Goal: Task Accomplishment & Management: Manage account settings

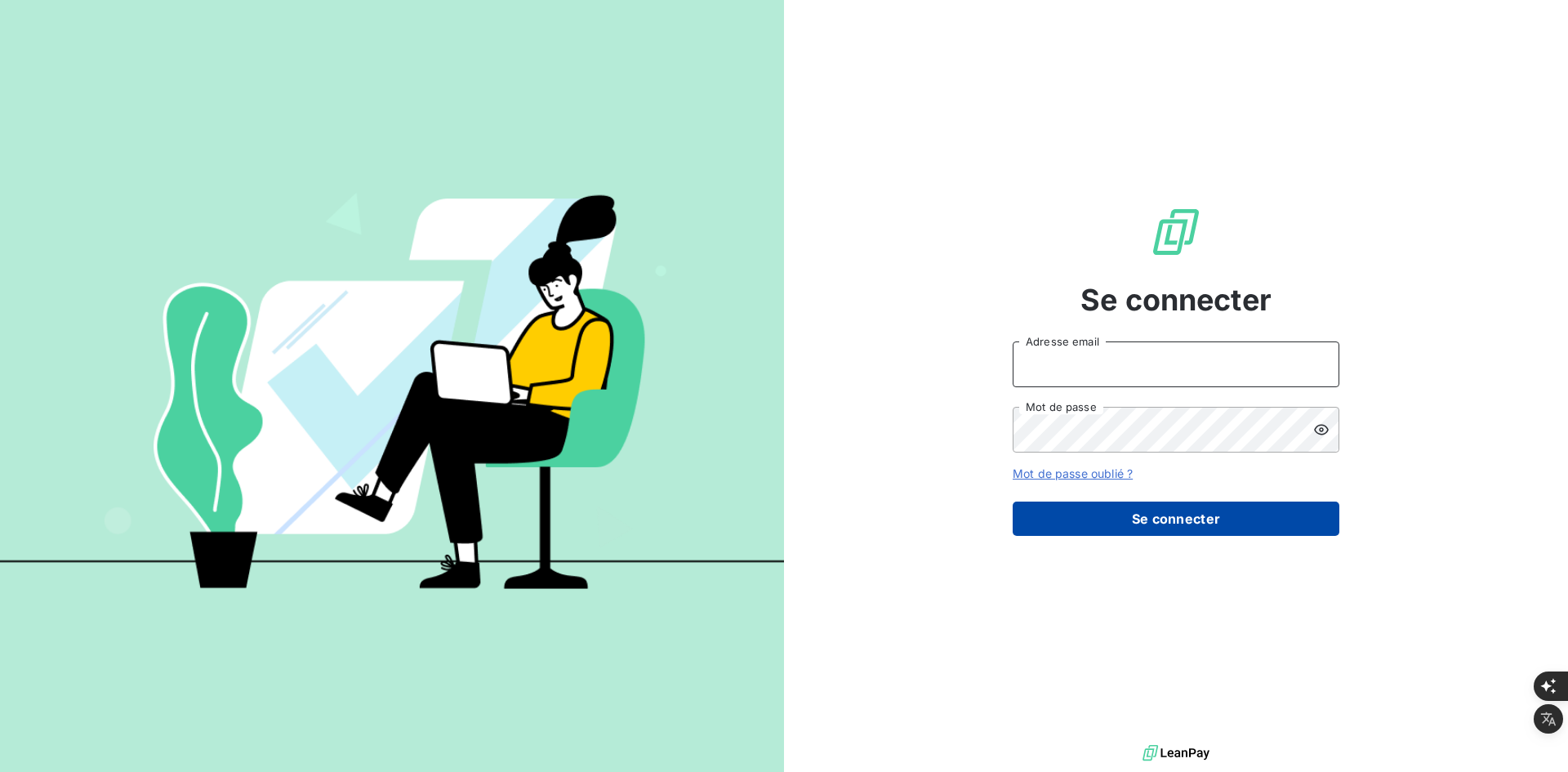
type input "[PERSON_NAME][EMAIL_ADDRESS][DOMAIN_NAME]"
click at [1096, 515] on button "Se connecter" at bounding box center [1176, 518] width 327 height 34
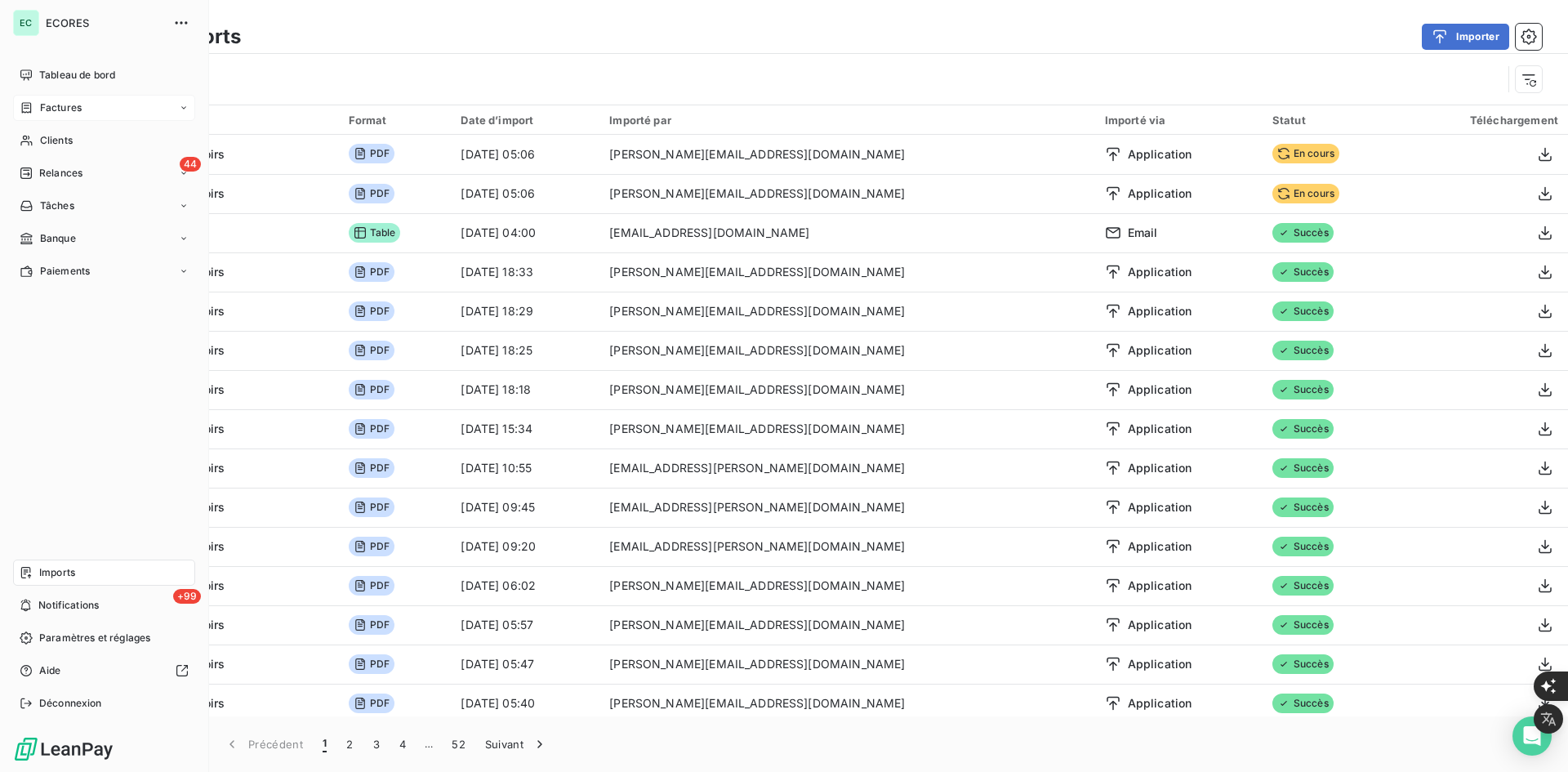
click at [67, 98] on div "Factures" at bounding box center [104, 108] width 182 height 27
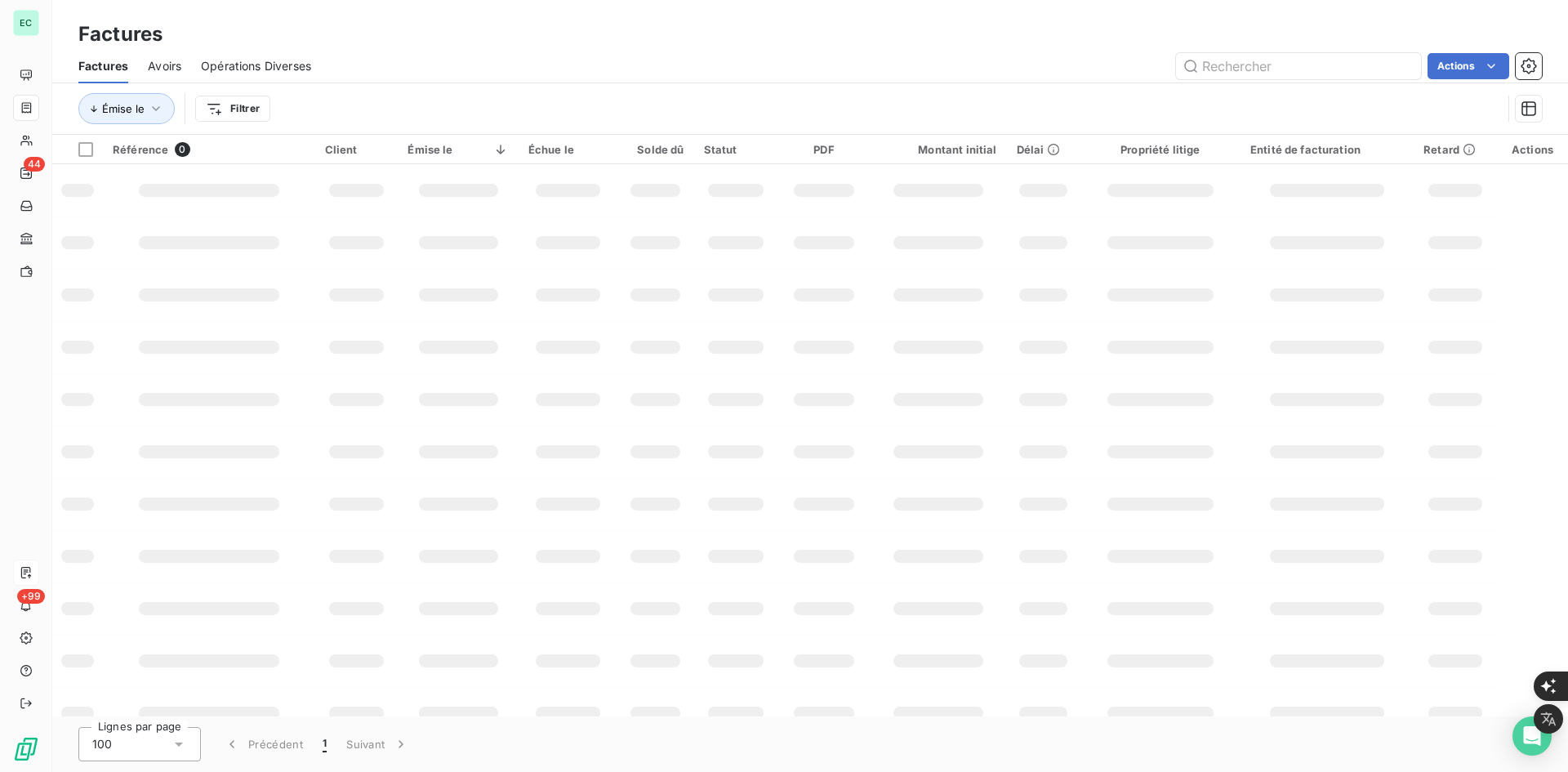
click at [27, 569] on icon at bounding box center [27, 573] width 13 height 13
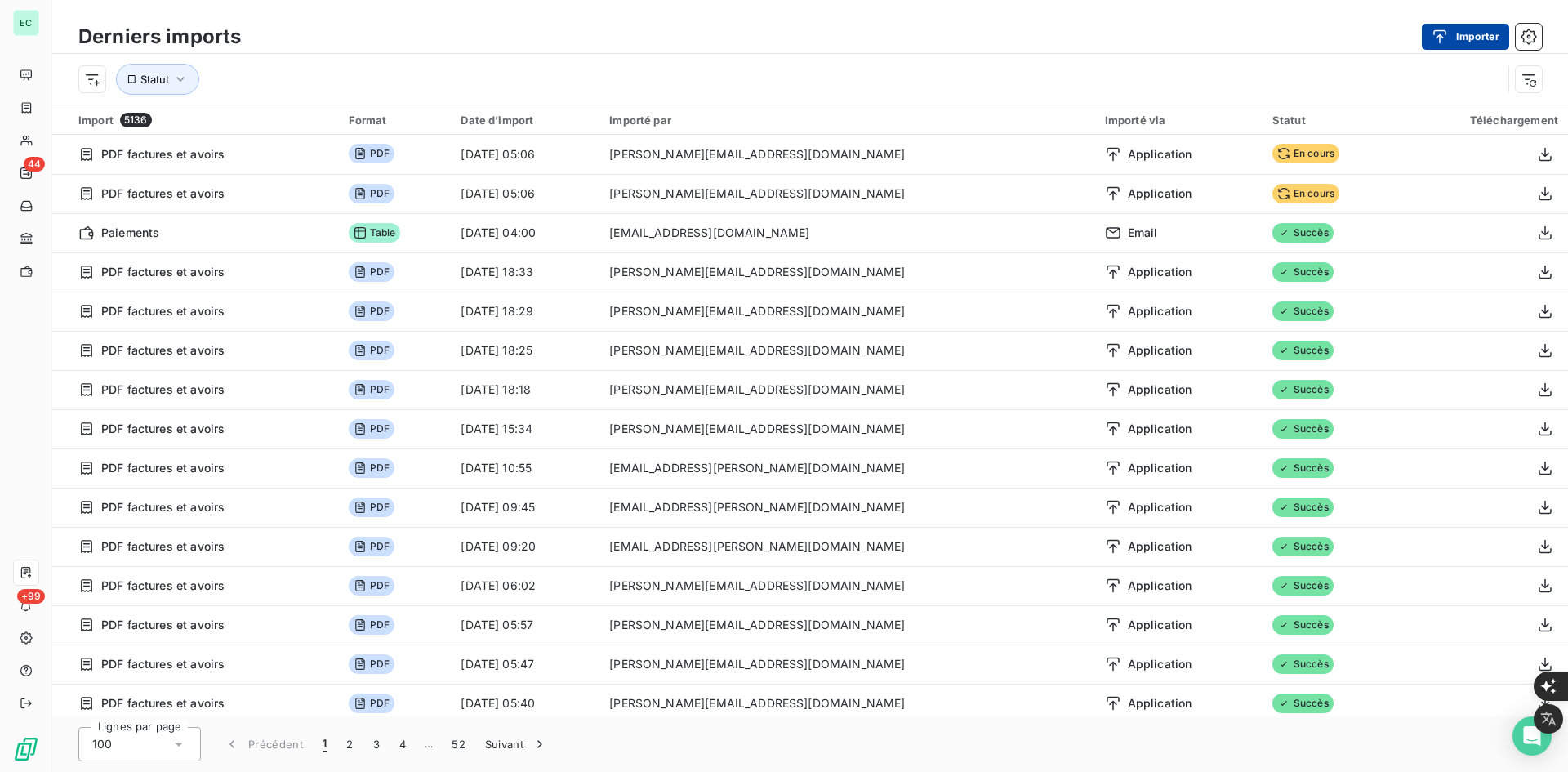
click at [1457, 40] on button "Importer" at bounding box center [1465, 37] width 87 height 27
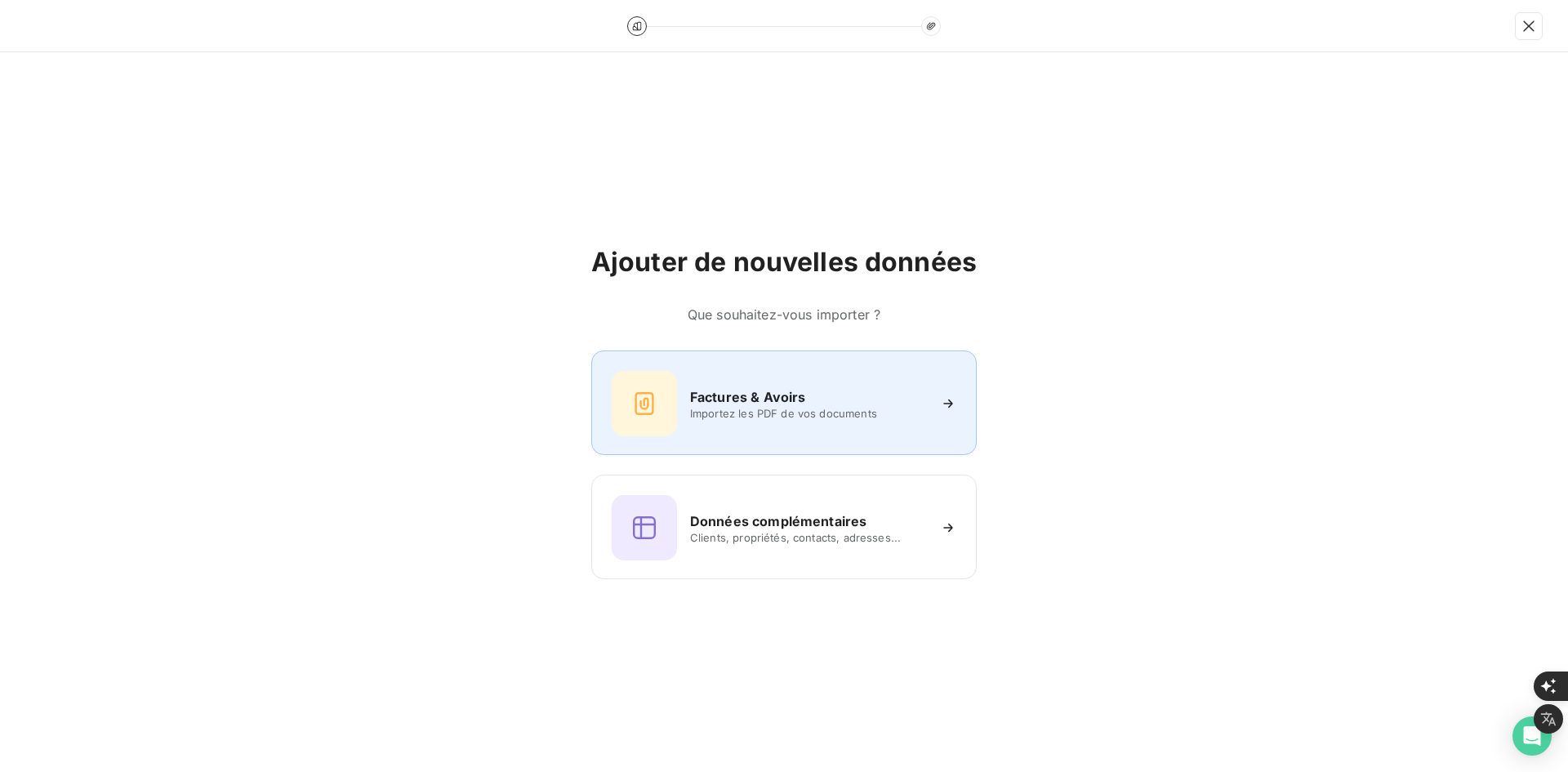
click at [852, 422] on div "Factures & Avoirs Importez les PDF de vos documents" at bounding box center [784, 403] width 345 height 66
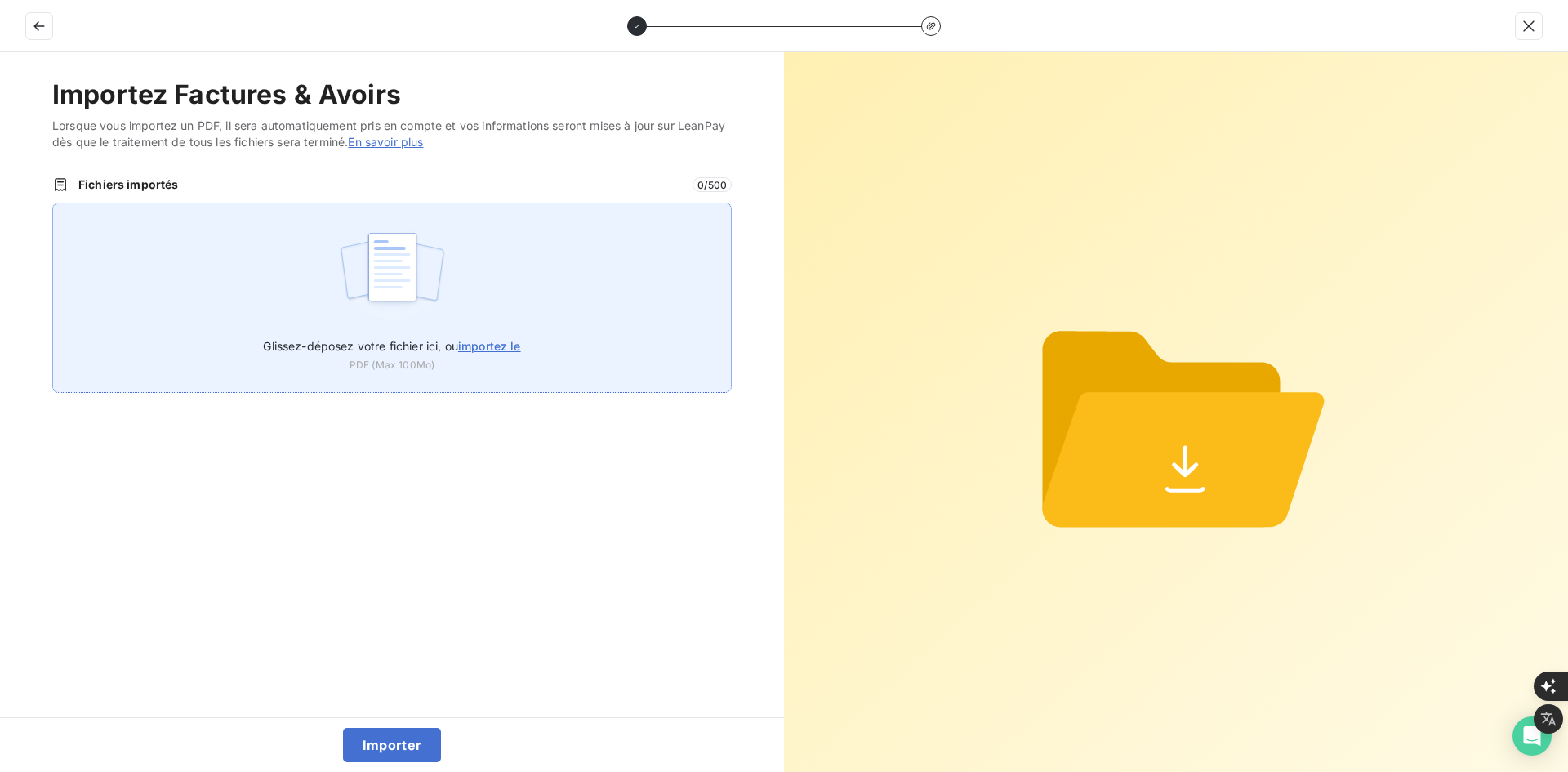
click at [531, 258] on div "Glissez-déposez votre fichier ici, ou importez le PDF (Max 100Mo)" at bounding box center [392, 297] width 680 height 190
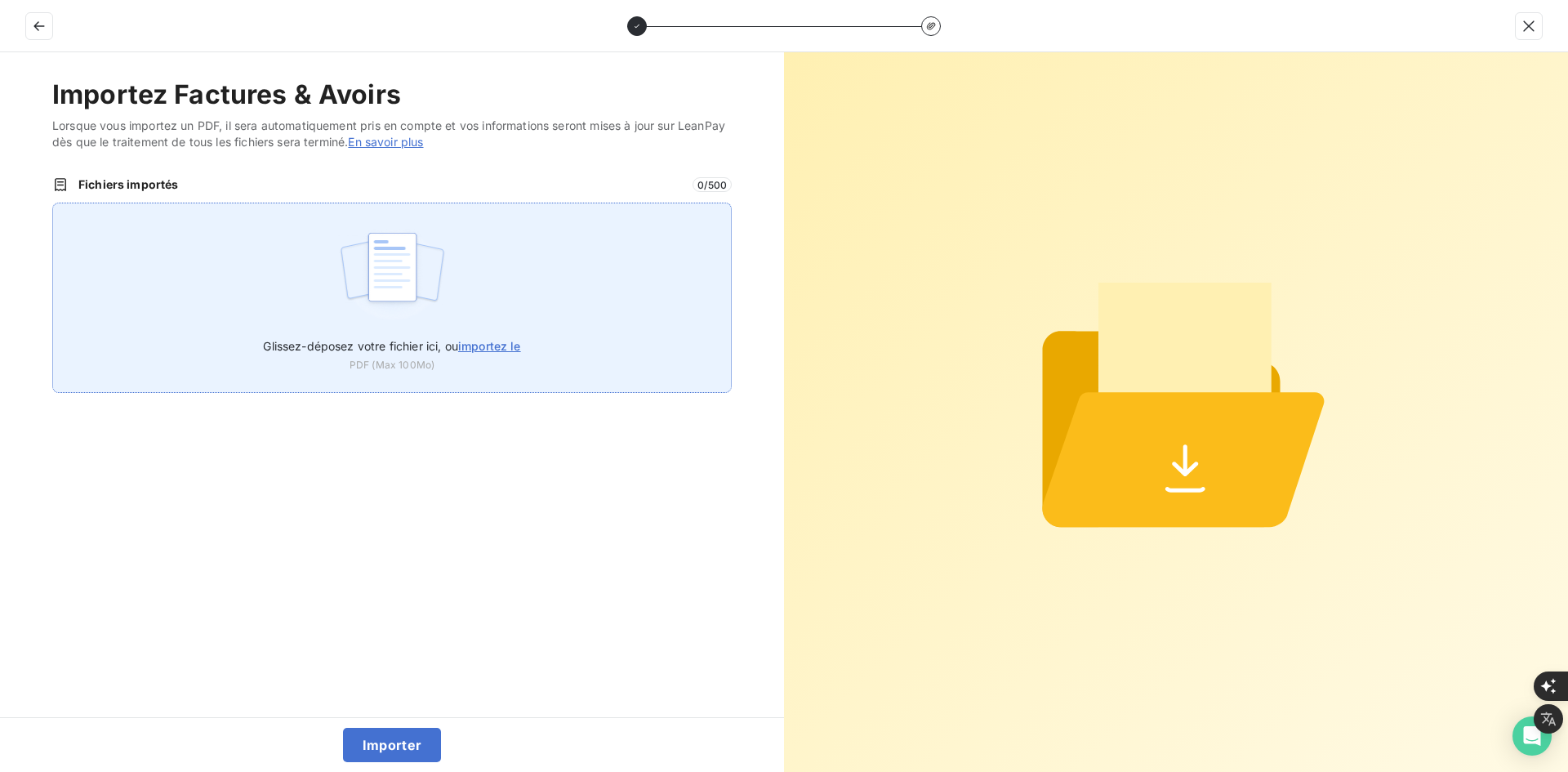
type input "C:\fakepath\FEC-2025-0070.pdf"
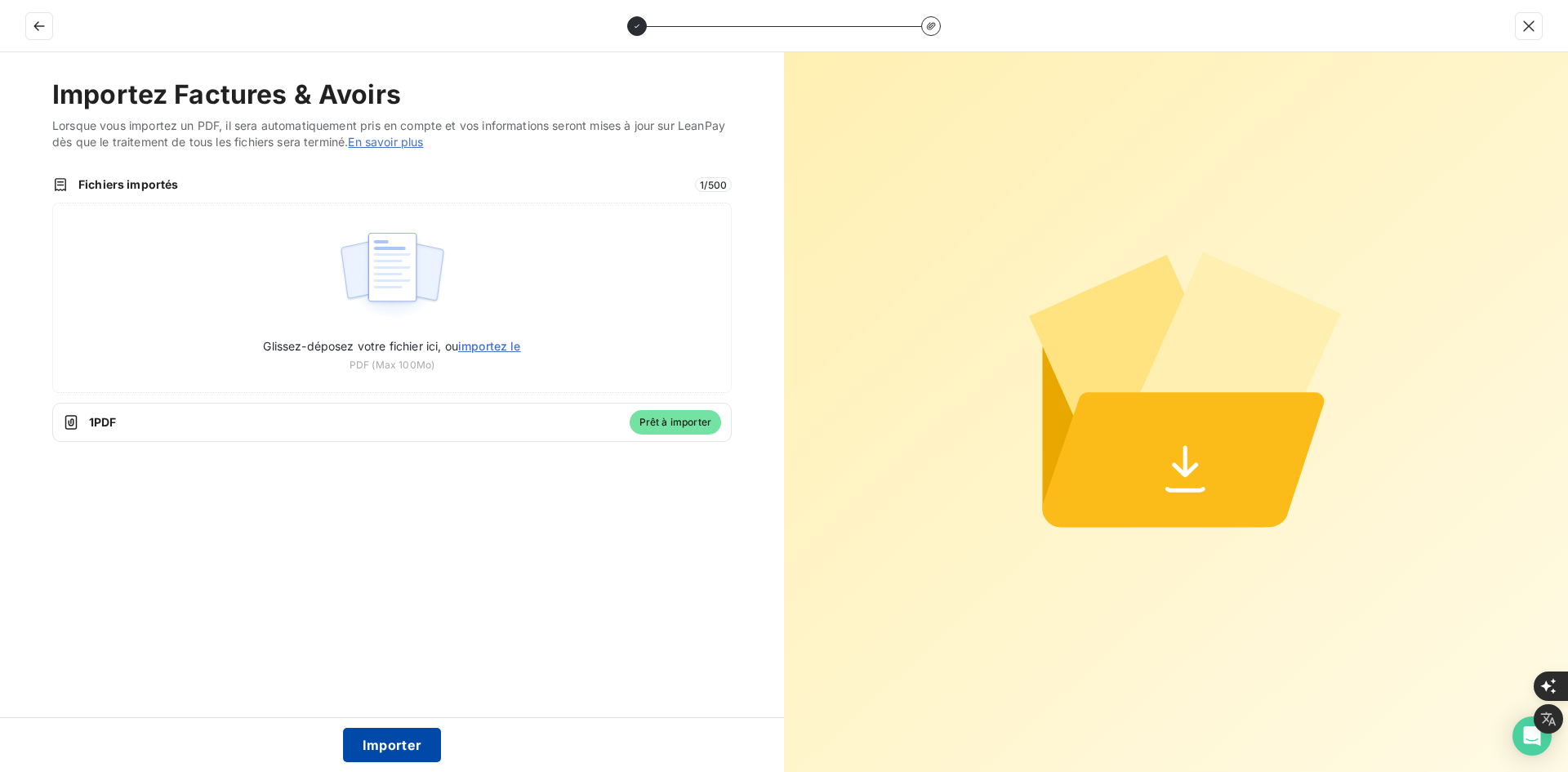
click at [376, 744] on button "Importer" at bounding box center [392, 744] width 99 height 34
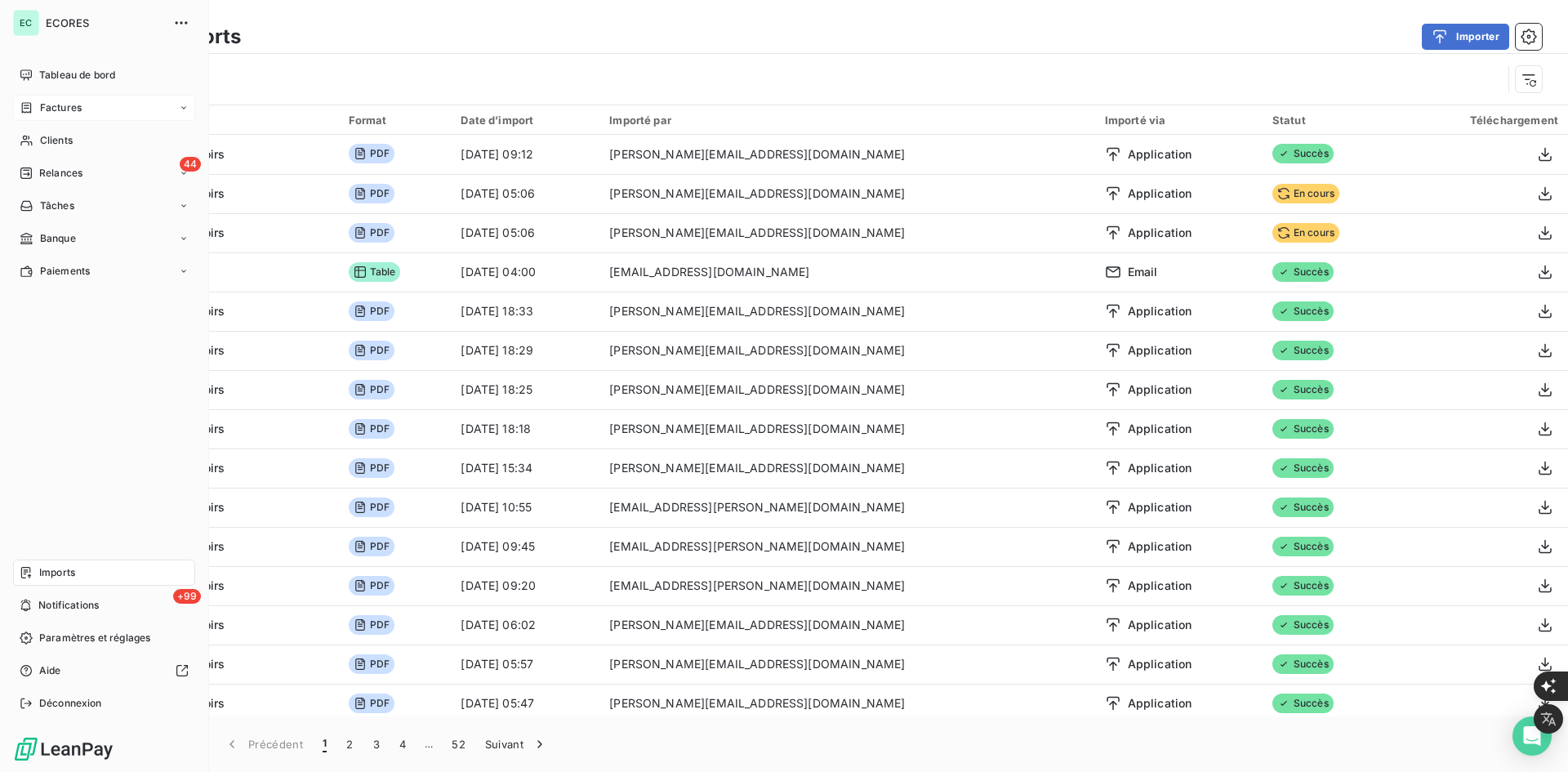
click at [66, 103] on span "Factures" at bounding box center [61, 107] width 42 height 14
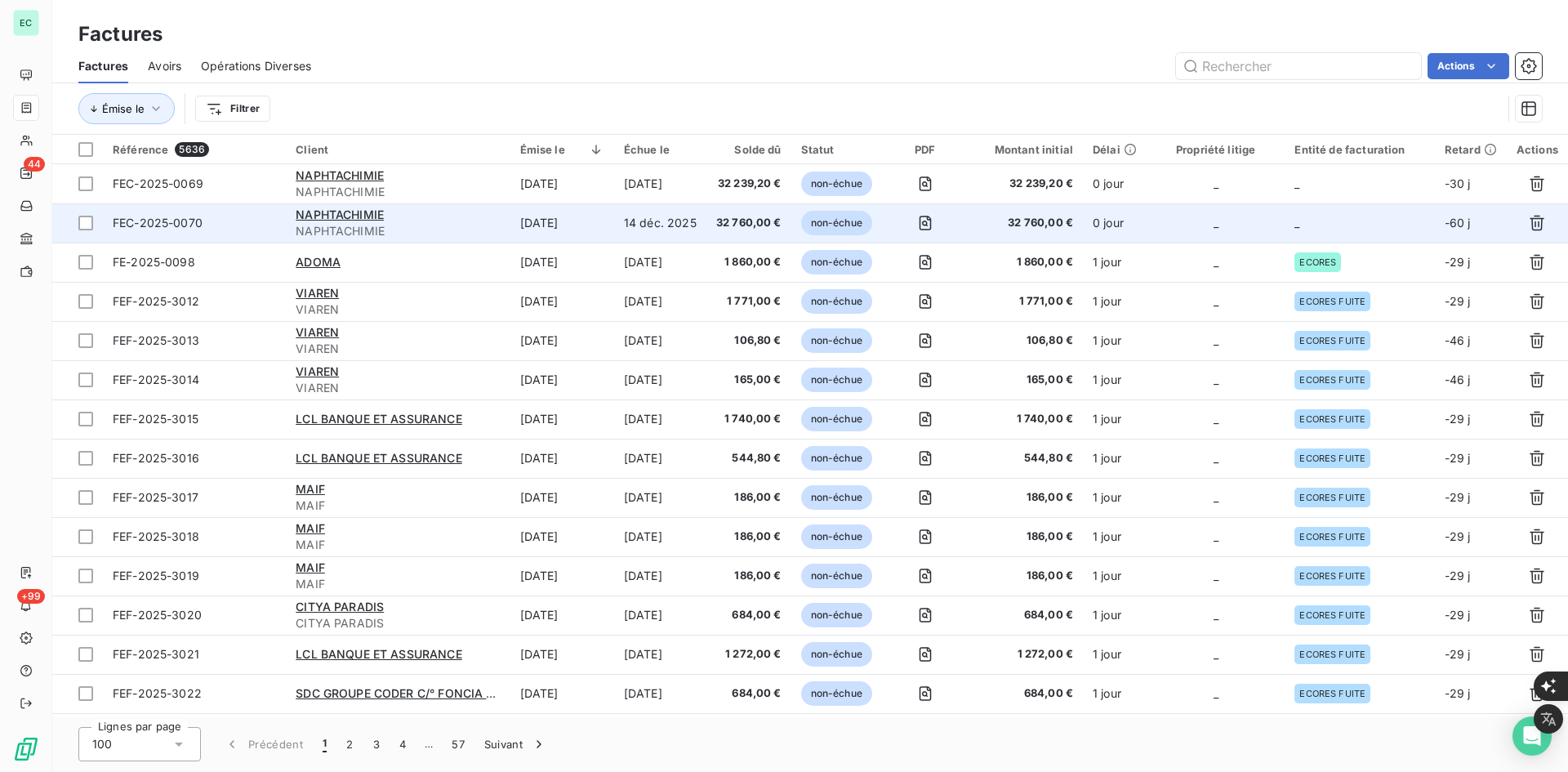
click at [225, 213] on td "FEC-2025-0070" at bounding box center [194, 222] width 183 height 39
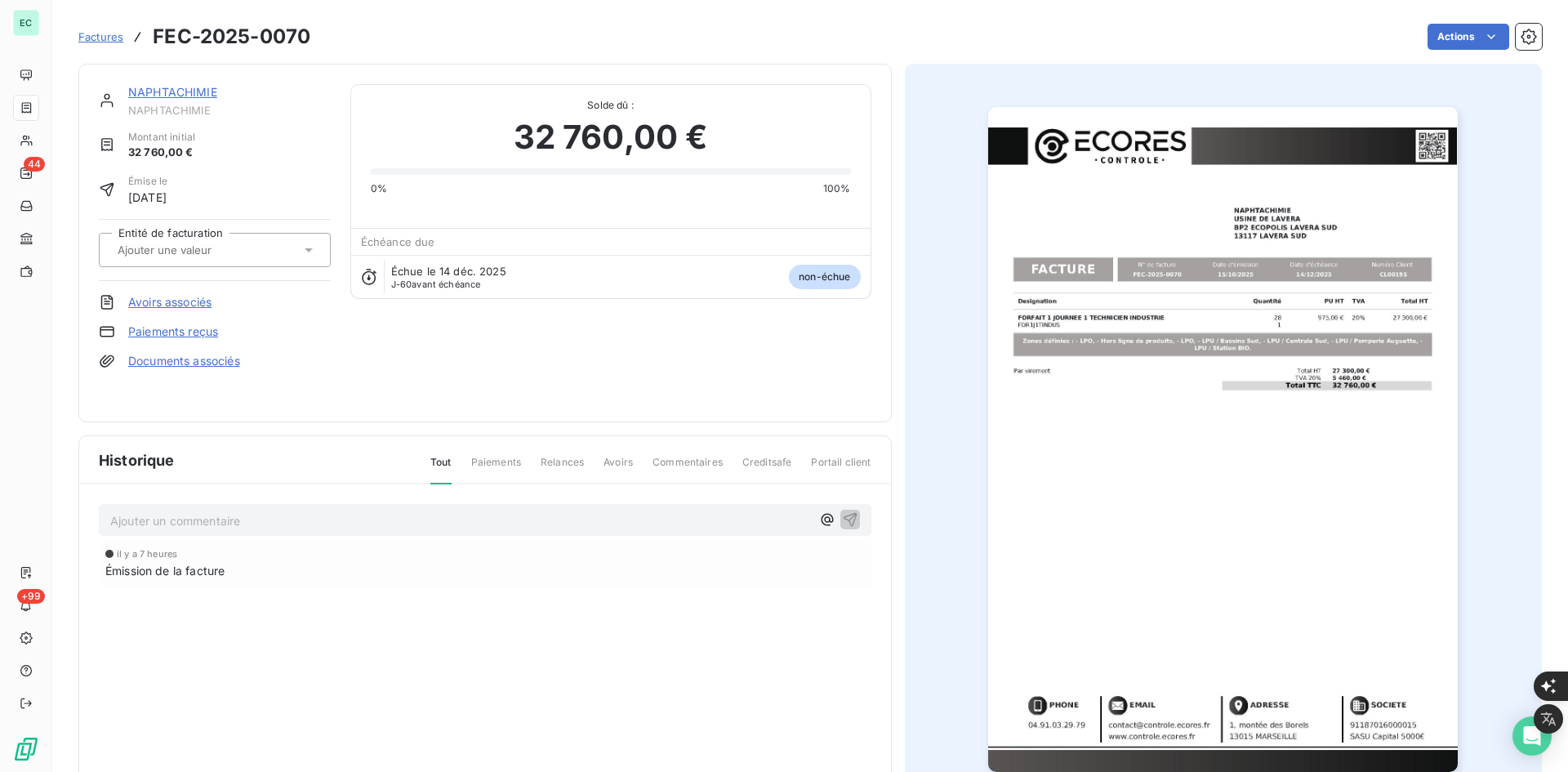
click at [211, 260] on div at bounding box center [215, 250] width 232 height 34
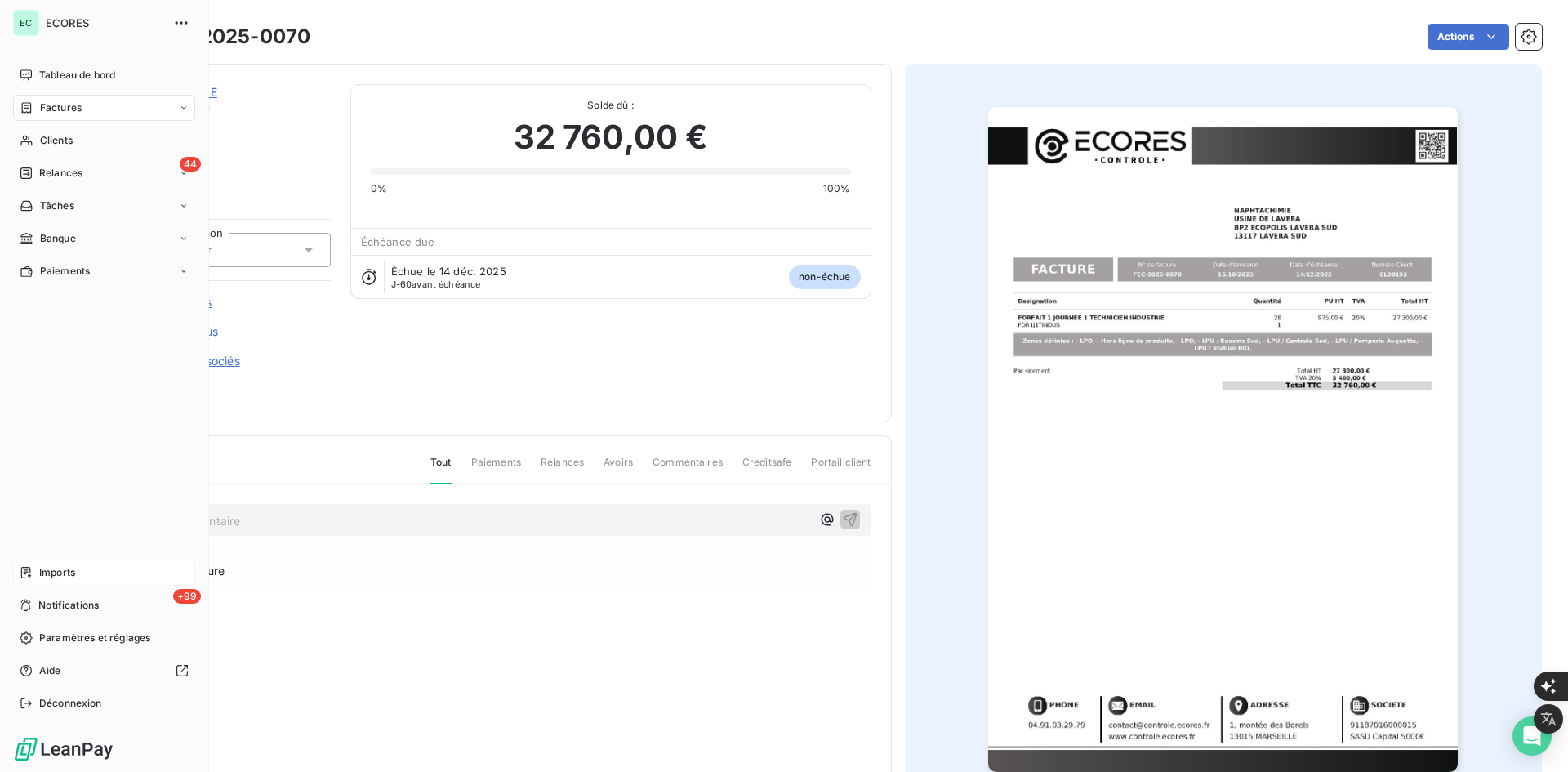
click at [68, 575] on span "Imports" at bounding box center [57, 572] width 36 height 14
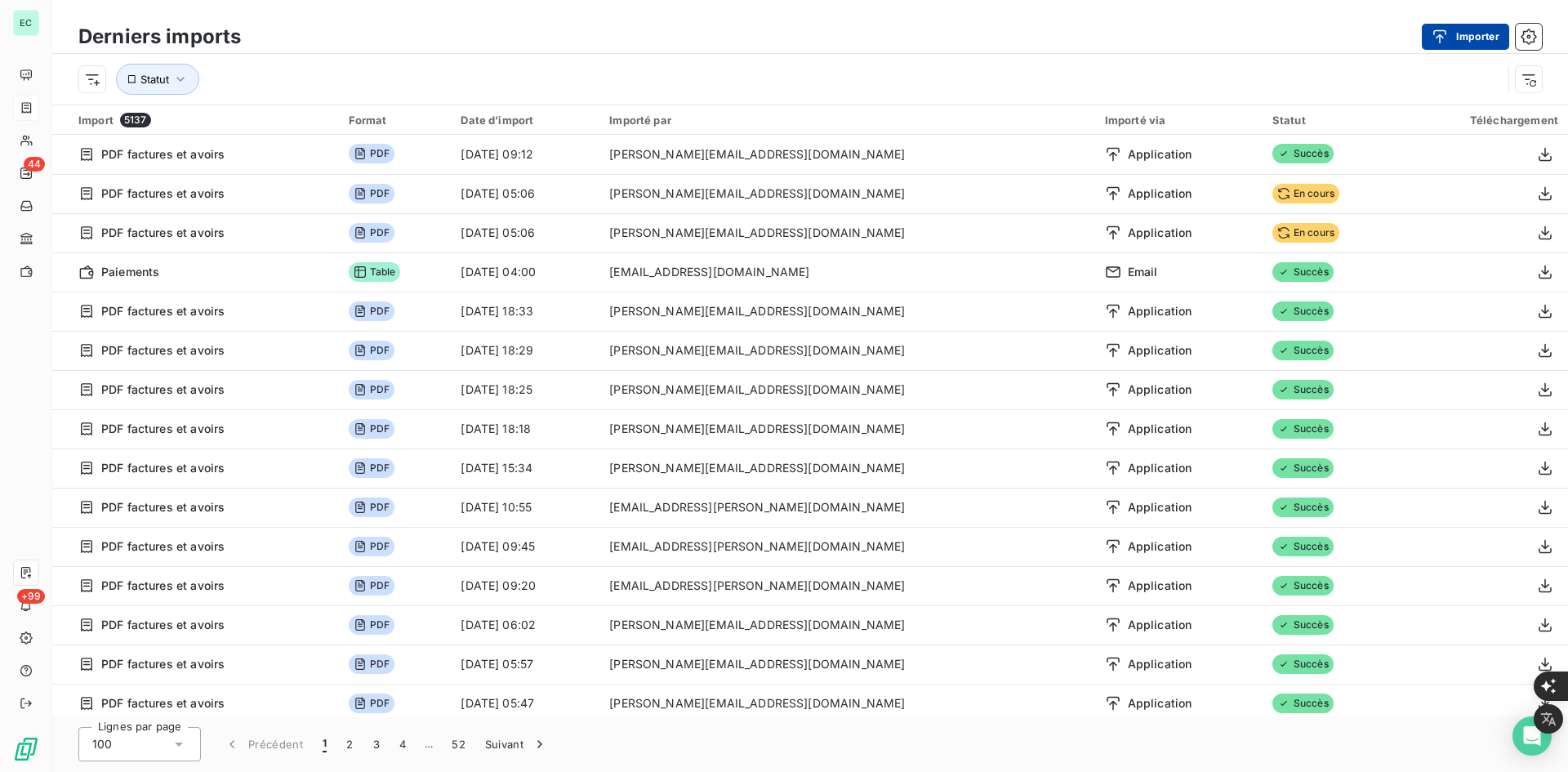
click at [1469, 37] on button "Importer" at bounding box center [1465, 37] width 87 height 27
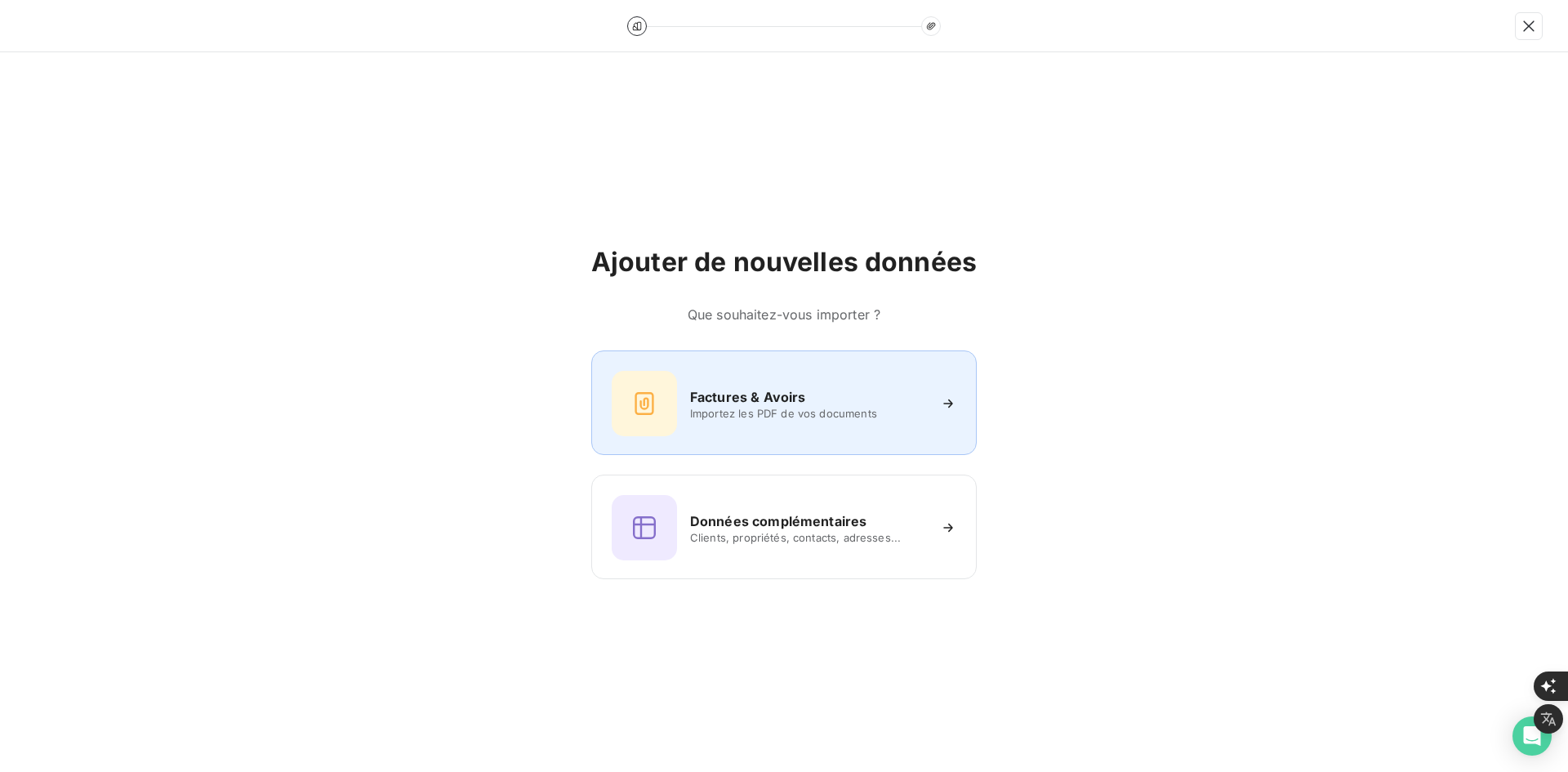
click at [760, 376] on div "Factures & Avoirs Importez les PDF de vos documents" at bounding box center [784, 403] width 345 height 66
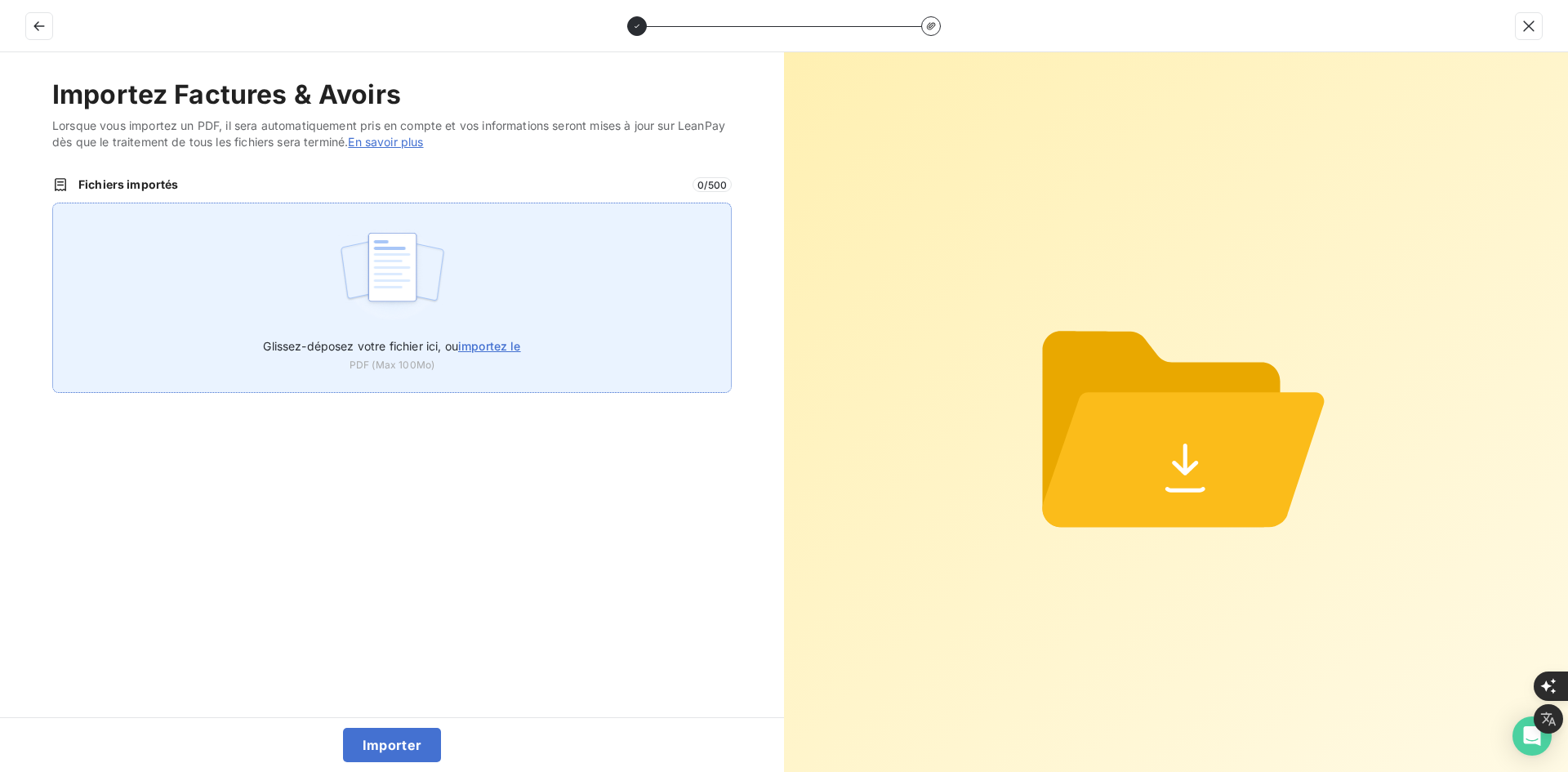
click at [532, 318] on div "Glissez-déposez votre fichier ici, ou importez le PDF (Max 100Mo)" at bounding box center [392, 297] width 680 height 190
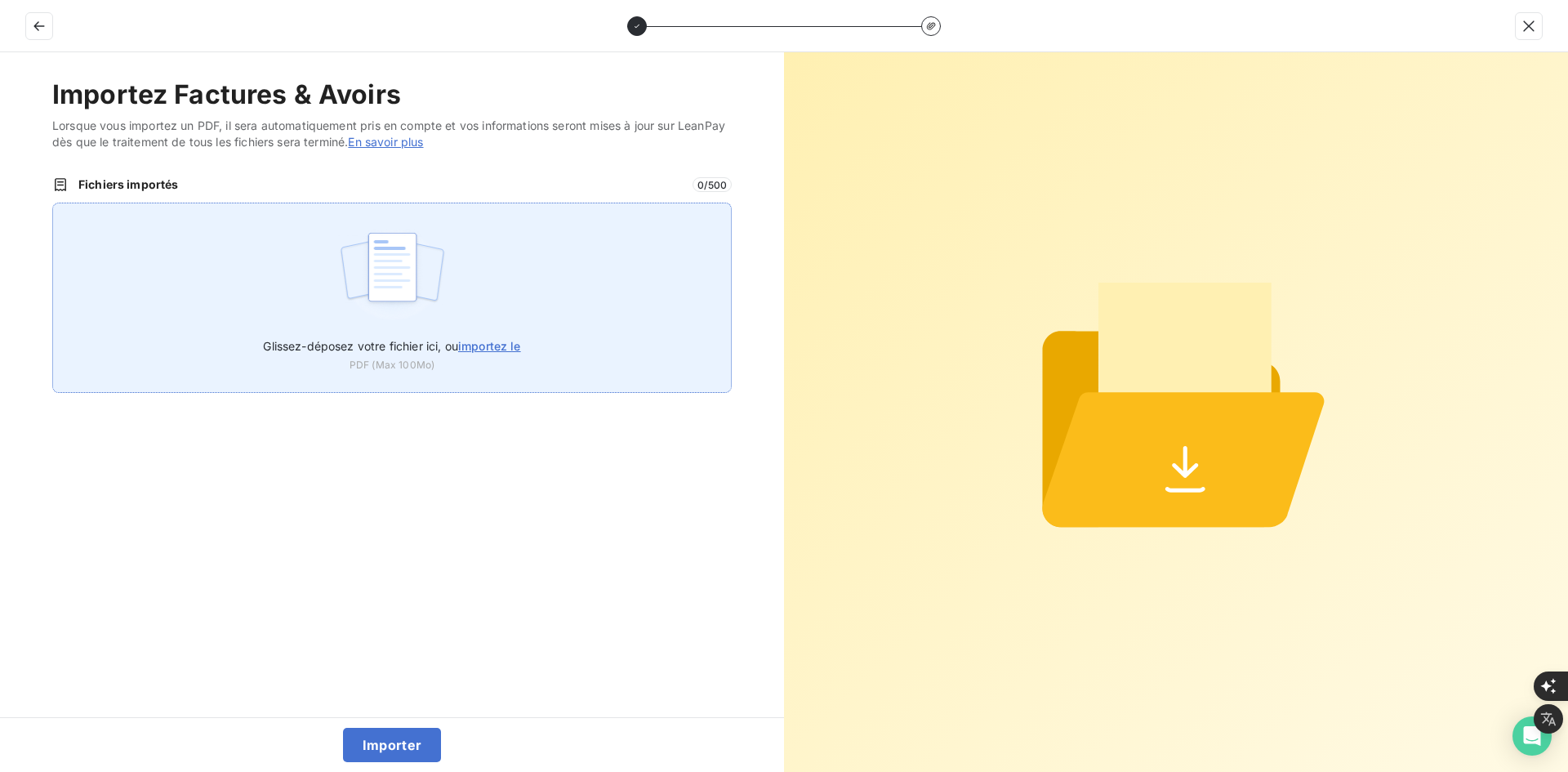
type input "C:\fakepath\AEC-2025-0005.pdf"
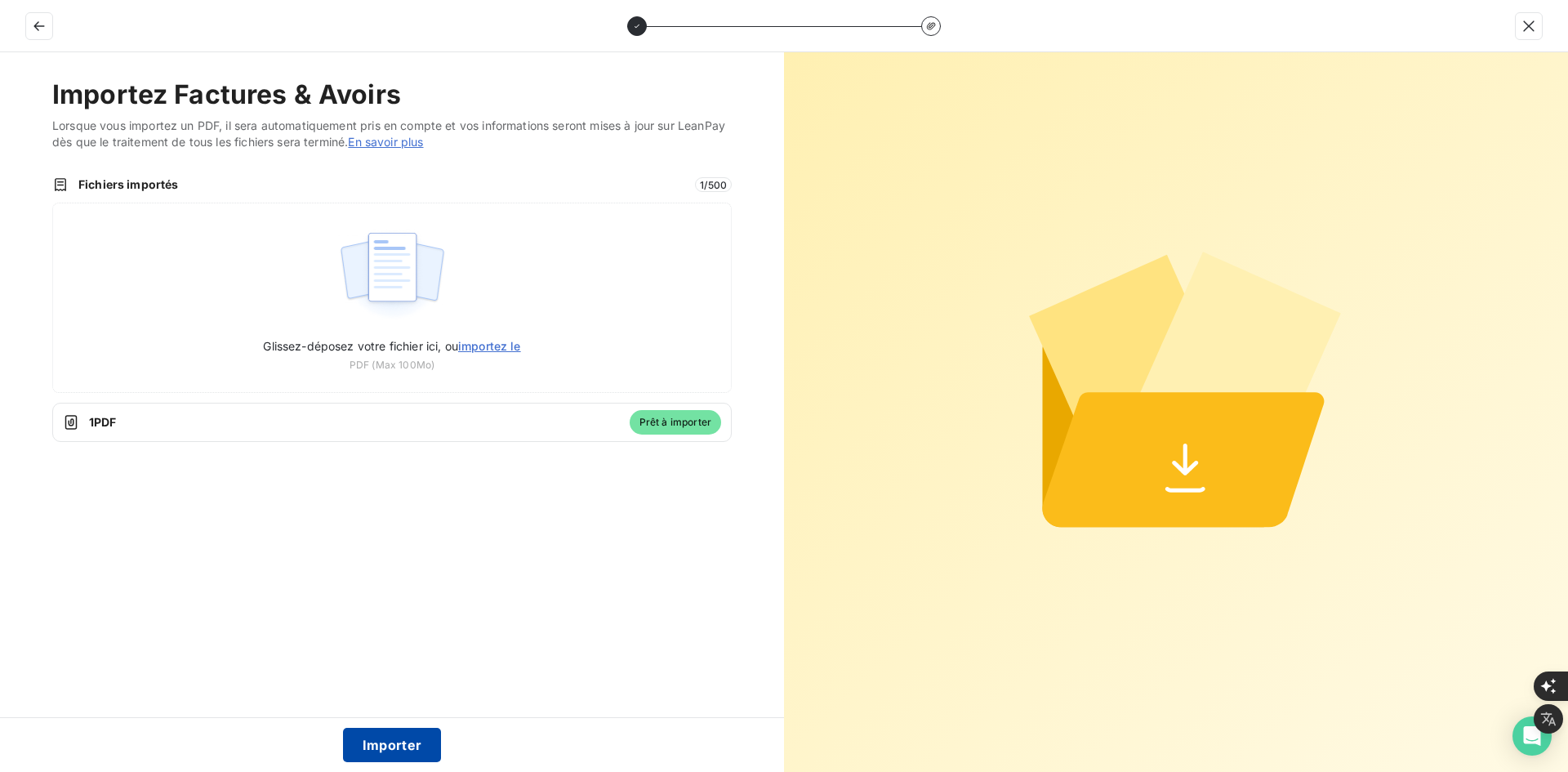
click at [381, 745] on button "Importer" at bounding box center [392, 744] width 99 height 34
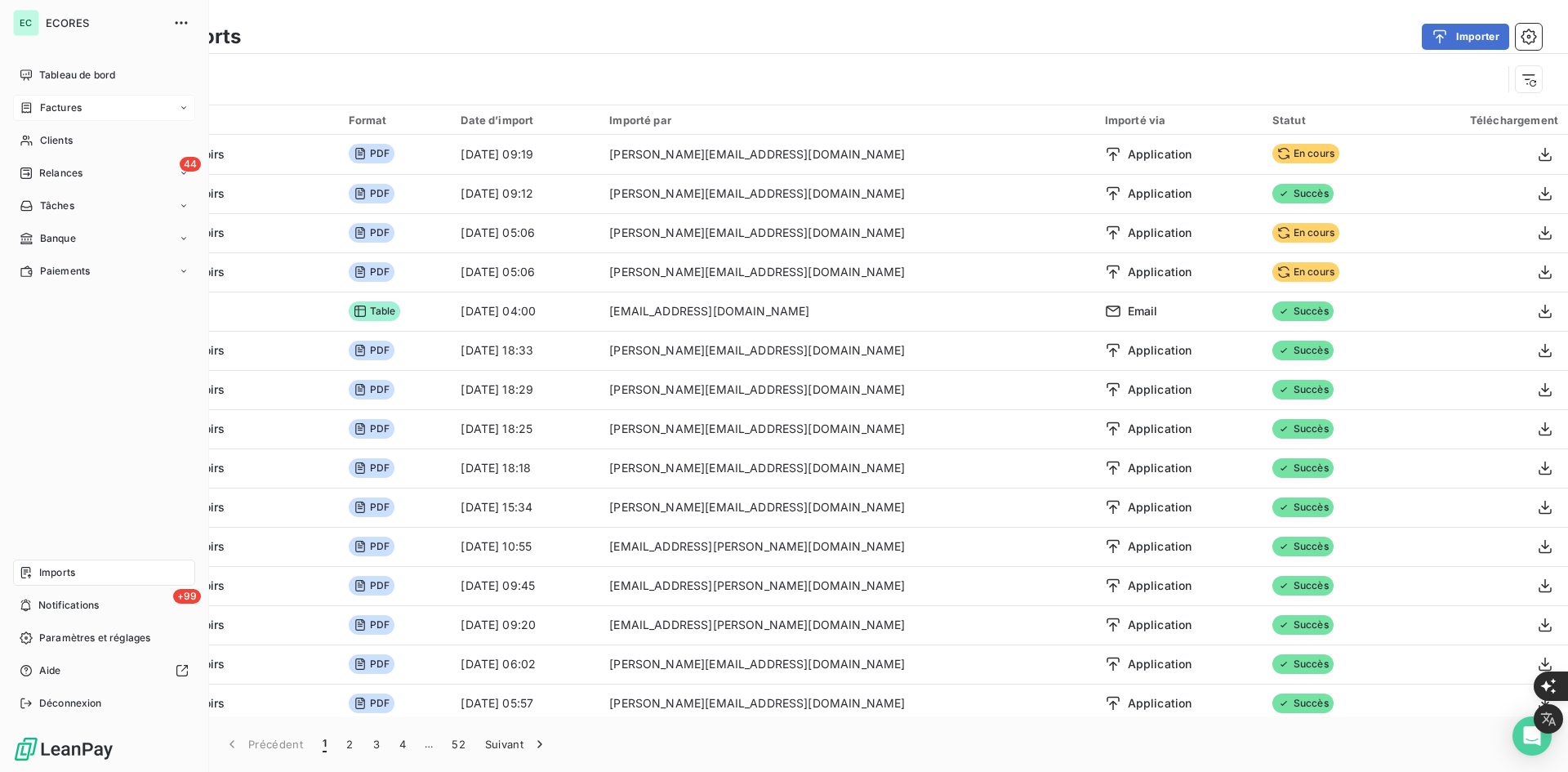
click at [74, 107] on span "Factures" at bounding box center [61, 107] width 42 height 14
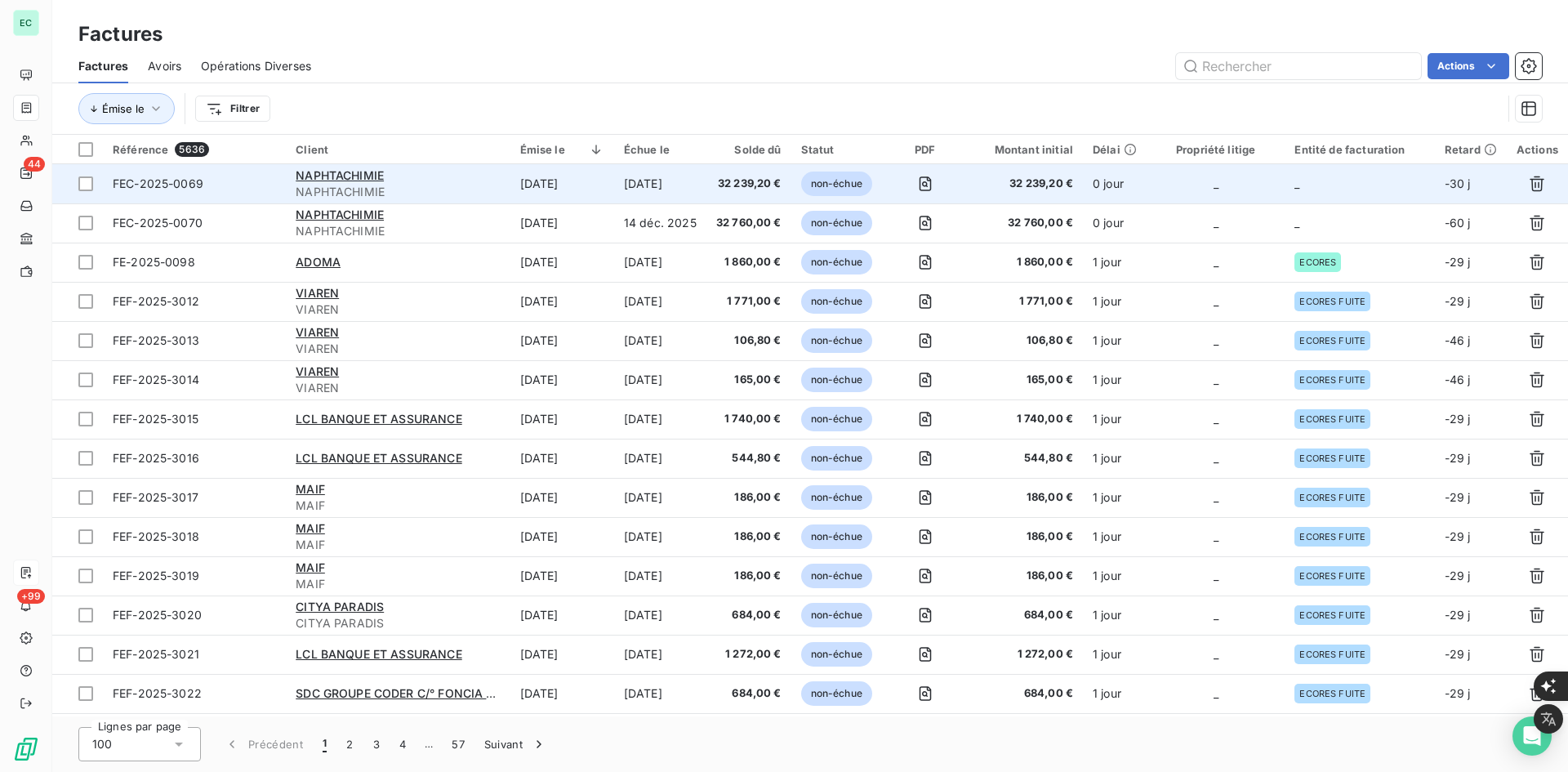
click at [563, 179] on td "[DATE]" at bounding box center [562, 183] width 104 height 39
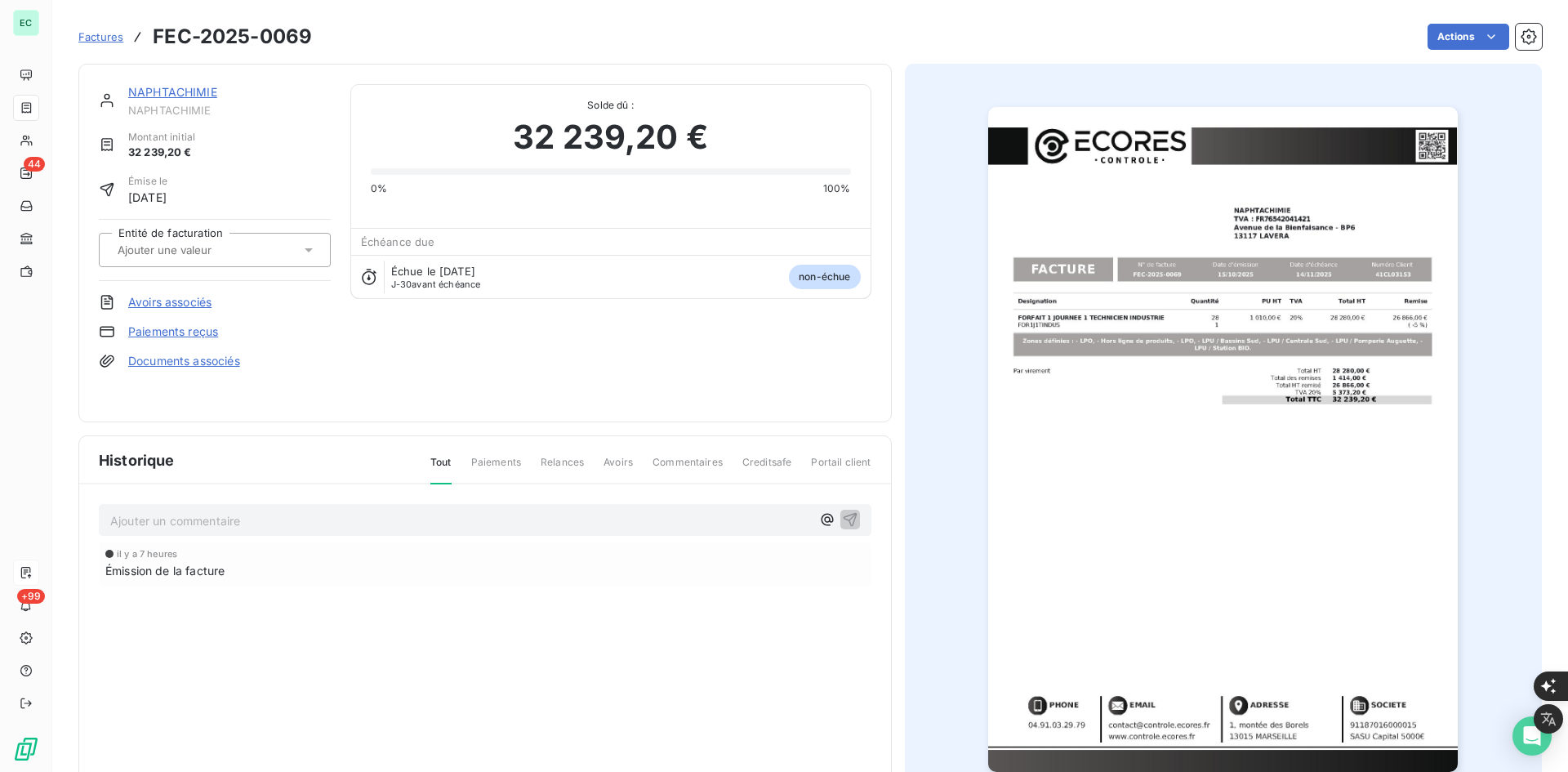
click at [178, 307] on link "Avoirs associés" at bounding box center [170, 302] width 84 height 16
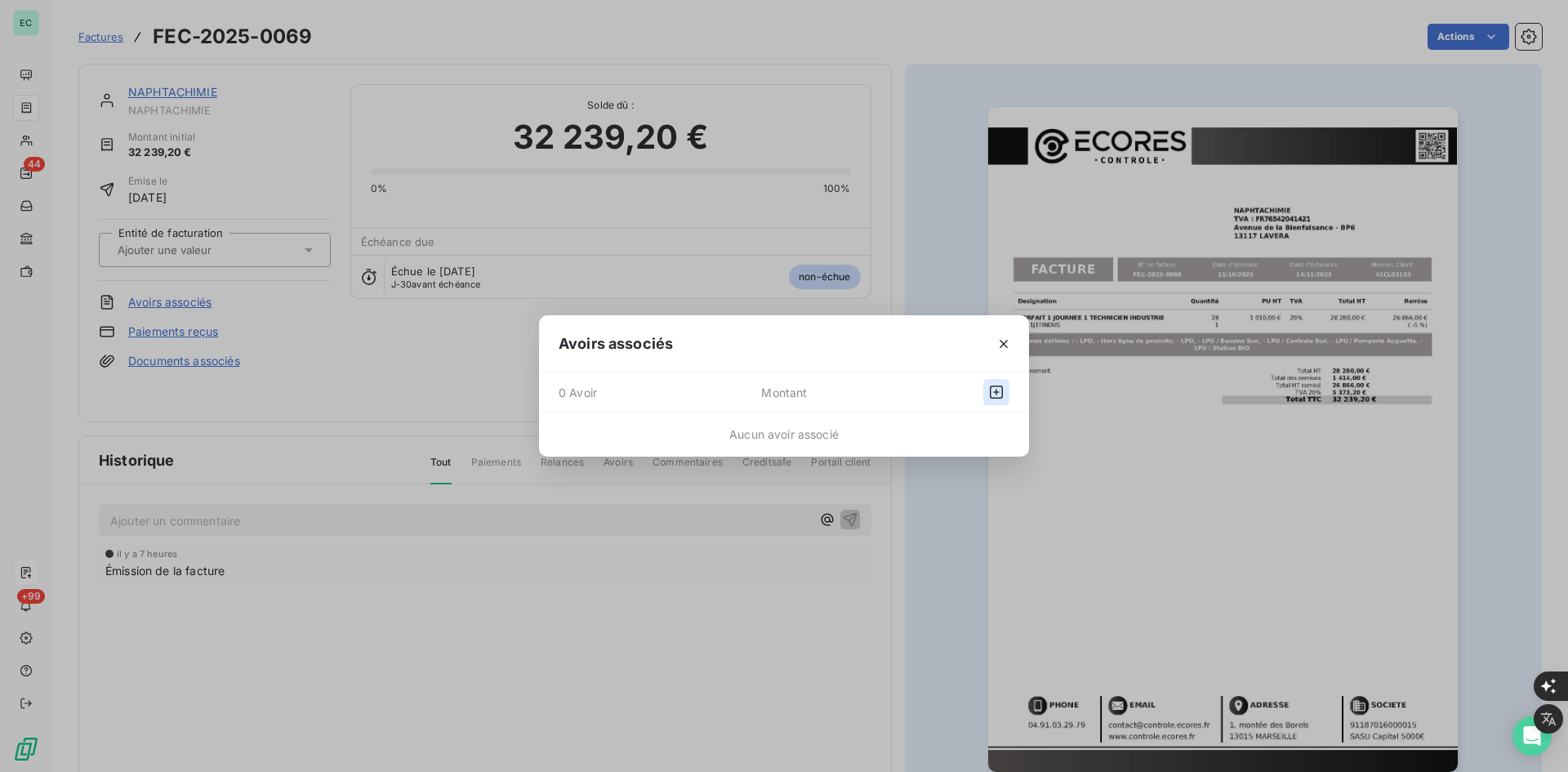
click at [998, 393] on icon "button" at bounding box center [996, 392] width 13 height 13
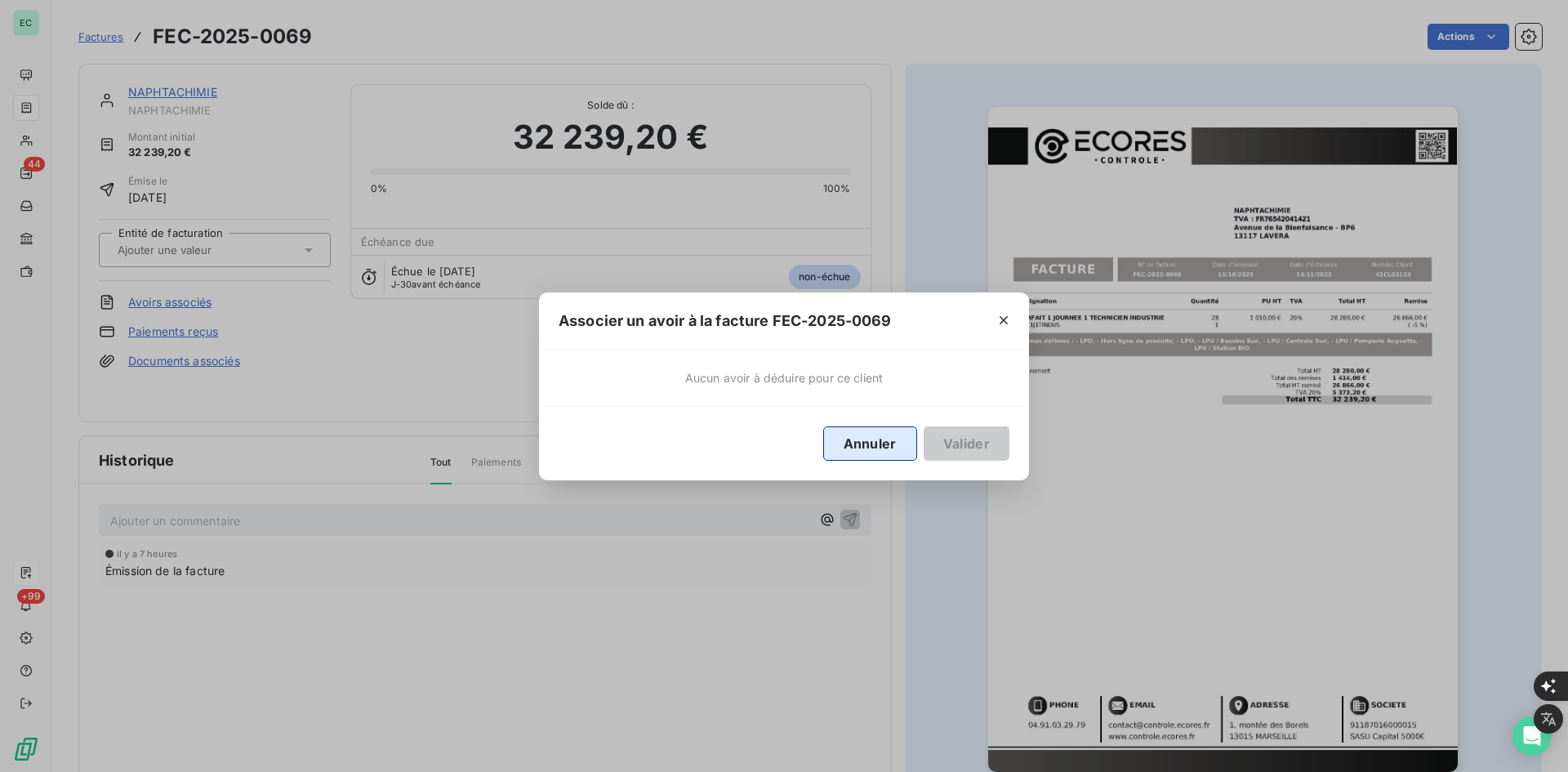
click at [873, 435] on button "Annuler" at bounding box center [870, 443] width 94 height 34
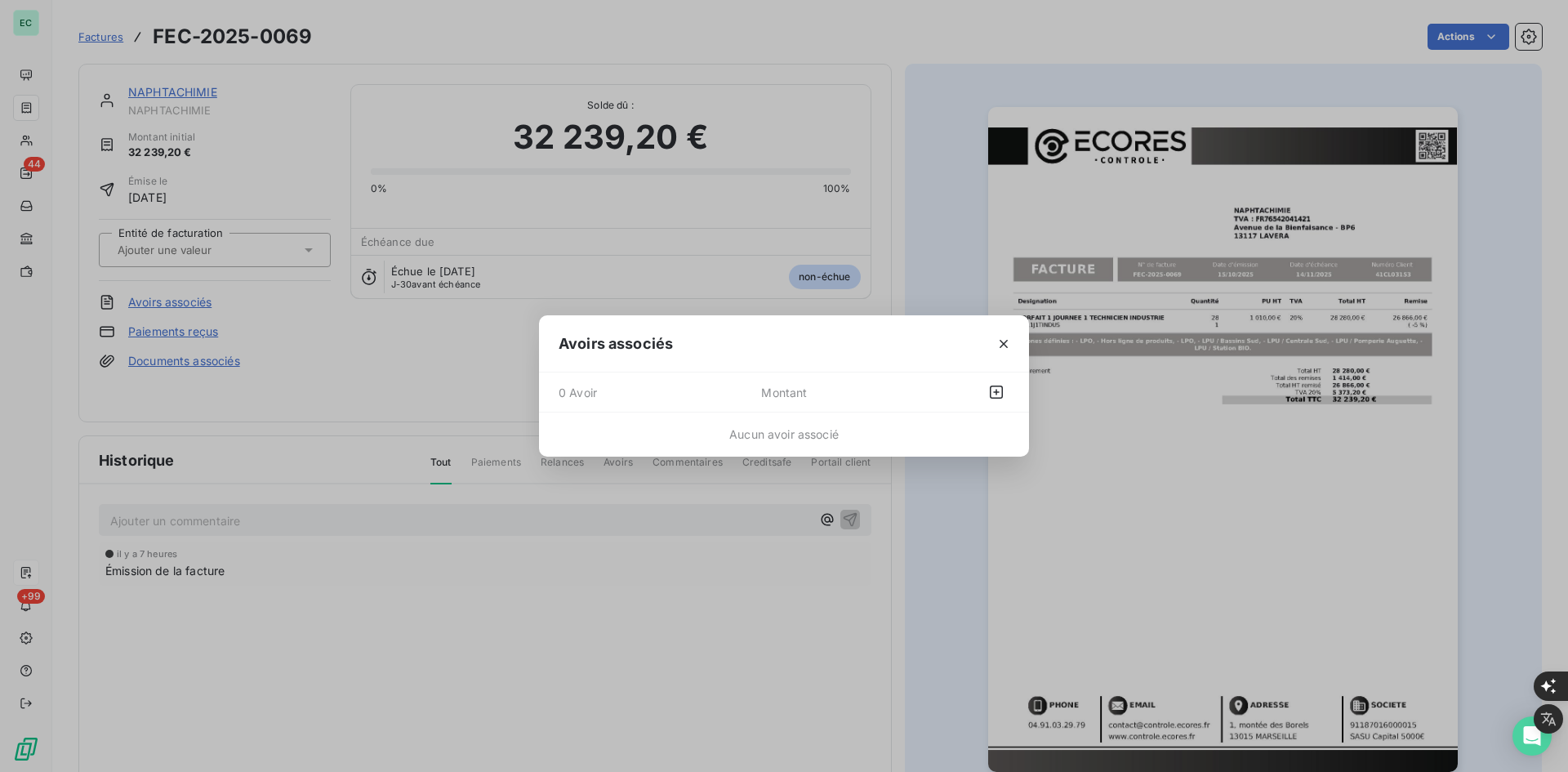
click at [500, 373] on div "Avoirs associés 0 Avoir Montant Aucun avoir associé" at bounding box center [784, 386] width 1568 height 772
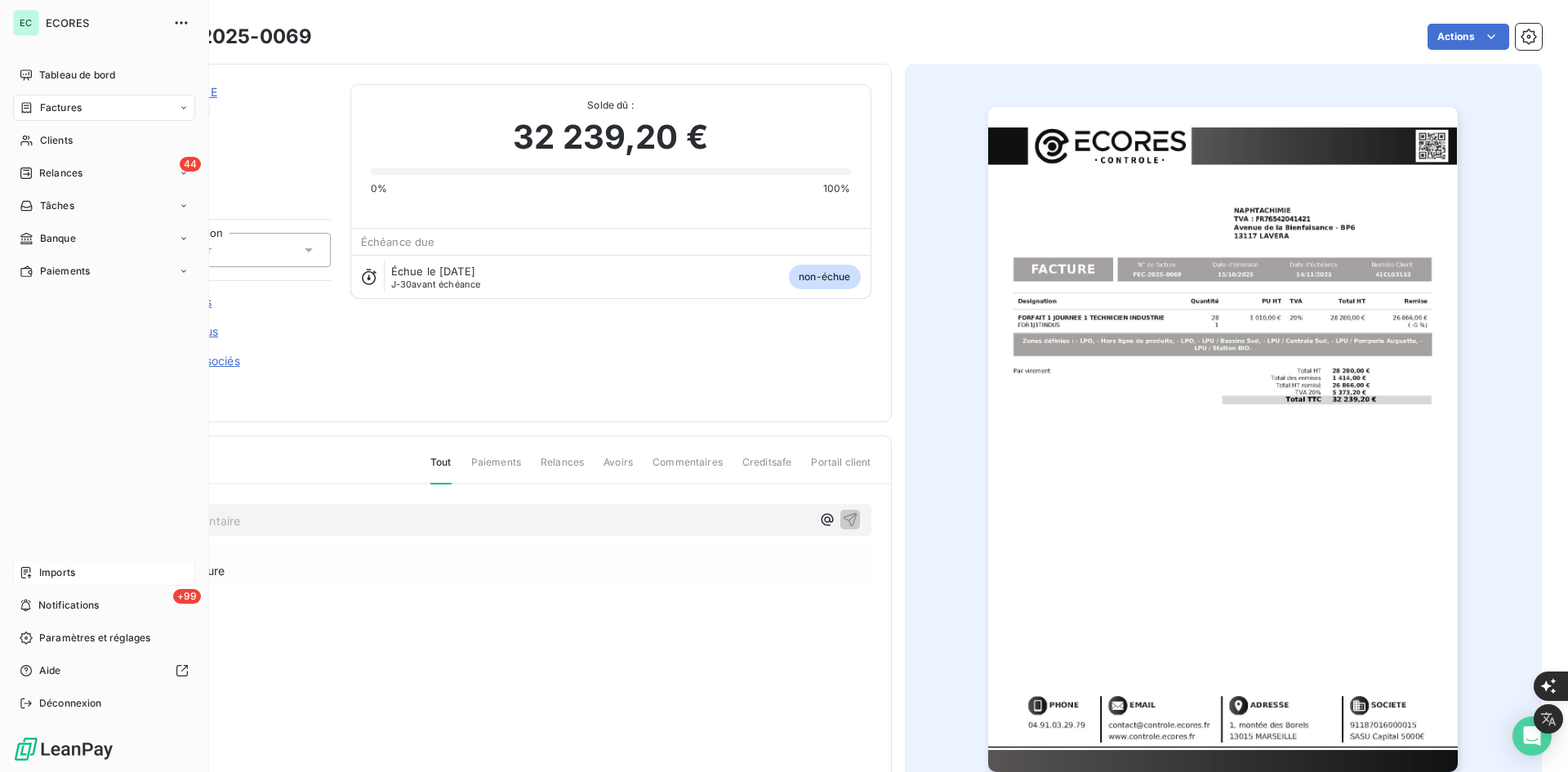
click at [42, 574] on span "Imports" at bounding box center [57, 572] width 36 height 14
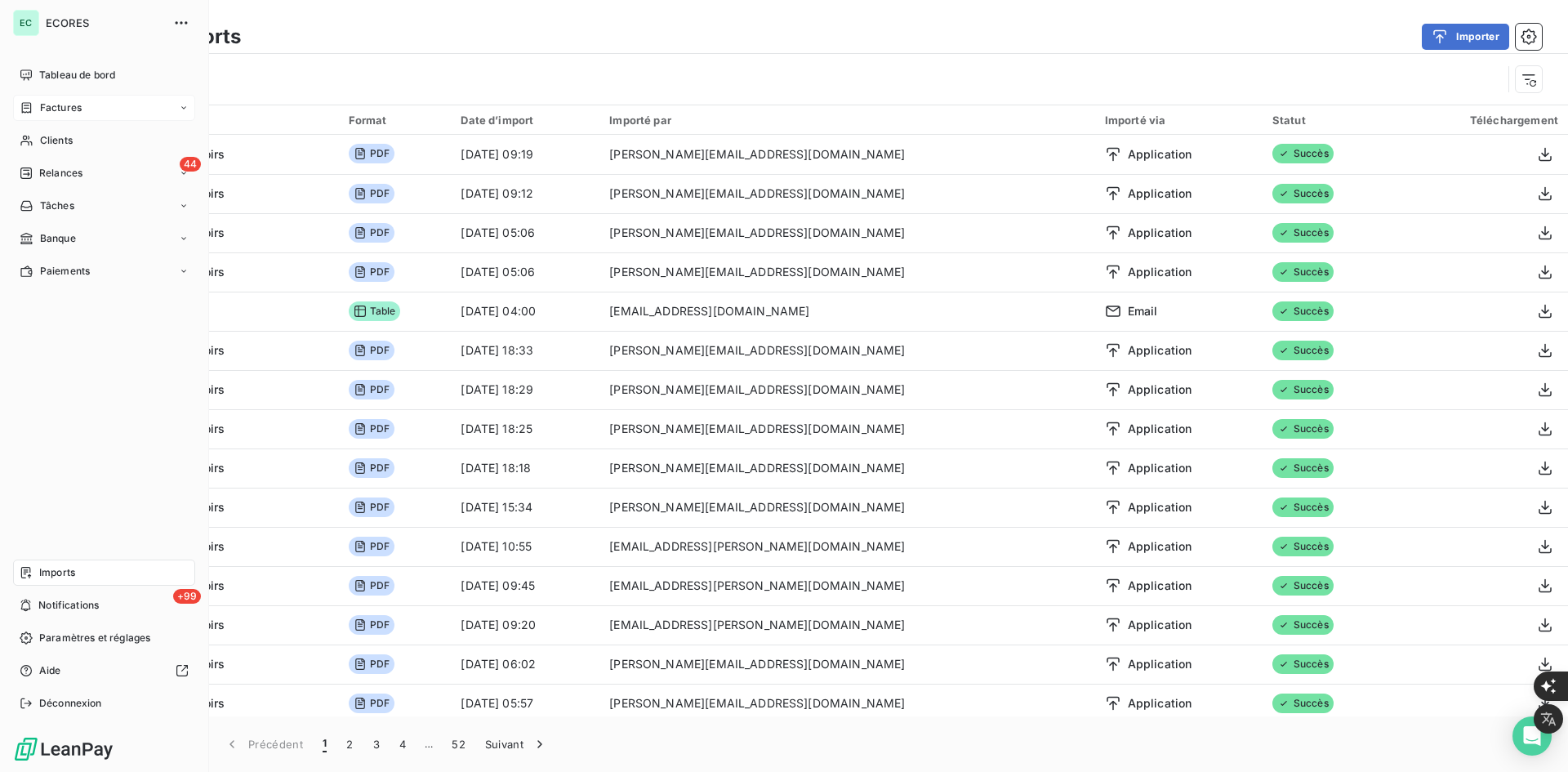
click at [42, 115] on div "Factures" at bounding box center [104, 108] width 182 height 27
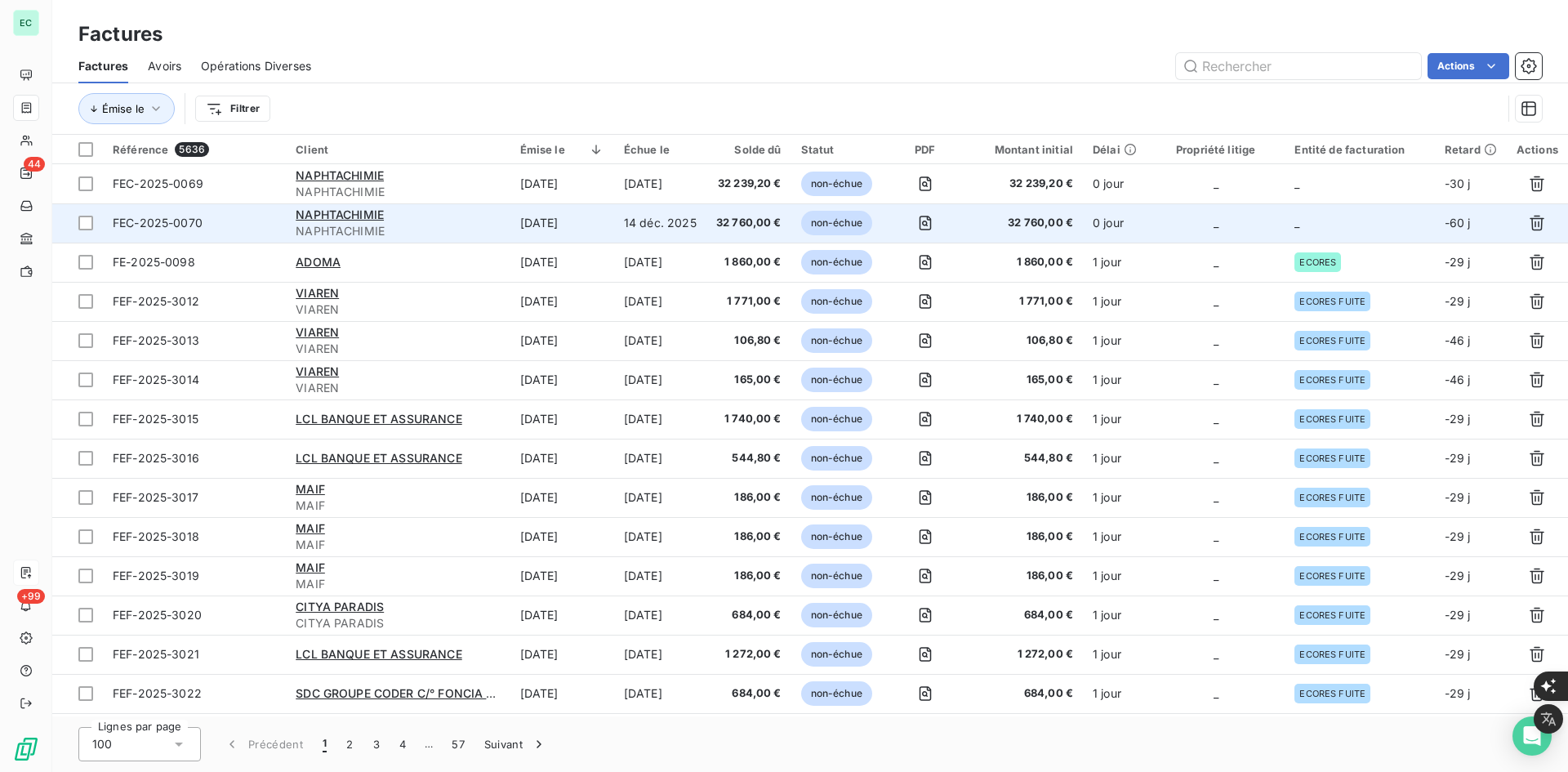
click at [683, 219] on td "14 déc. 2025" at bounding box center [660, 222] width 92 height 39
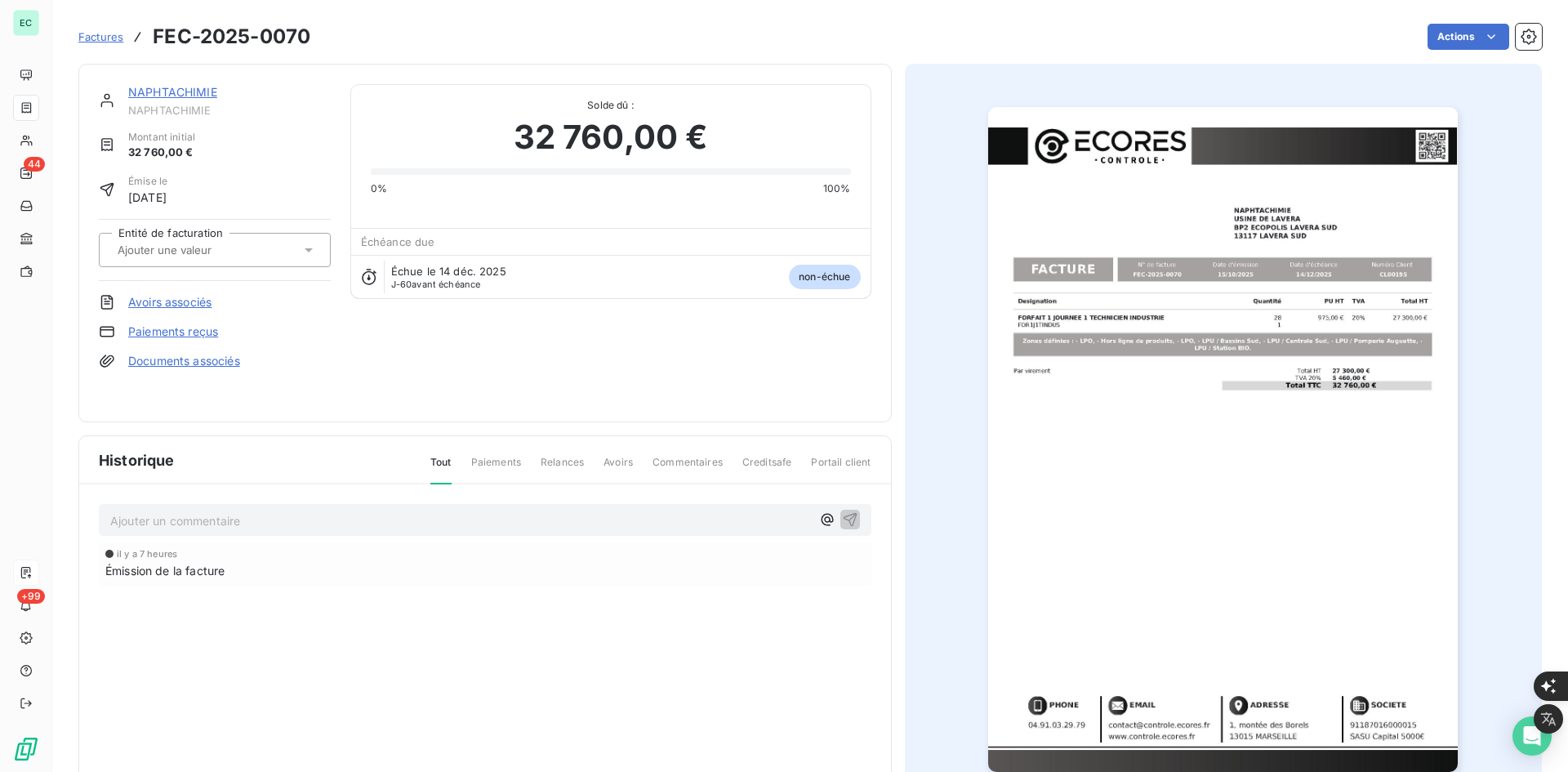
click at [272, 251] on div at bounding box center [207, 250] width 188 height 21
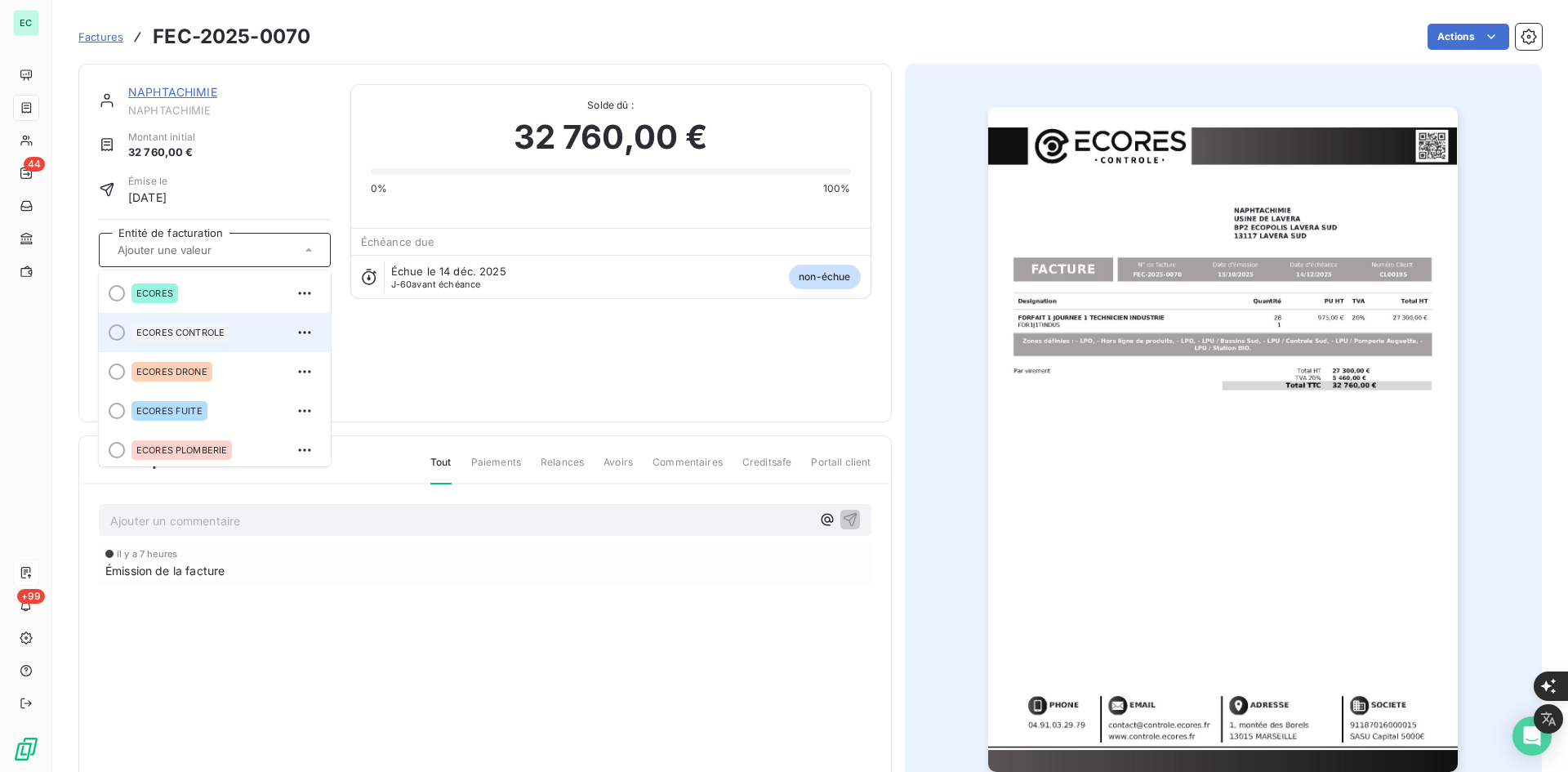
click at [244, 339] on div "ECORES CONTROLE" at bounding box center [224, 332] width 186 height 27
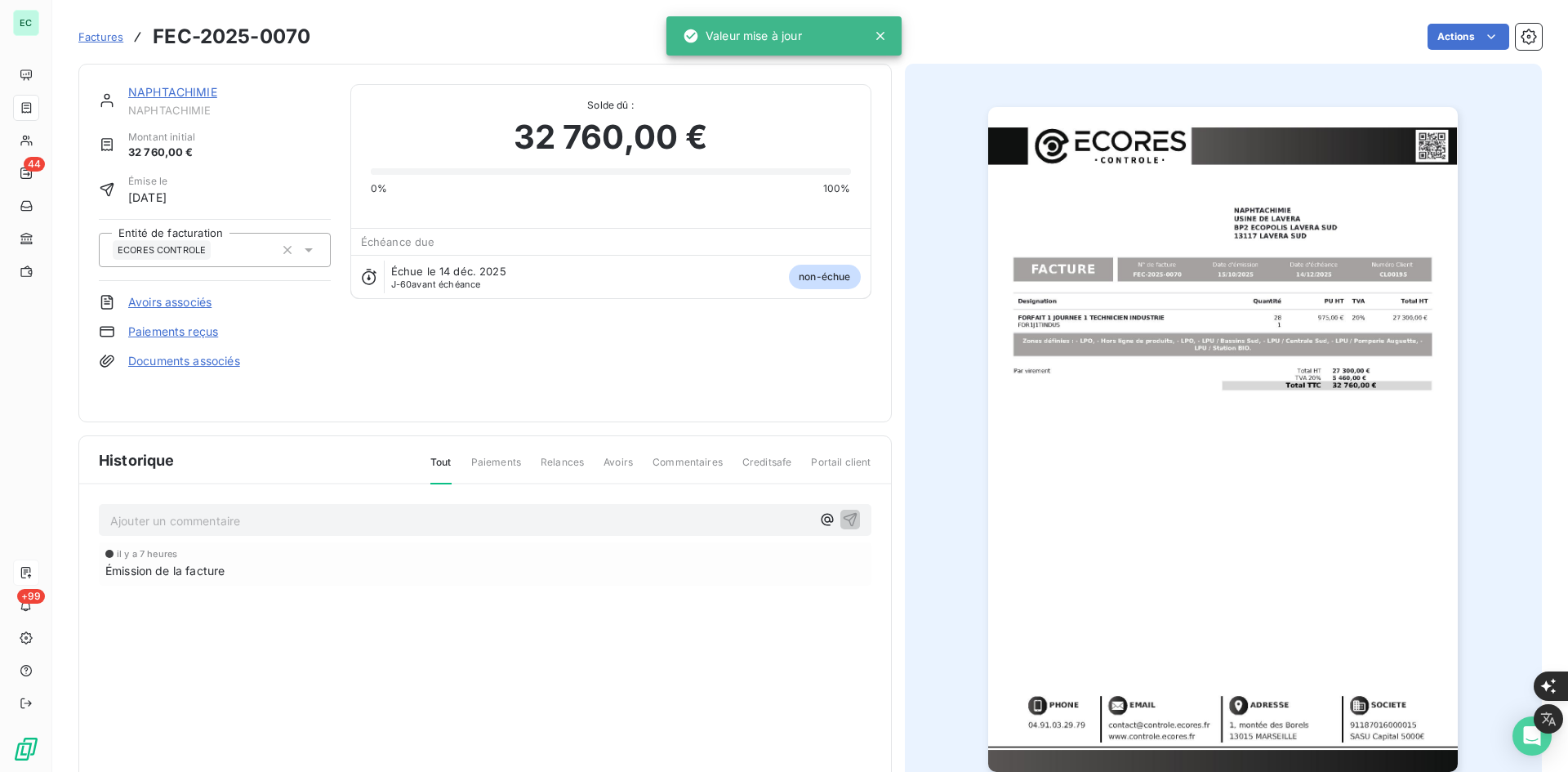
click at [146, 96] on link "NAPHTACHIMIE" at bounding box center [173, 91] width 89 height 14
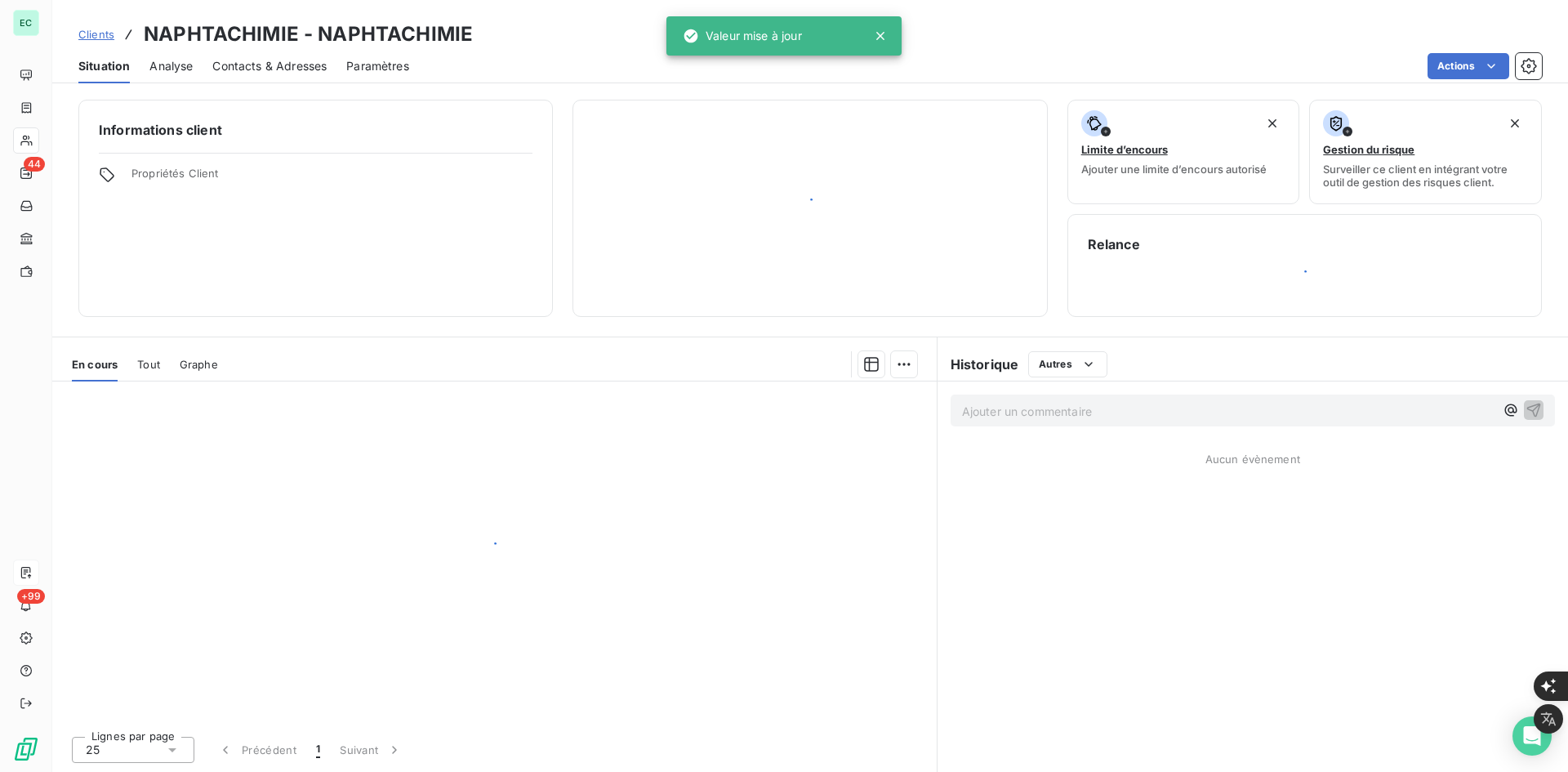
click at [108, 42] on div "EC 44 +99 Clients NAPHTACHIMIE - NAPHTACHIMIE Situation Analyse Contacts & Adre…" at bounding box center [784, 386] width 1568 height 772
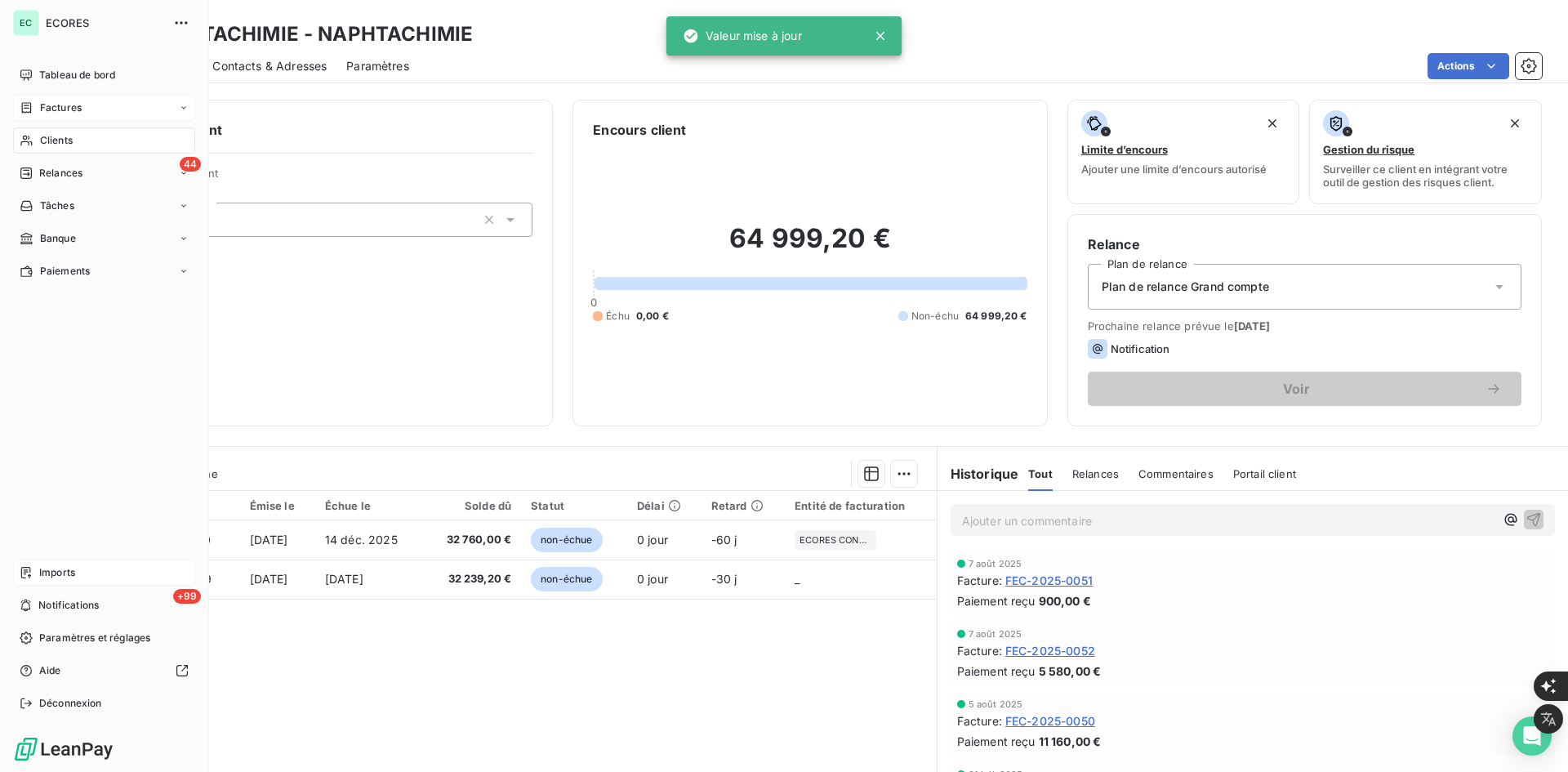
click at [53, 98] on div "Factures" at bounding box center [104, 108] width 182 height 27
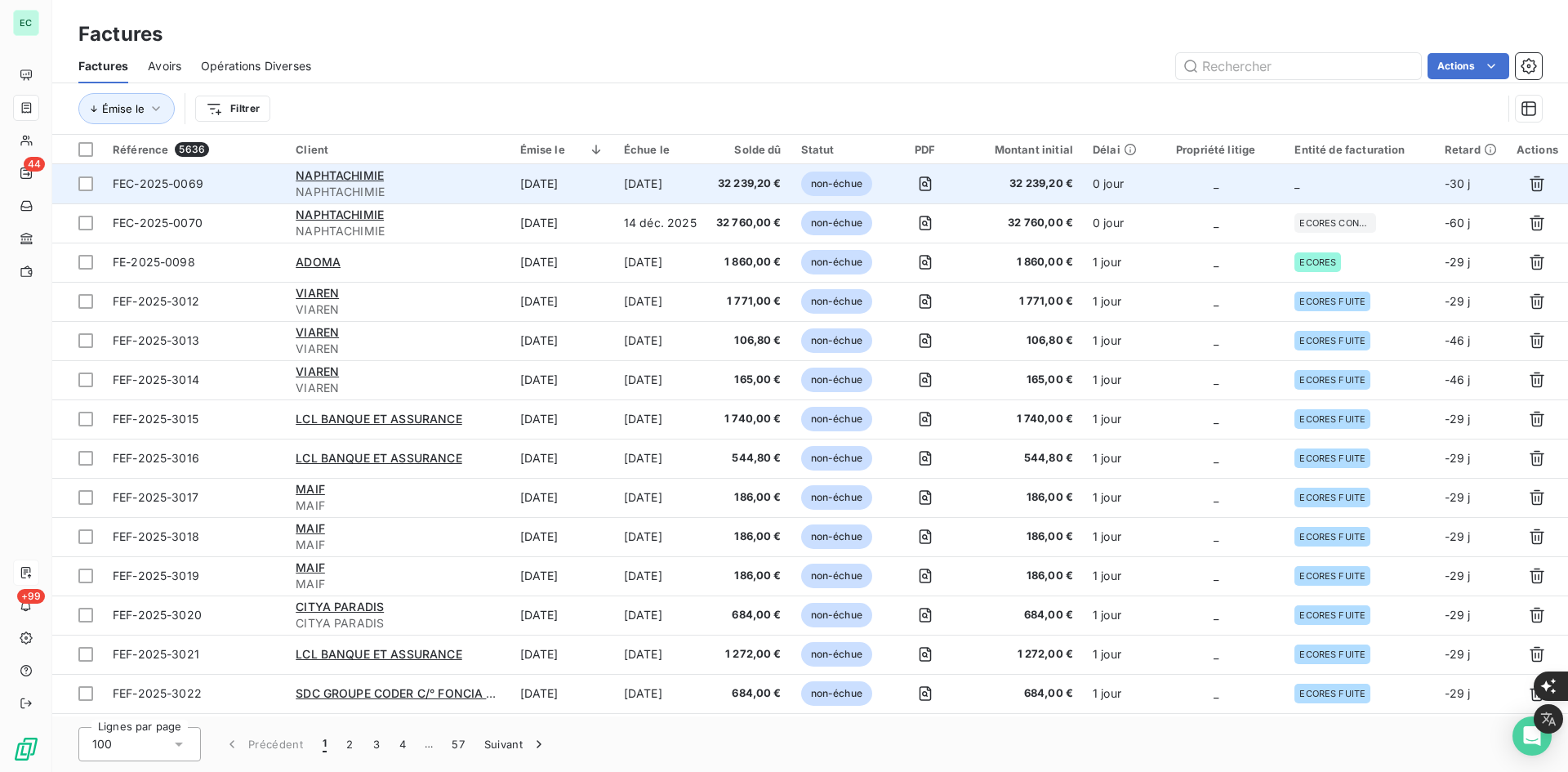
click at [1070, 173] on td "32 239,20 €" at bounding box center [1025, 183] width 118 height 39
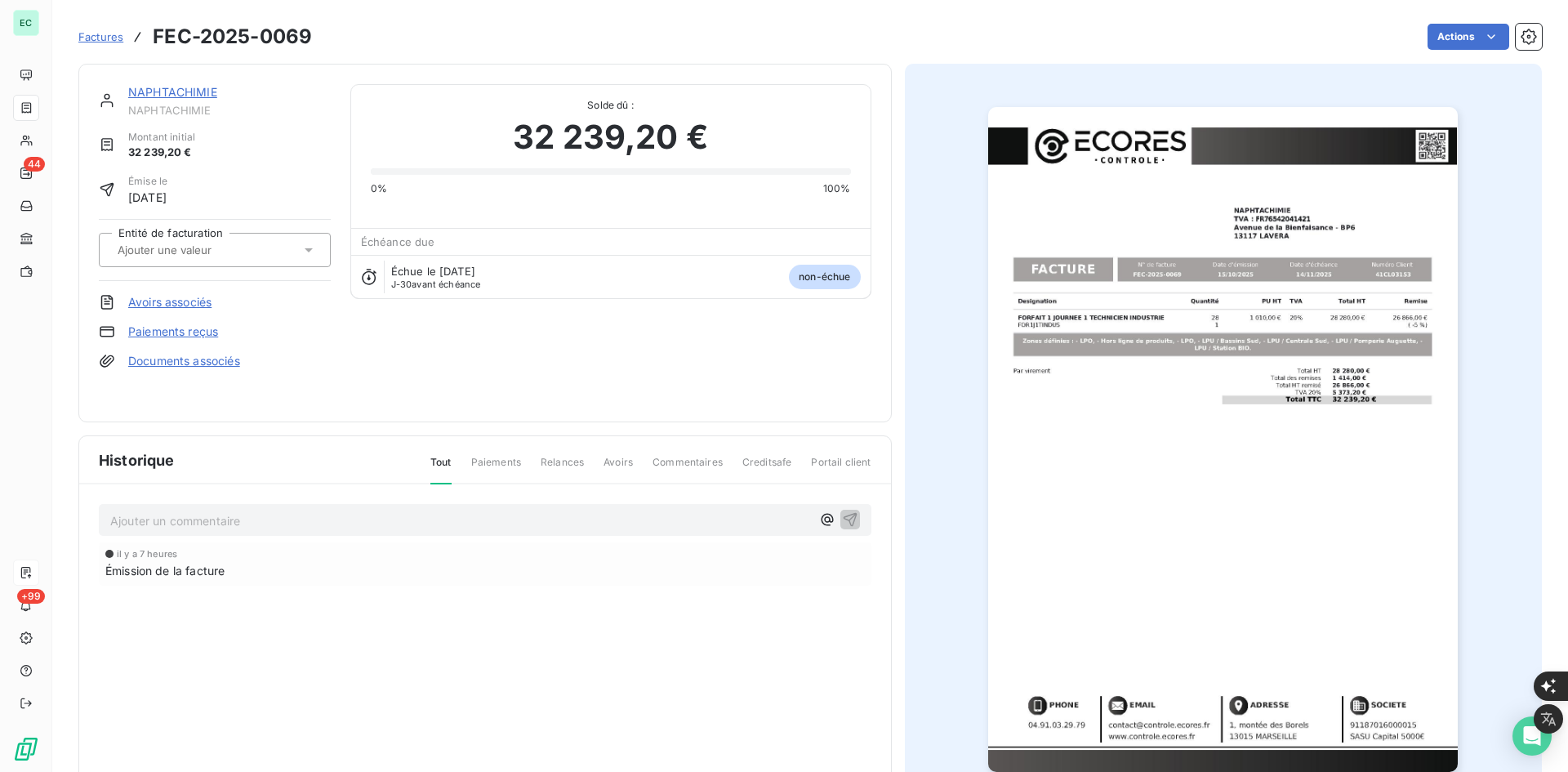
click at [254, 253] on div at bounding box center [207, 250] width 188 height 21
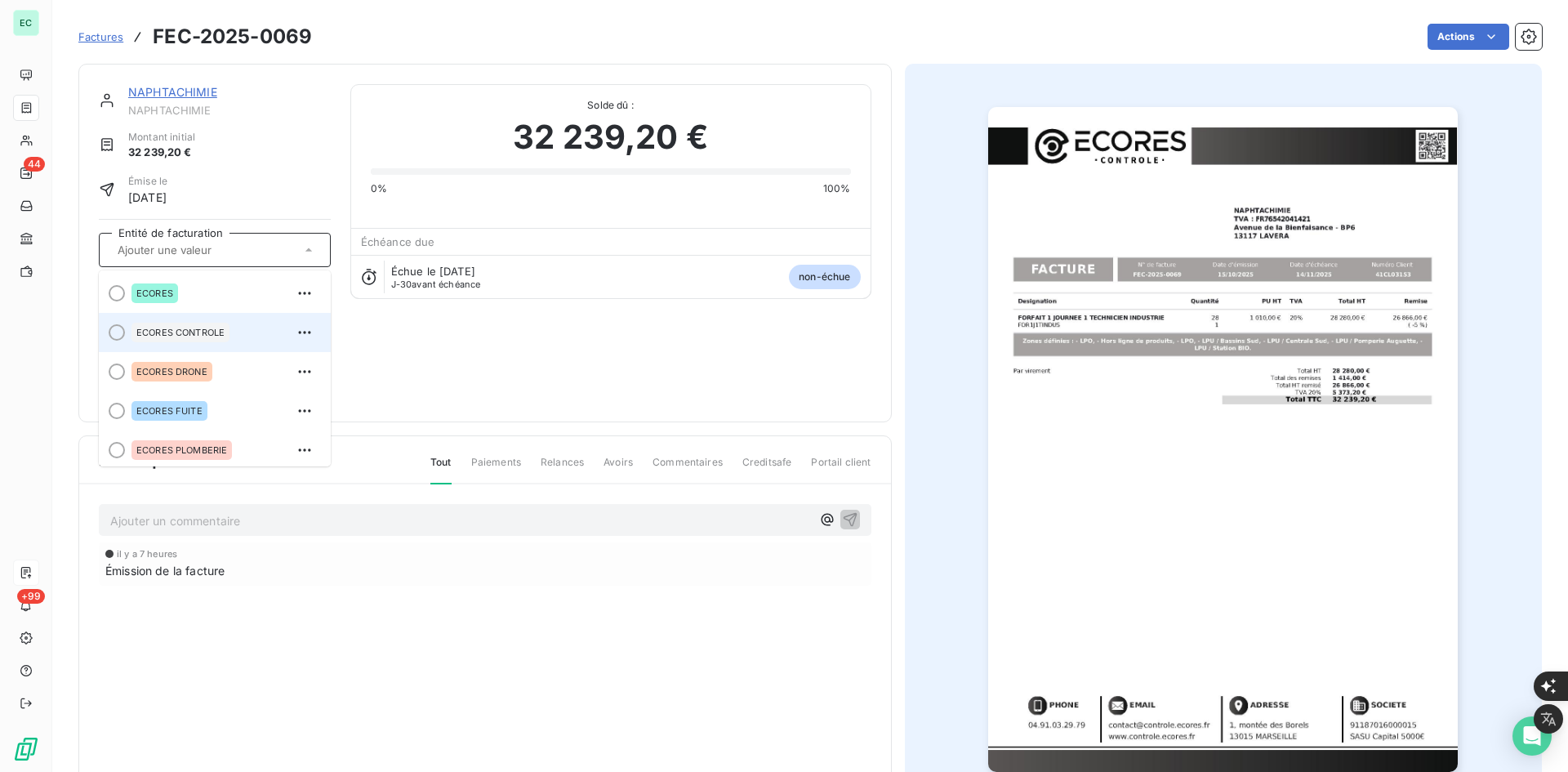
click at [208, 345] on div "ECORES CONTROLE" at bounding box center [224, 332] width 186 height 27
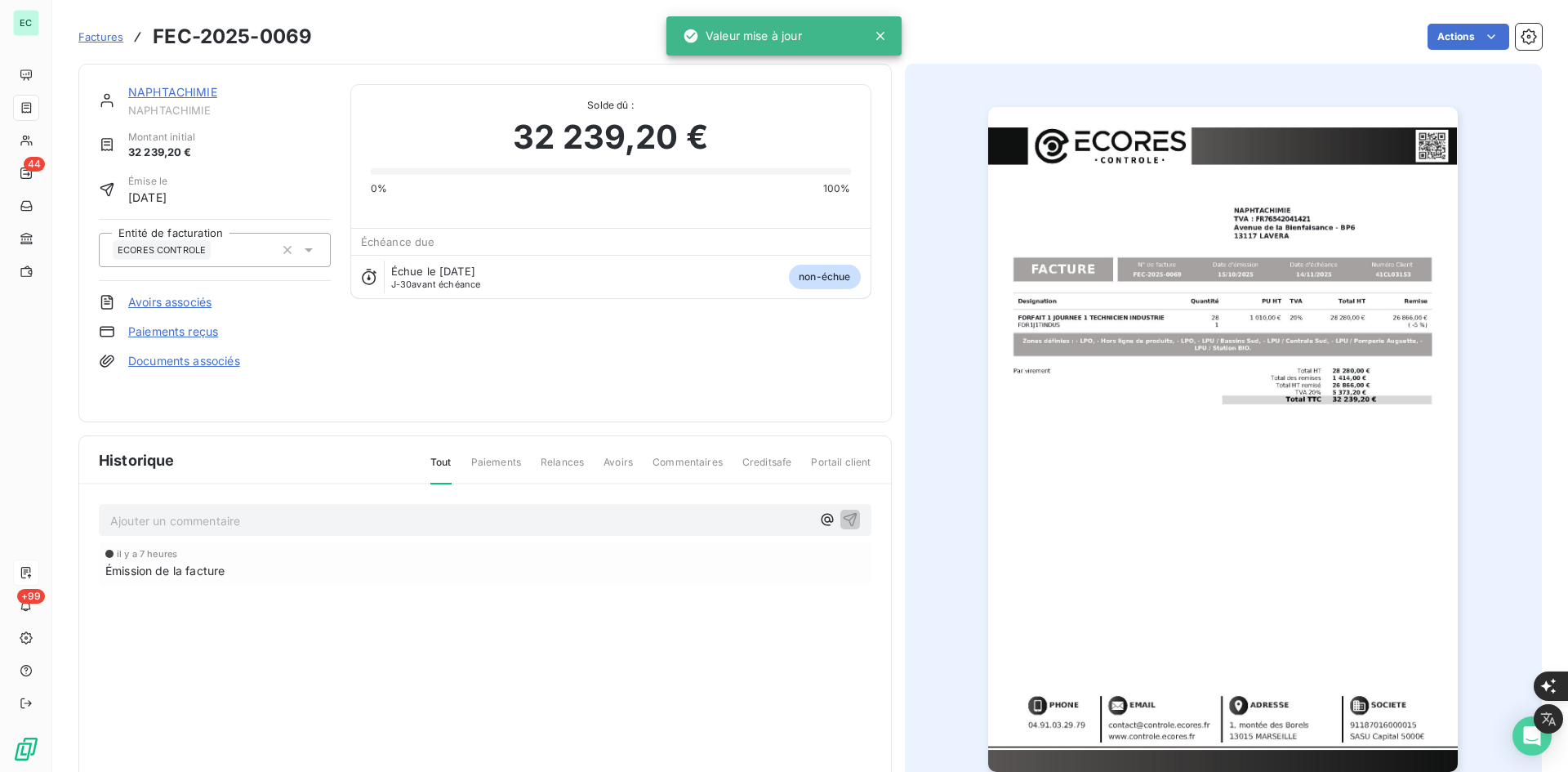
click at [191, 368] on link "Documents associés" at bounding box center [184, 361] width 112 height 16
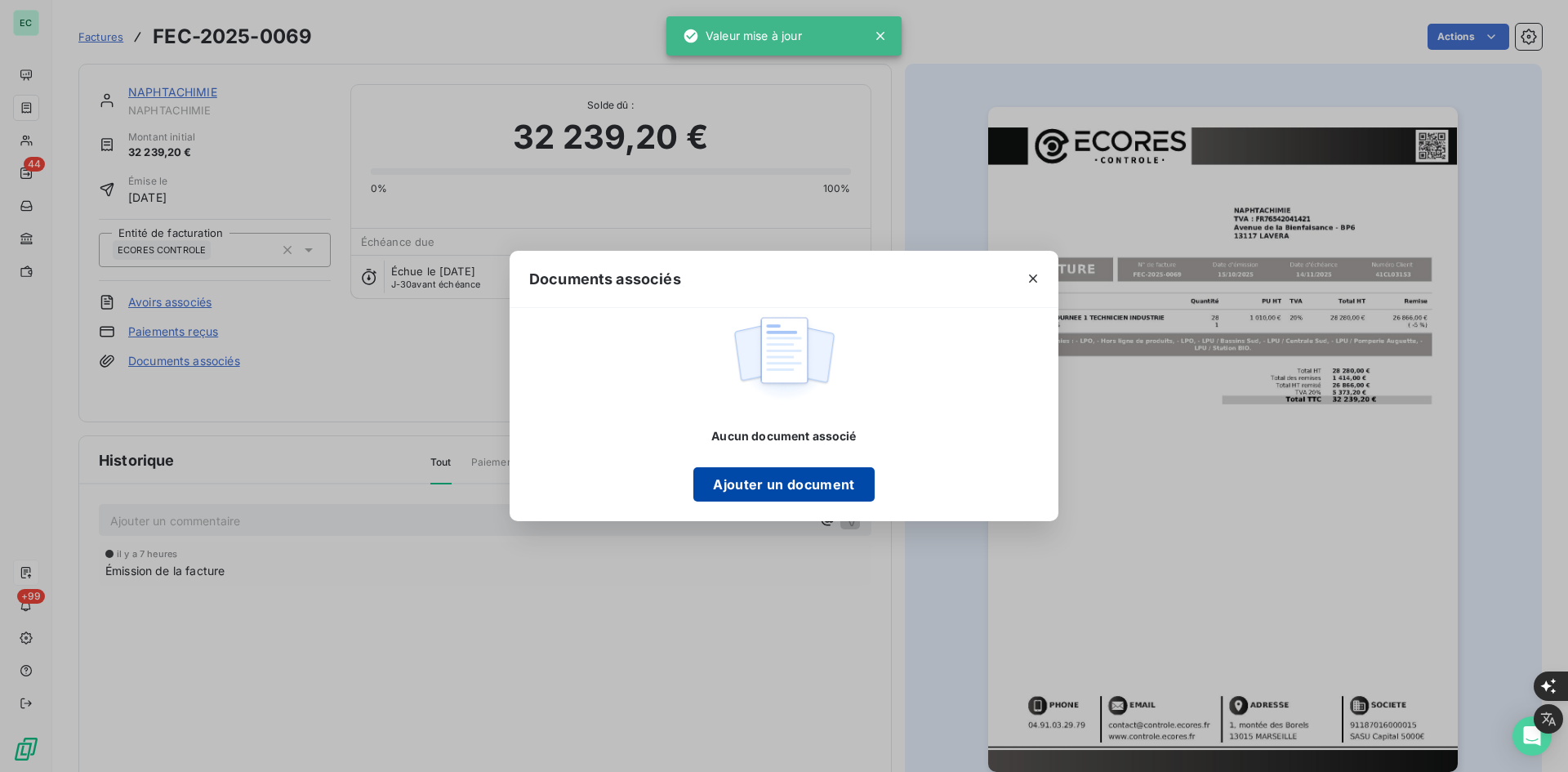
click at [727, 476] on button "Ajouter un document" at bounding box center [784, 484] width 180 height 34
click at [1036, 278] on icon "button" at bounding box center [1032, 278] width 16 height 16
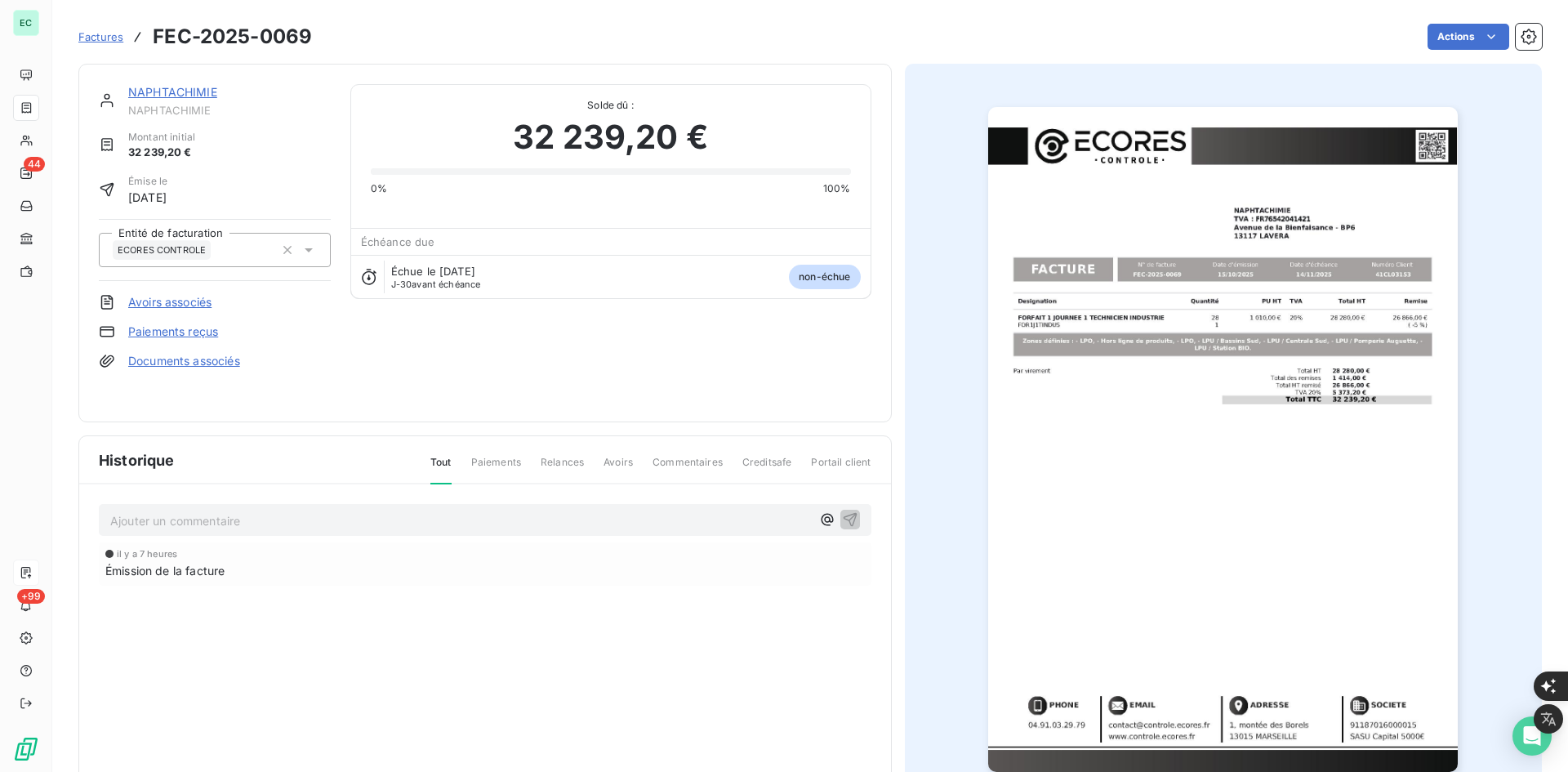
click at [199, 301] on link "Avoirs associés" at bounding box center [170, 302] width 84 height 16
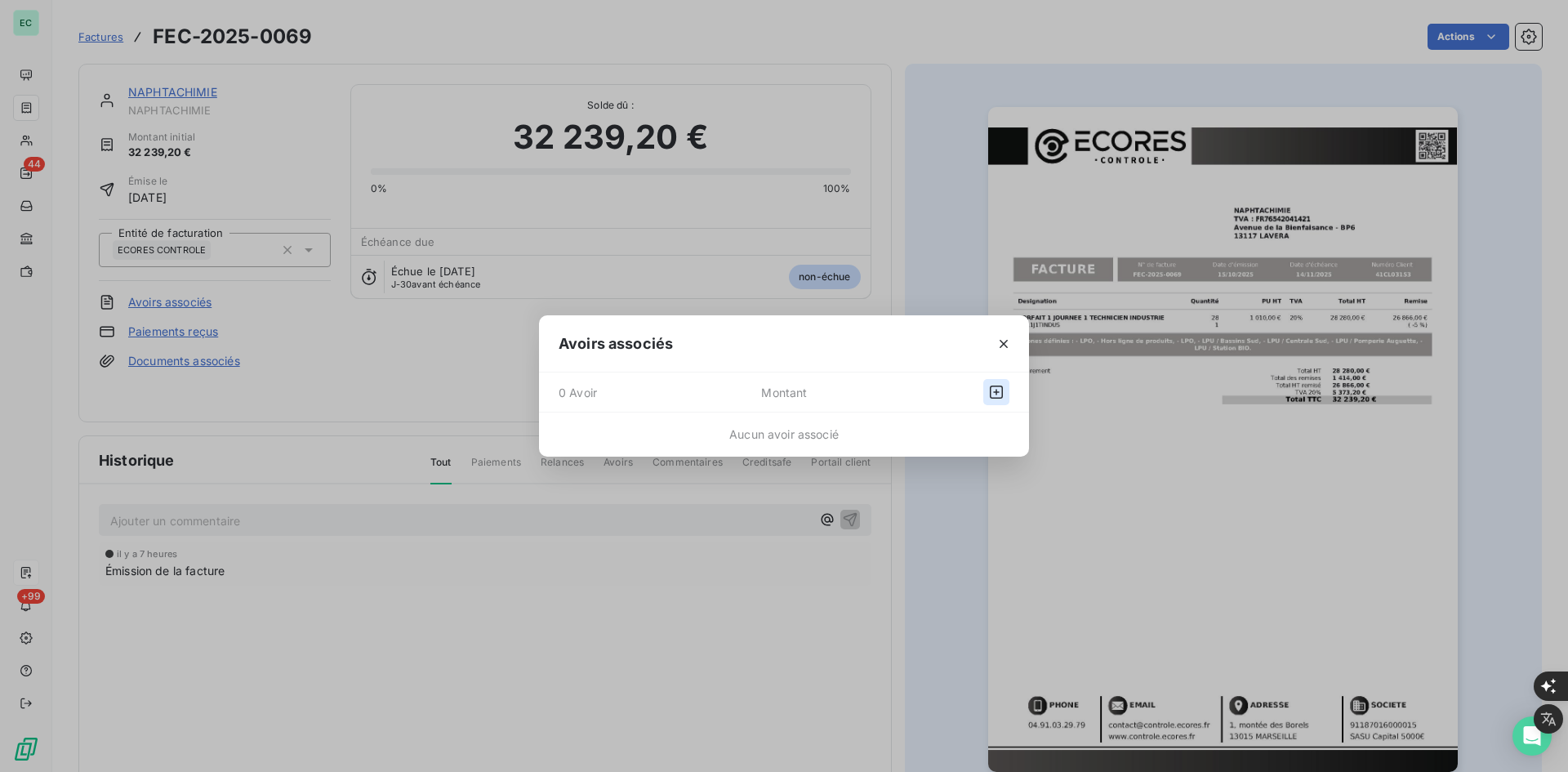
click at [995, 393] on icon "button" at bounding box center [996, 392] width 13 height 13
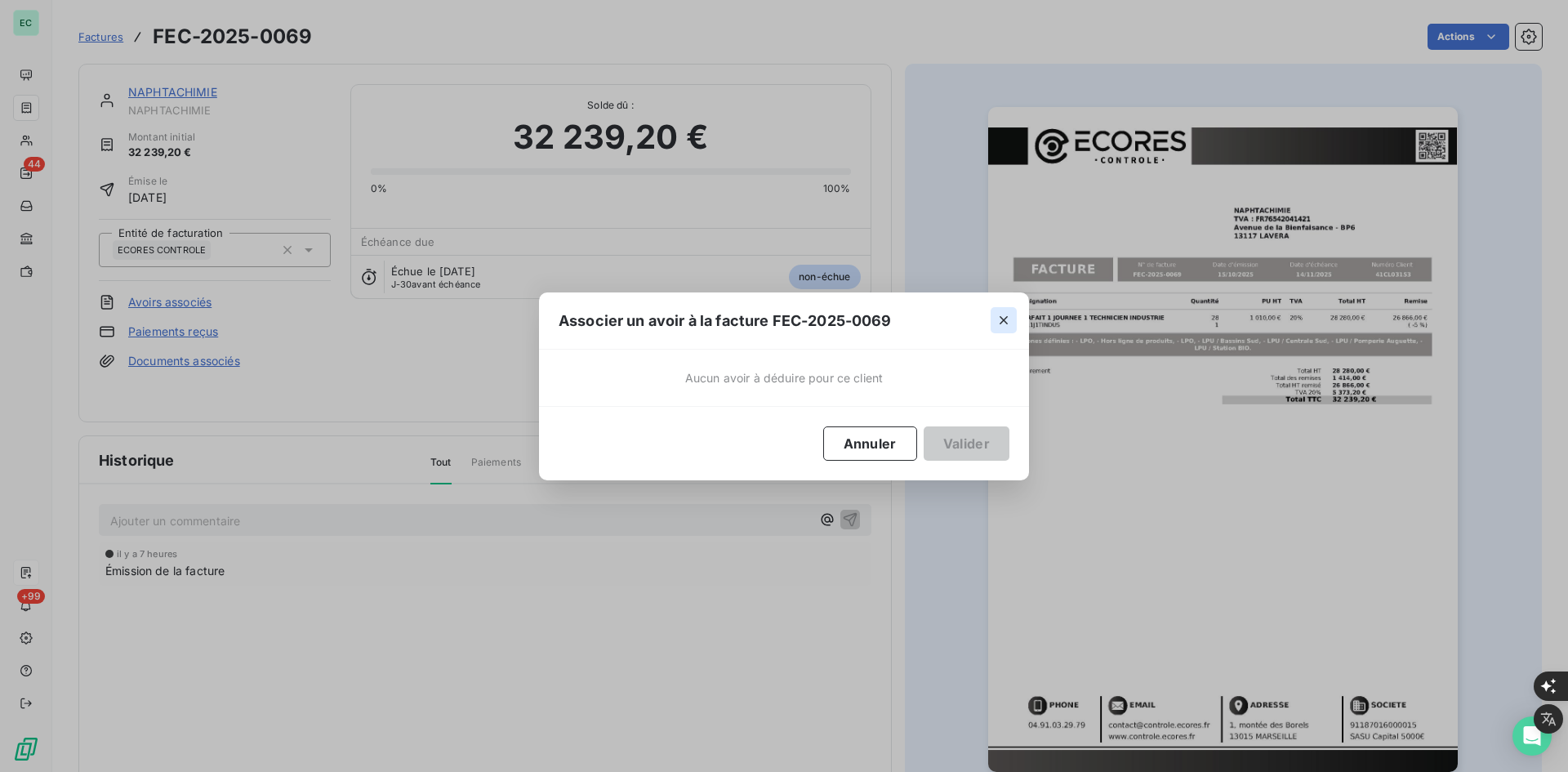
click at [1012, 322] on button "button" at bounding box center [1004, 320] width 27 height 27
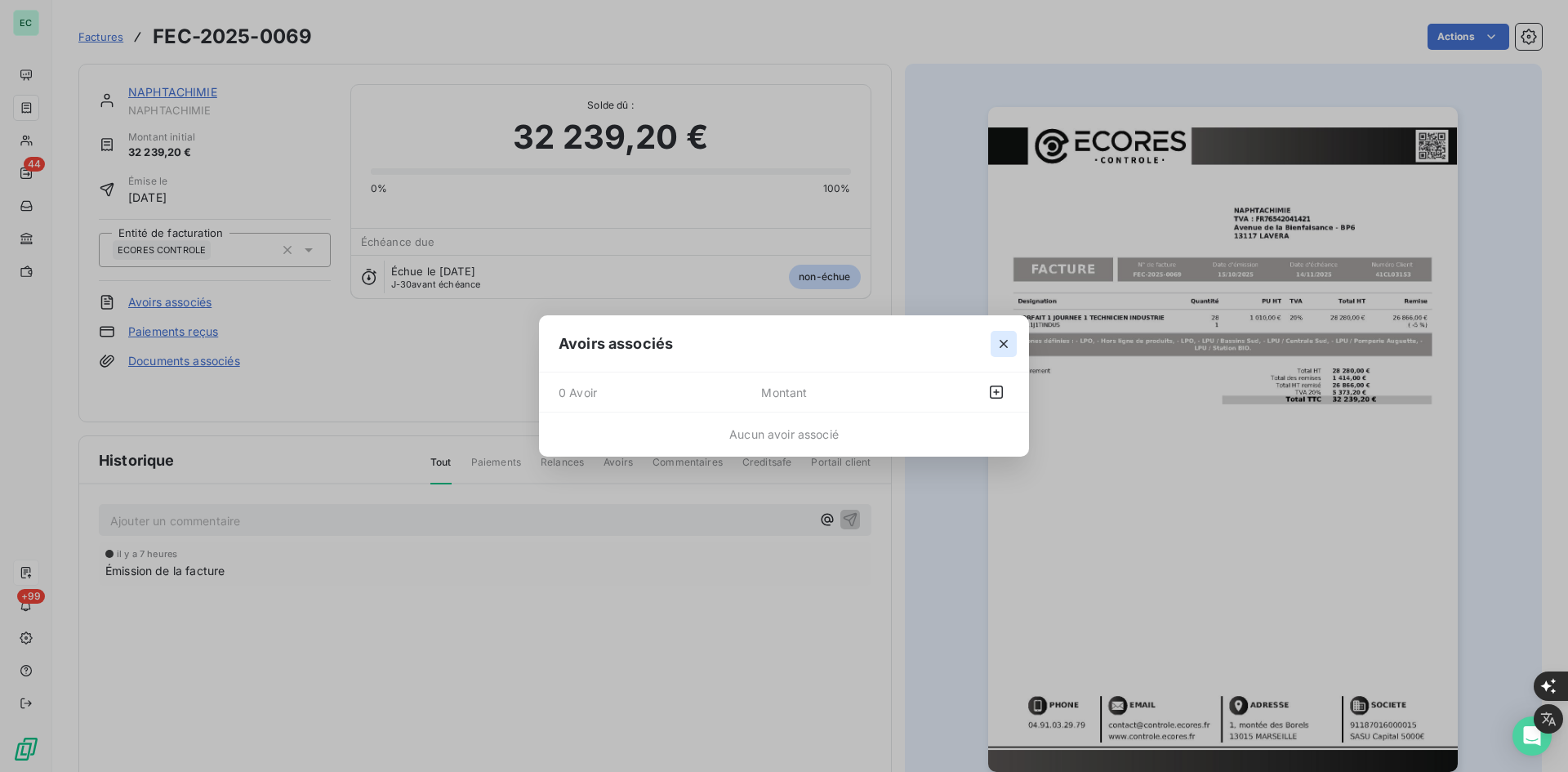
click at [1004, 348] on icon "button" at bounding box center [1003, 343] width 16 height 16
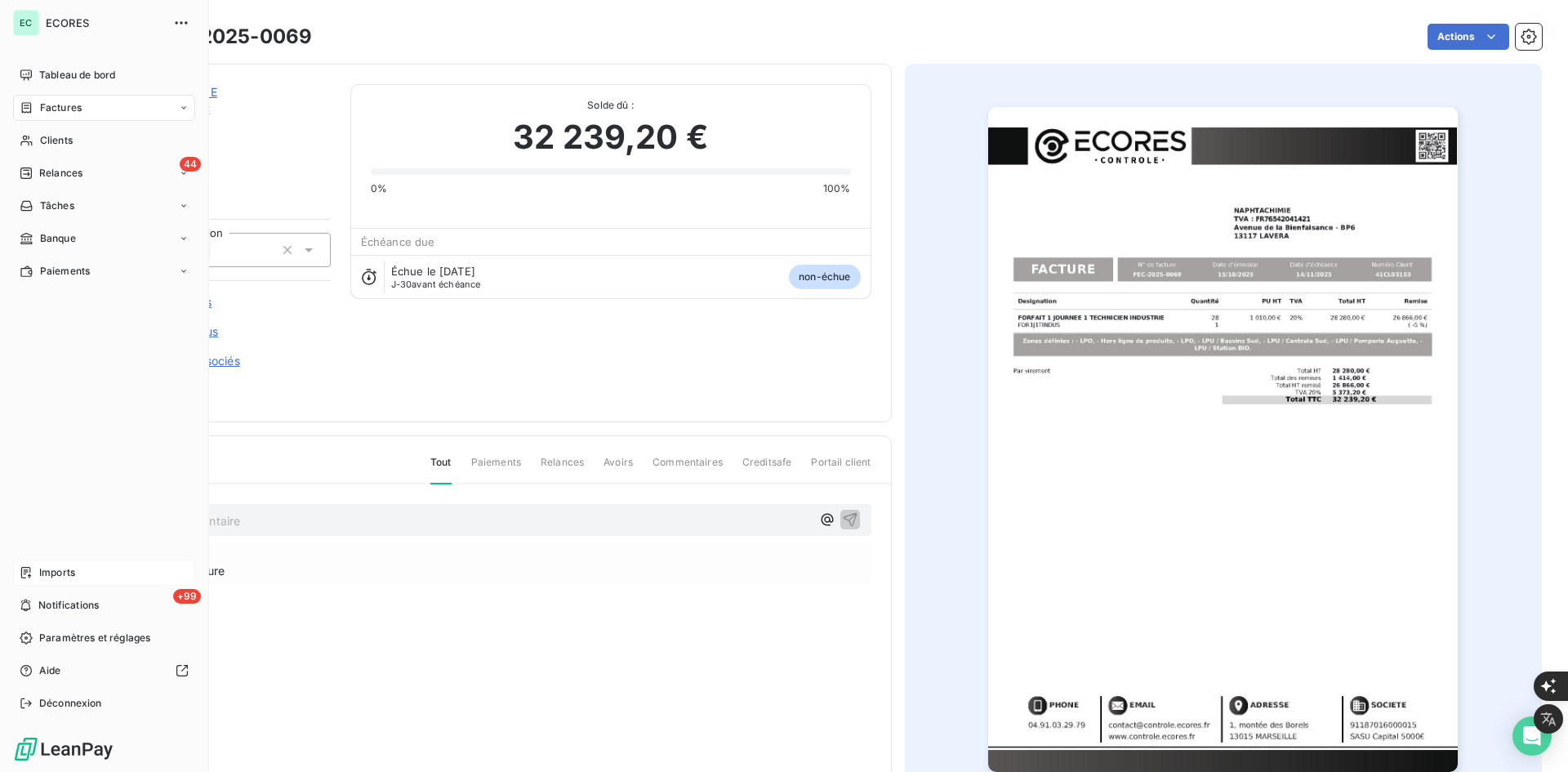
click at [58, 108] on span "Factures" at bounding box center [61, 107] width 42 height 14
click at [62, 172] on span "Avoirs" at bounding box center [53, 173] width 29 height 14
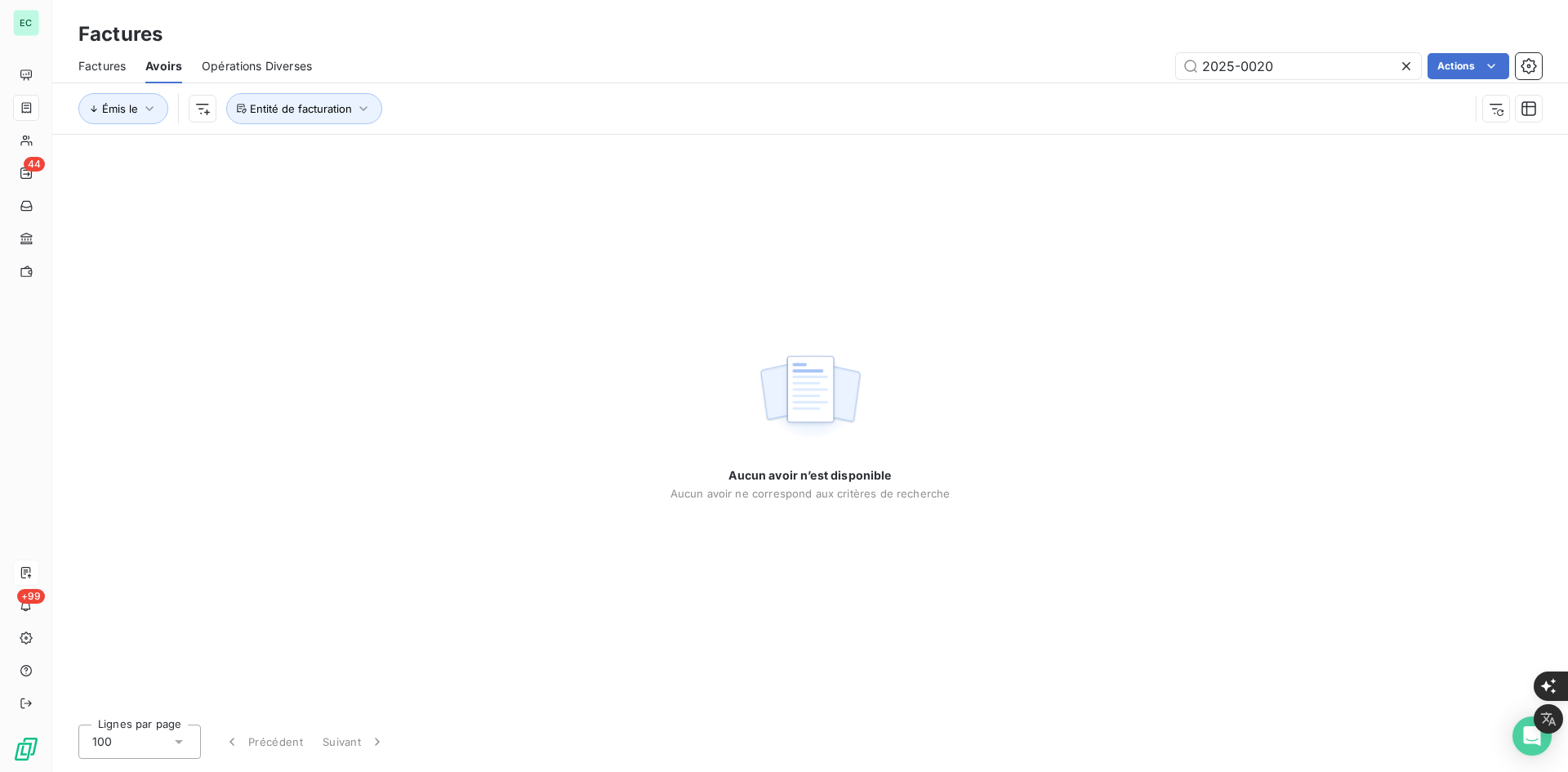
click at [1412, 65] on icon at bounding box center [1406, 66] width 16 height 16
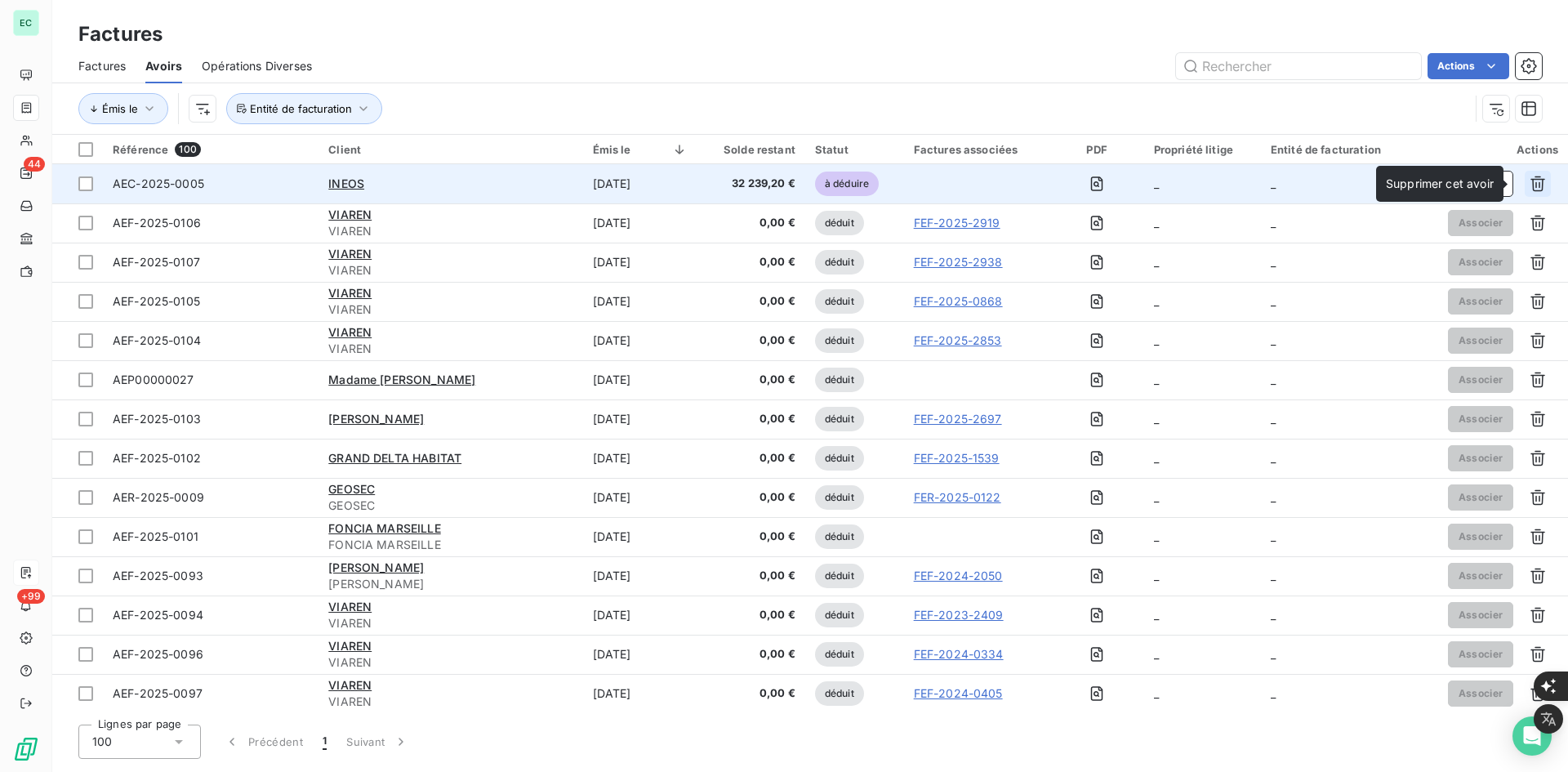
click at [1530, 185] on icon "button" at bounding box center [1538, 183] width 16 height 16
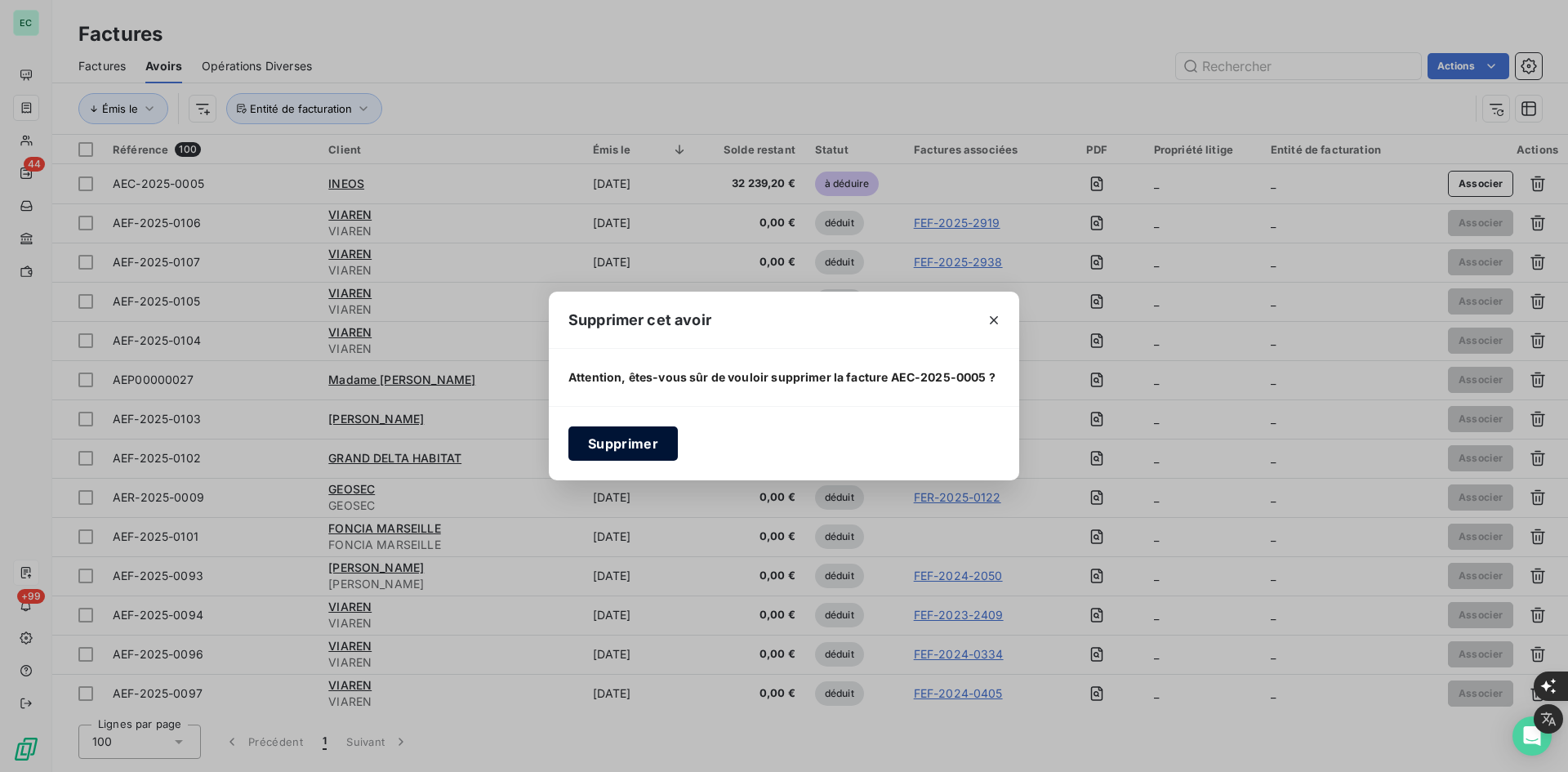
click at [628, 452] on button "Supprimer" at bounding box center [623, 443] width 109 height 34
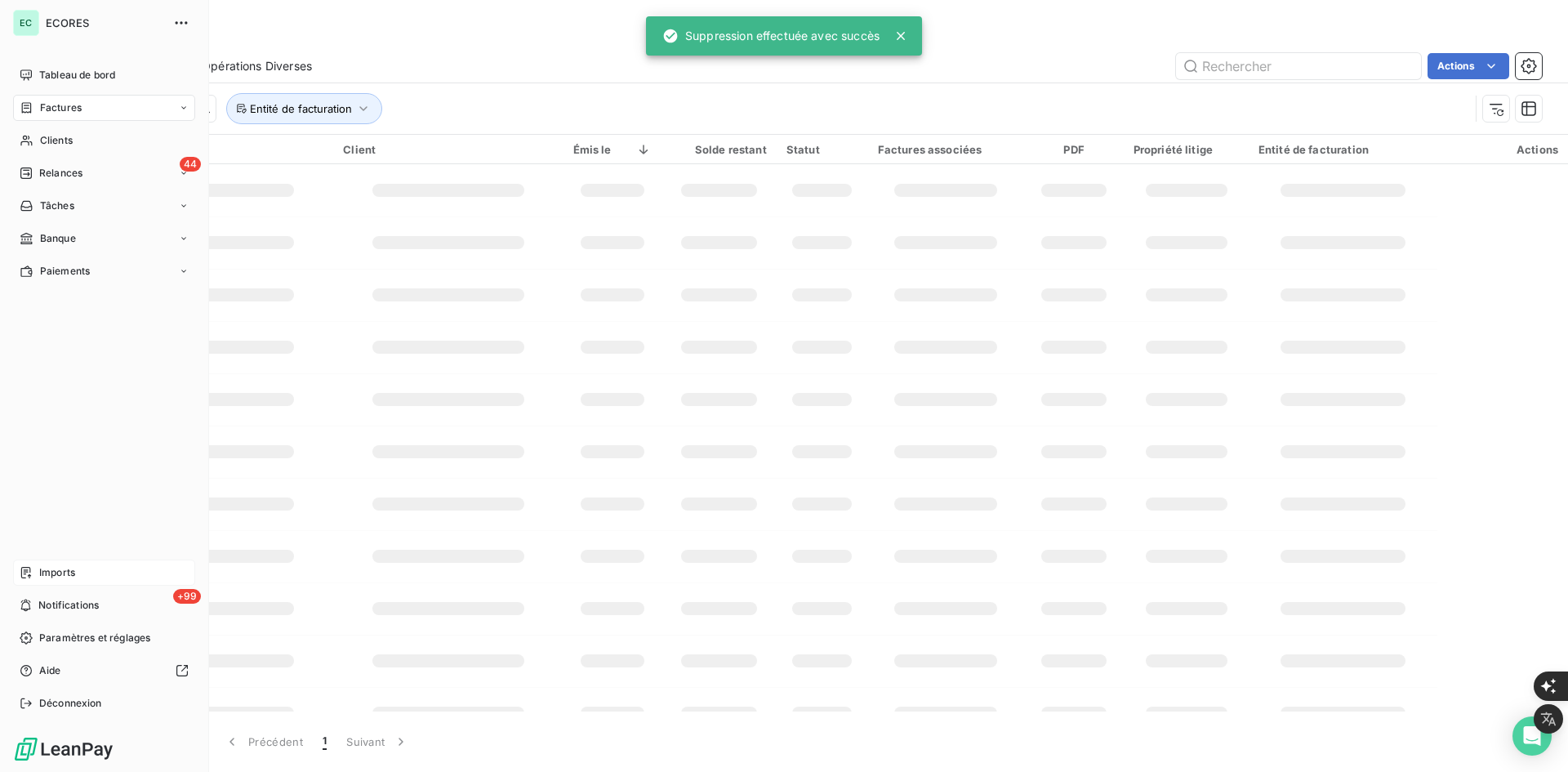
click at [32, 571] on icon at bounding box center [27, 573] width 13 height 13
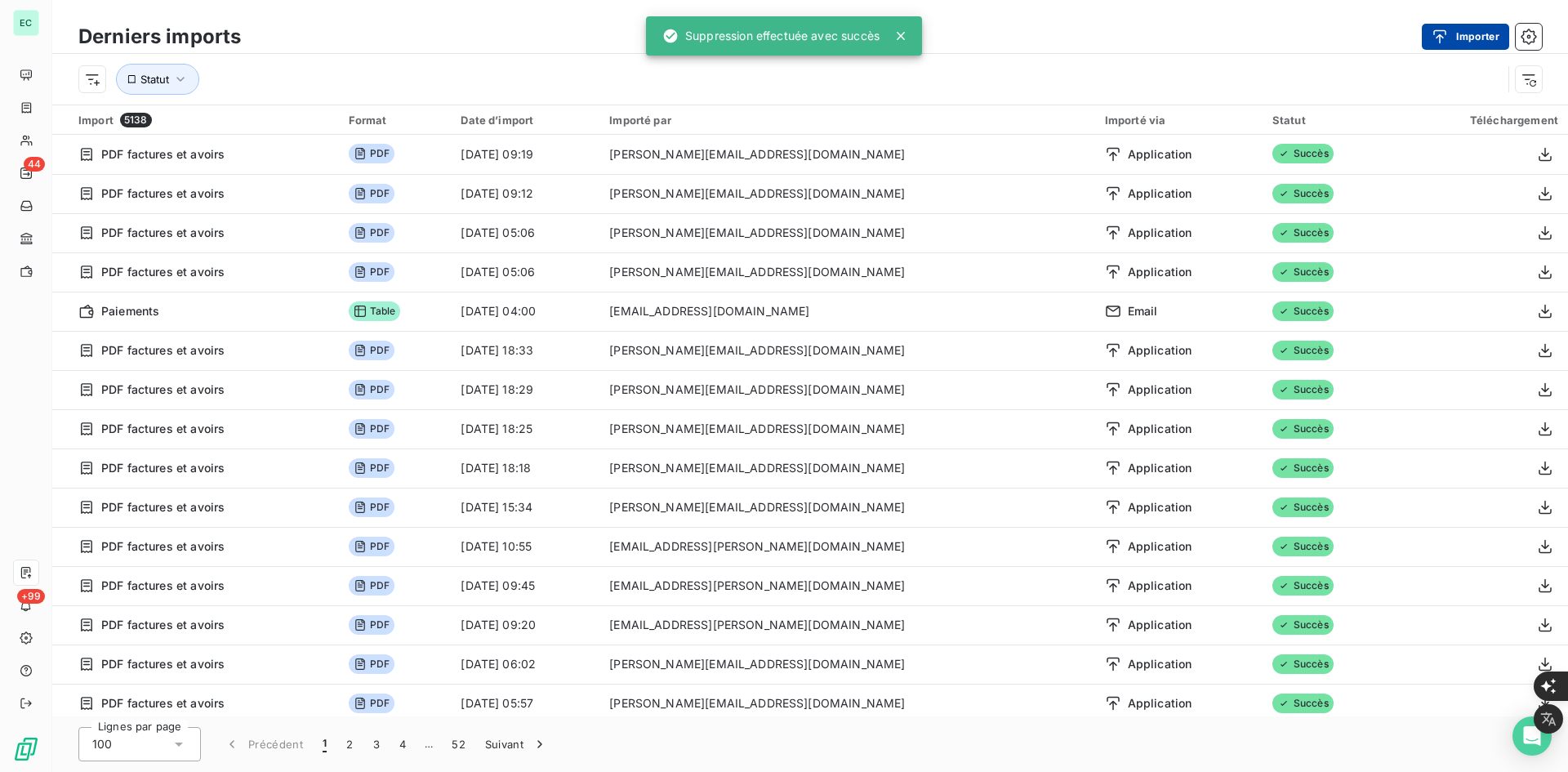
click at [1460, 32] on button "Importer" at bounding box center [1465, 37] width 87 height 27
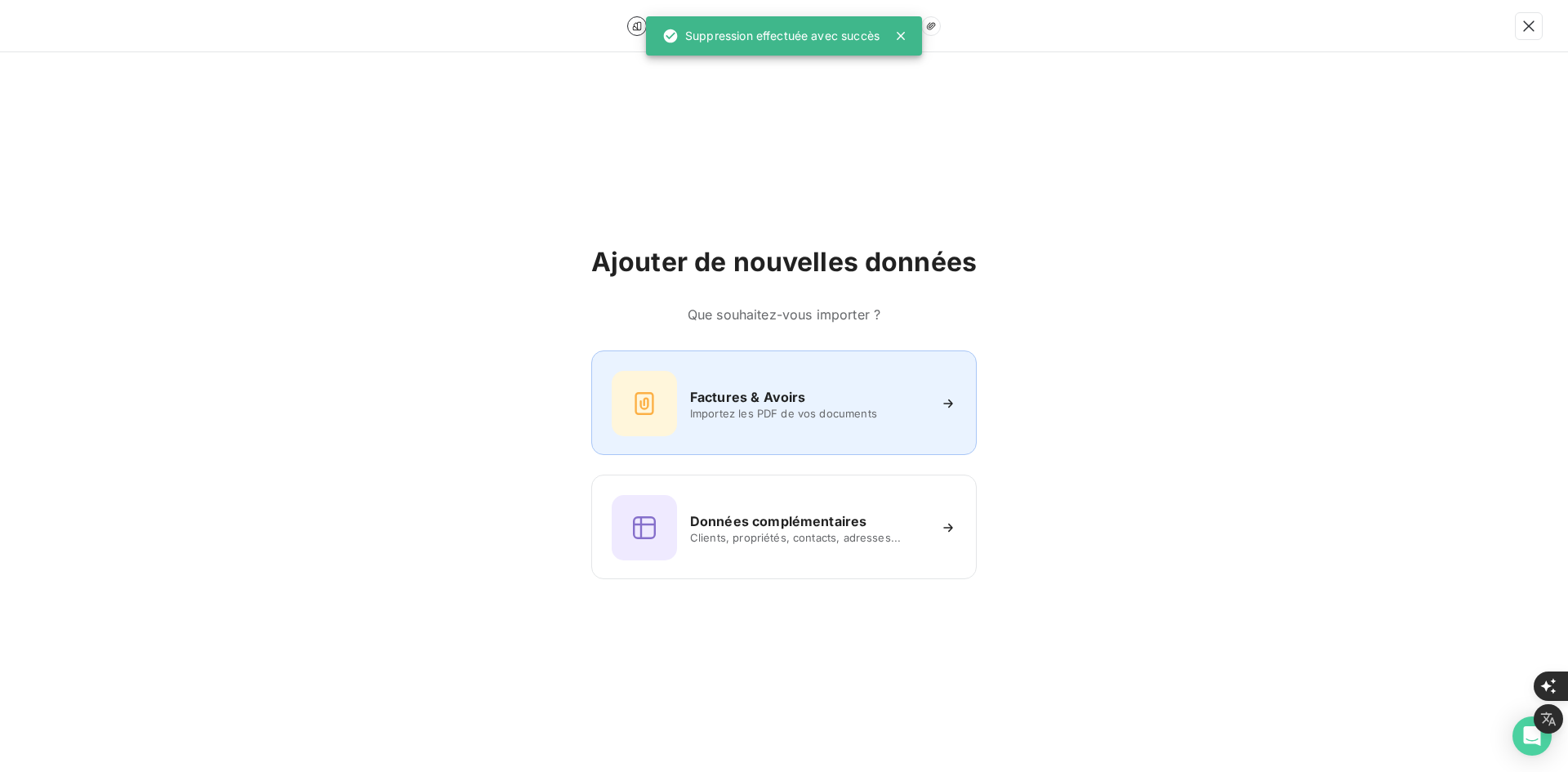
click at [908, 367] on div "Factures & Avoirs Importez les PDF de vos documents" at bounding box center [784, 403] width 386 height 104
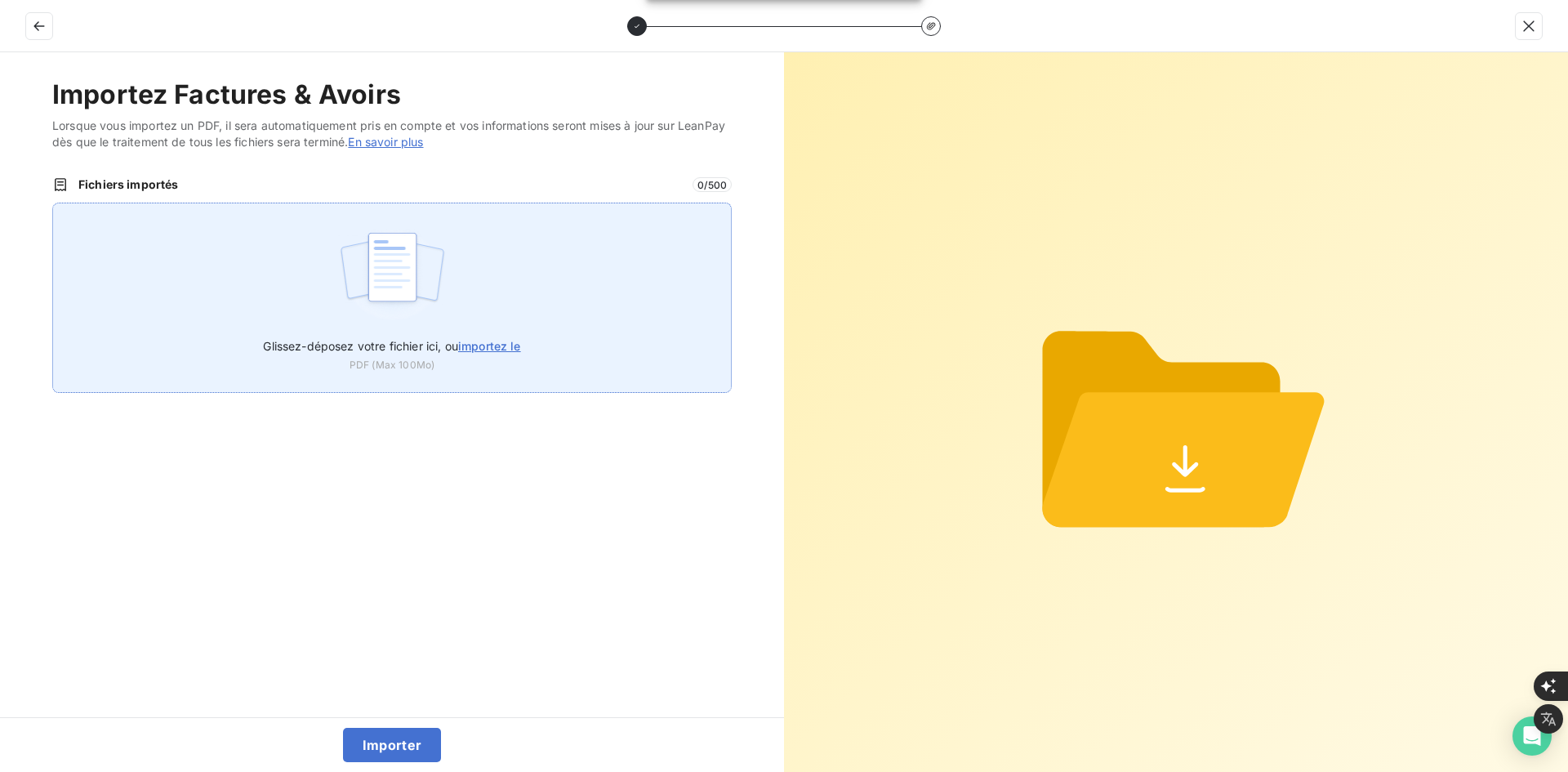
click at [581, 335] on div "Glissez-déposez votre fichier ici, ou importez le PDF (Max 100Mo)" at bounding box center [392, 297] width 680 height 190
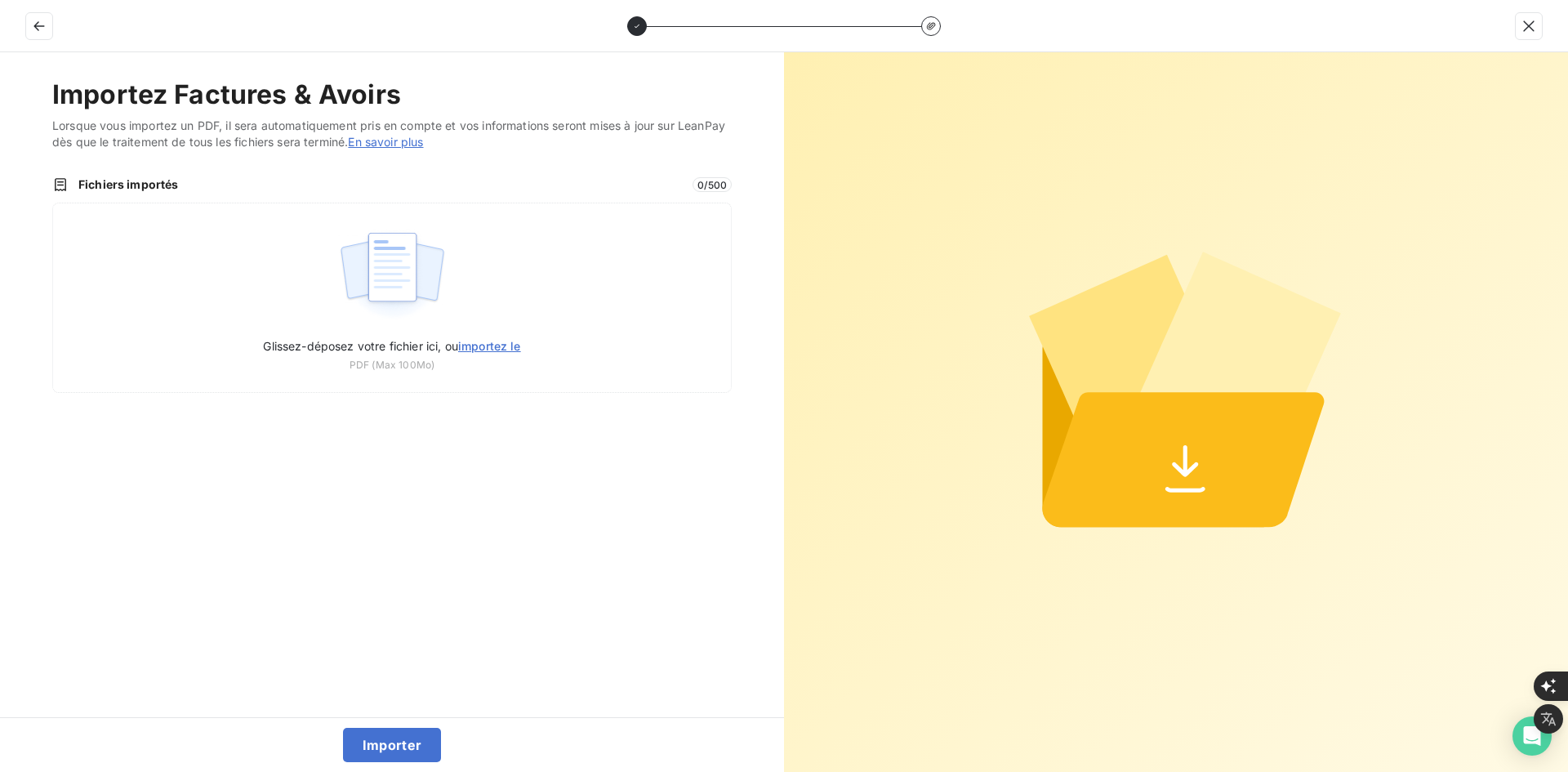
type input "C:\fakepath\AEC-2025-0005.pdf"
click at [230, 192] on span "Fichiers importés" at bounding box center [381, 184] width 604 height 16
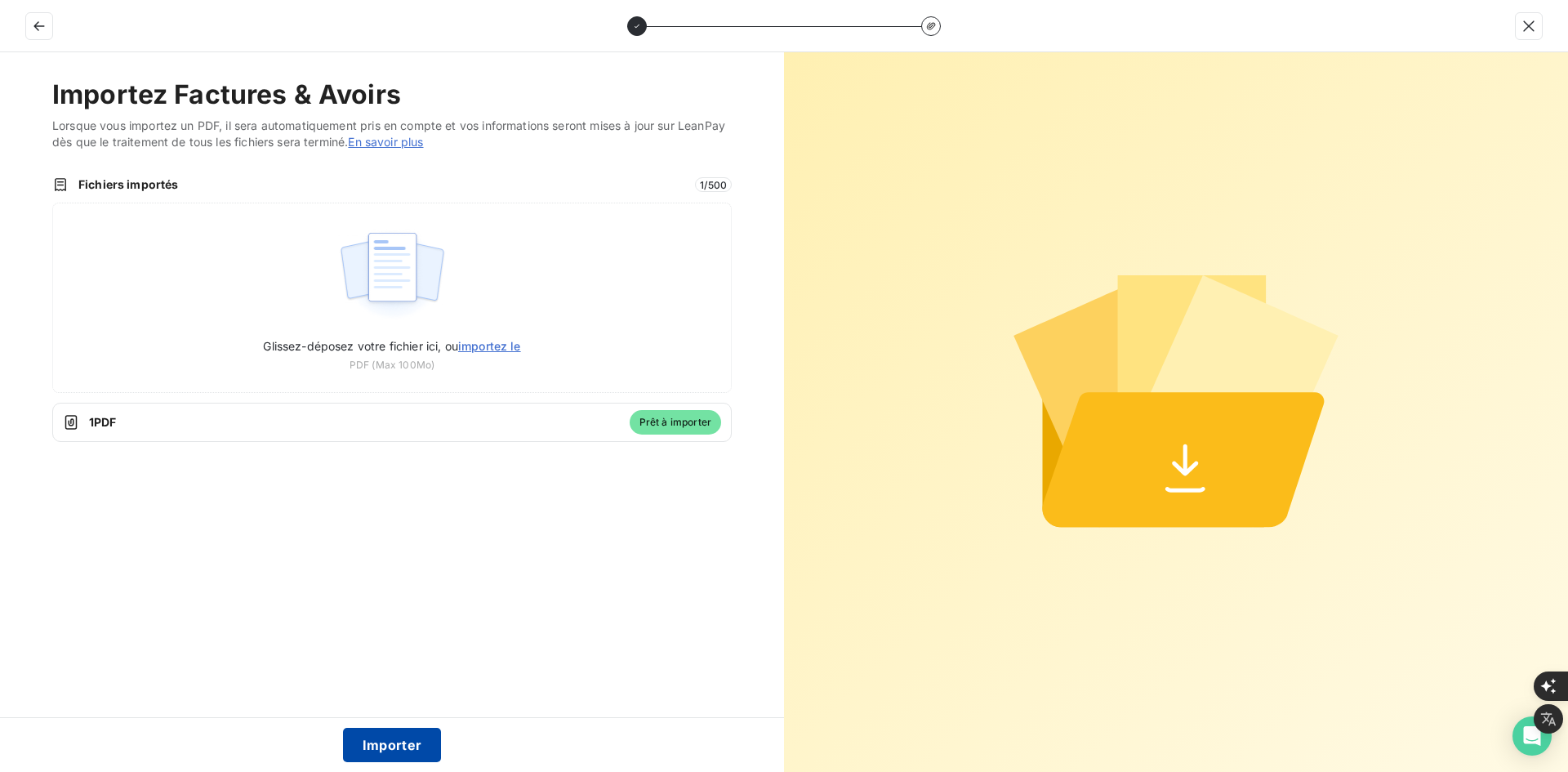
click at [365, 742] on button "Importer" at bounding box center [392, 744] width 99 height 34
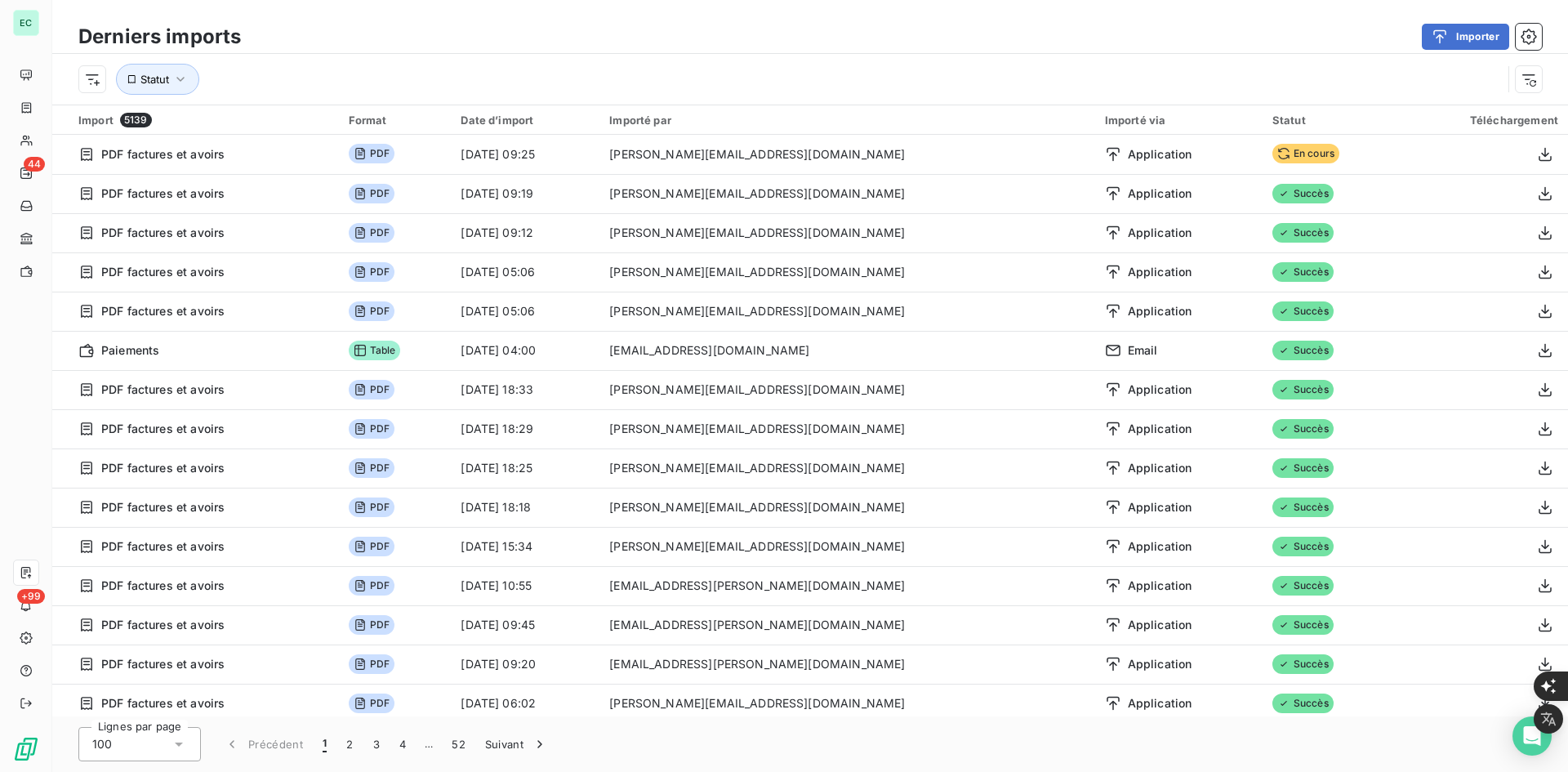
click at [549, 20] on div "Derniers imports Importer" at bounding box center [810, 37] width 1516 height 34
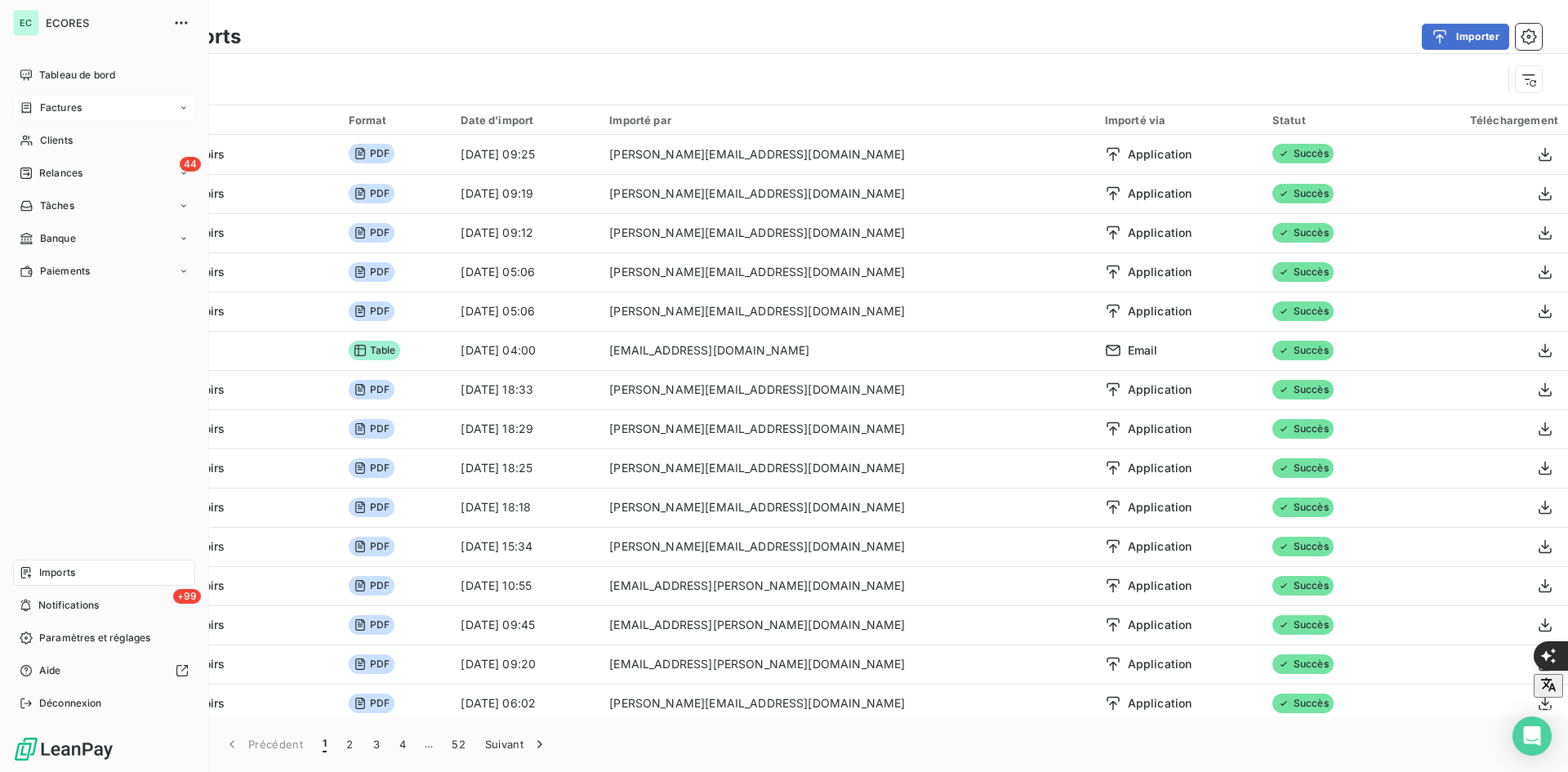
click at [72, 98] on div "Factures" at bounding box center [104, 108] width 182 height 27
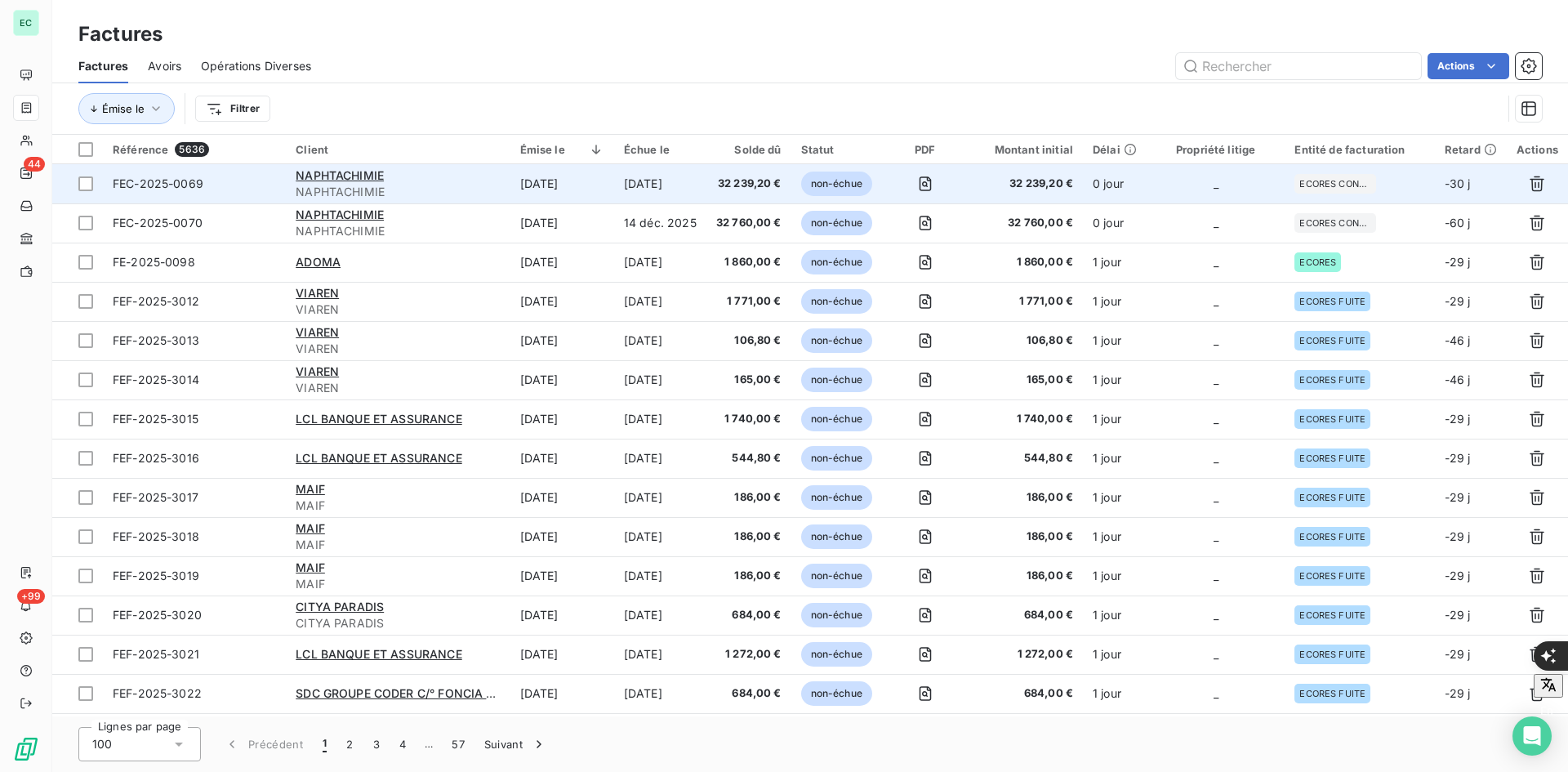
click at [993, 176] on span "32 239,20 €" at bounding box center [1024, 183] width 98 height 16
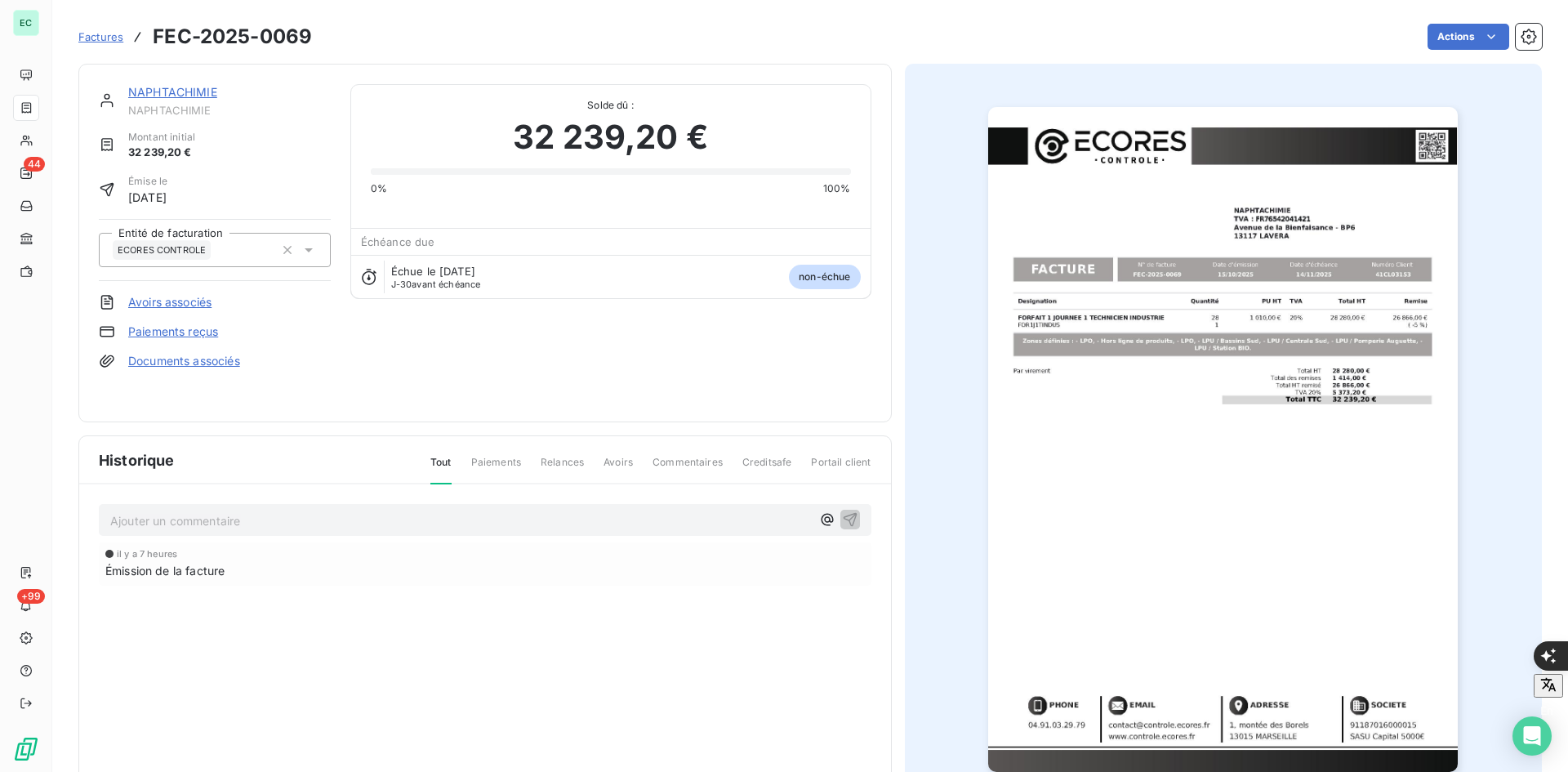
click at [198, 301] on link "Avoirs associés" at bounding box center [170, 302] width 84 height 16
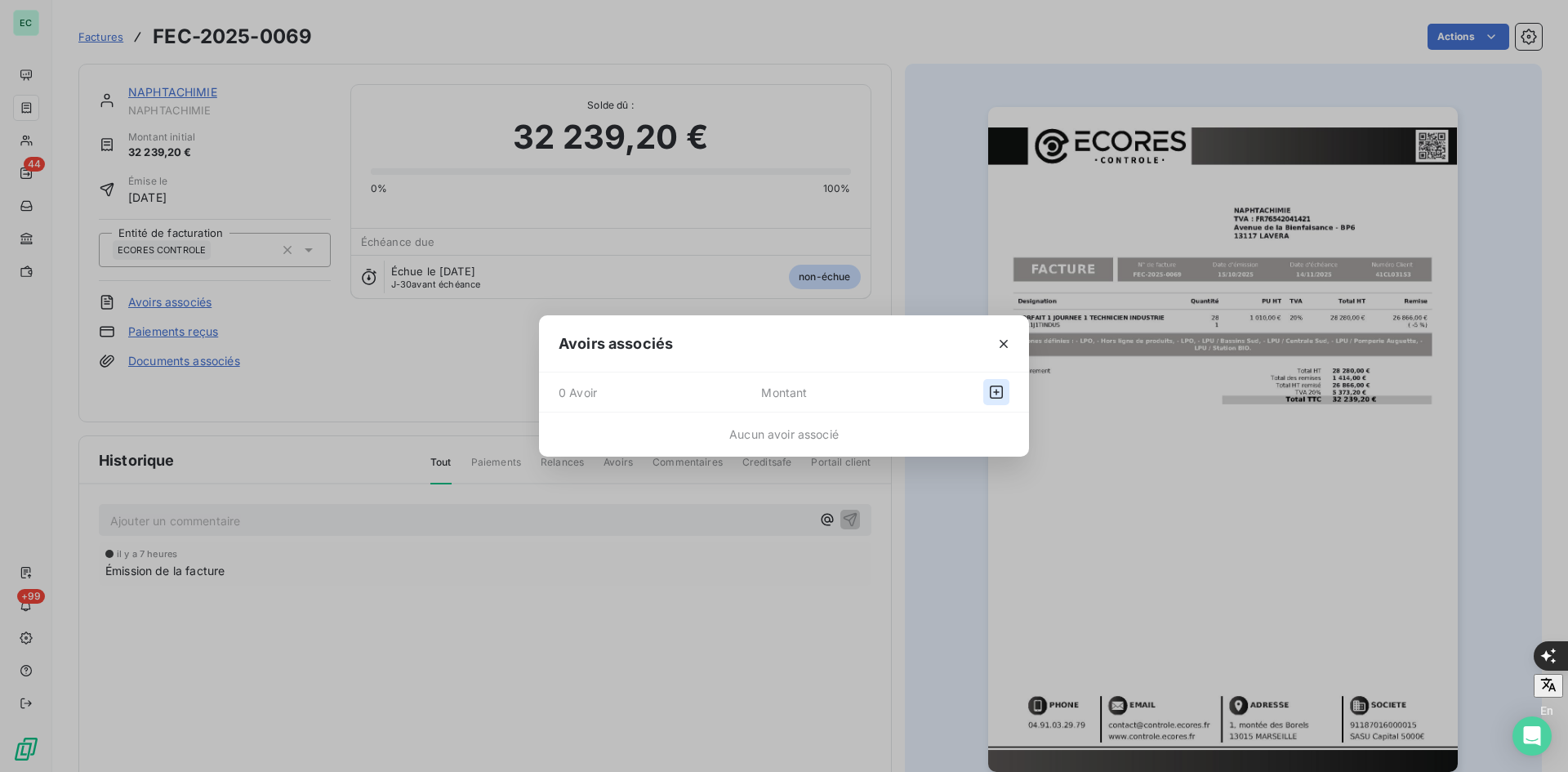
click at [990, 393] on icon "button" at bounding box center [996, 391] width 16 height 16
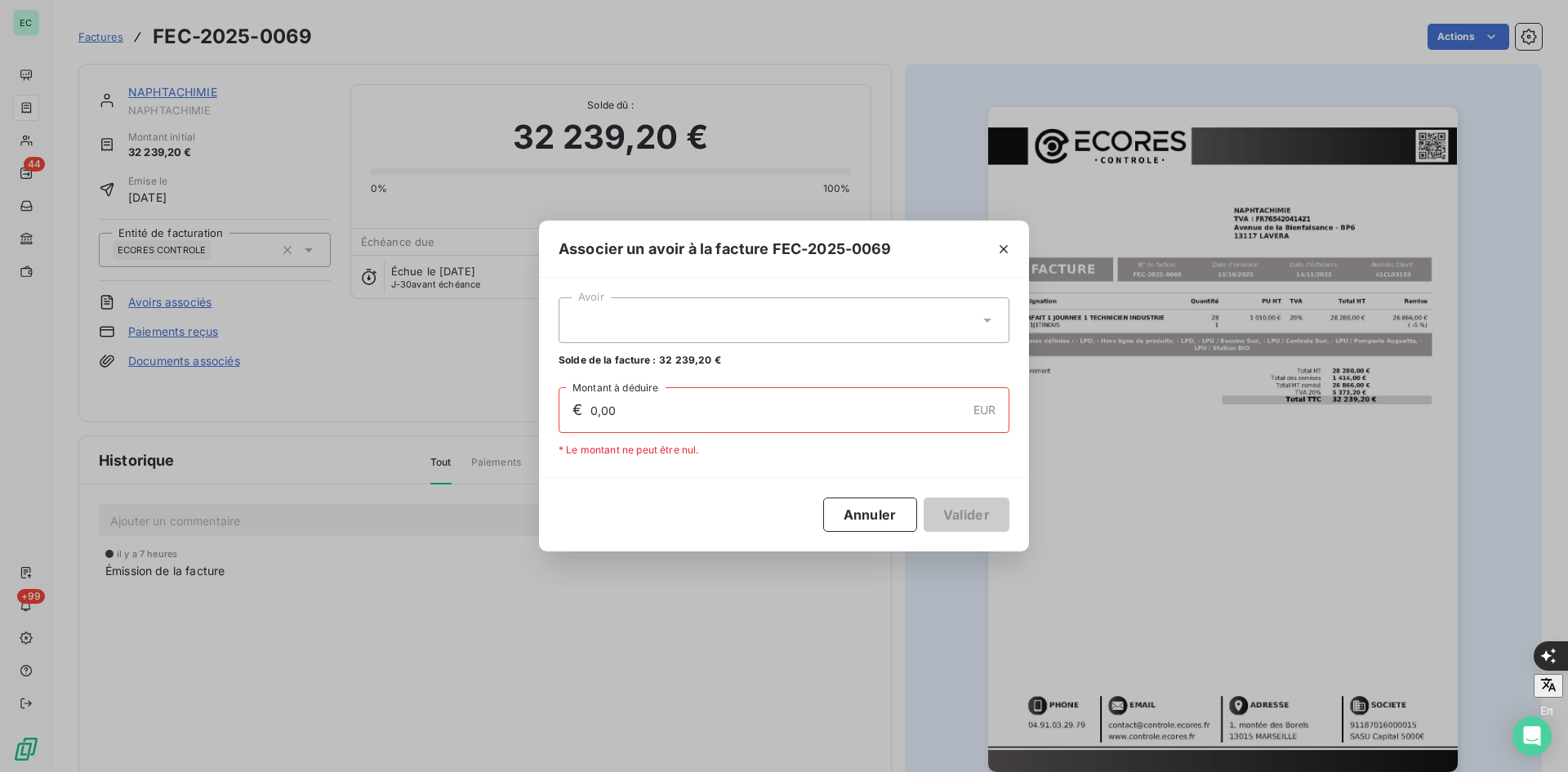
click at [636, 308] on div at bounding box center [784, 320] width 451 height 46
click at [639, 353] on div "AEC-2025-0005" at bounding box center [610, 361] width 83 height 15
type input "32 239,20"
click at [931, 509] on button "Valider" at bounding box center [967, 515] width 85 height 34
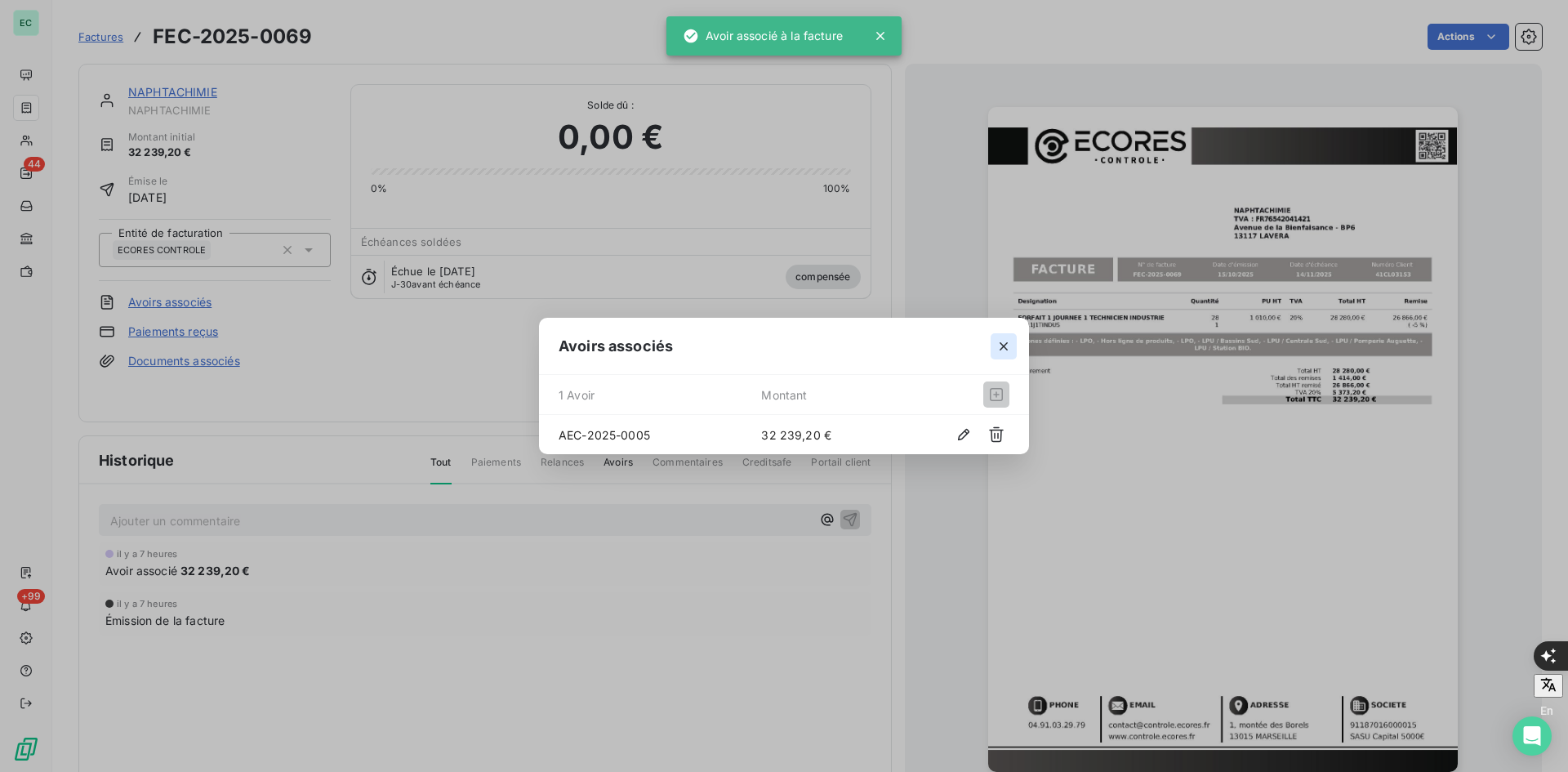
click at [1006, 349] on icon "button" at bounding box center [1003, 346] width 16 height 16
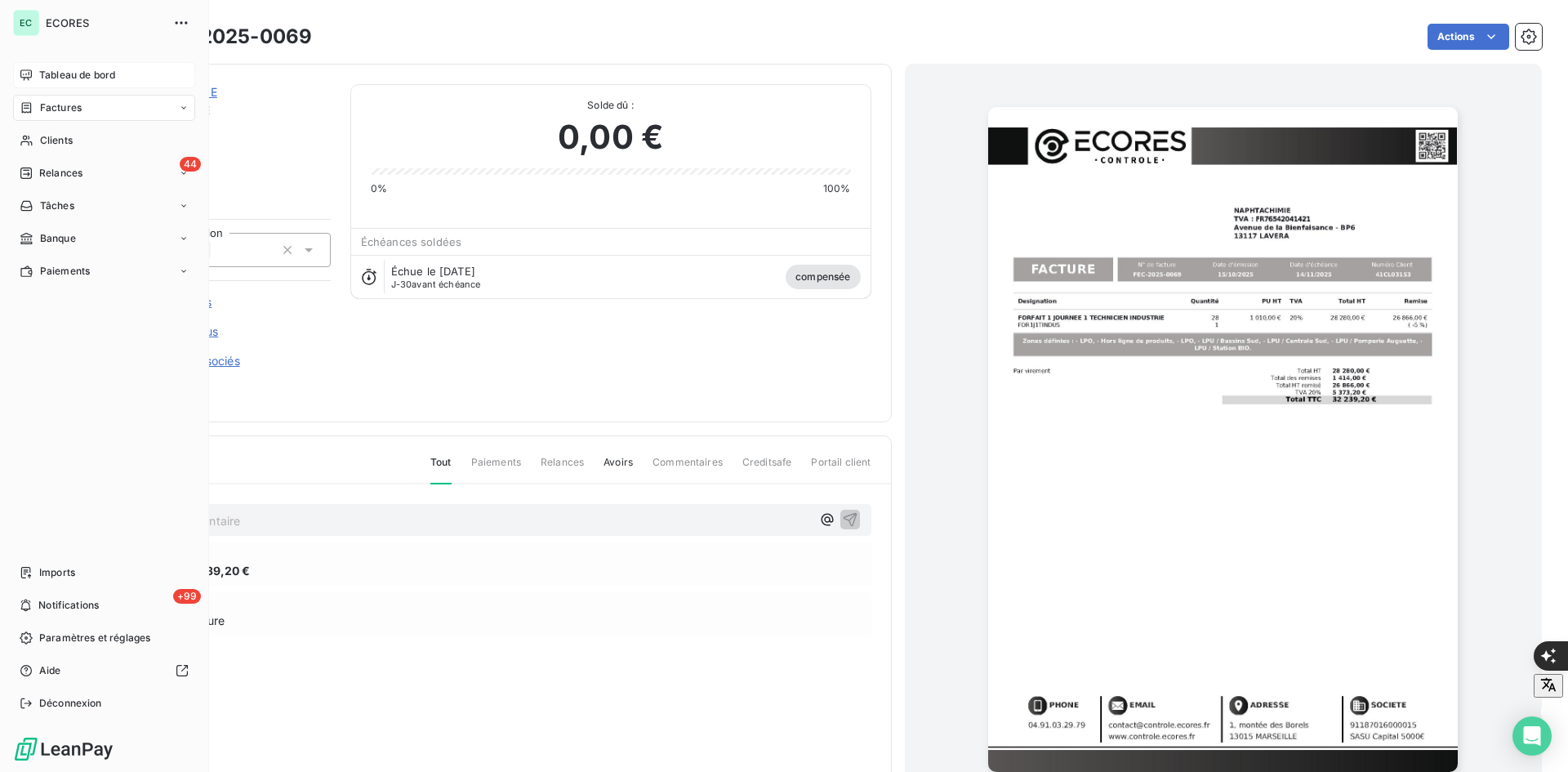
click at [55, 68] on span "Tableau de bord" at bounding box center [77, 74] width 76 height 14
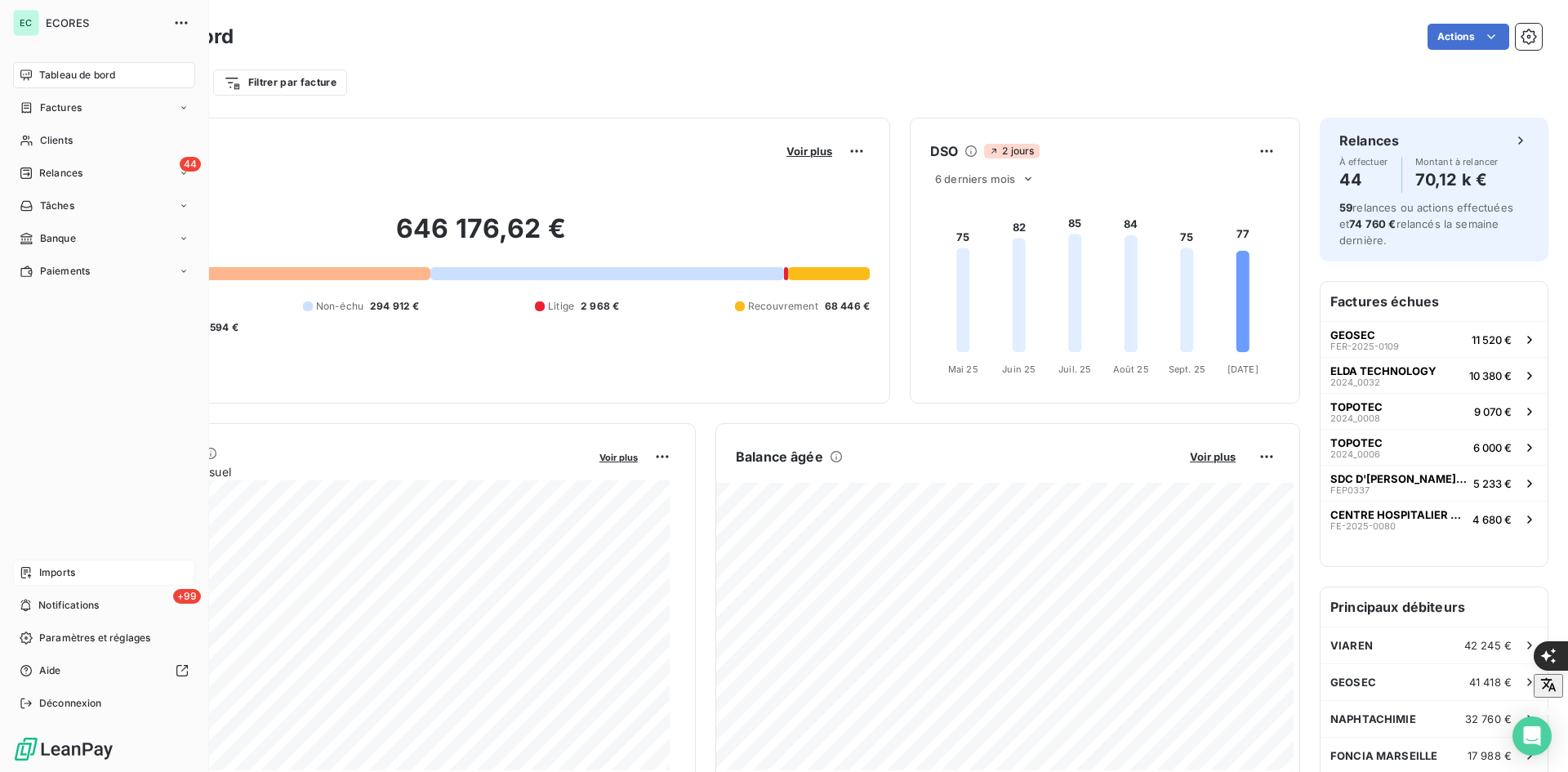
click at [41, 577] on span "Imports" at bounding box center [57, 572] width 36 height 14
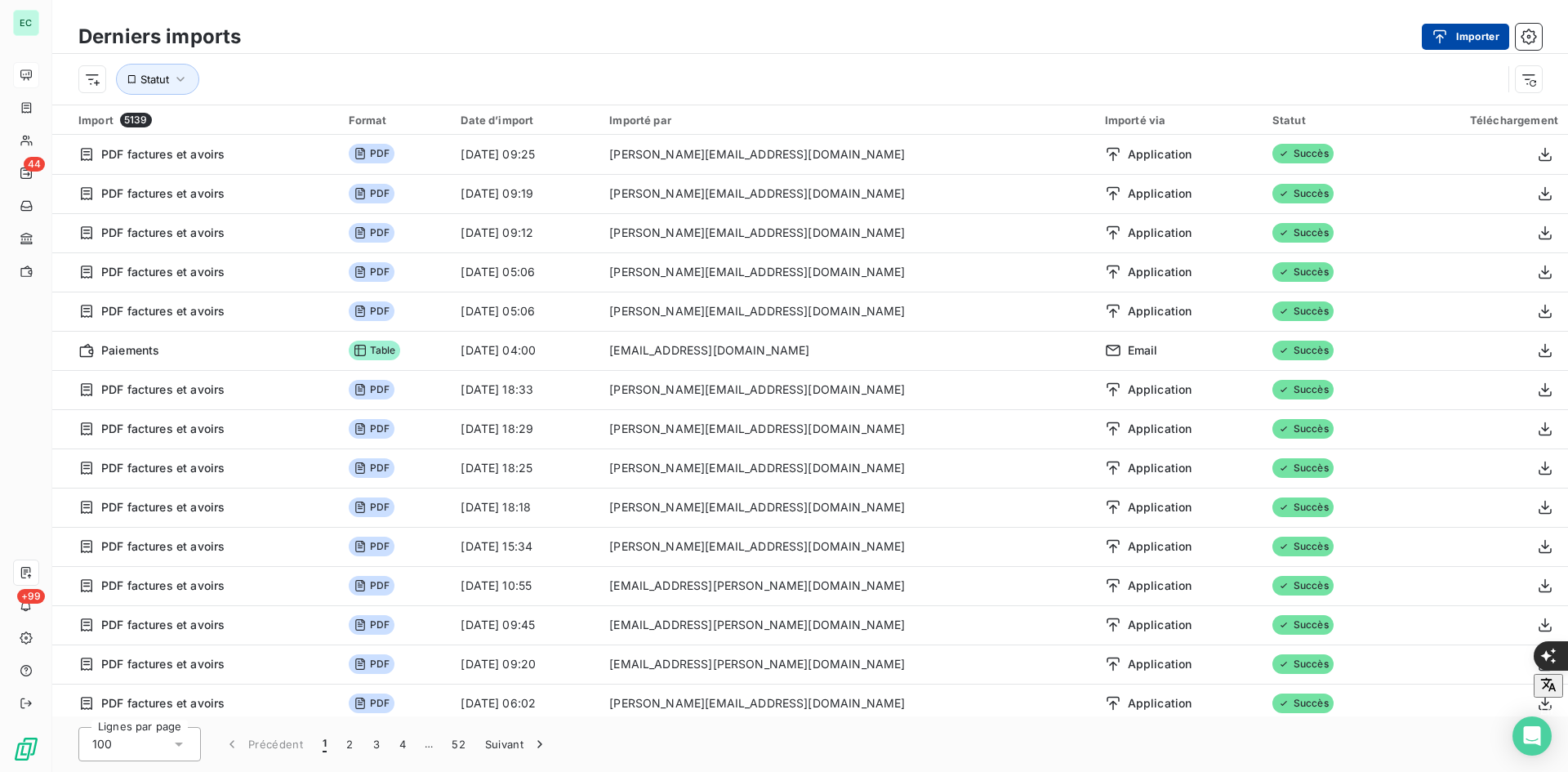
click at [1444, 29] on icon "button" at bounding box center [1440, 36] width 16 height 16
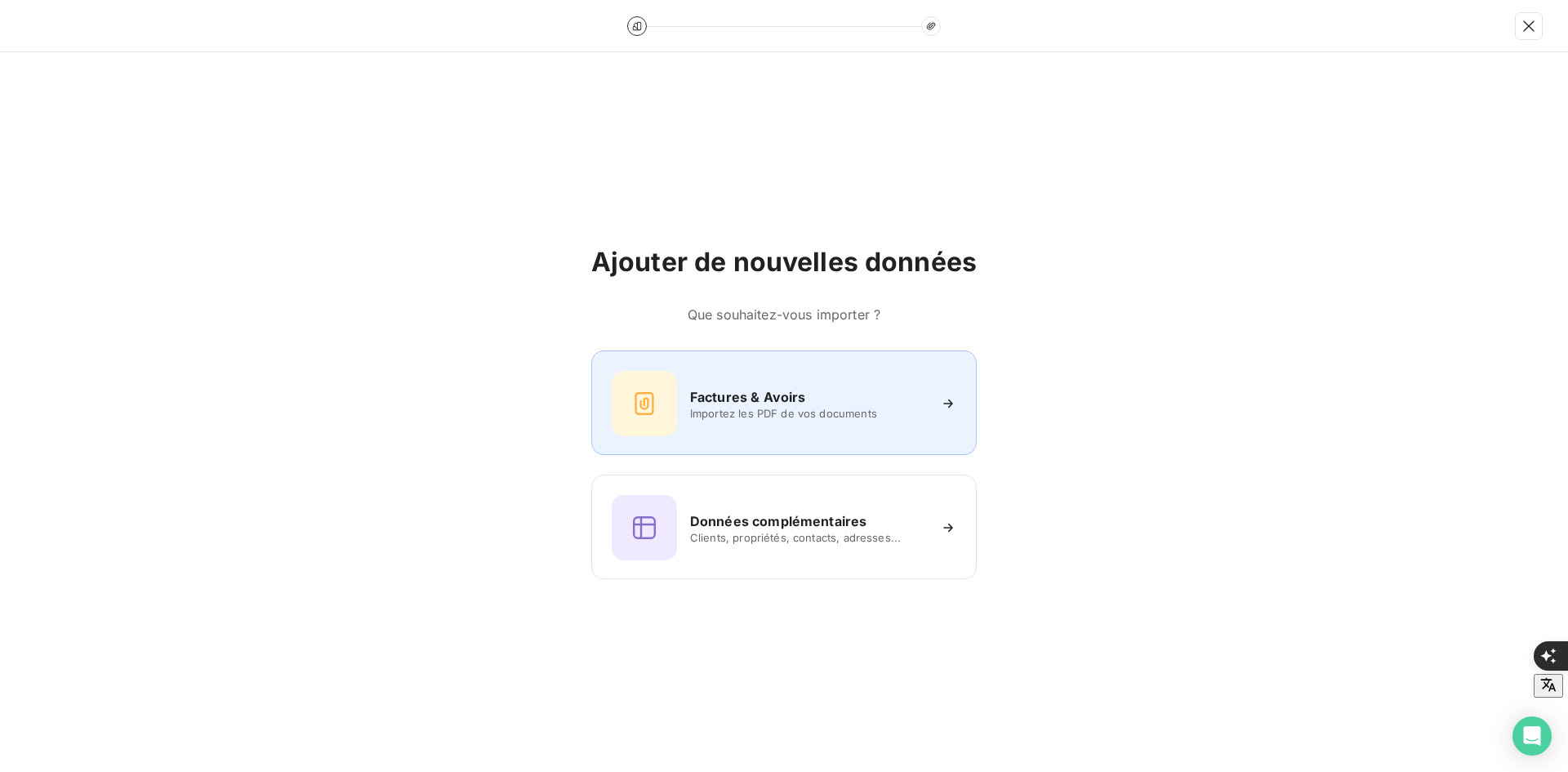
click at [722, 394] on h6 "Factures & Avoirs" at bounding box center [748, 397] width 116 height 20
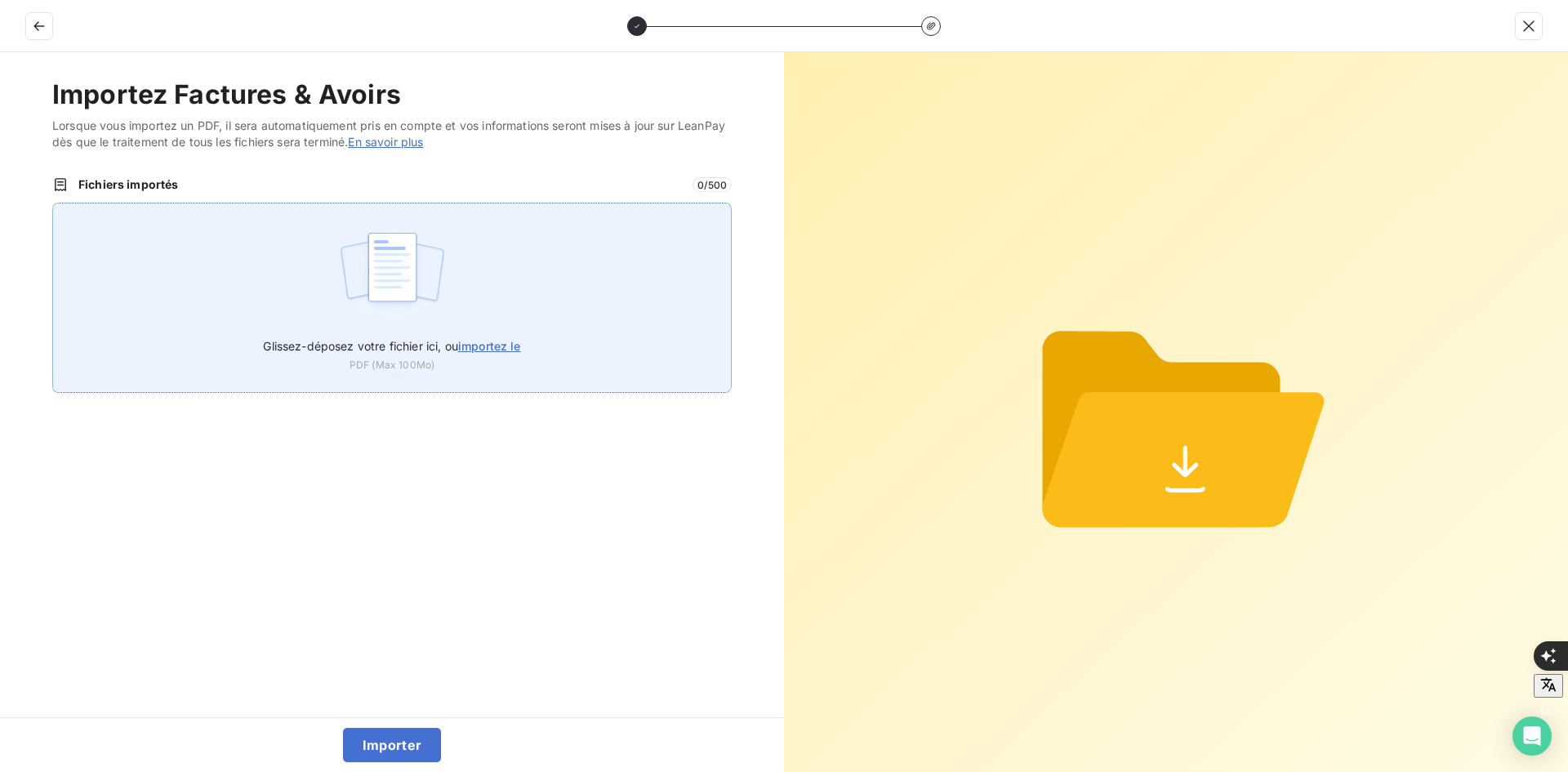
click at [449, 281] on div "Glissez-déposez votre fichier ici, ou importez le PDF (Max 100Mo)" at bounding box center [392, 297] width 680 height 190
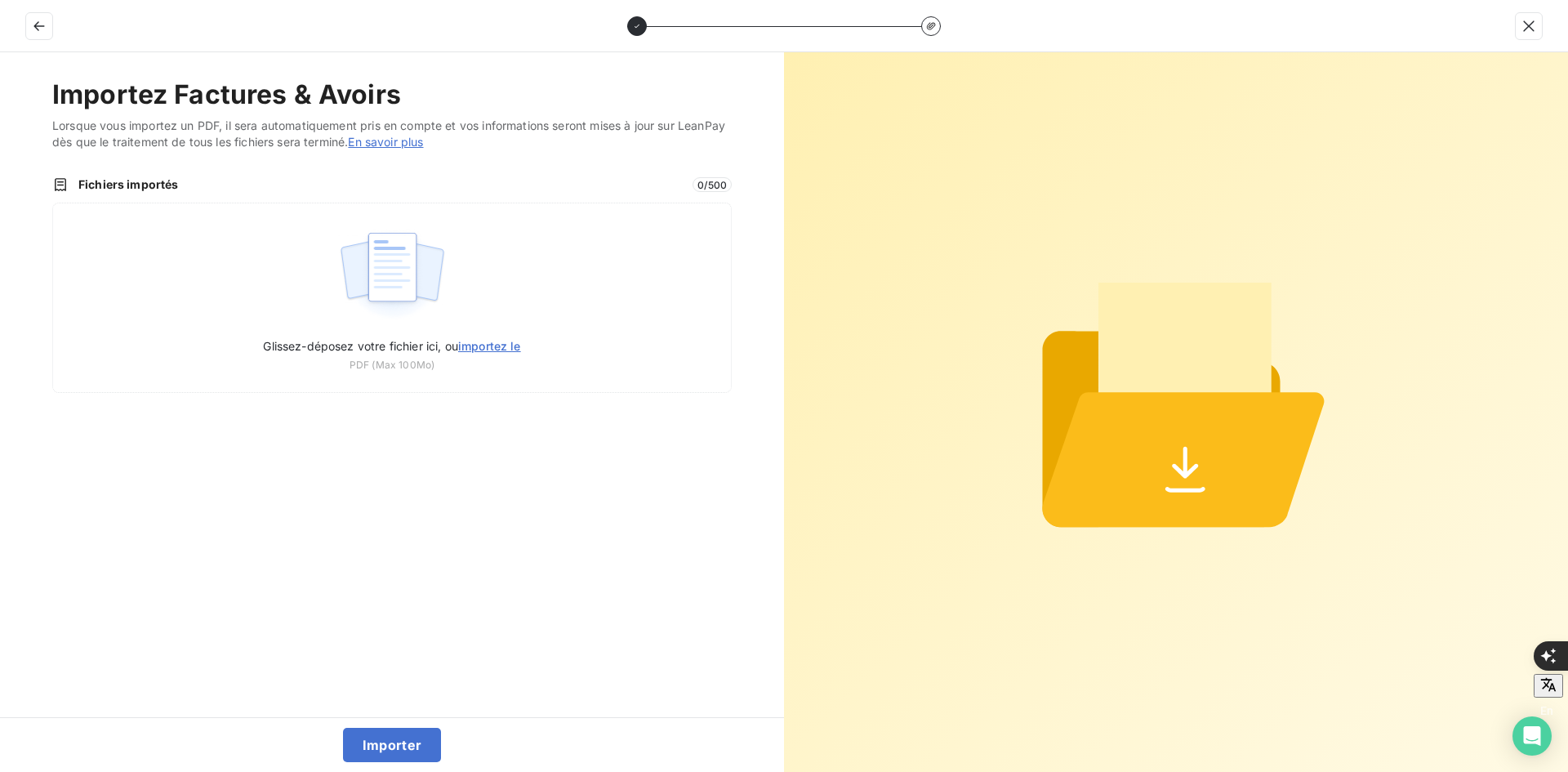
type input "C:\fakepath\FER-2025-0132.pdf"
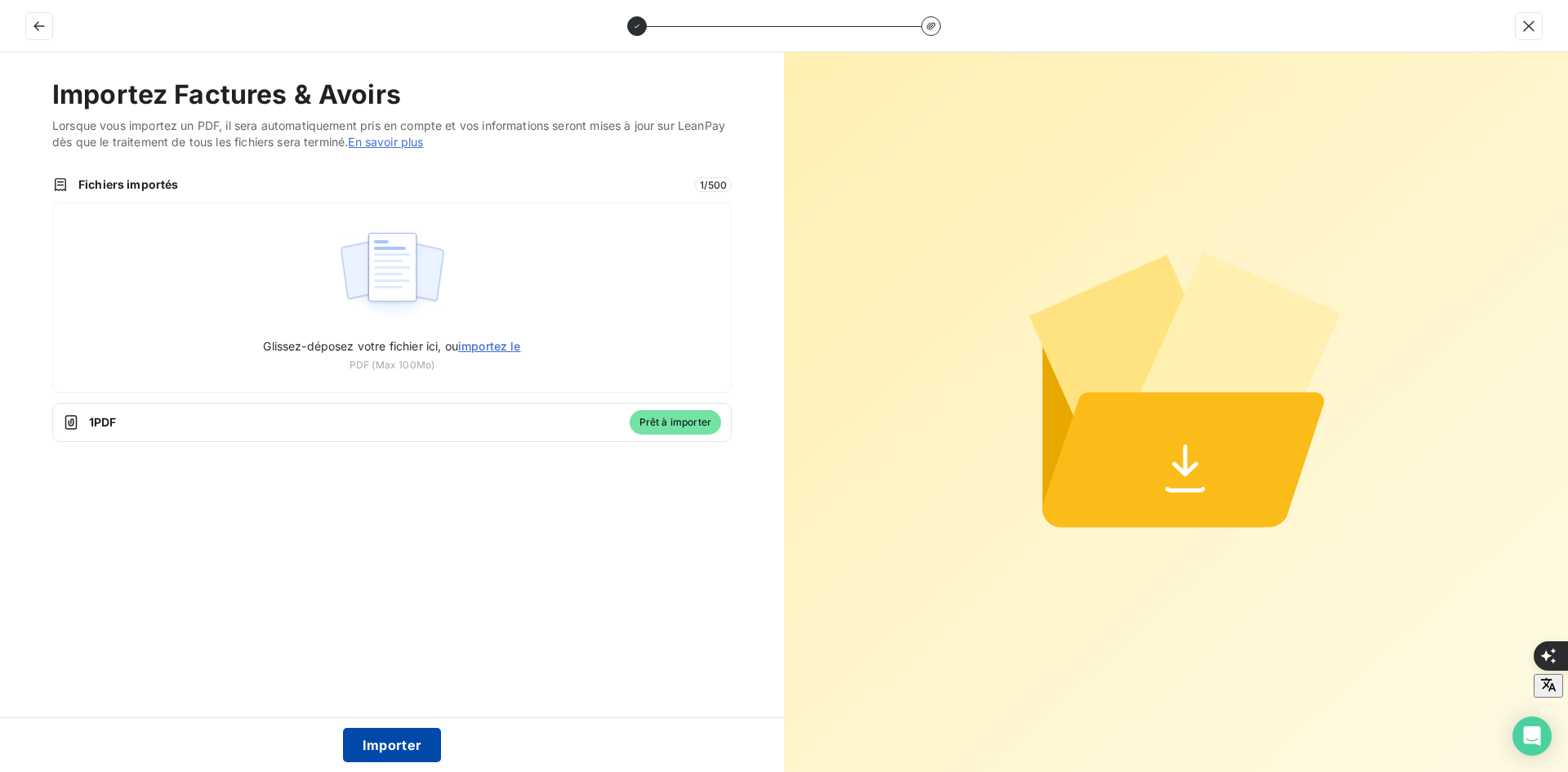
click at [412, 761] on button "Importer" at bounding box center [392, 744] width 99 height 34
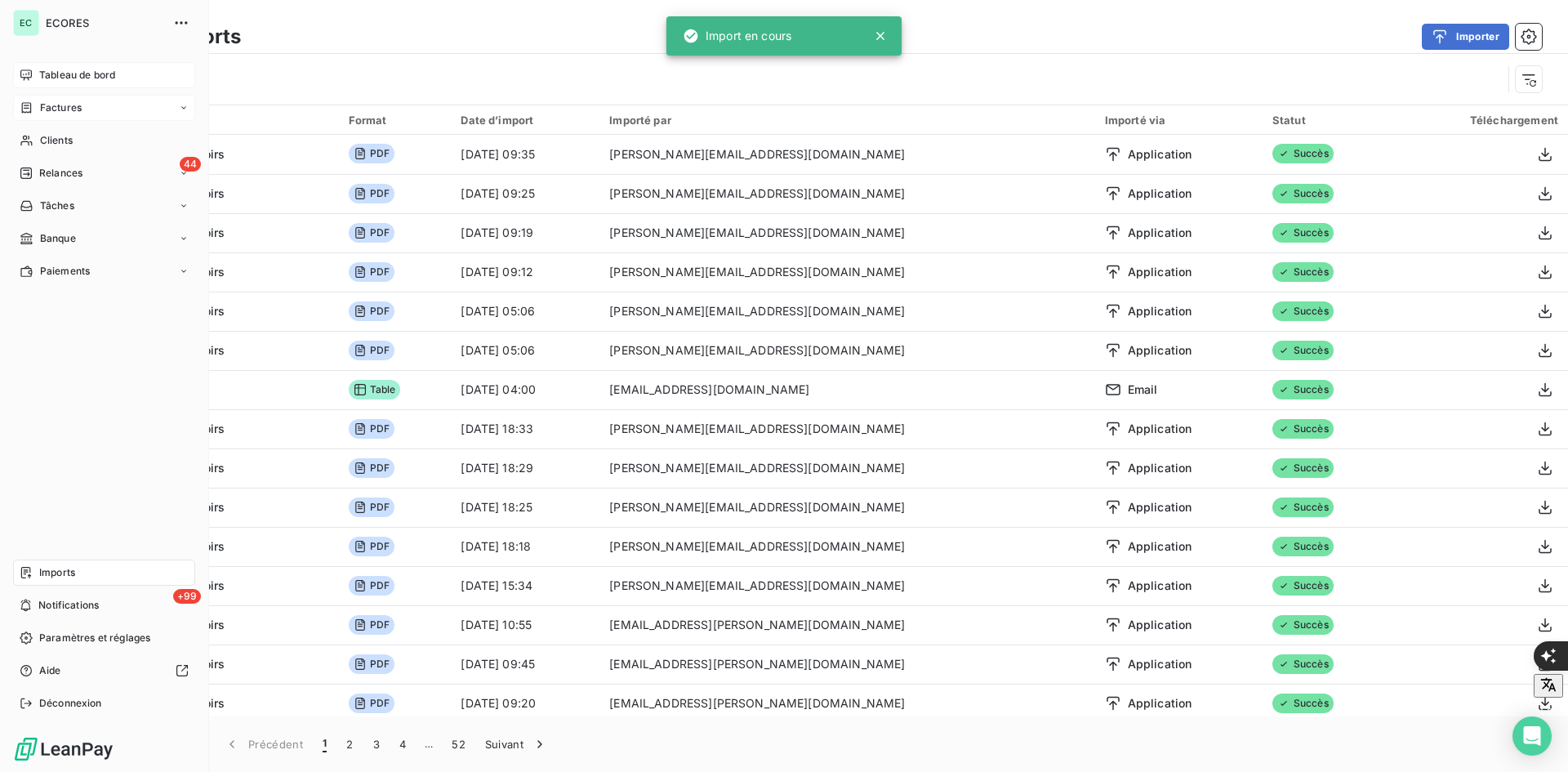
click at [31, 117] on div "Factures" at bounding box center [104, 108] width 182 height 27
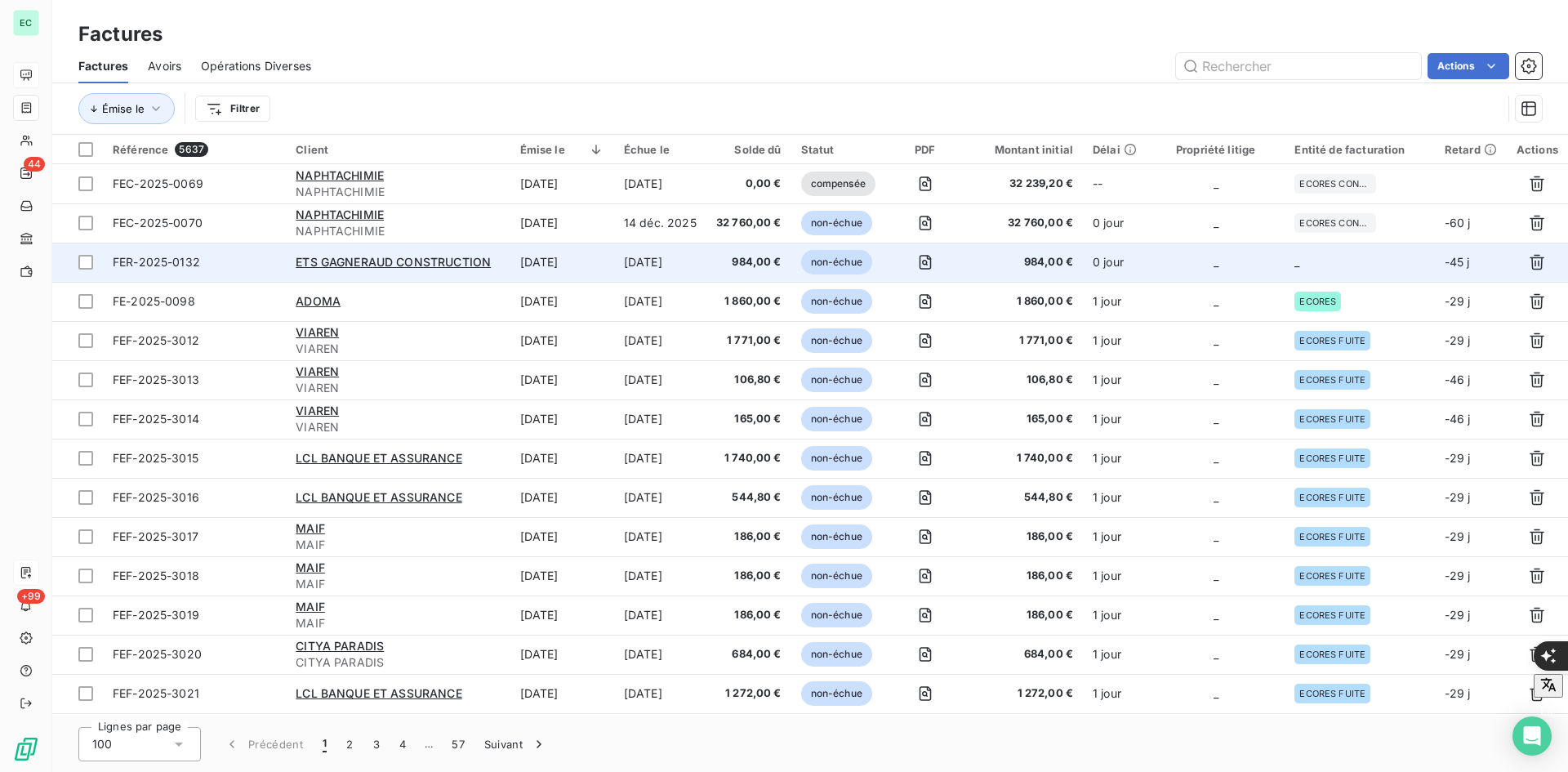
click at [1179, 248] on td "_" at bounding box center [1217, 261] width 139 height 39
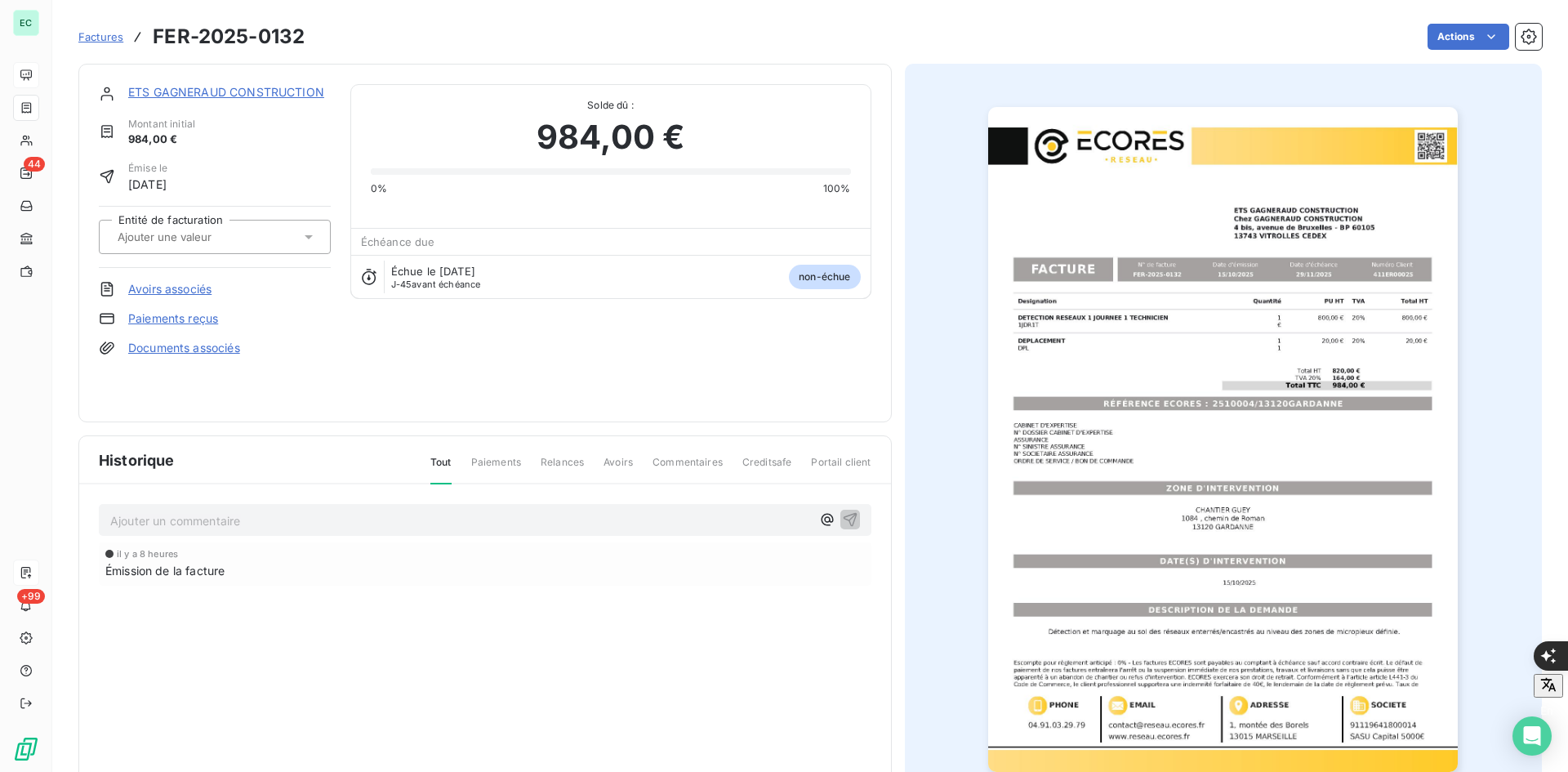
click at [237, 244] on div at bounding box center [207, 236] width 188 height 21
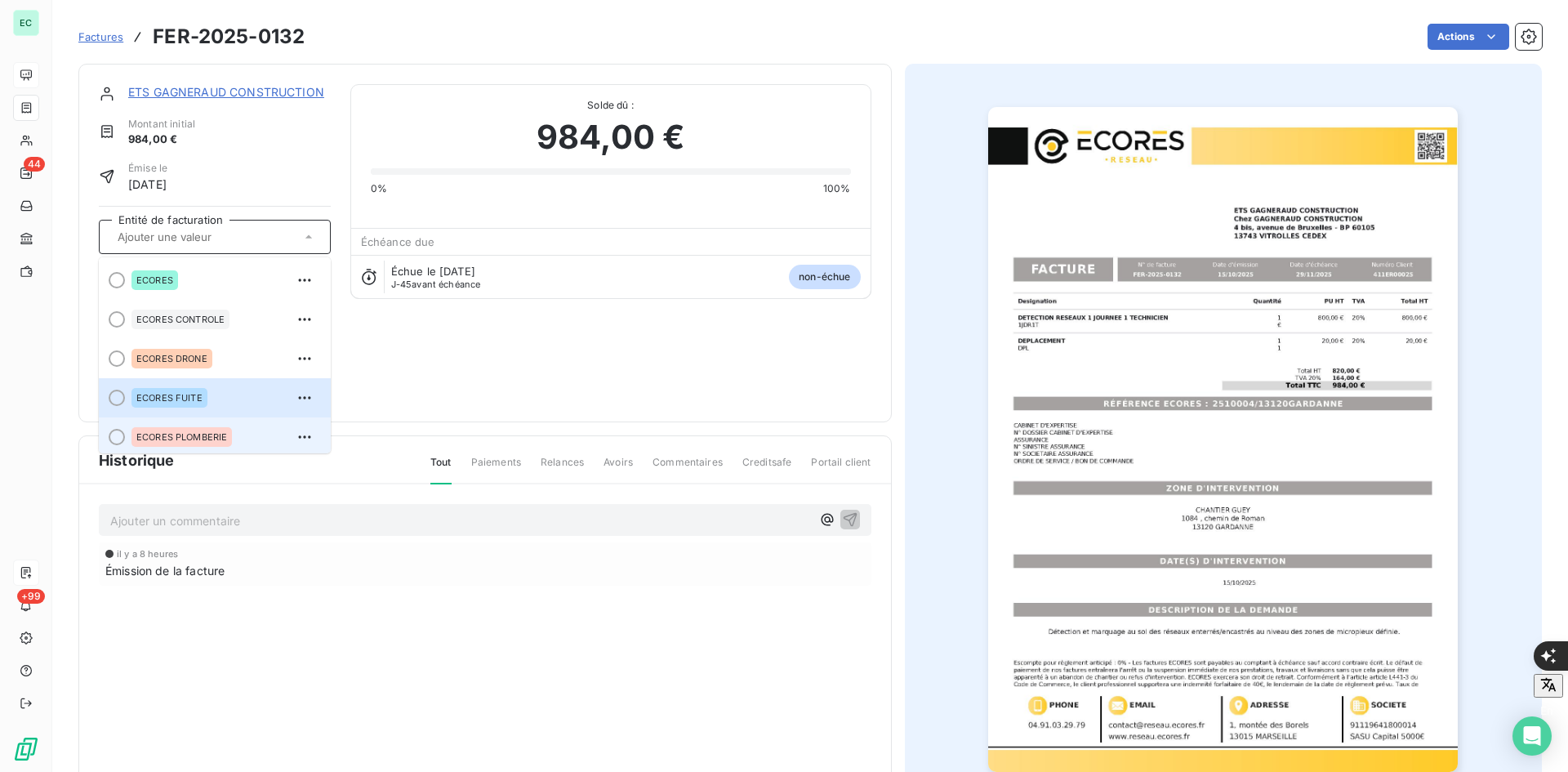
scroll to position [46, 0]
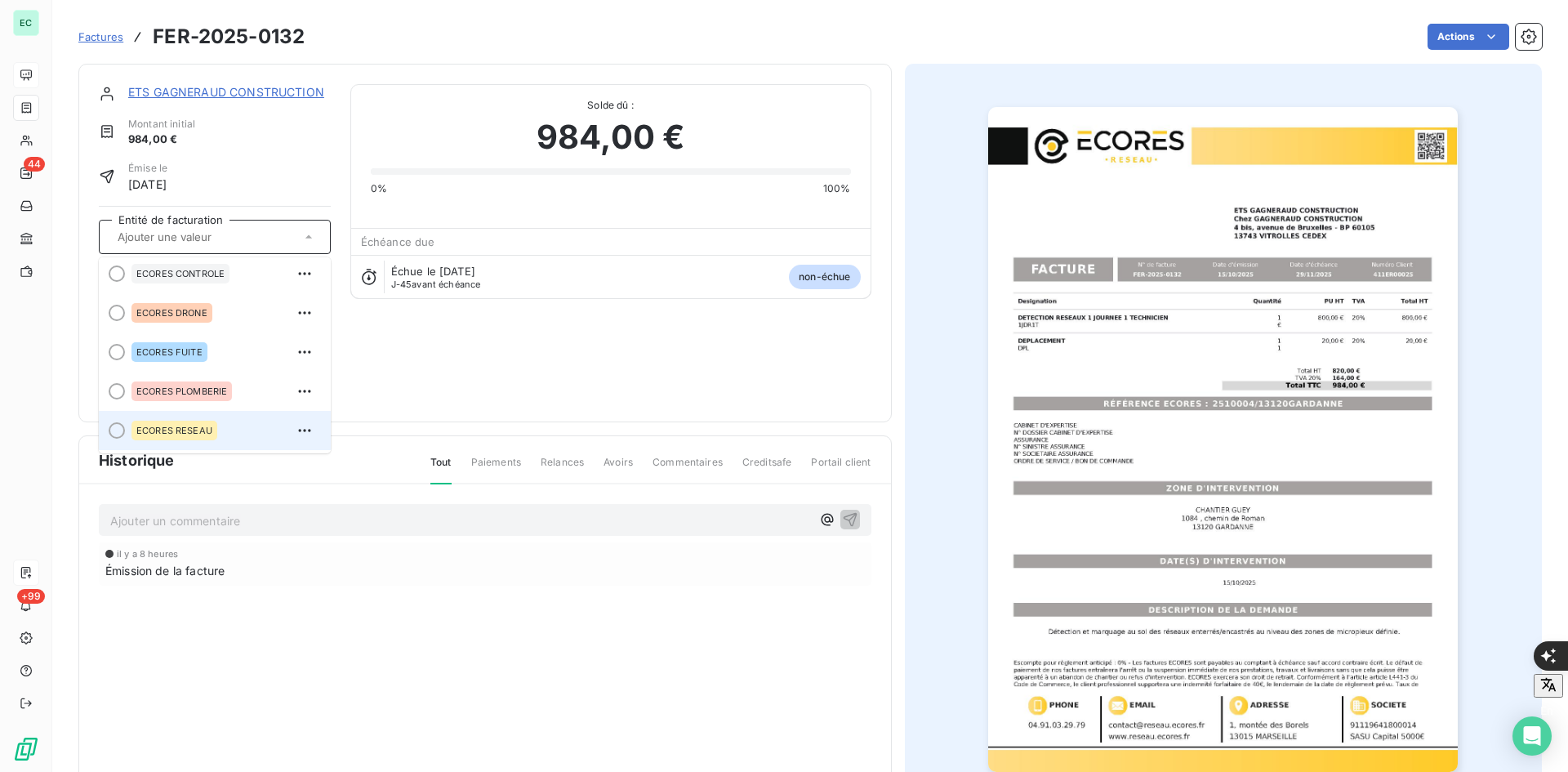
click at [223, 433] on div "ECORES RESEAU" at bounding box center [224, 430] width 186 height 27
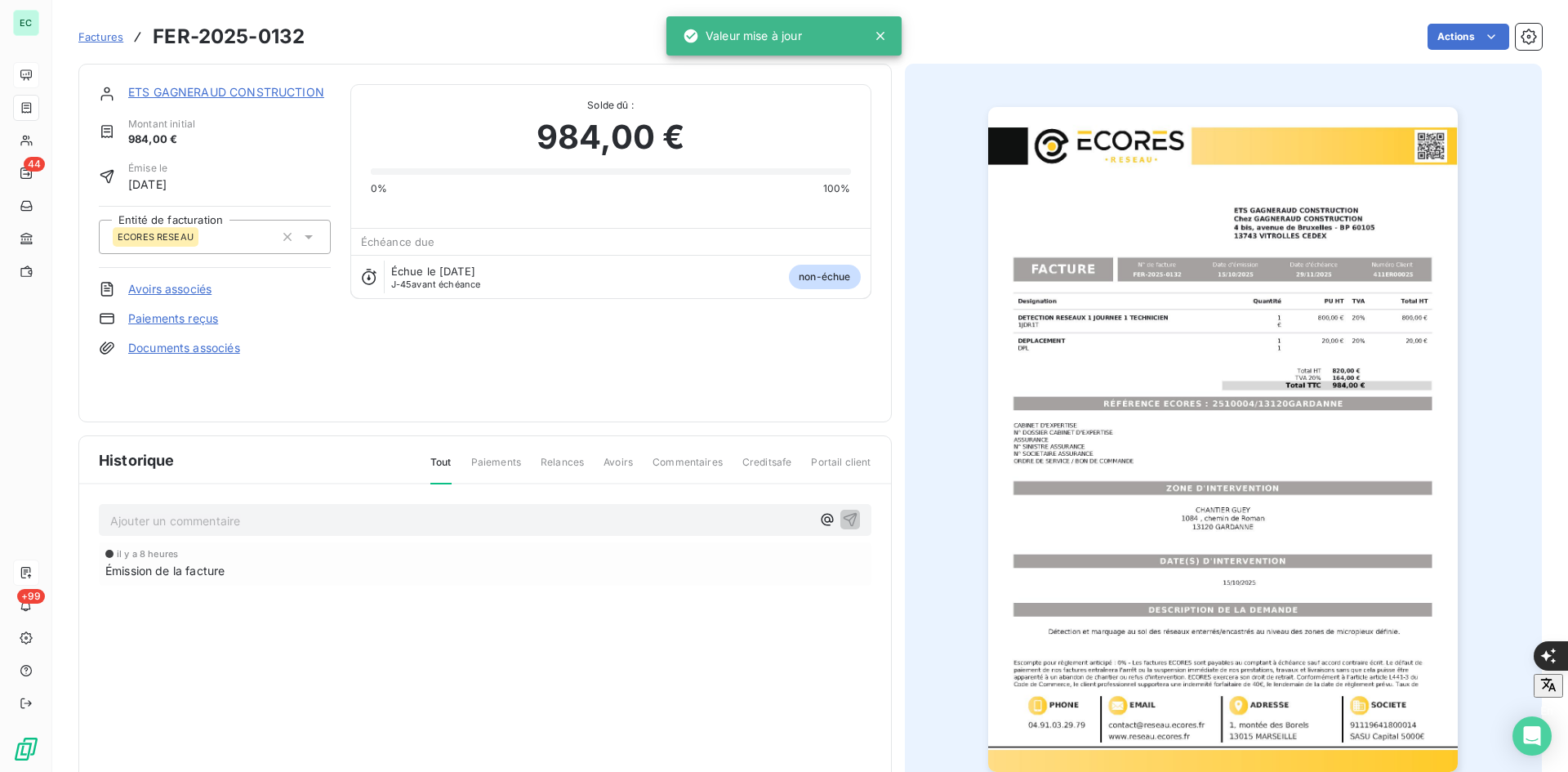
click at [182, 359] on div "ETS GAGNERAUD CONSTRUCTION Montant initial 984,00 € Émise le [DATE] Entité de f…" at bounding box center [215, 243] width 232 height 318
click at [185, 355] on link "Documents associés" at bounding box center [184, 348] width 112 height 16
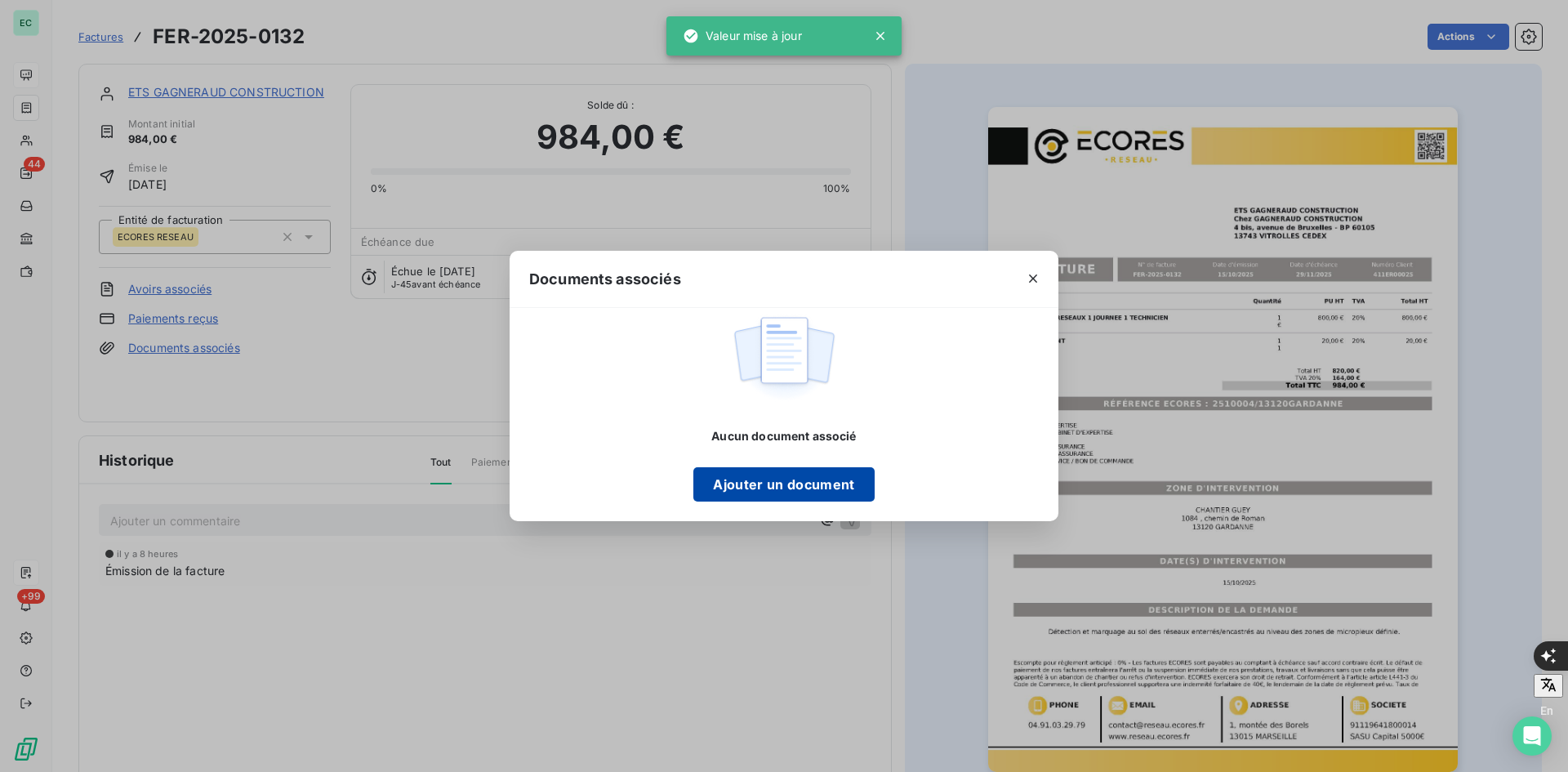
click at [742, 490] on button "Ajouter un document" at bounding box center [784, 484] width 180 height 34
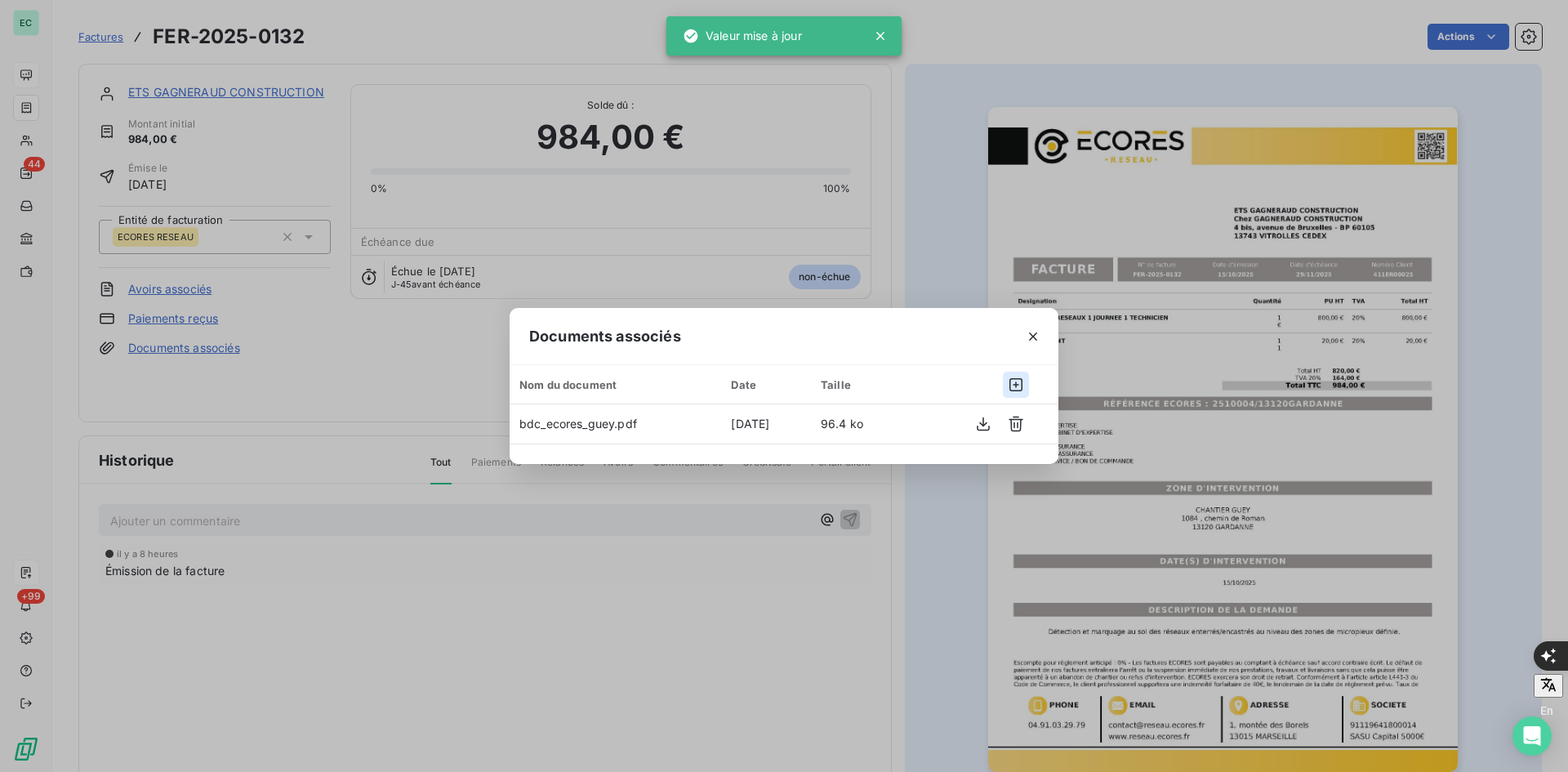
click at [1018, 384] on icon "button" at bounding box center [1015, 384] width 16 height 16
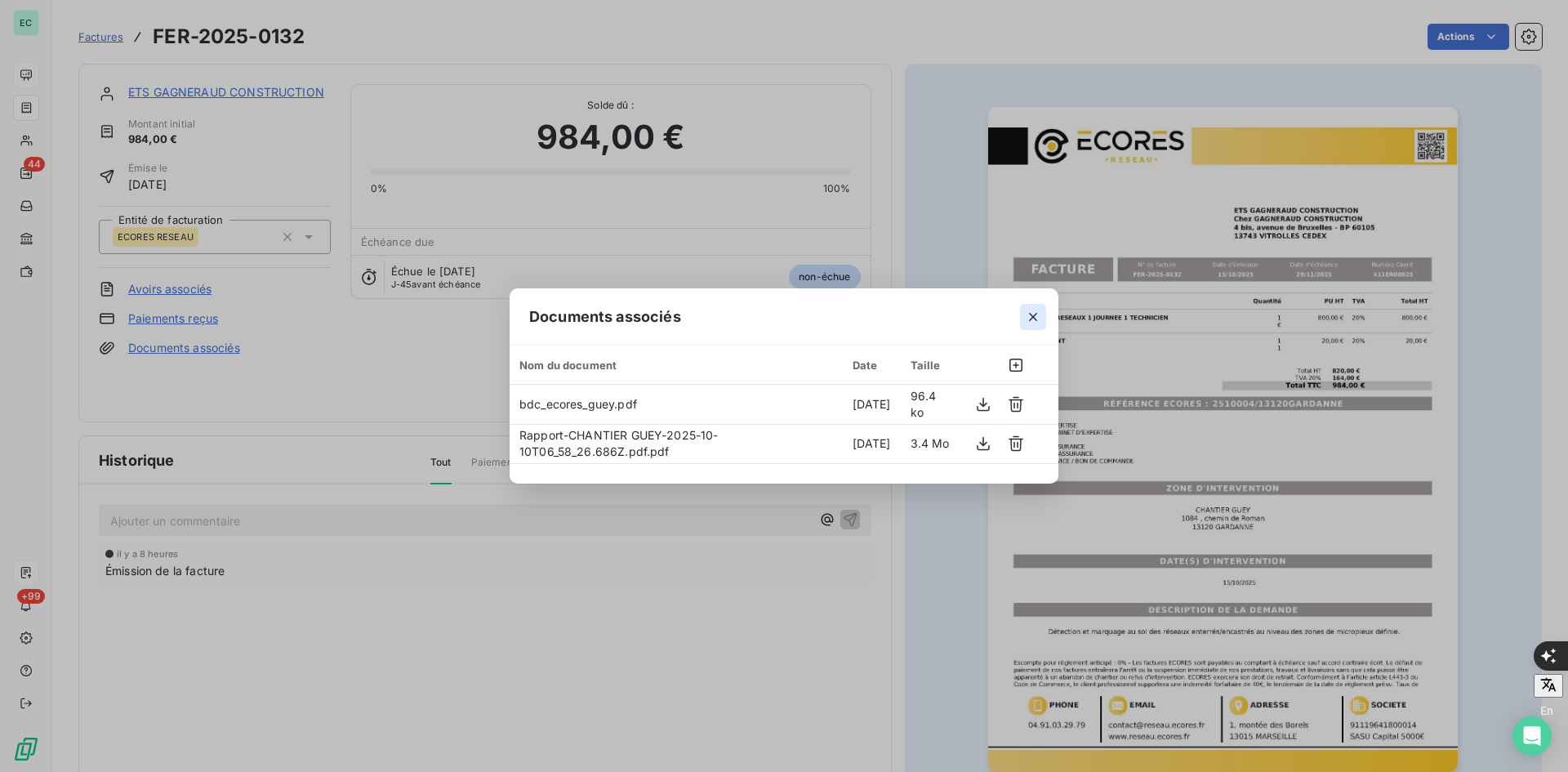
click at [1034, 316] on icon "button" at bounding box center [1033, 316] width 9 height 9
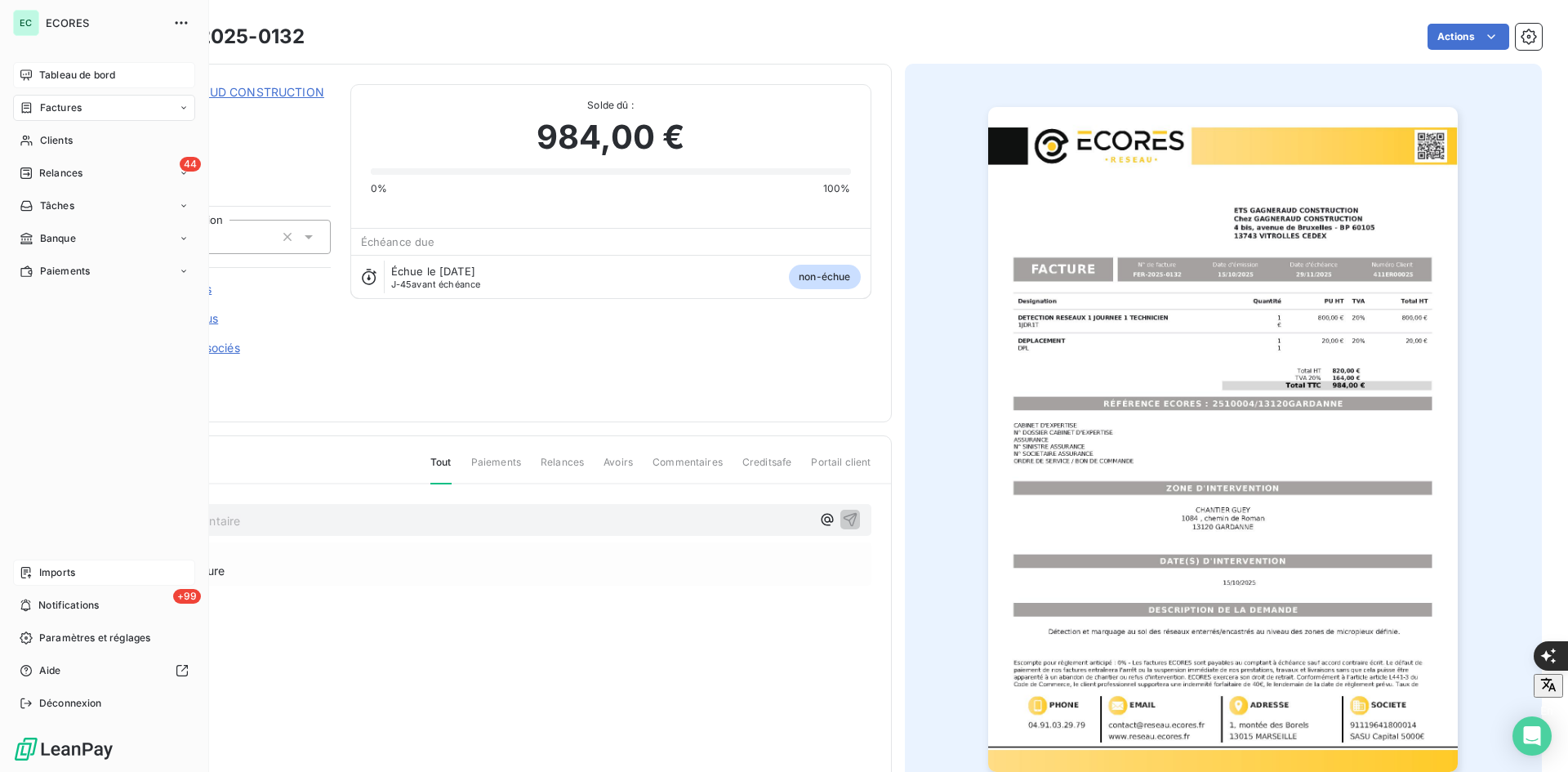
click at [34, 573] on div "Imports" at bounding box center [104, 573] width 182 height 27
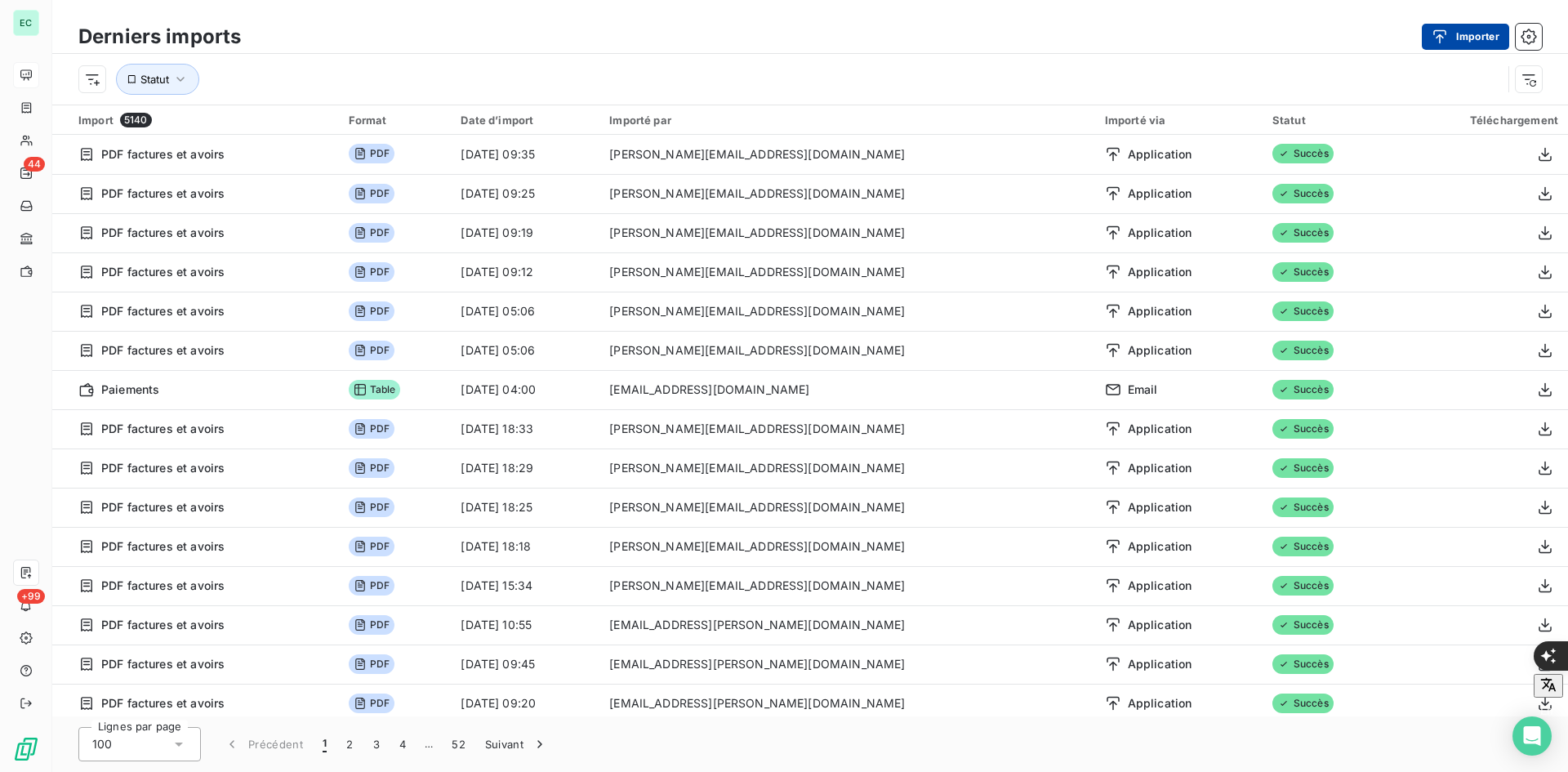
click at [1454, 44] on div "button" at bounding box center [1445, 36] width 25 height 16
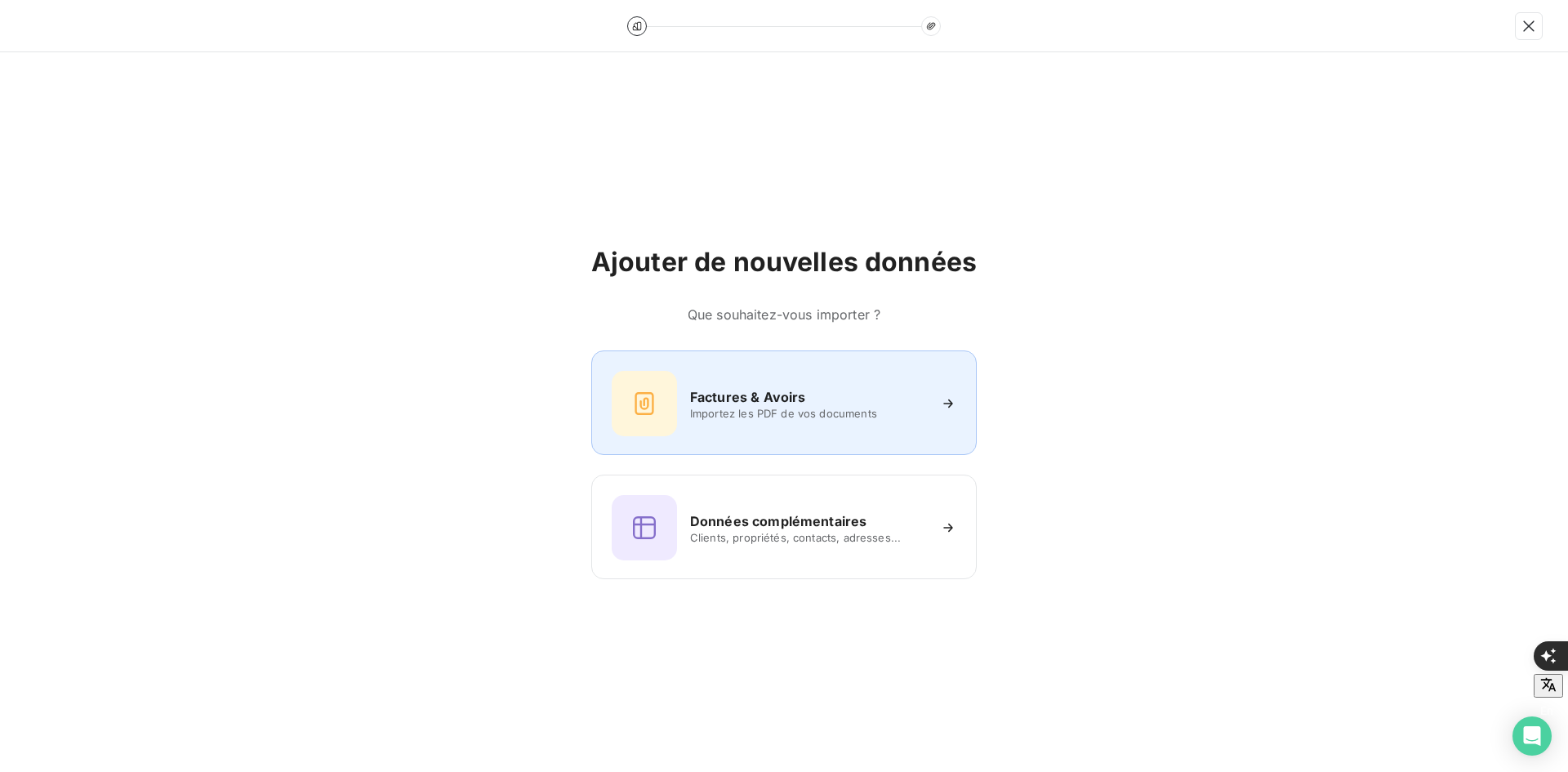
click at [895, 427] on div "Factures & Avoirs Importez les PDF de vos documents" at bounding box center [784, 403] width 345 height 66
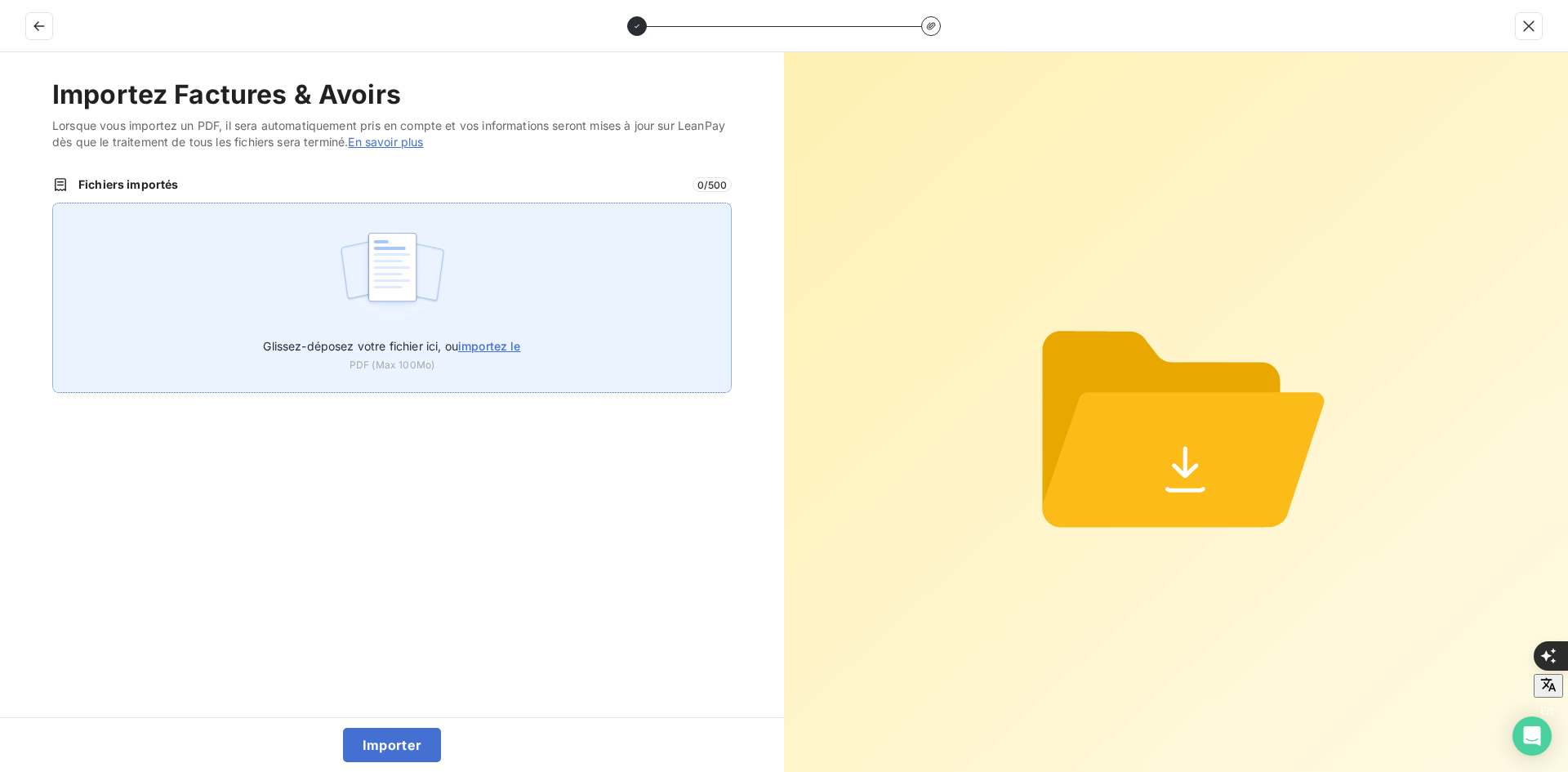
click at [431, 311] on img at bounding box center [392, 275] width 108 height 104
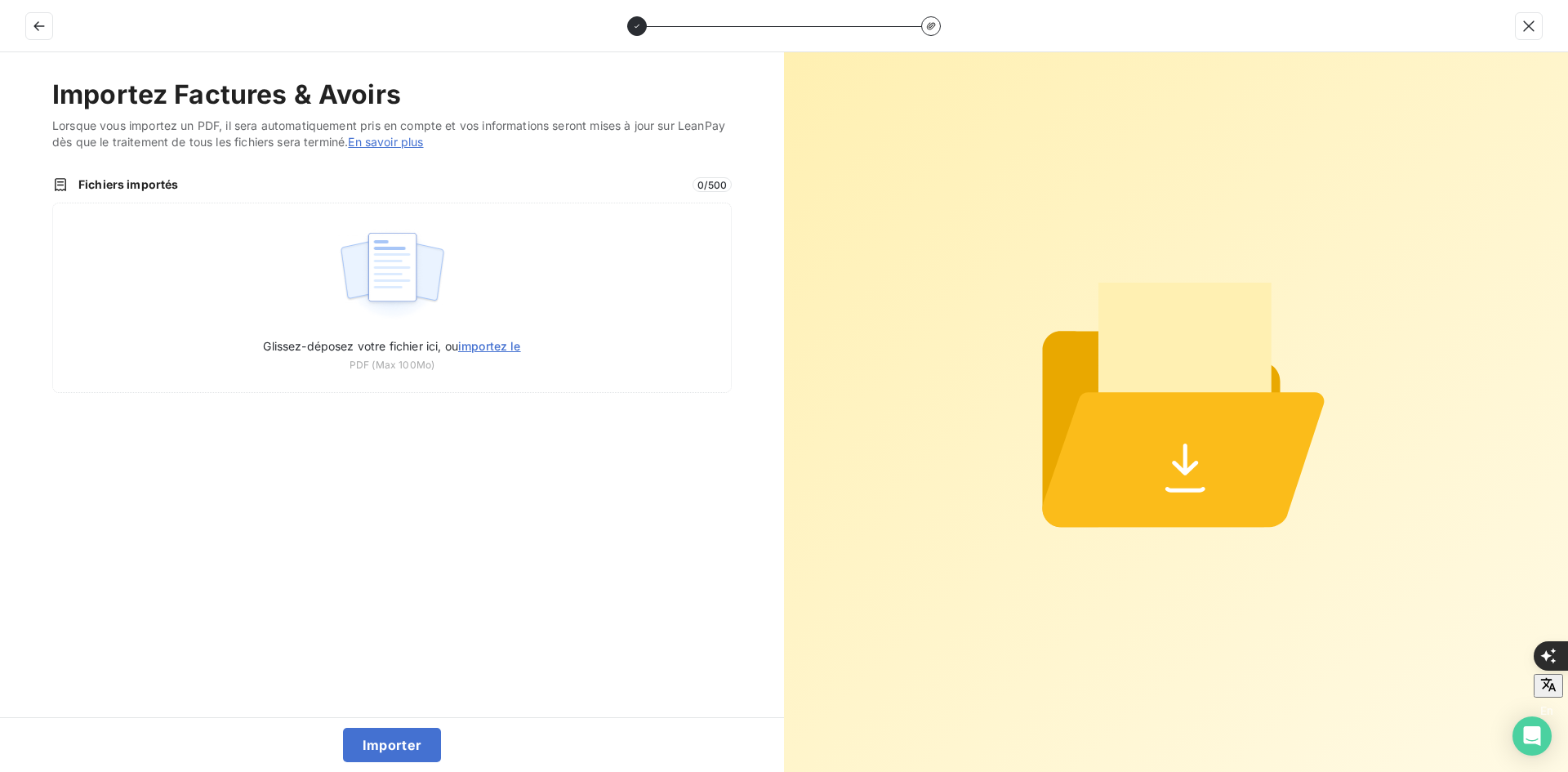
type input "C:\fakepath\FEF-2025-3024.pdf"
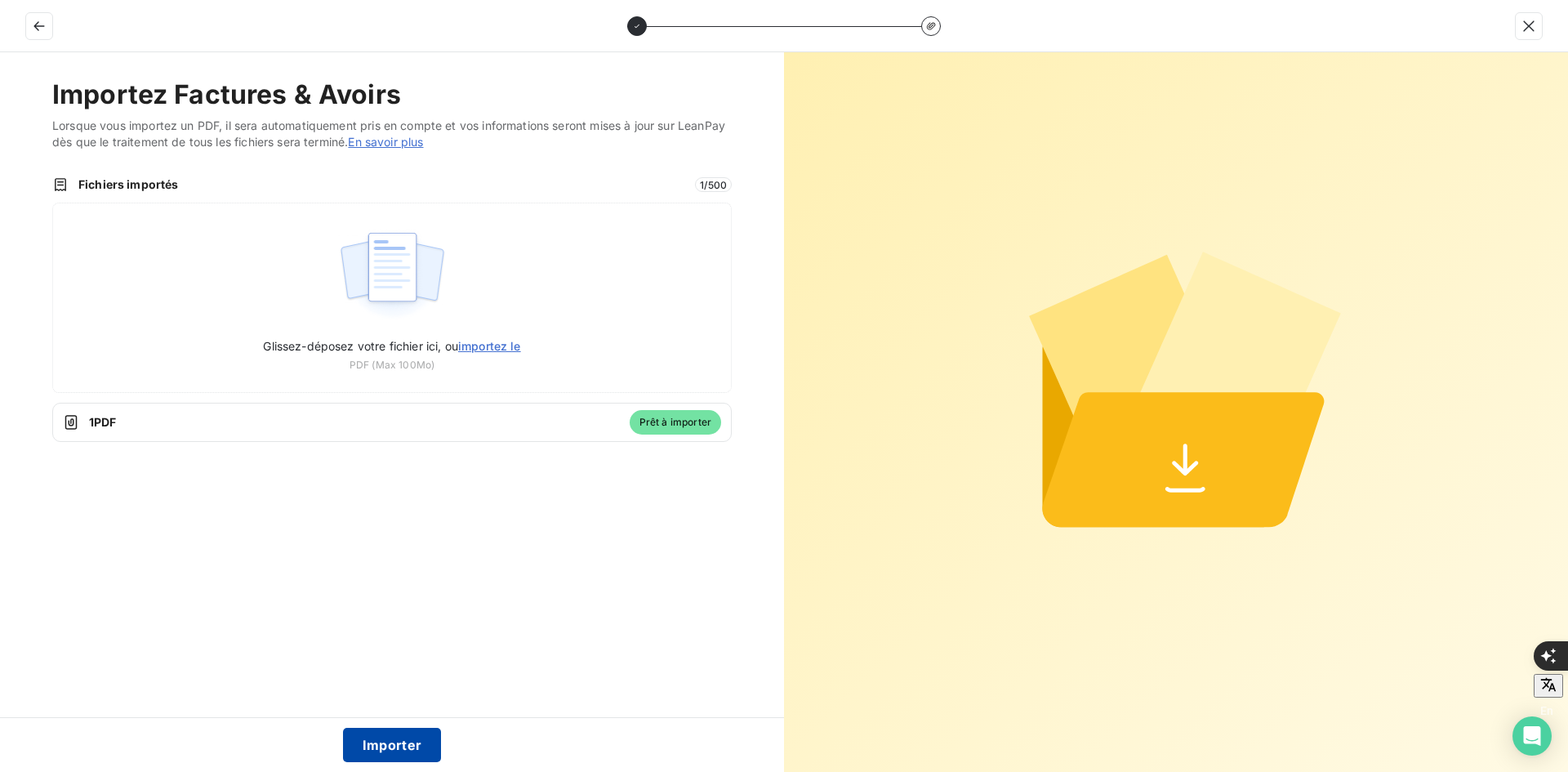
click at [376, 754] on button "Importer" at bounding box center [392, 744] width 99 height 34
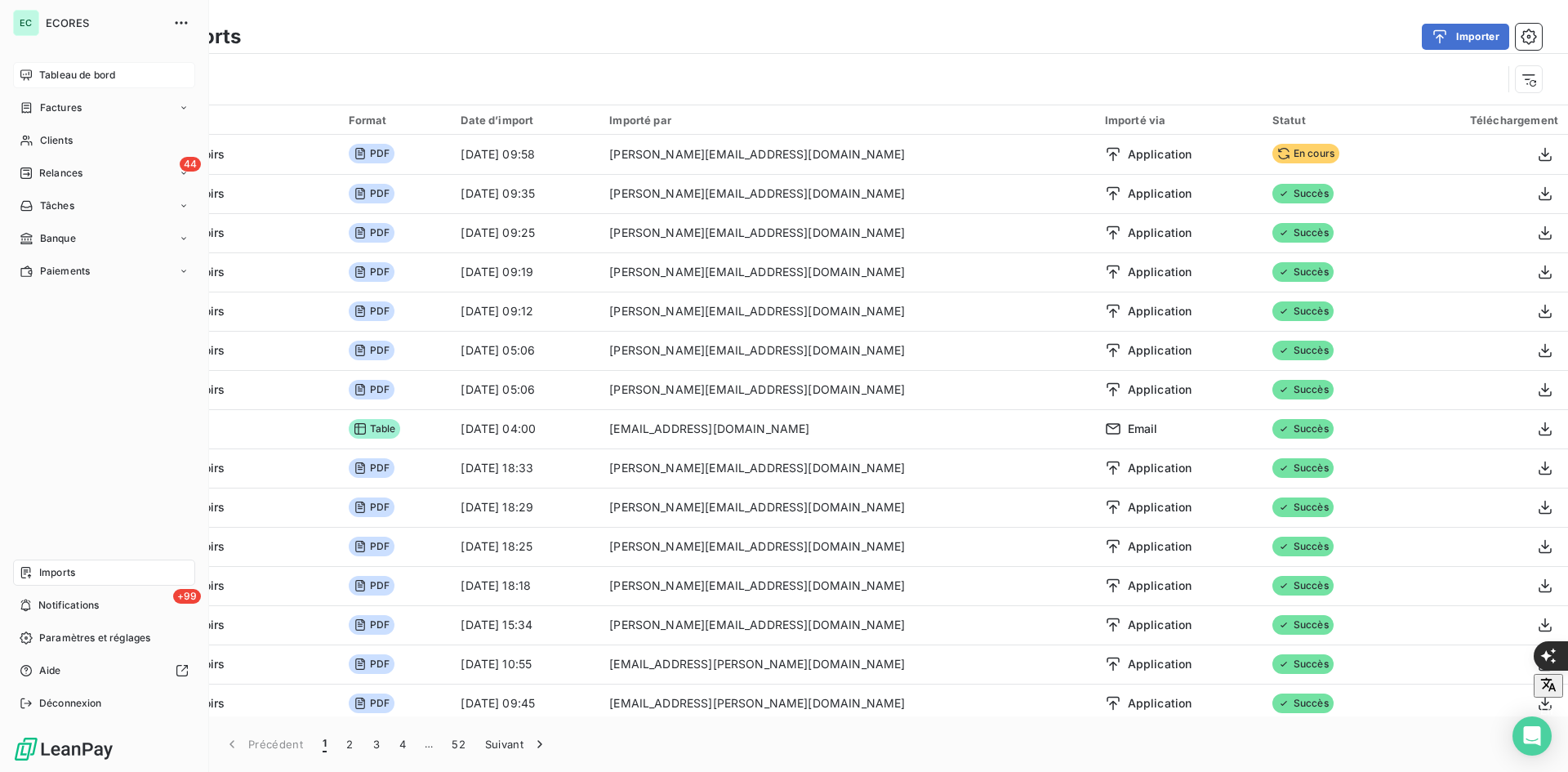
click at [44, 104] on span "Factures" at bounding box center [61, 107] width 42 height 14
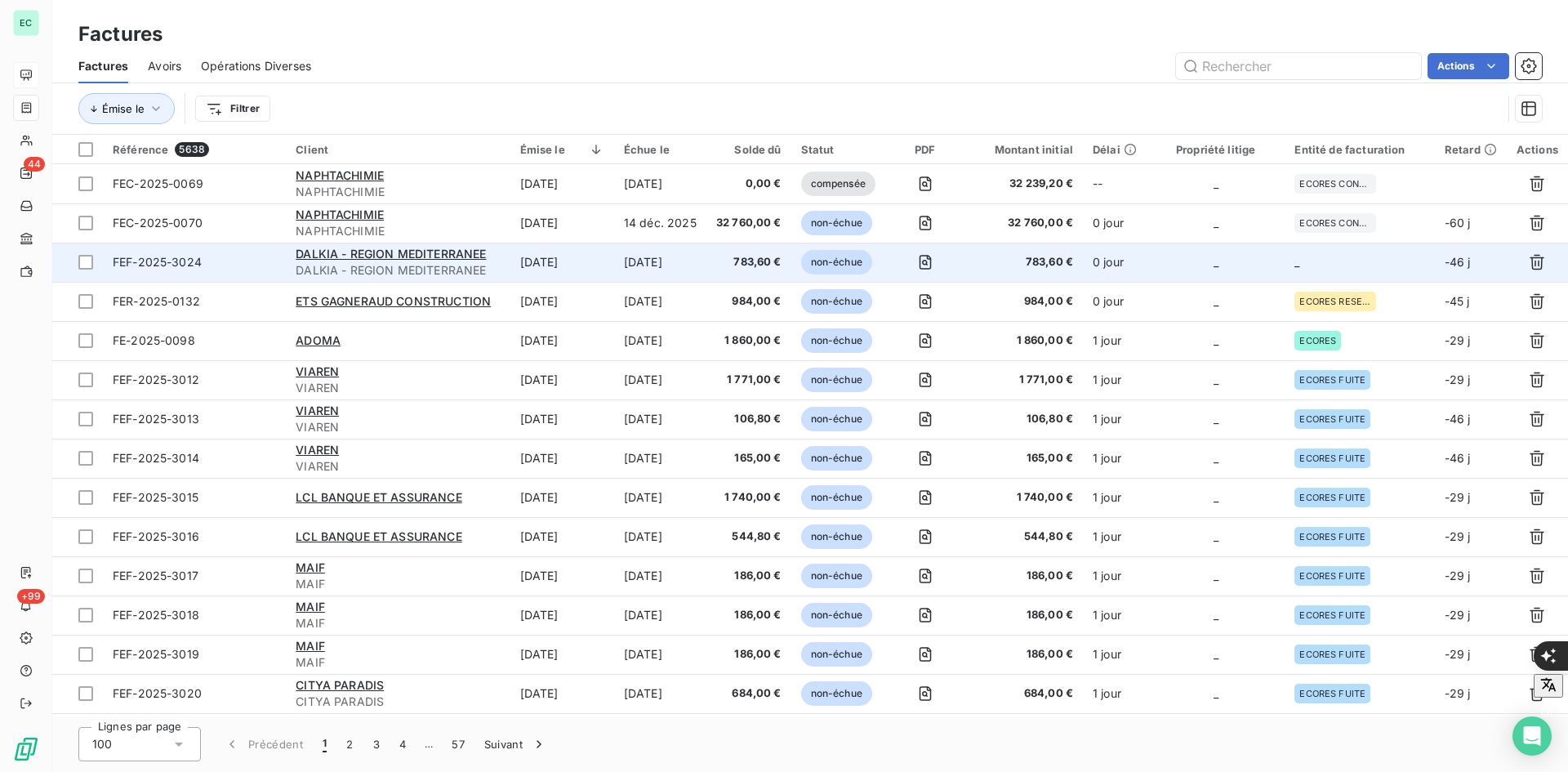
click at [1285, 247] on td "_" at bounding box center [1359, 261] width 149 height 39
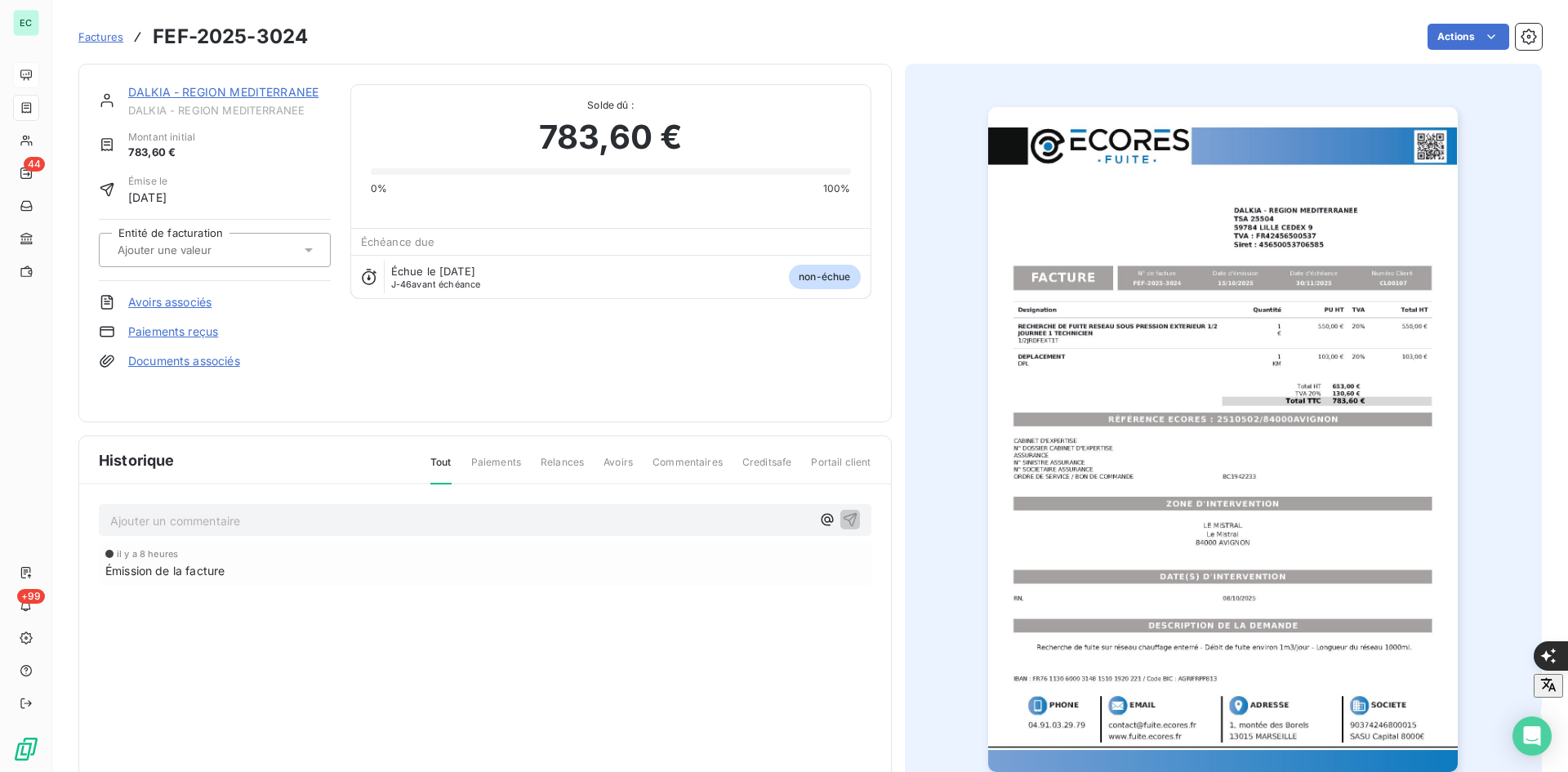
click at [248, 258] on div at bounding box center [207, 250] width 188 height 21
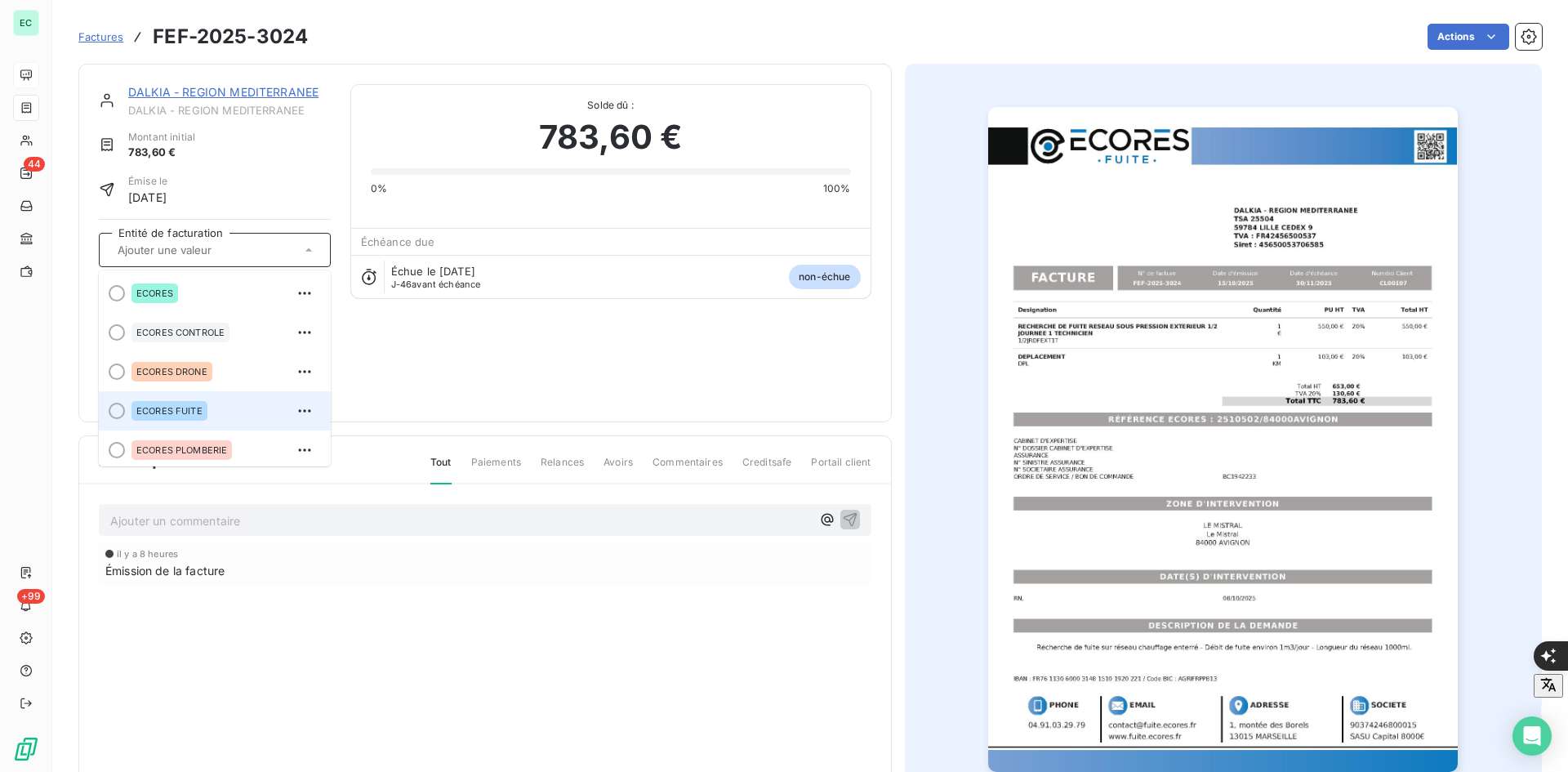
click at [192, 418] on div "ECORES FUITE" at bounding box center [169, 410] width 76 height 20
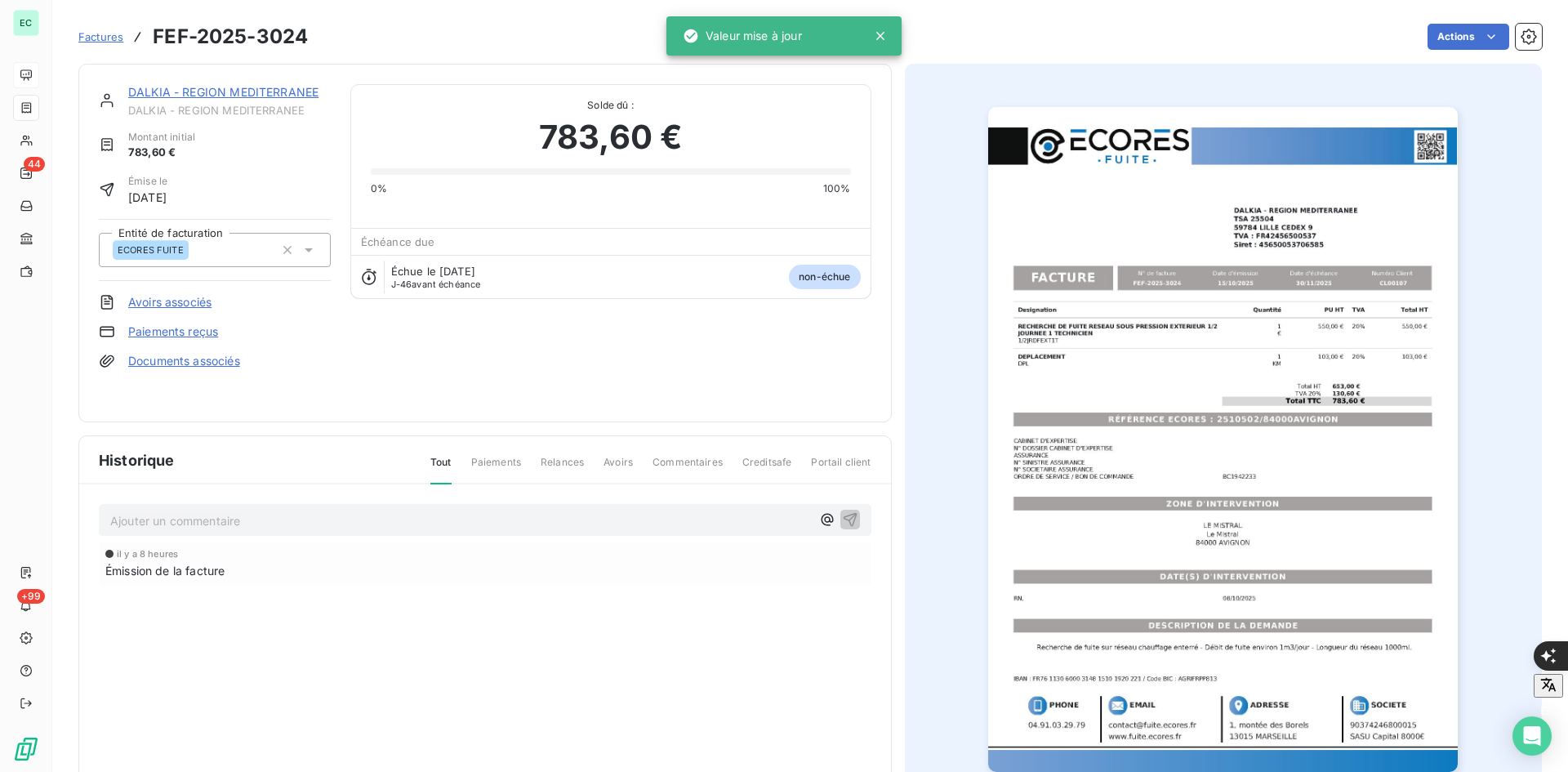
click at [209, 365] on link "Documents associés" at bounding box center [184, 361] width 112 height 16
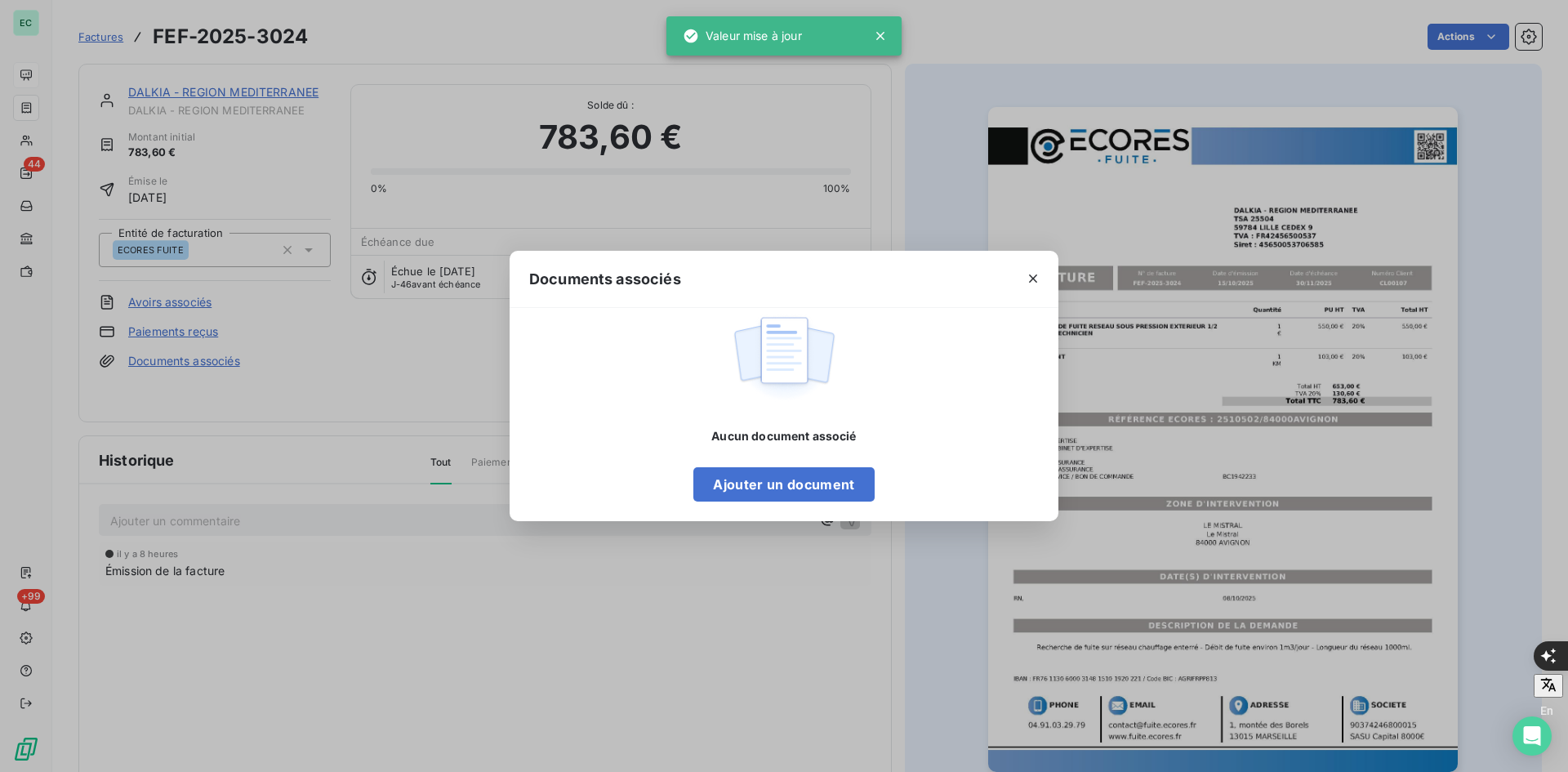
click at [713, 465] on div "Aucun document associé Ajouter un document" at bounding box center [784, 464] width 180 height 73
click at [713, 472] on button "Ajouter un document" at bounding box center [784, 484] width 180 height 34
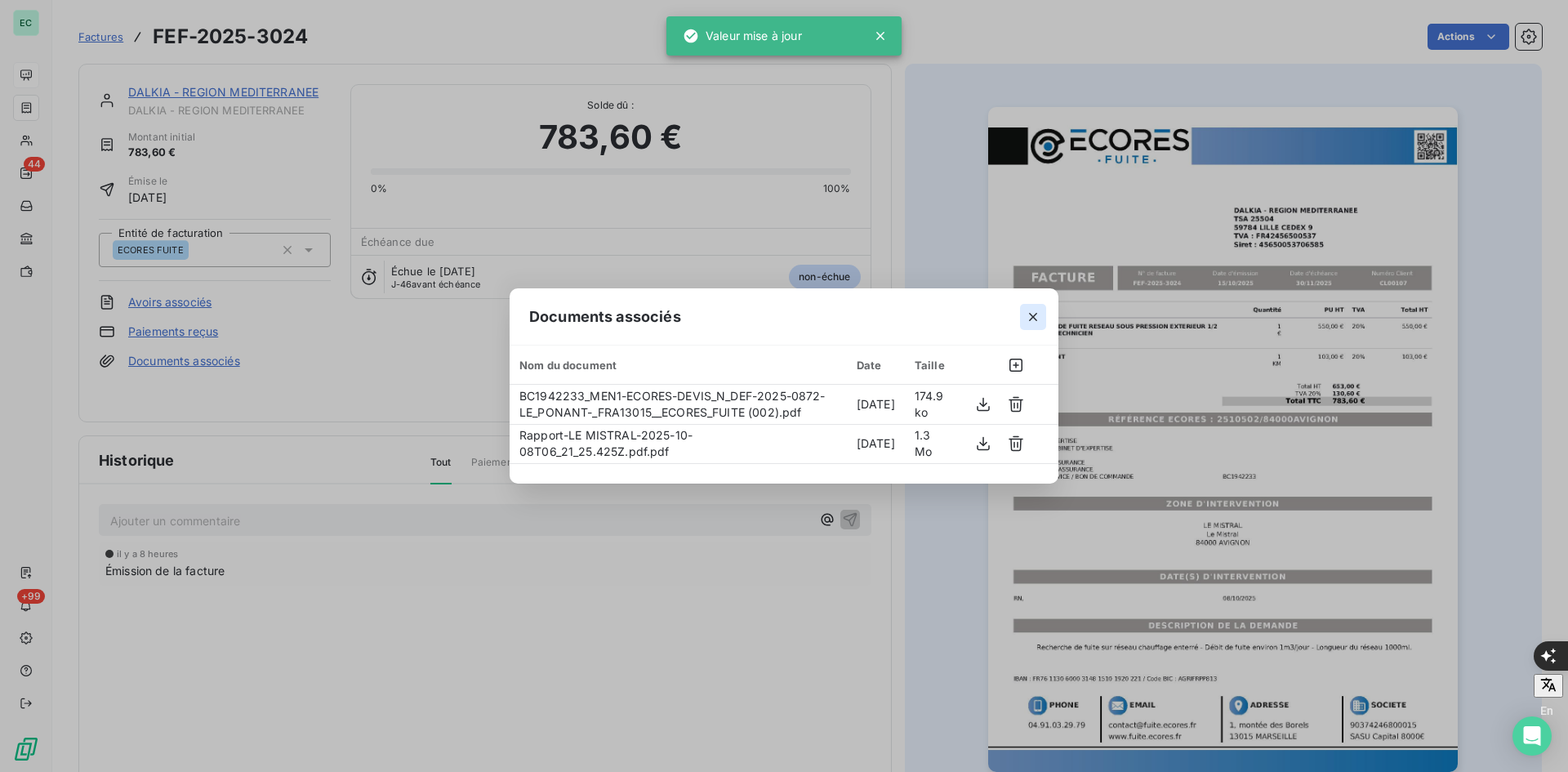
click at [1028, 313] on icon "button" at bounding box center [1032, 316] width 16 height 16
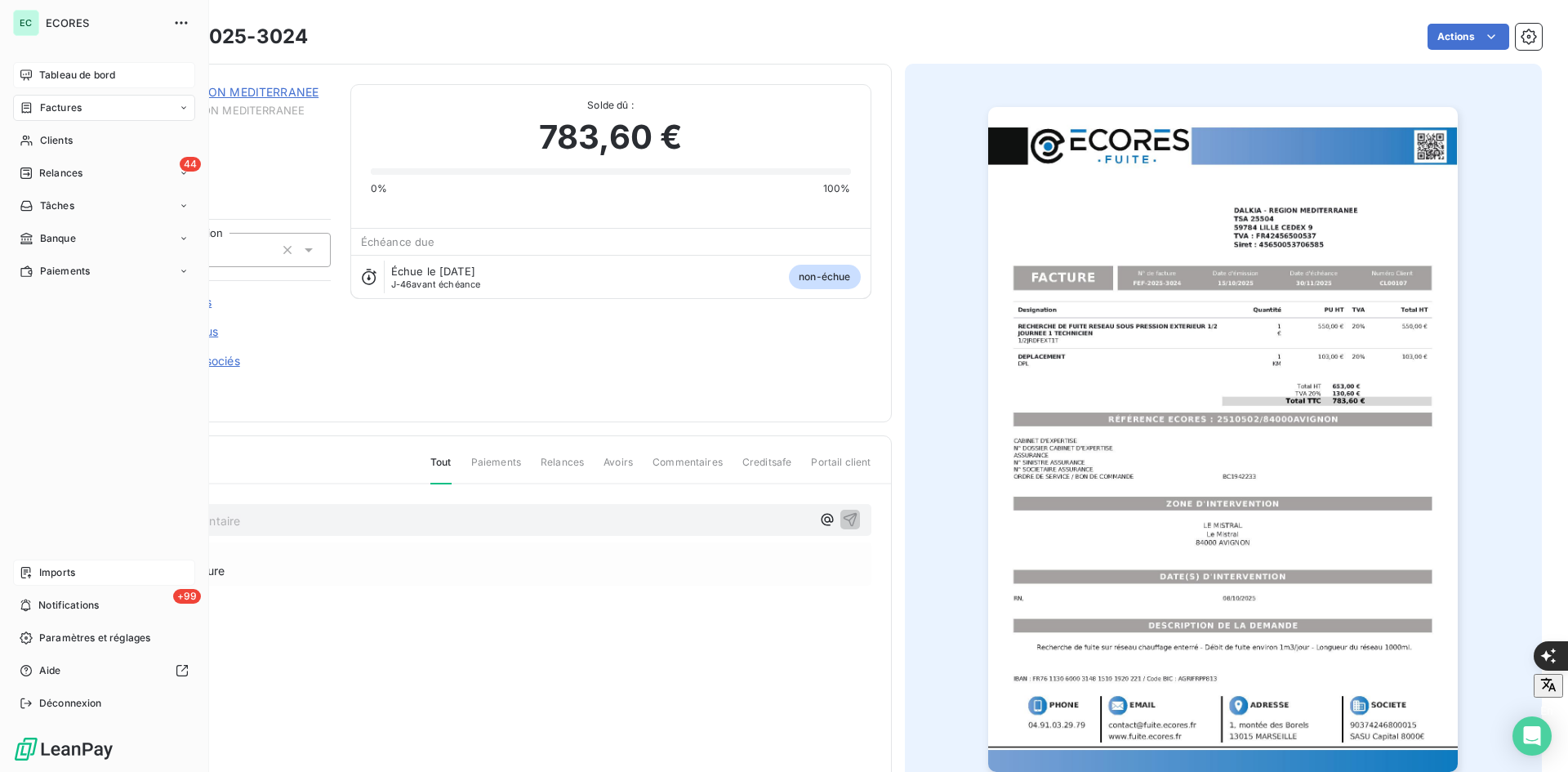
click at [38, 569] on div "Imports" at bounding box center [104, 573] width 182 height 27
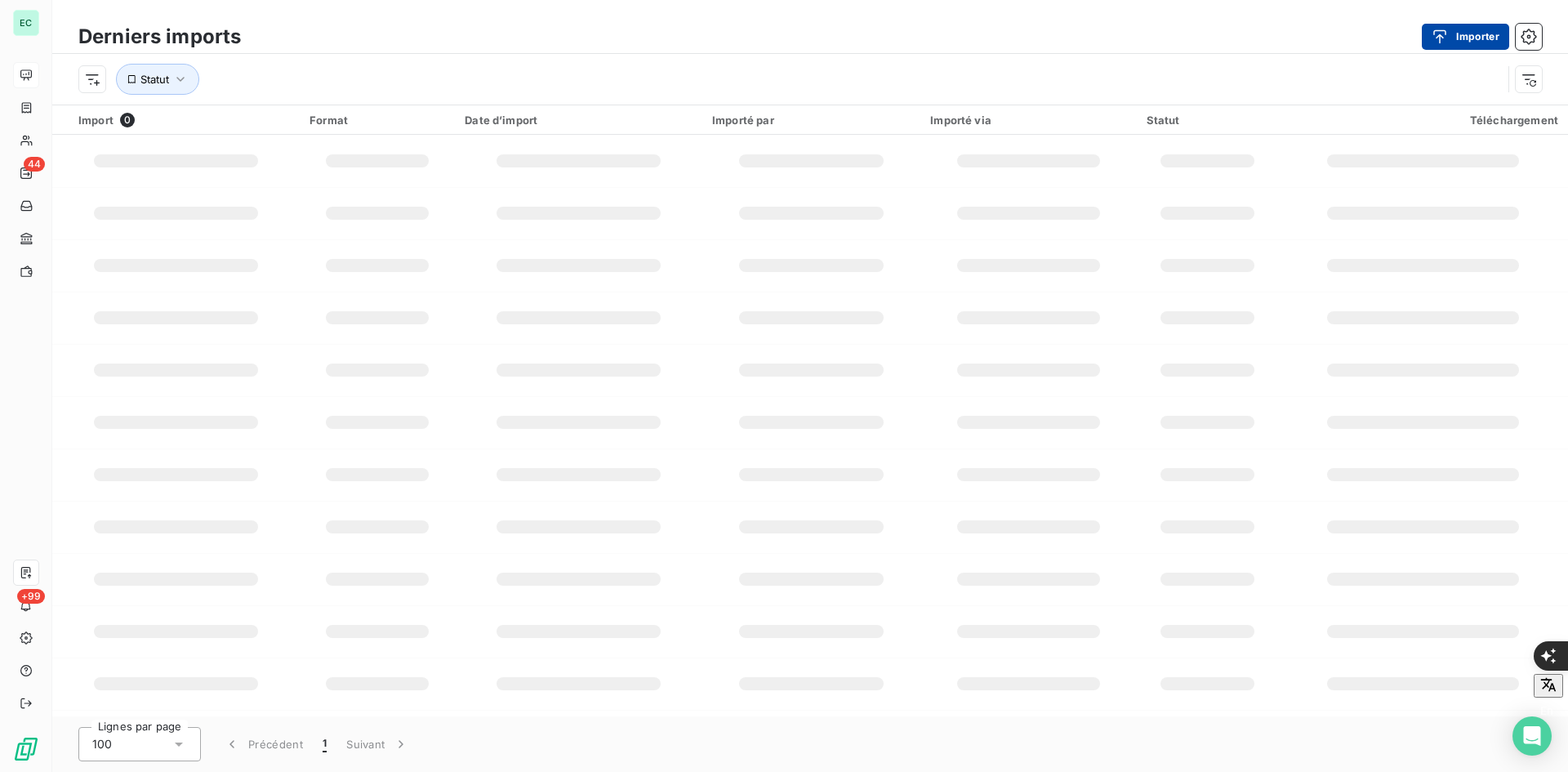
click at [1456, 47] on button "Importer" at bounding box center [1465, 37] width 87 height 27
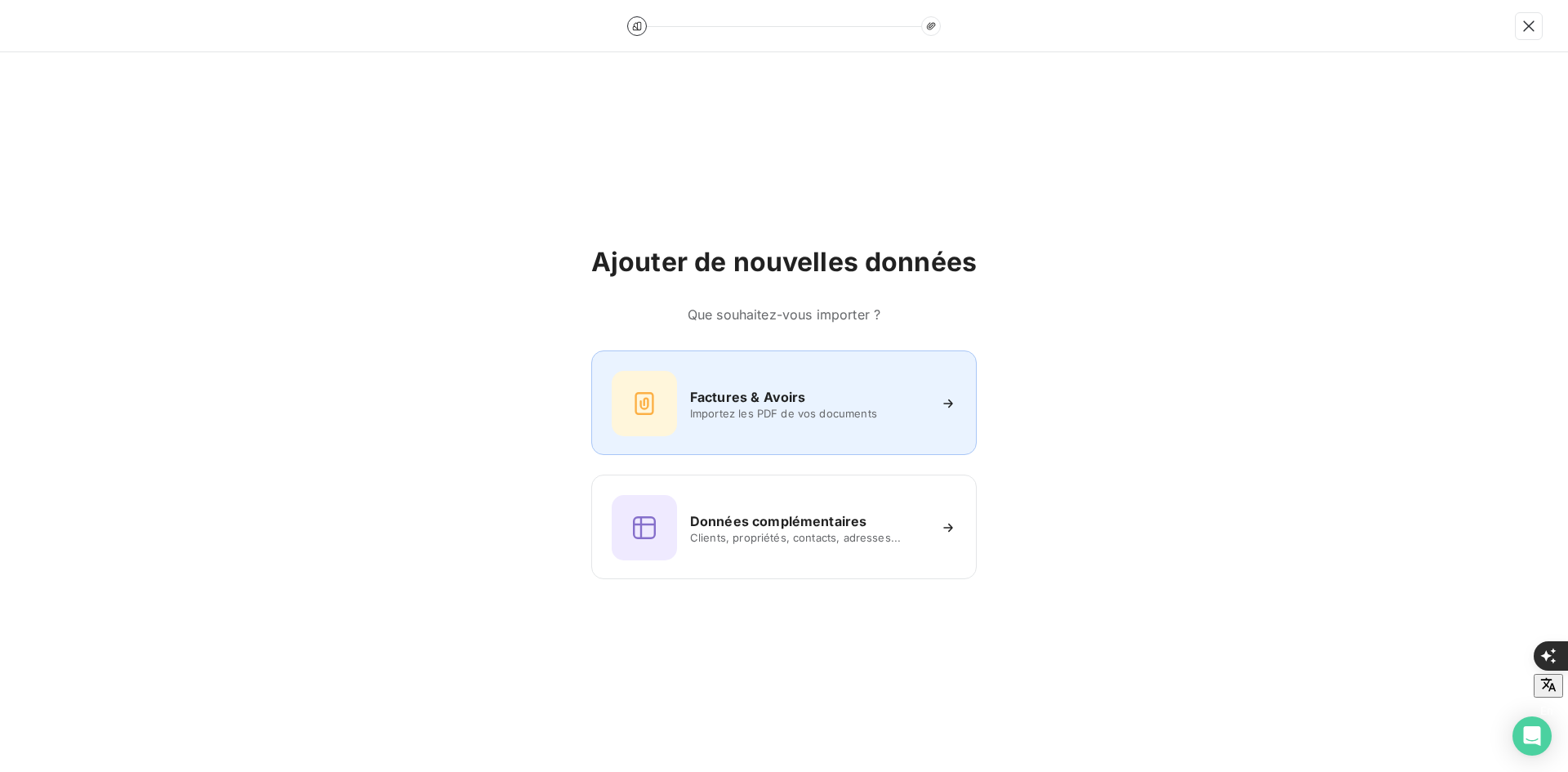
click at [796, 363] on div "Factures & Avoirs Importez les PDF de vos documents" at bounding box center [784, 403] width 386 height 104
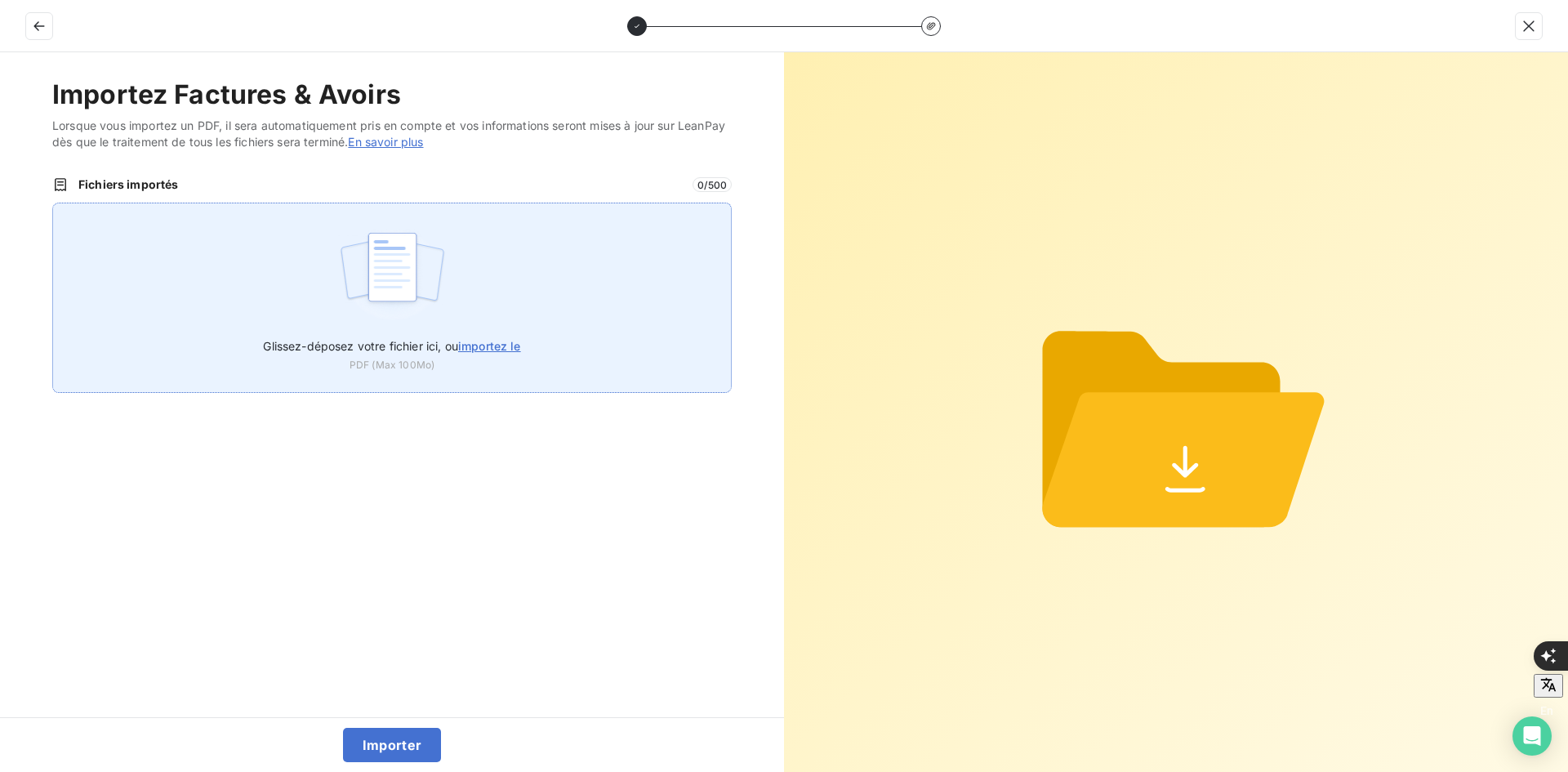
click at [638, 311] on div "Glissez-déposez votre fichier ici, ou importez le PDF (Max 100Mo)" at bounding box center [392, 297] width 680 height 190
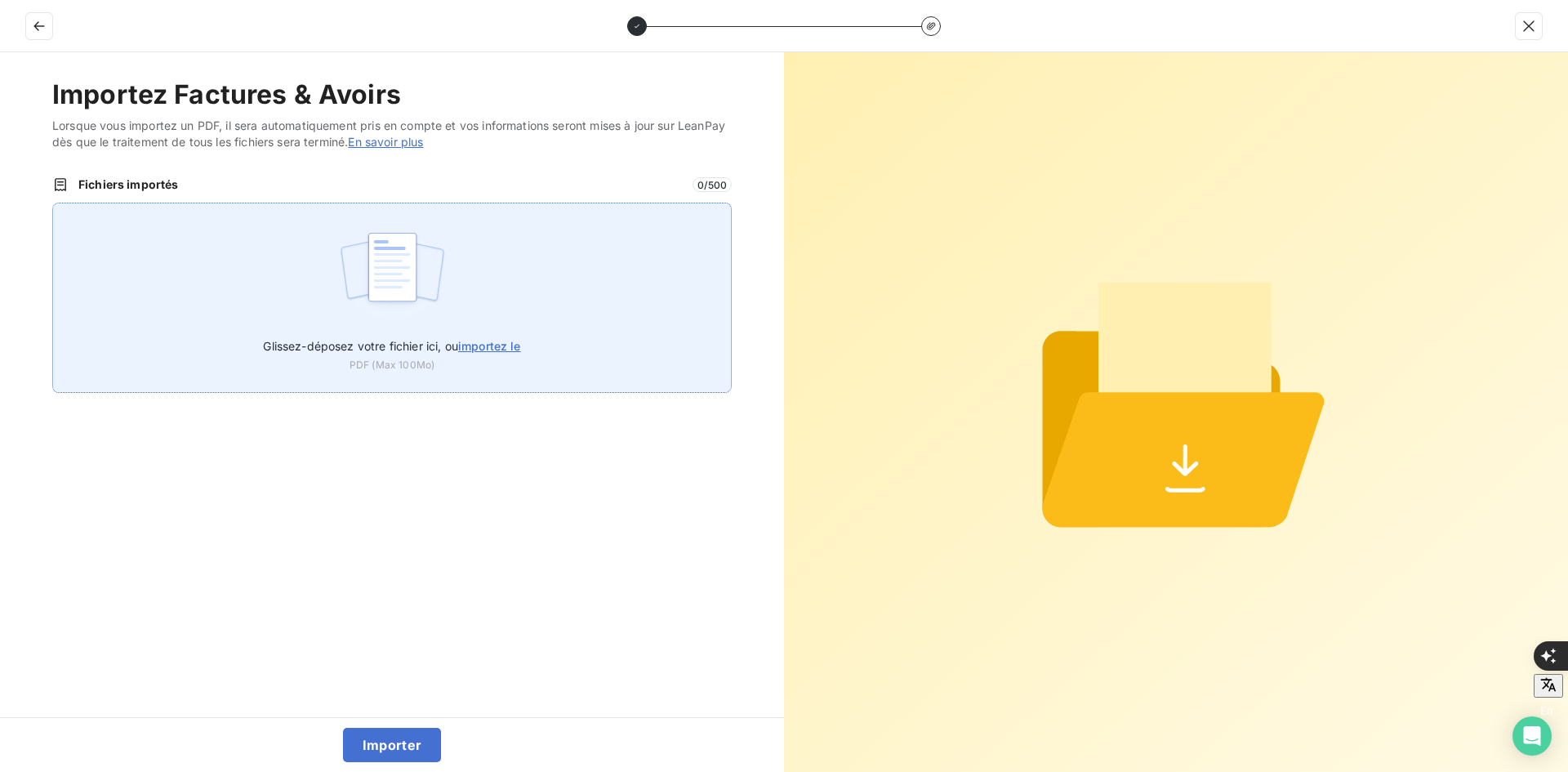
type input "C:\fakepath\FEF-2025-3025.pdf"
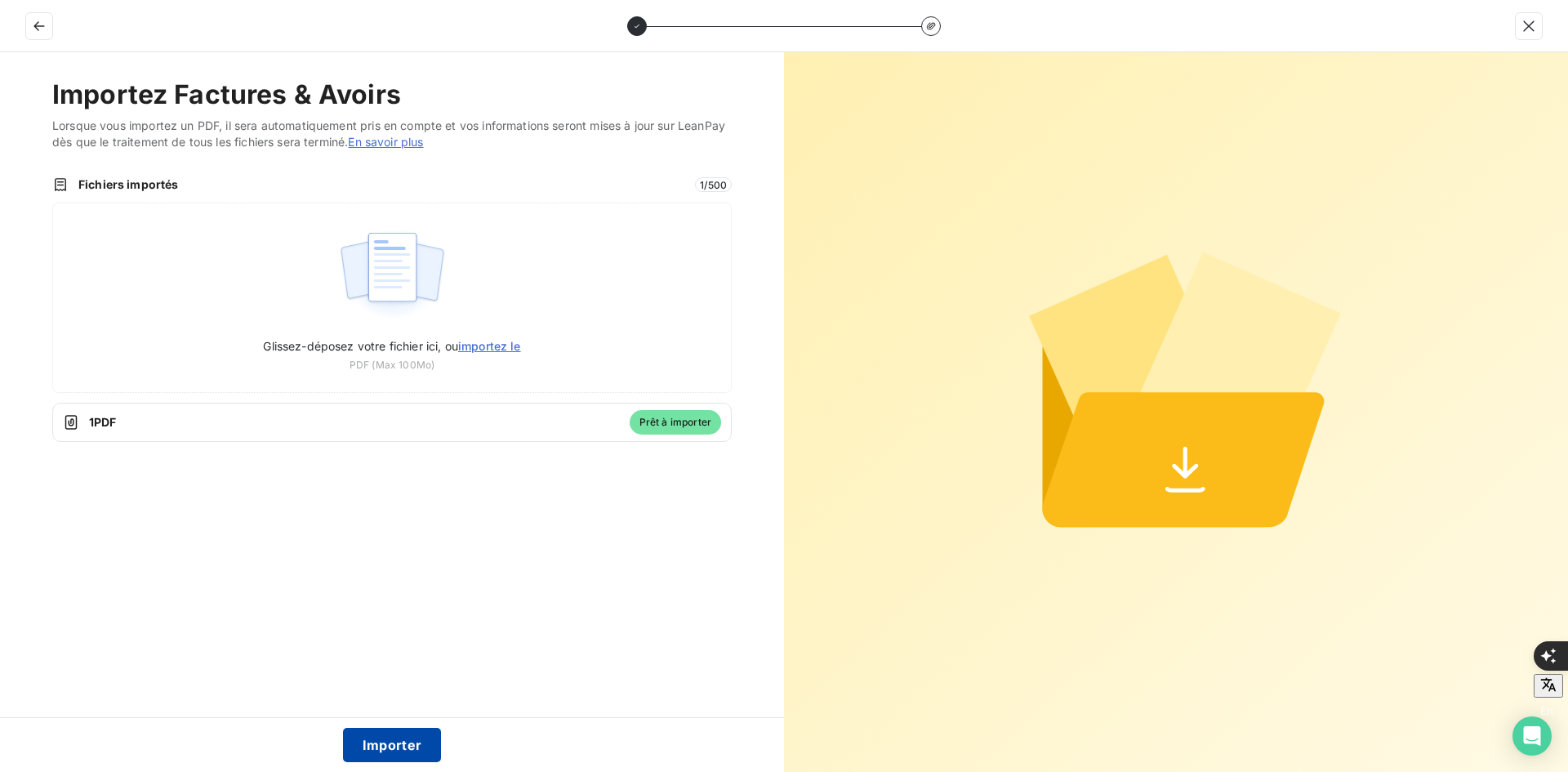
click at [413, 749] on button "Importer" at bounding box center [392, 744] width 99 height 34
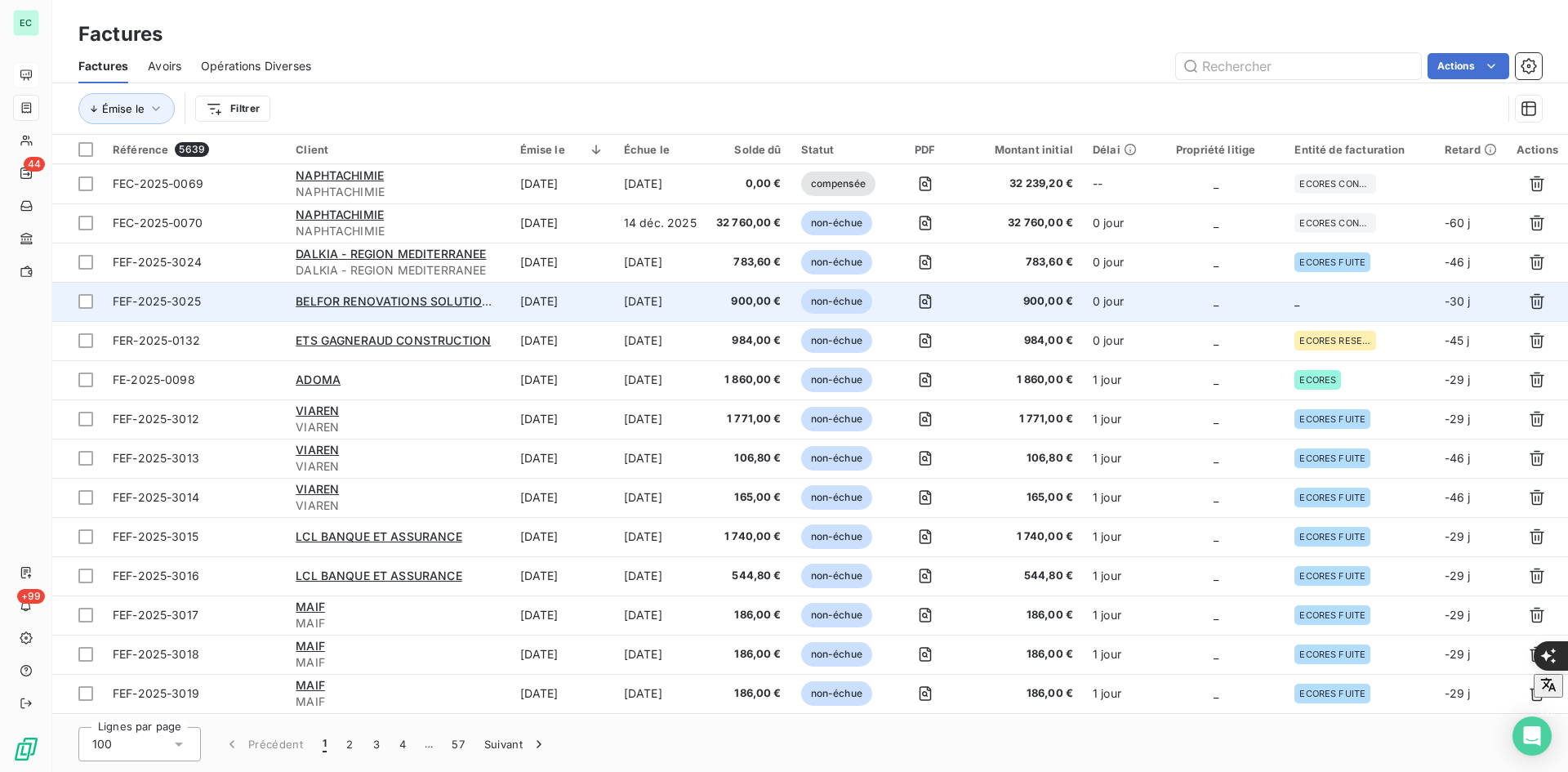
click at [1161, 309] on td "_" at bounding box center [1217, 301] width 139 height 39
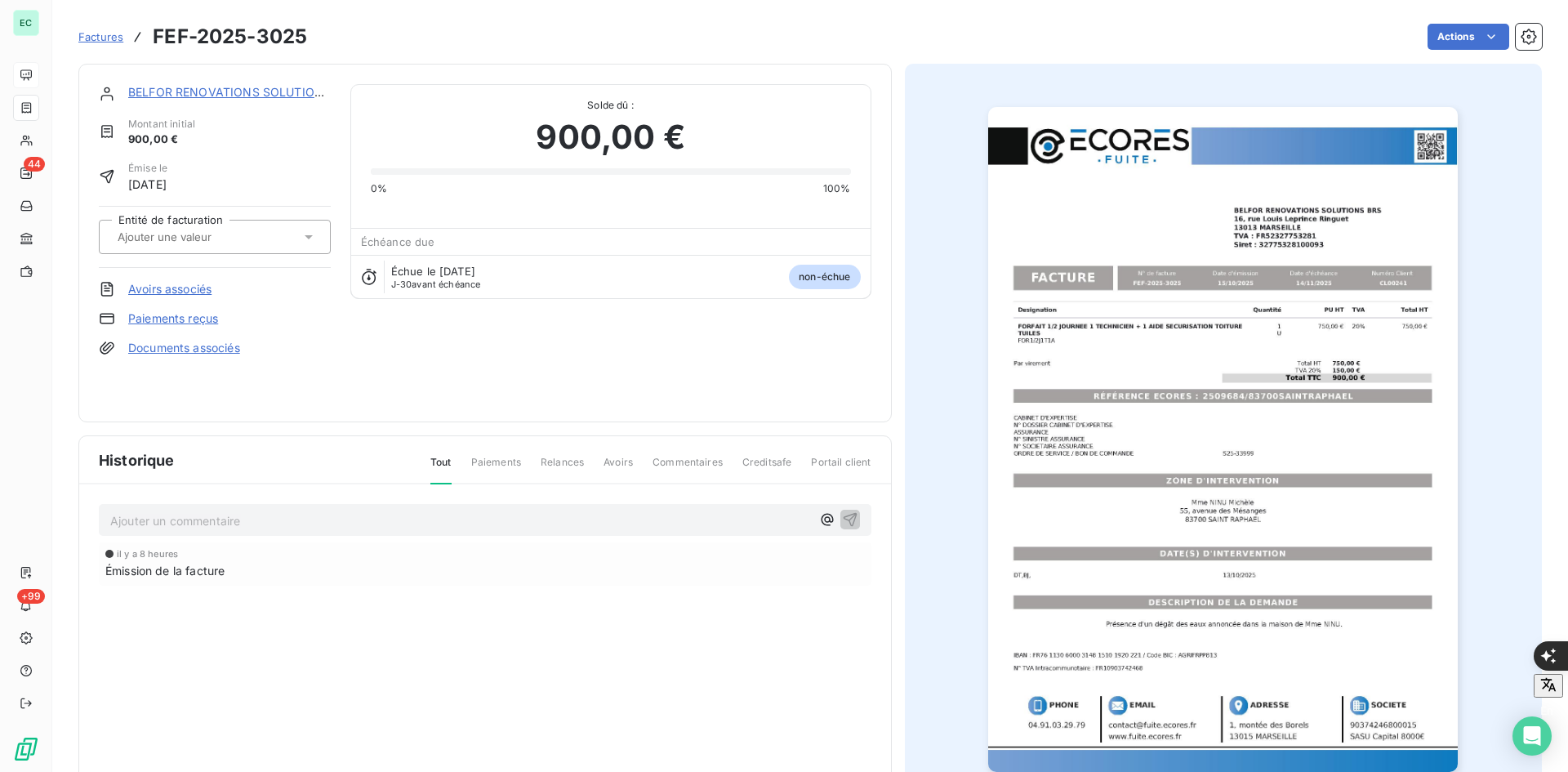
click at [231, 348] on link "Documents associés" at bounding box center [184, 348] width 112 height 16
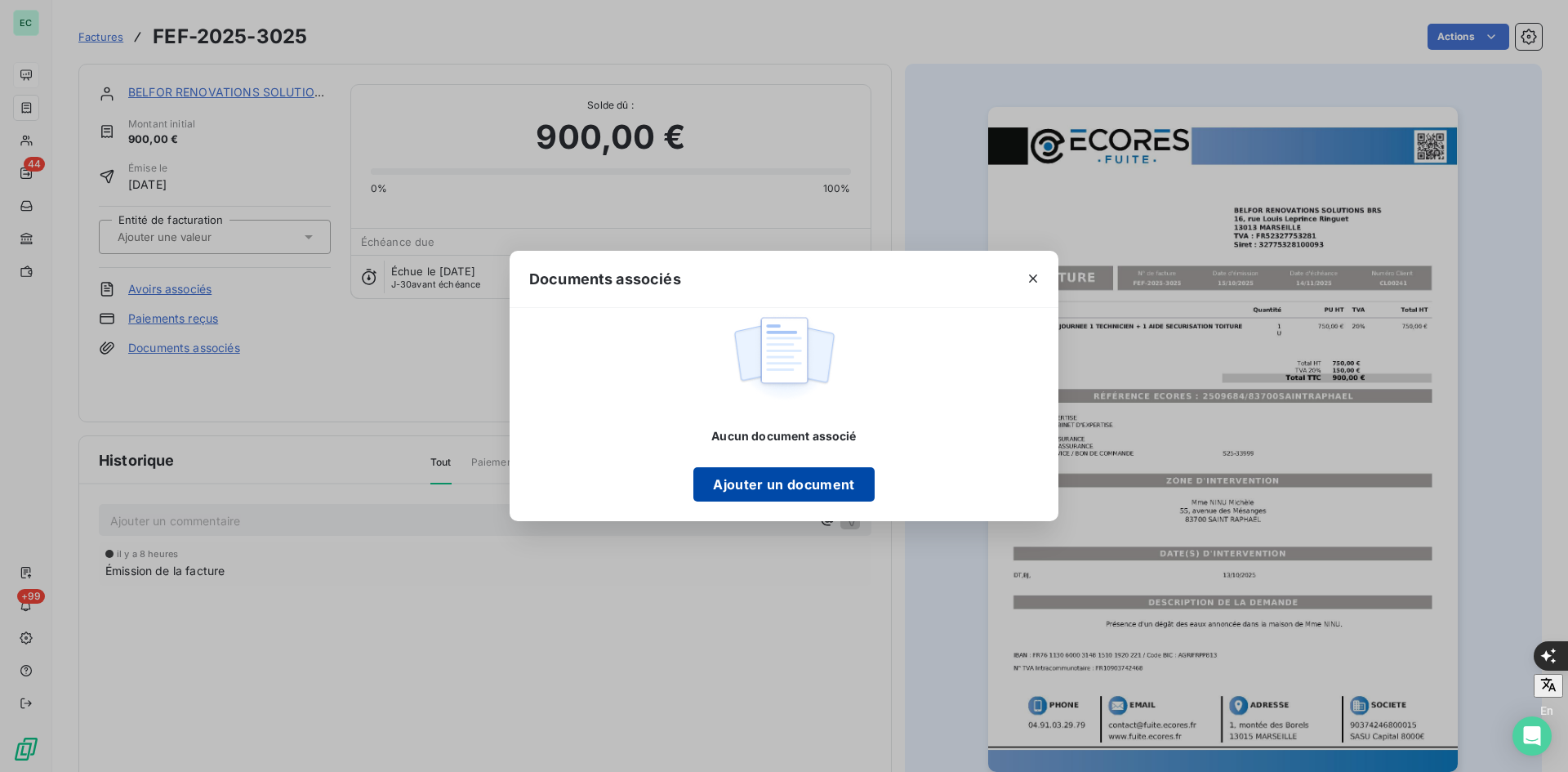
click at [749, 487] on button "Ajouter un document" at bounding box center [784, 484] width 180 height 34
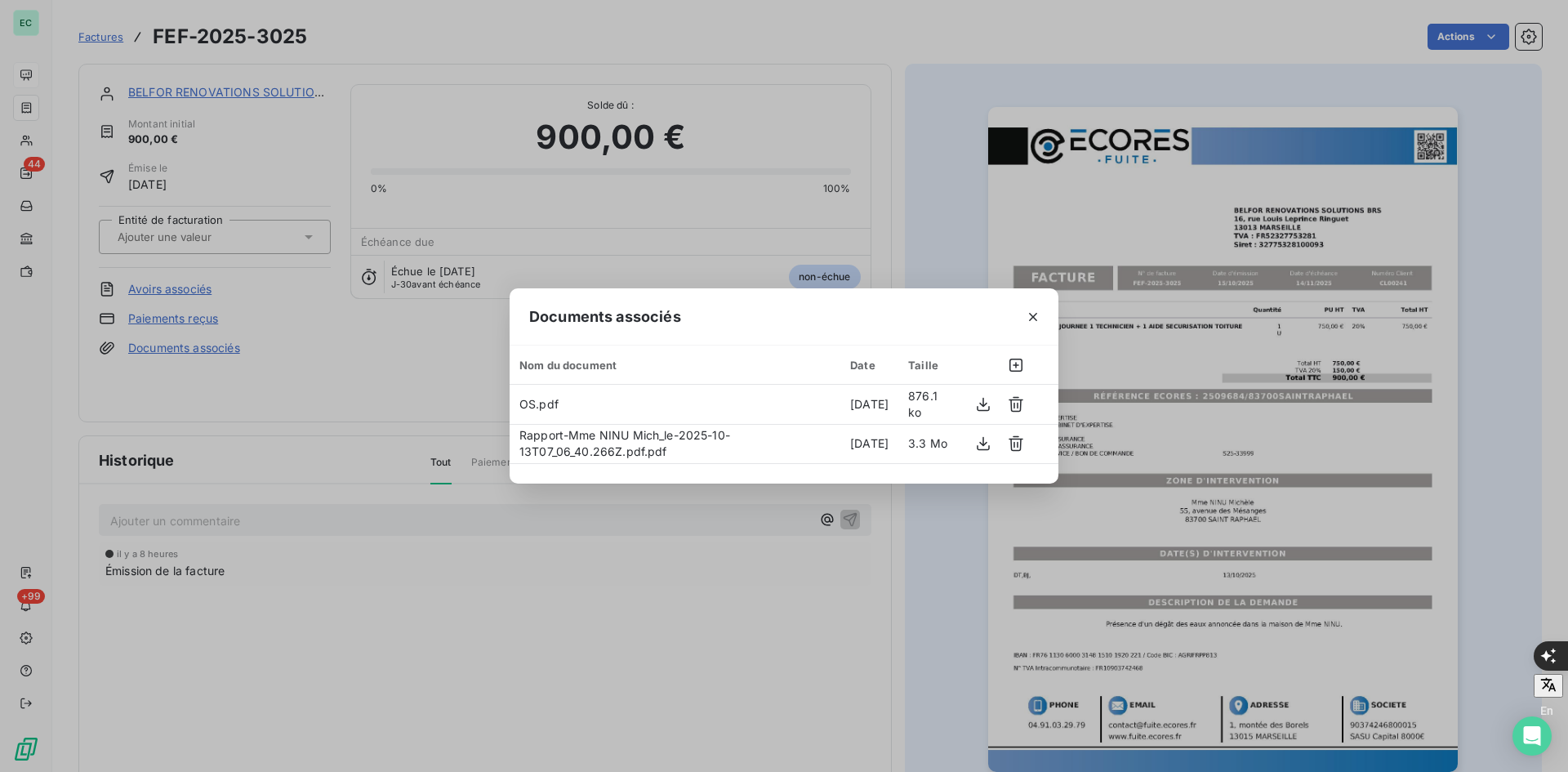
drag, startPoint x: 1042, startPoint y: 311, endPoint x: 1033, endPoint y: 310, distance: 9.1
click at [1041, 310] on button "button" at bounding box center [1033, 317] width 27 height 27
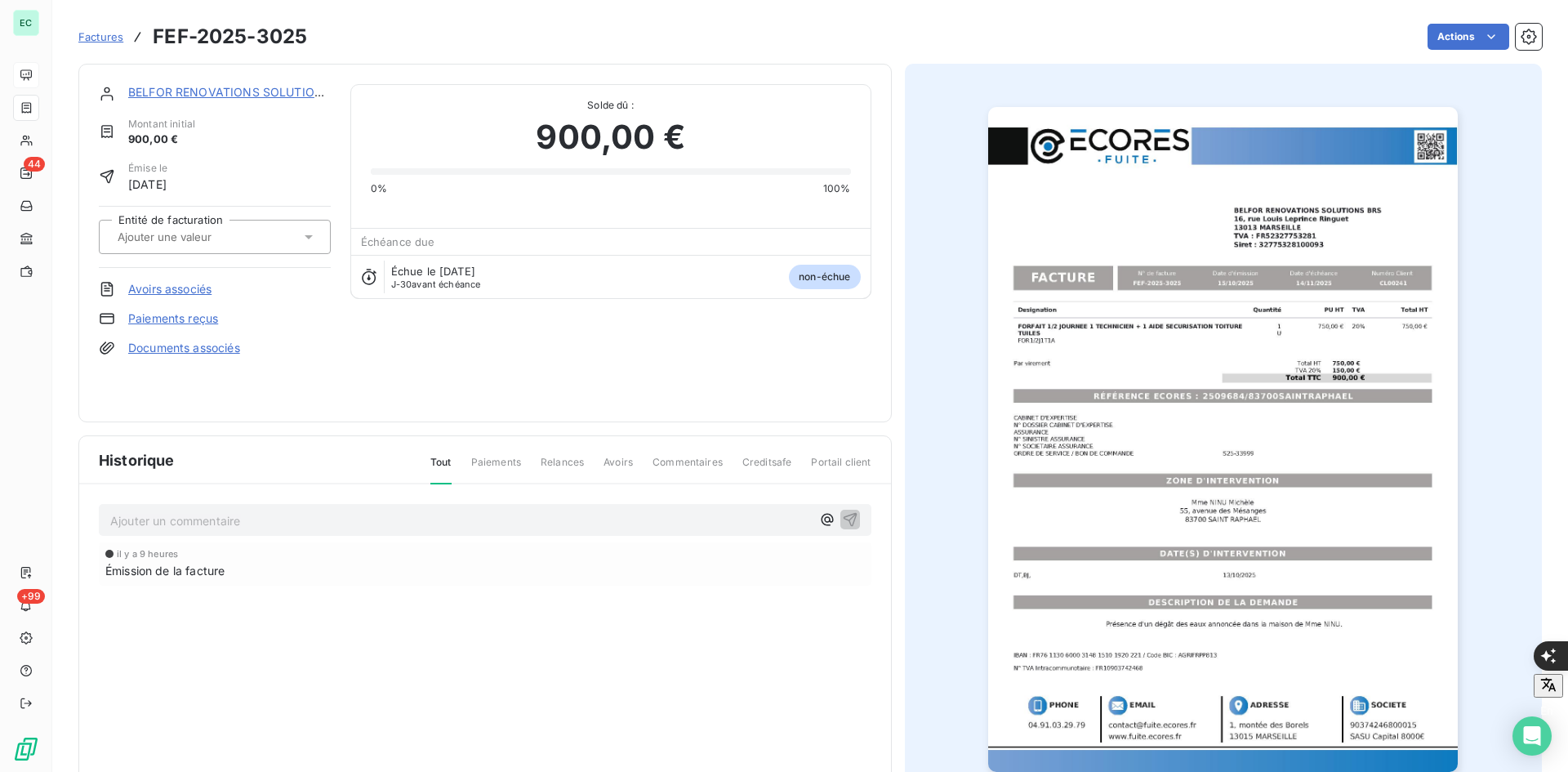
click at [53, 577] on section "Factures FEF-2025-3025 Actions BELFOR RENOVATIONS SOLUTIONS BRS Montant initial…" at bounding box center [810, 386] width 1516 height 772
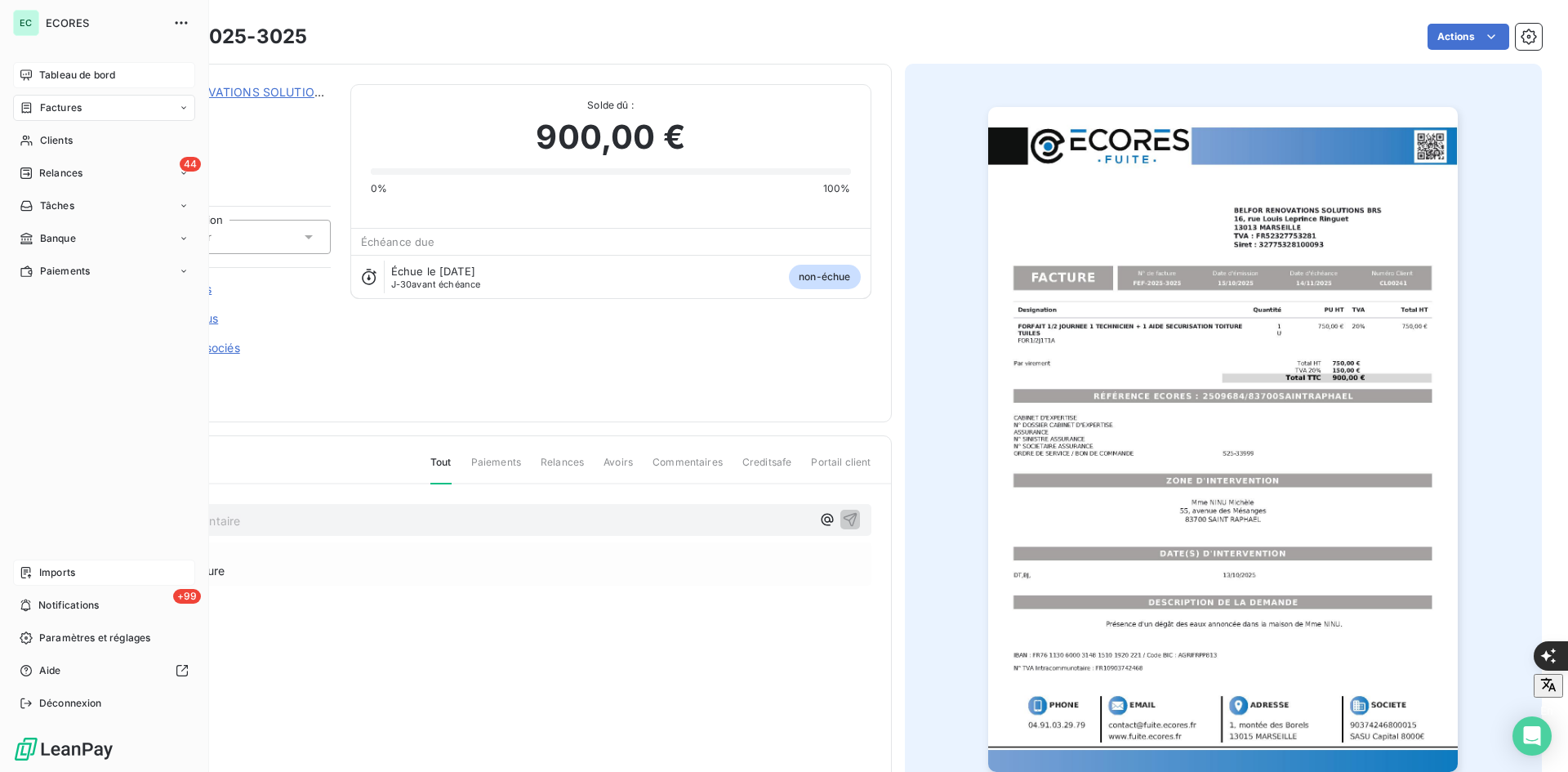
click at [39, 574] on span "Imports" at bounding box center [57, 572] width 36 height 14
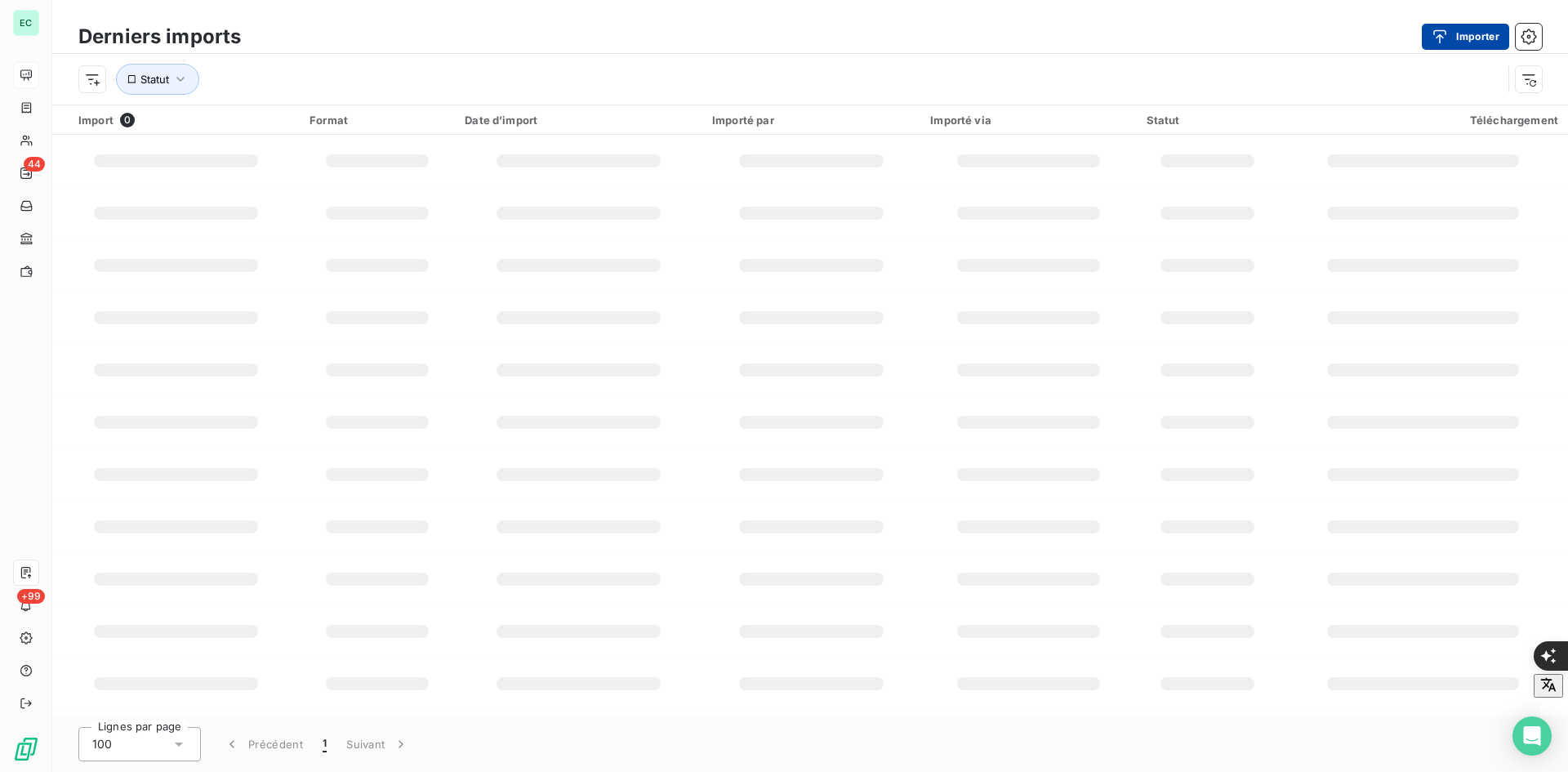
click at [1444, 46] on button "Importer" at bounding box center [1465, 37] width 87 height 27
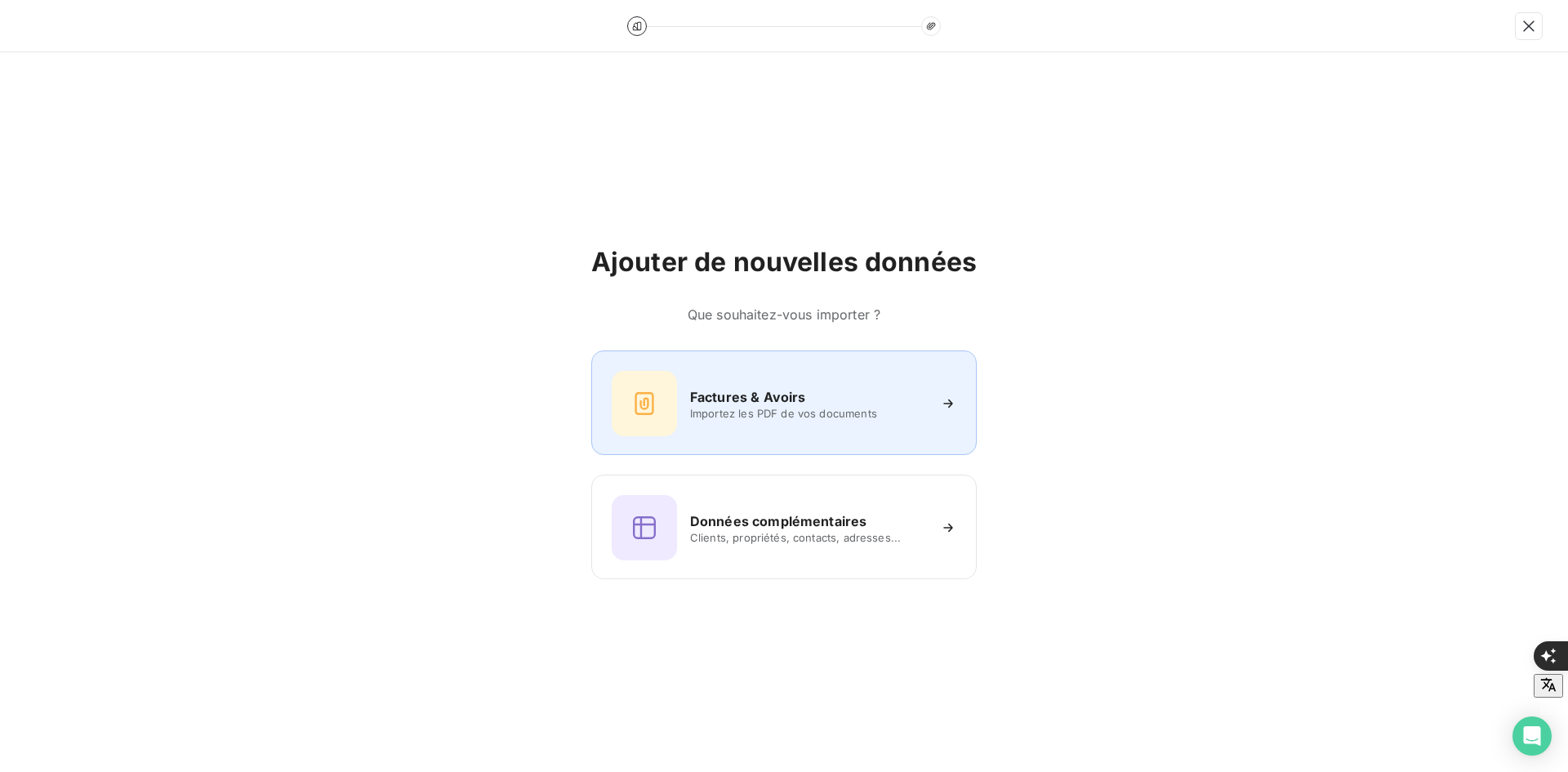
click at [841, 393] on div "Factures & Avoirs" at bounding box center [808, 397] width 236 height 20
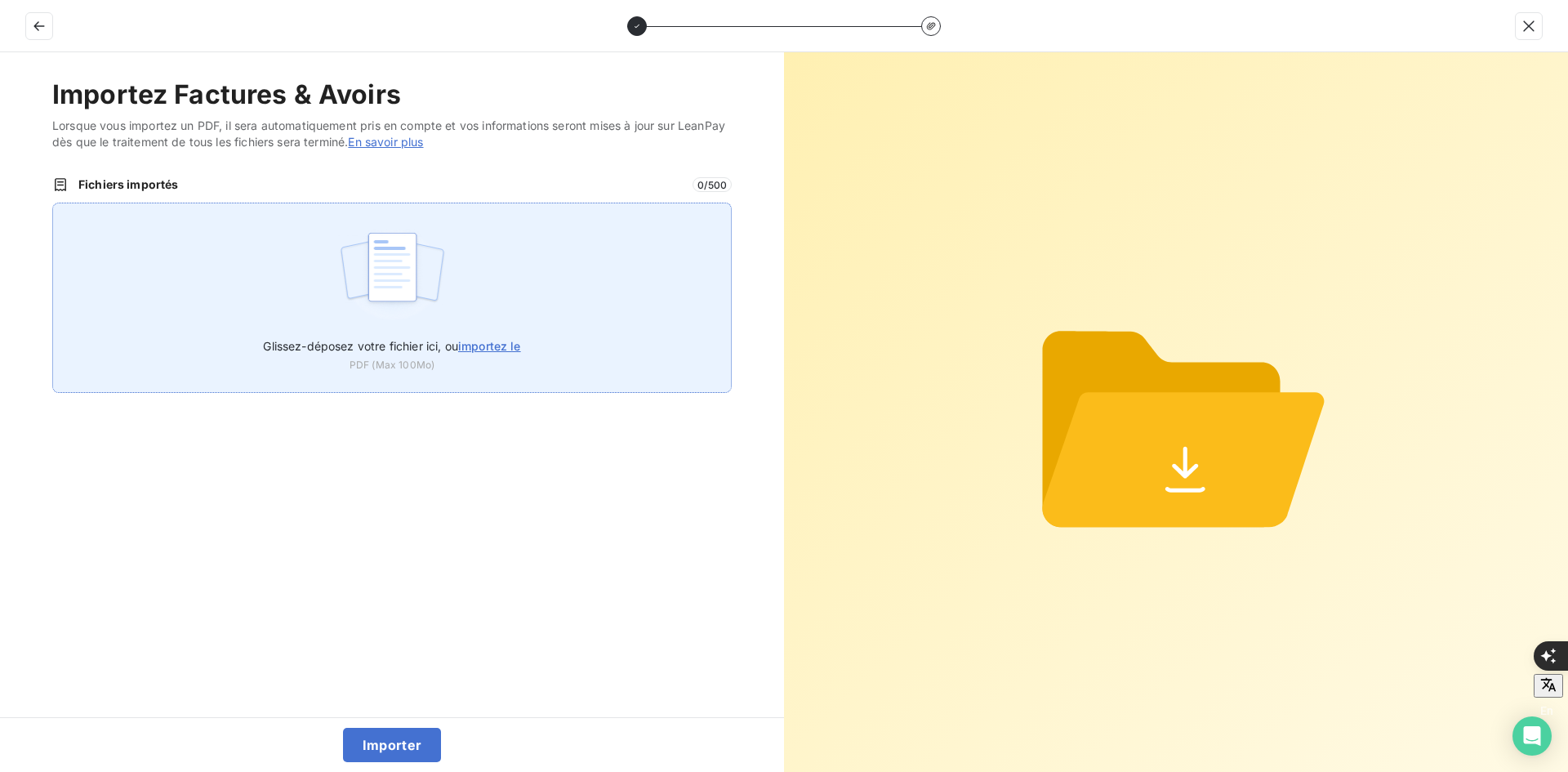
click at [603, 281] on div "Glissez-déposez votre fichier ici, ou importez le PDF (Max 100Mo)" at bounding box center [392, 297] width 680 height 190
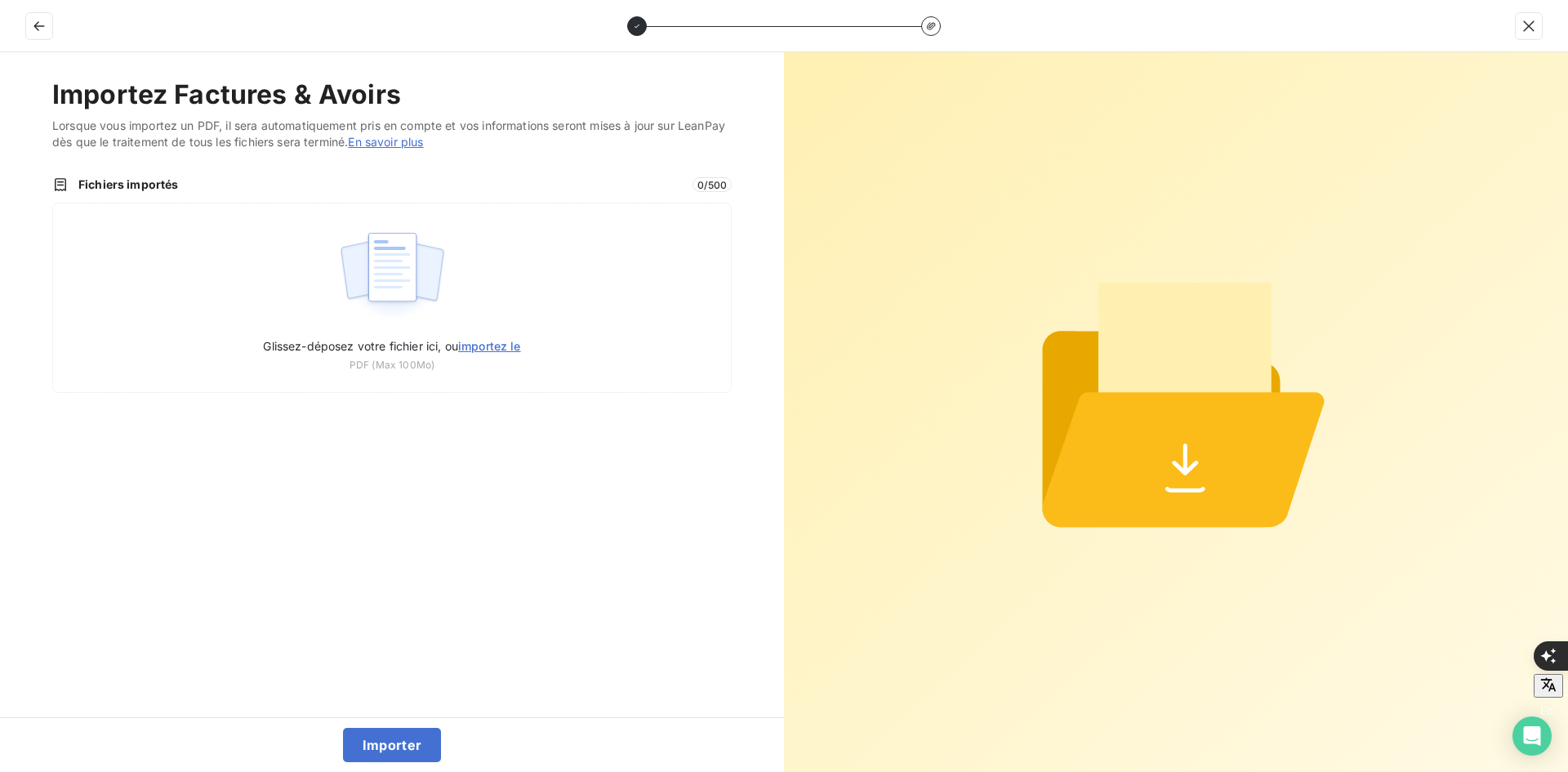
type input "C:\fakepath\FEF-2025-3026.pdf"
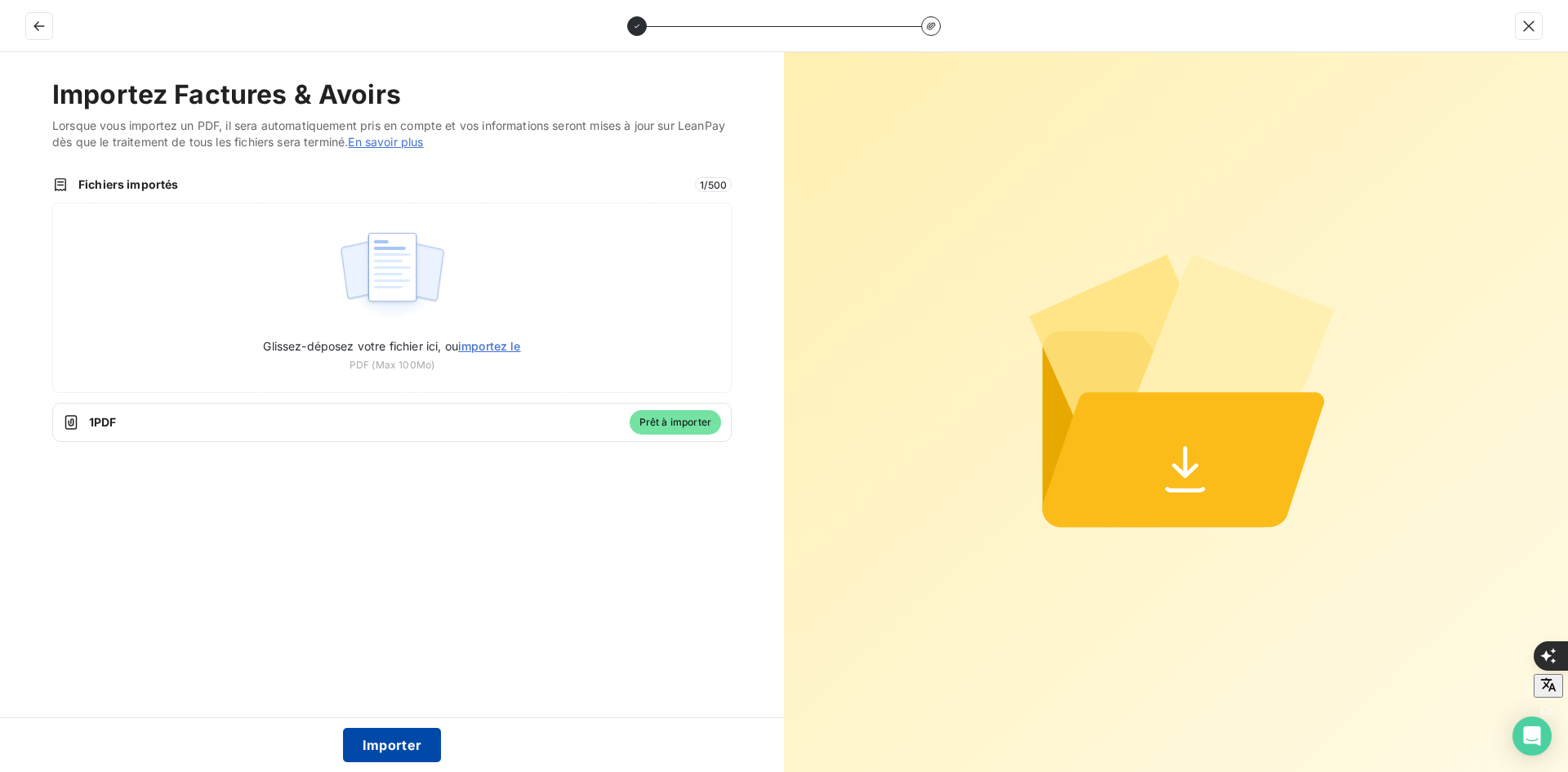
click at [378, 757] on button "Importer" at bounding box center [392, 744] width 99 height 34
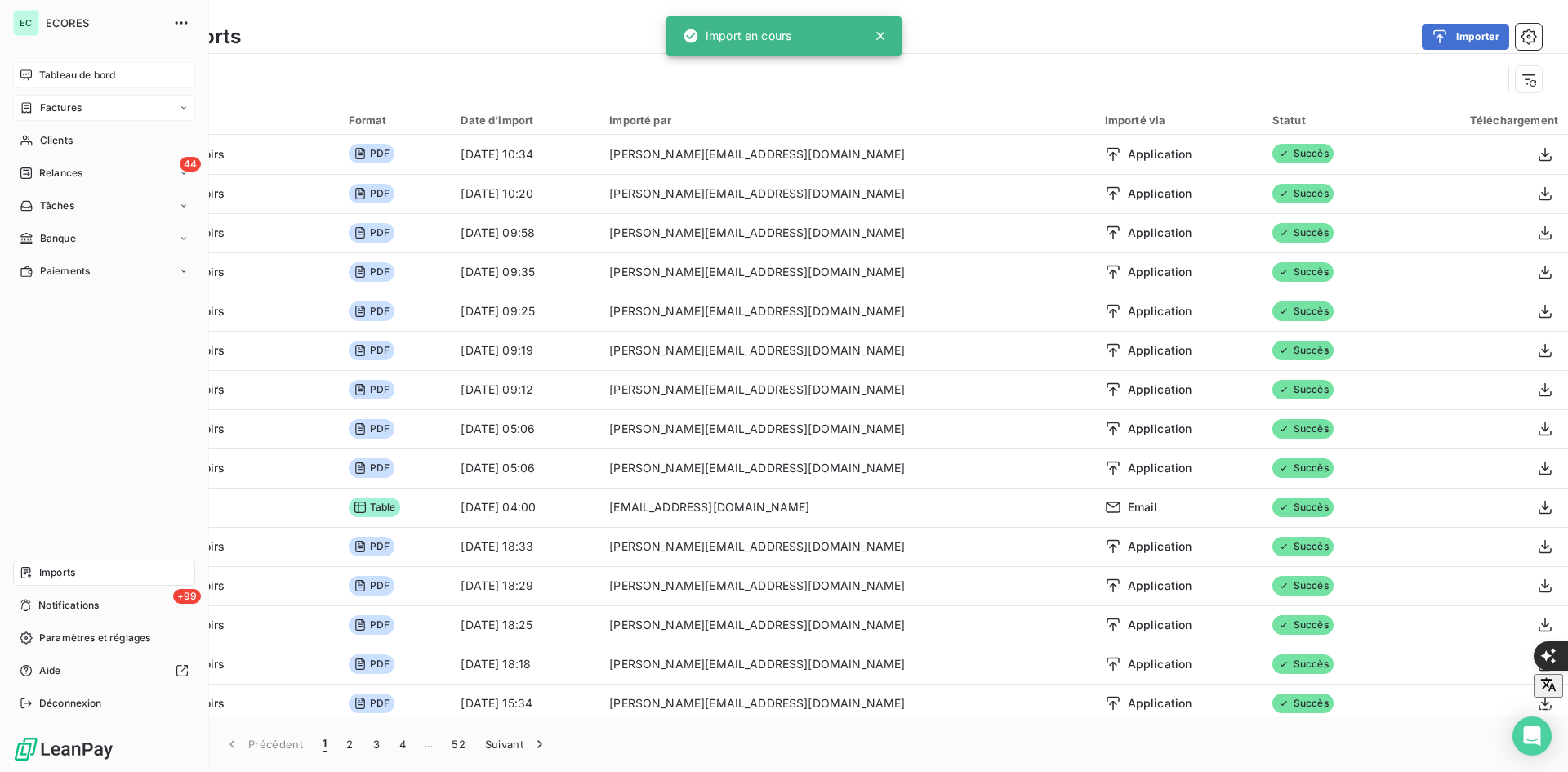
click at [50, 107] on span "Factures" at bounding box center [61, 107] width 42 height 14
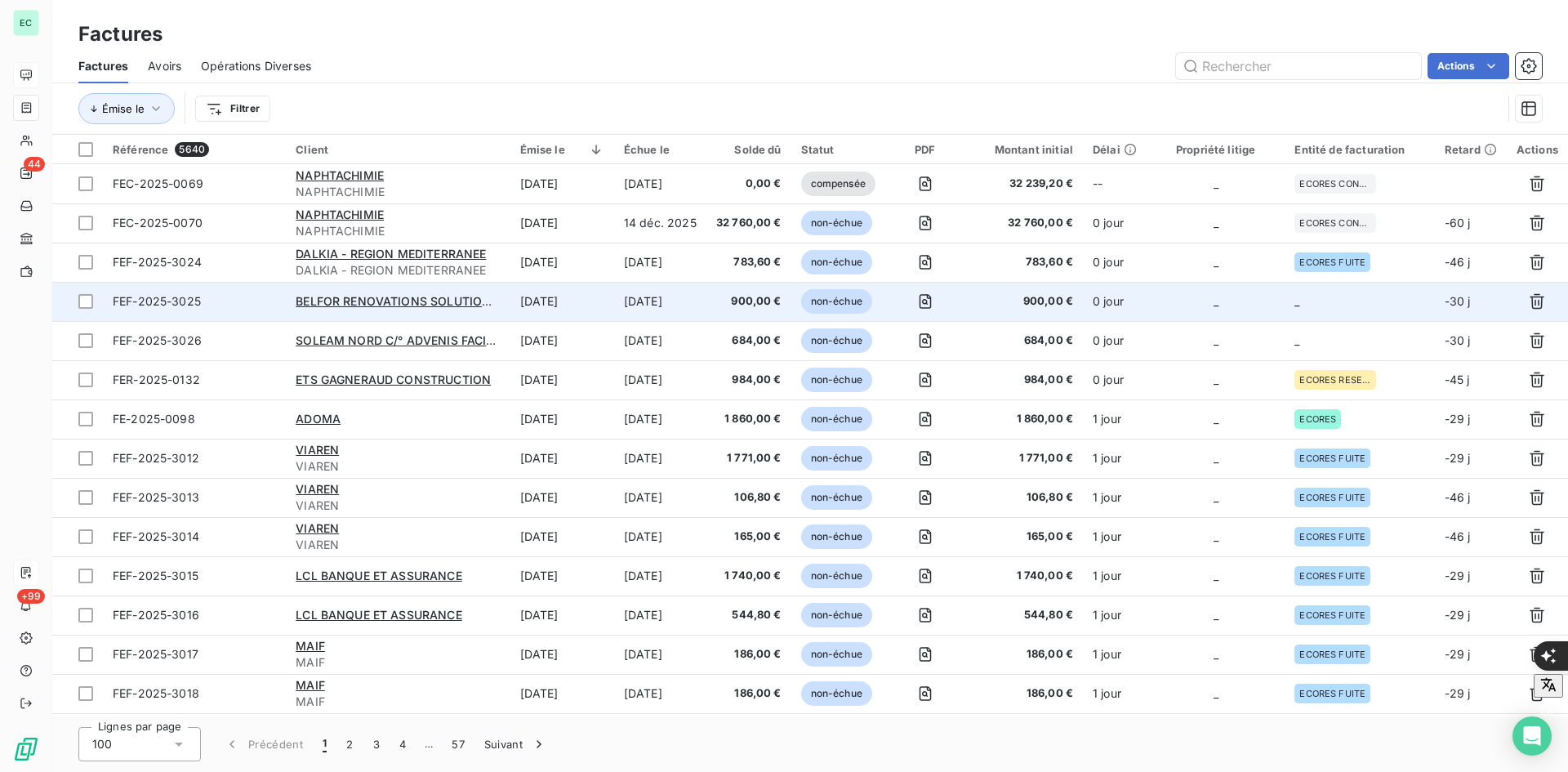
click at [1143, 303] on td "0 jour" at bounding box center [1114, 301] width 64 height 39
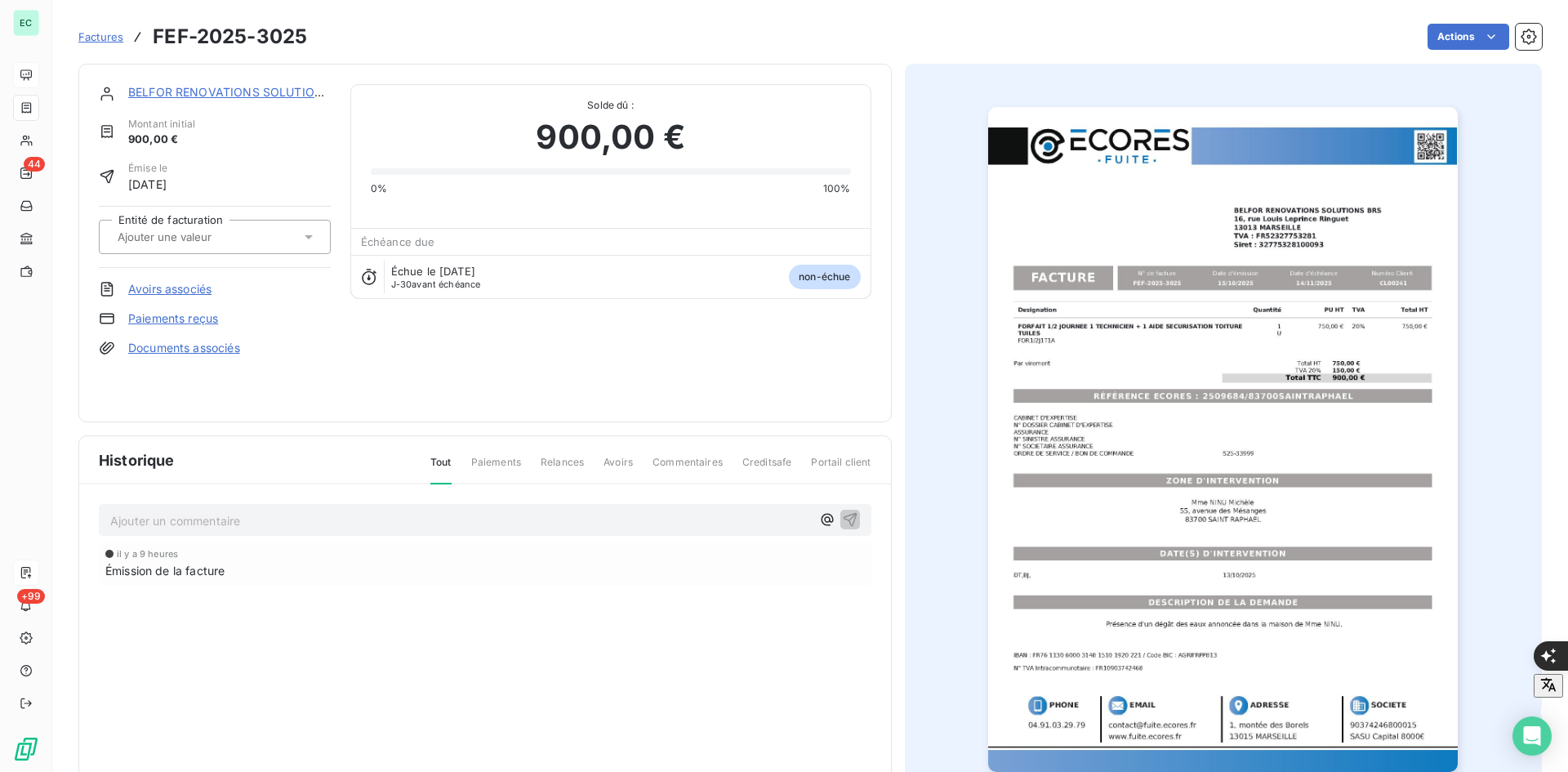
click at [236, 231] on input "text" at bounding box center [198, 236] width 164 height 14
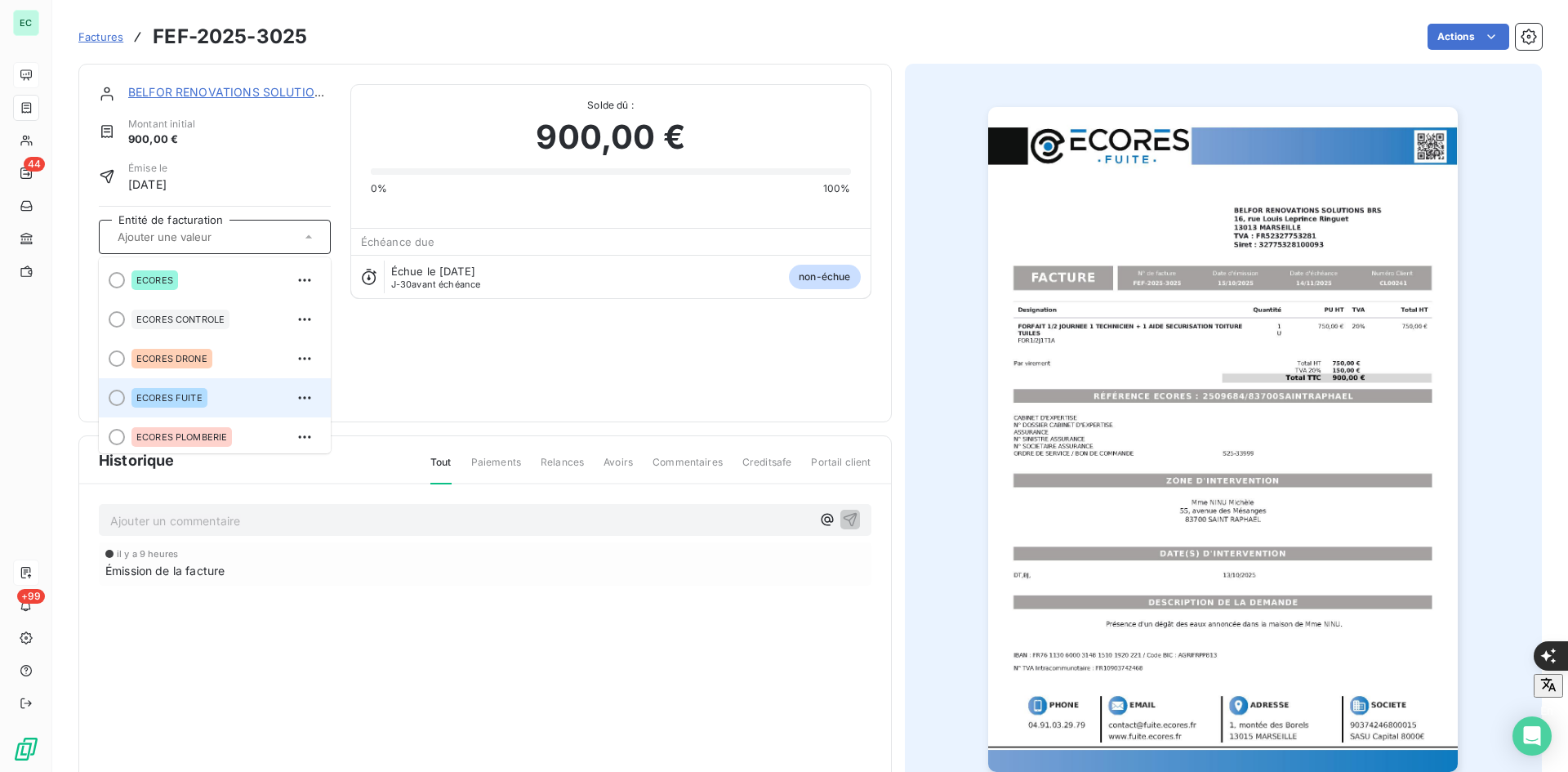
click at [183, 402] on span "ECORES FUITE" at bounding box center [170, 398] width 66 height 9
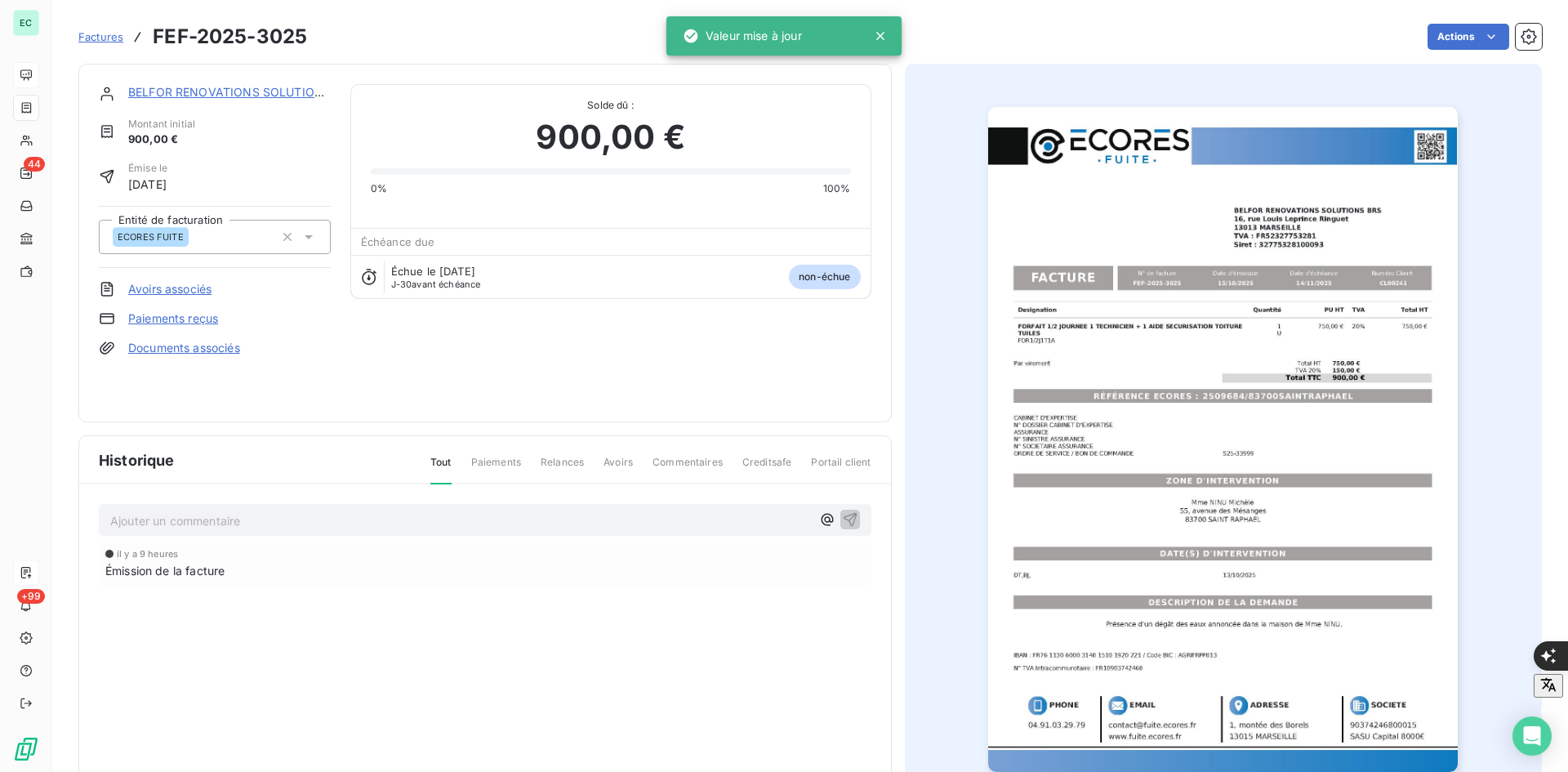
click at [108, 33] on span "Factures" at bounding box center [101, 37] width 45 height 13
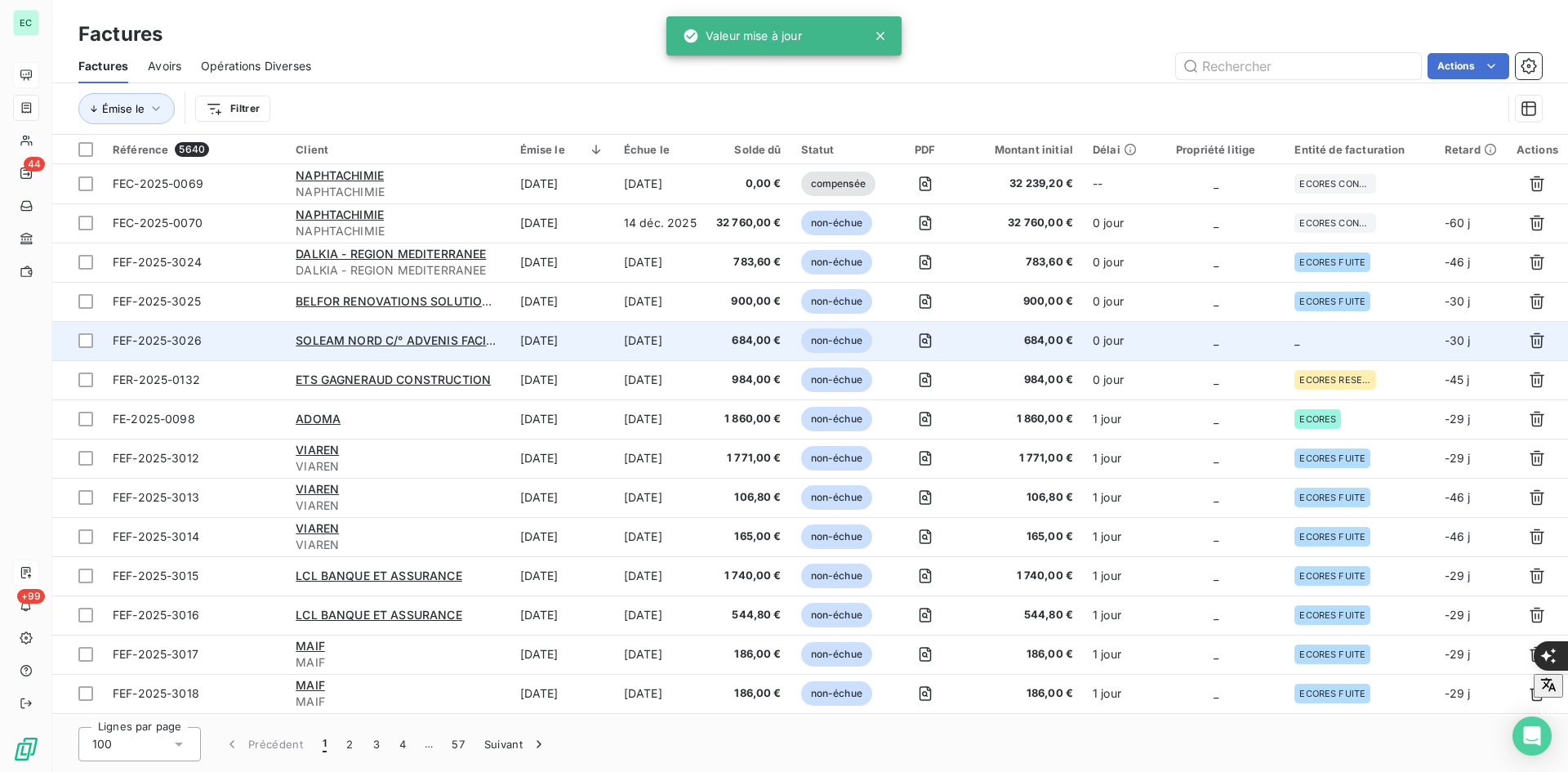
click at [1320, 324] on td "_" at bounding box center [1359, 340] width 149 height 39
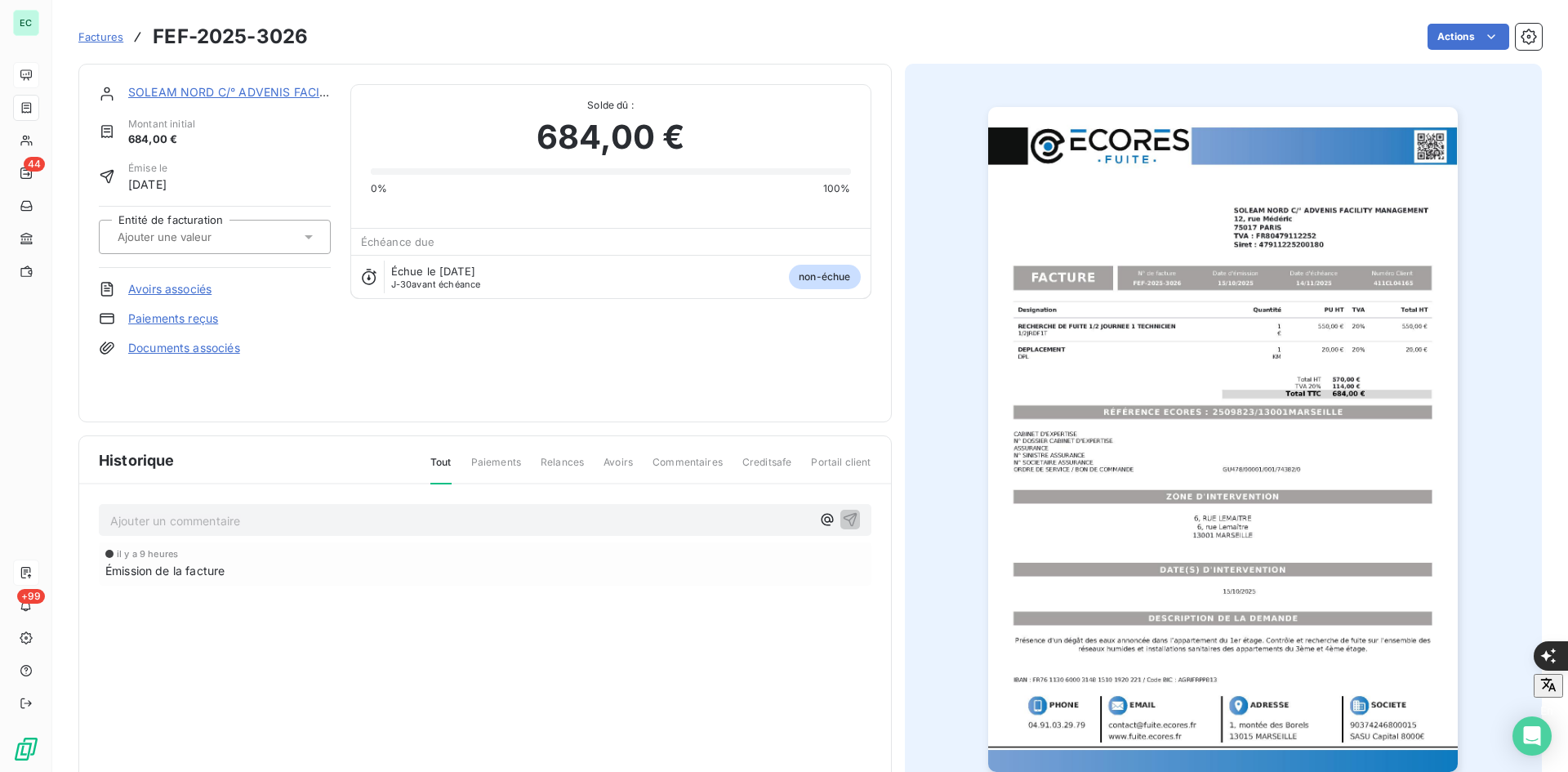
click at [216, 233] on input "text" at bounding box center [198, 236] width 164 height 14
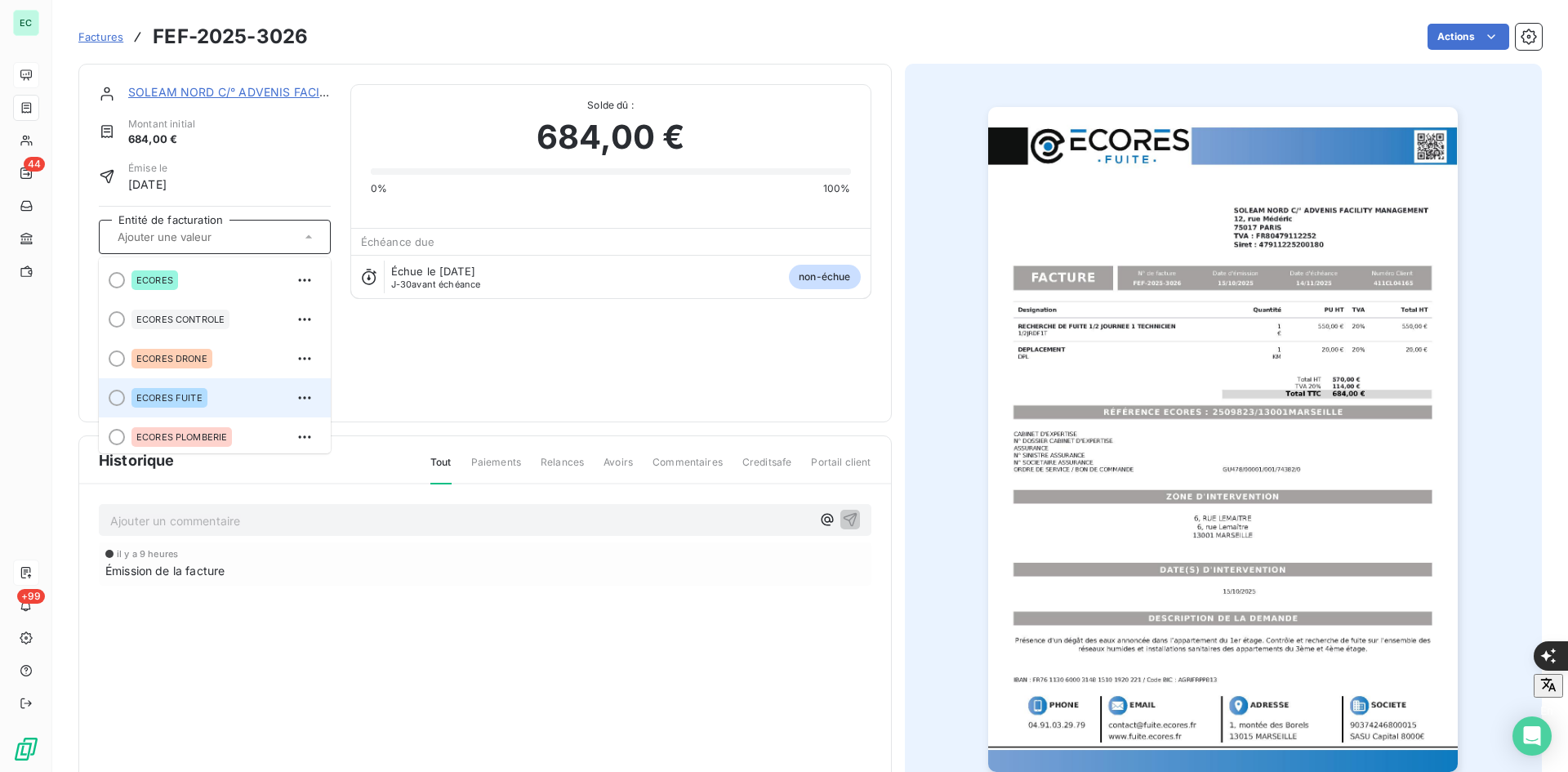
click at [195, 396] on span "ECORES FUITE" at bounding box center [170, 398] width 66 height 9
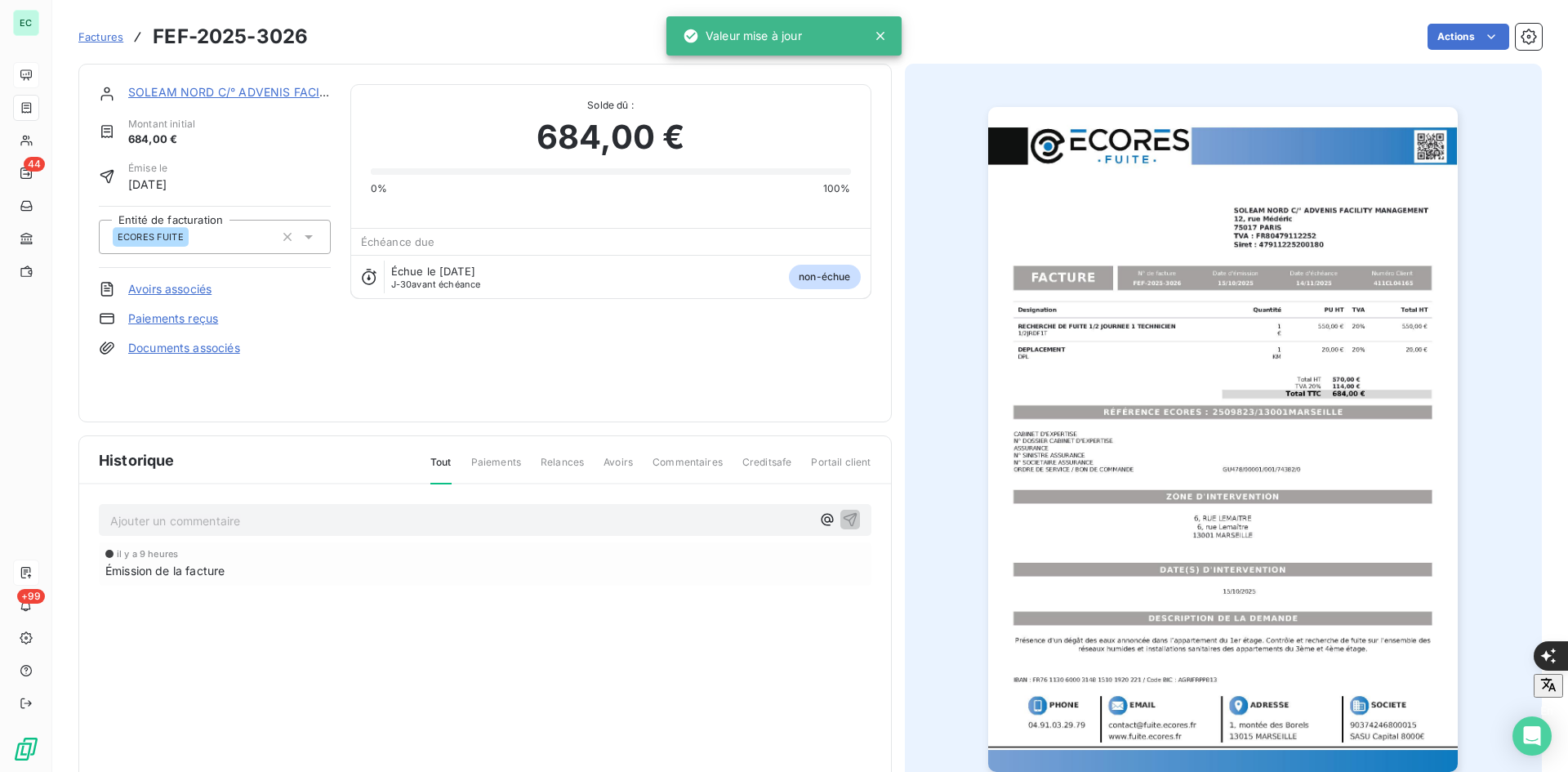
click at [218, 348] on link "Documents associés" at bounding box center [184, 348] width 112 height 16
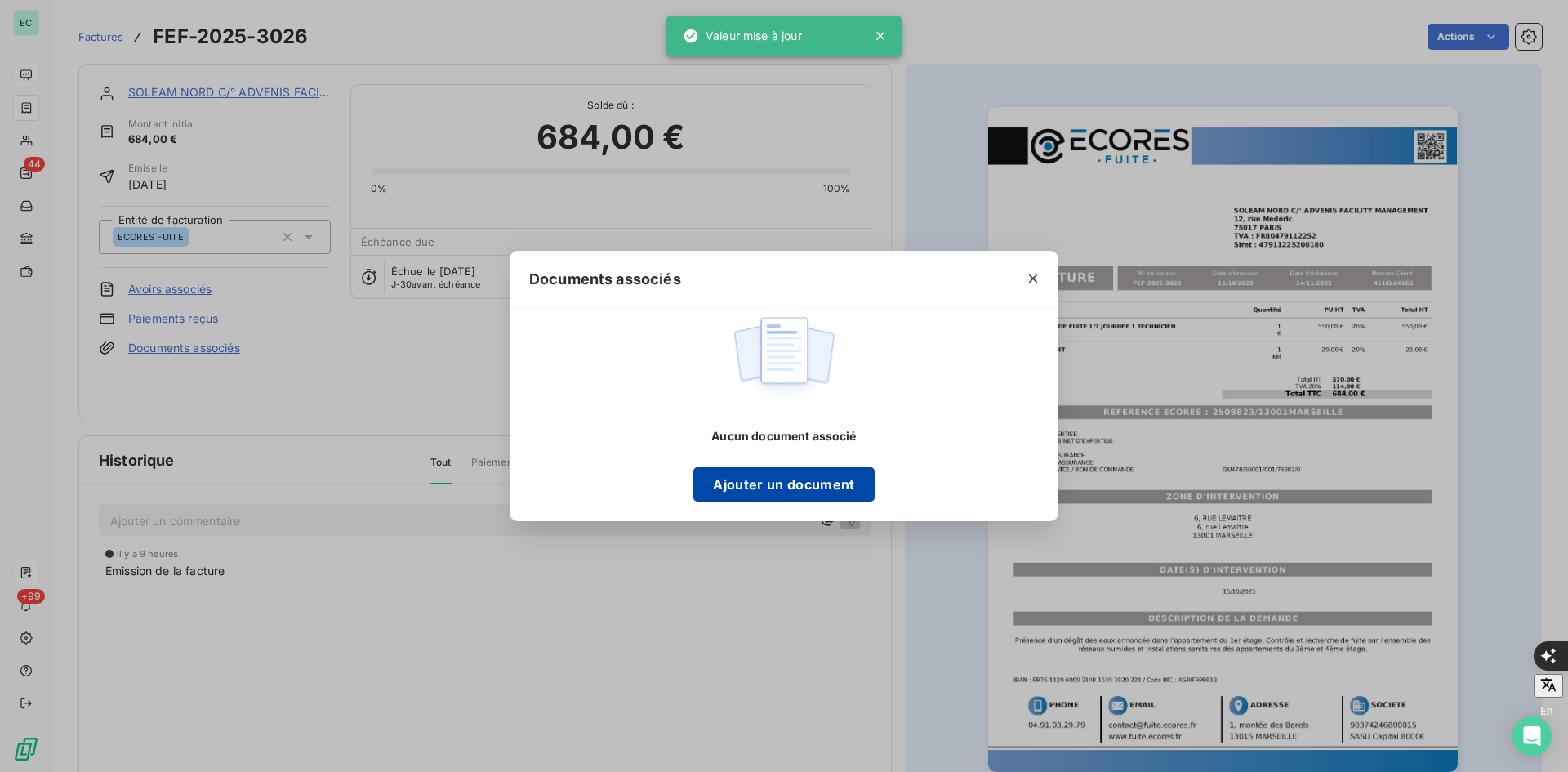
click at [732, 477] on button "Ajouter un document" at bounding box center [784, 484] width 180 height 34
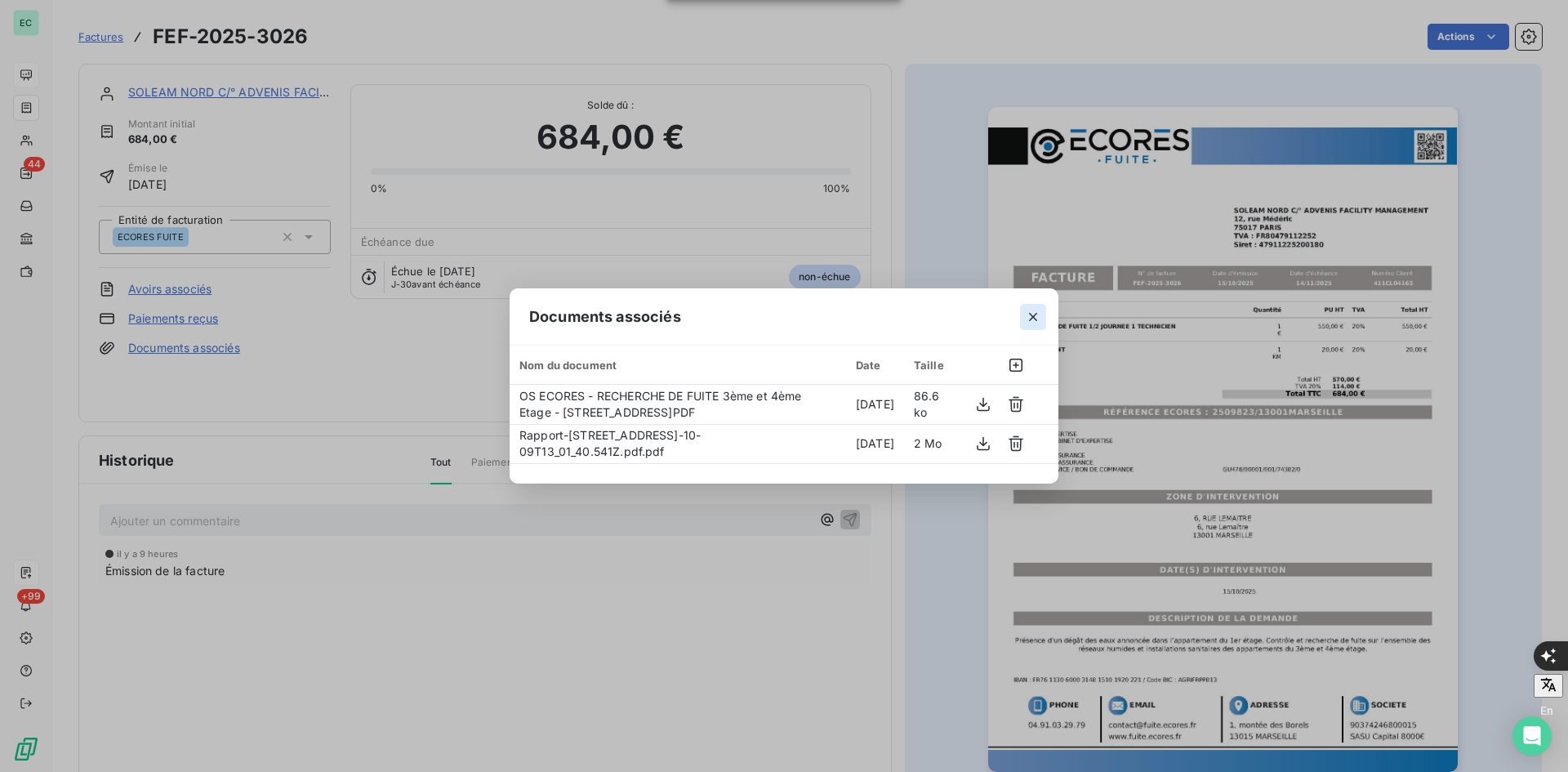
click at [1041, 313] on icon "button" at bounding box center [1032, 316] width 16 height 16
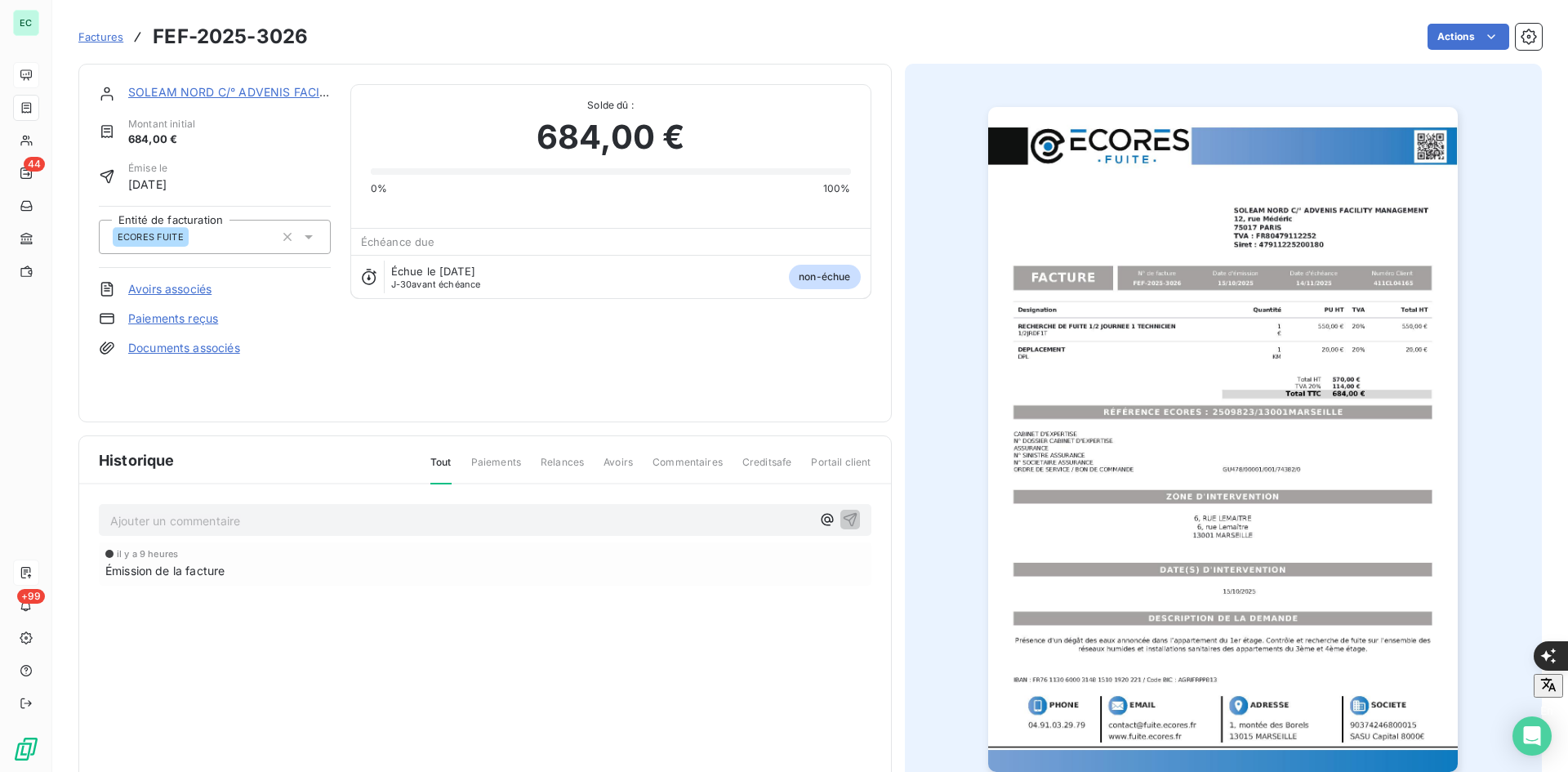
click at [242, 87] on link "SOLEAM NORD C/° ADVENIS FACILITY MANAGEMENT" at bounding box center [281, 91] width 306 height 14
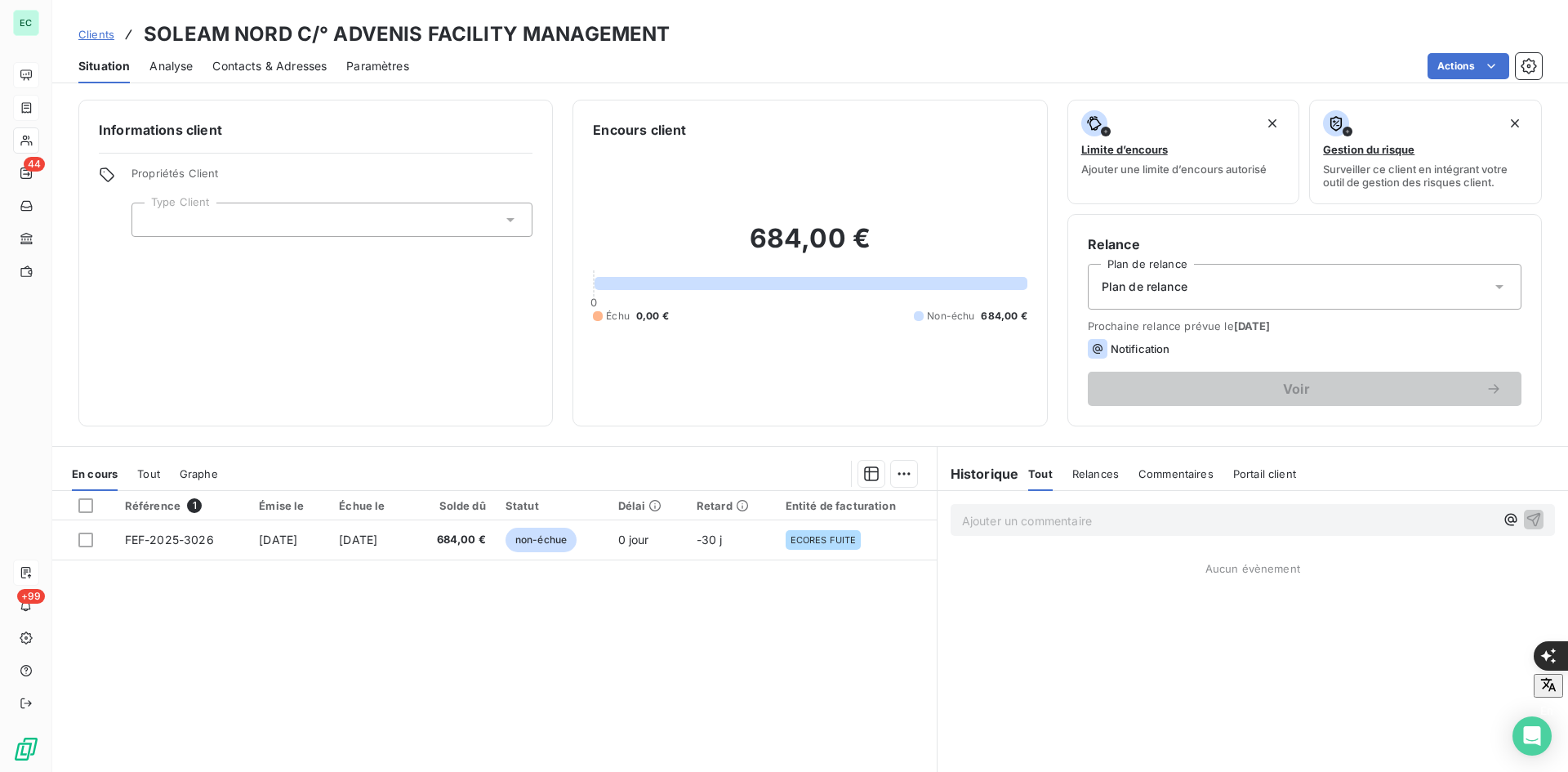
click at [426, 218] on div at bounding box center [331, 219] width 401 height 34
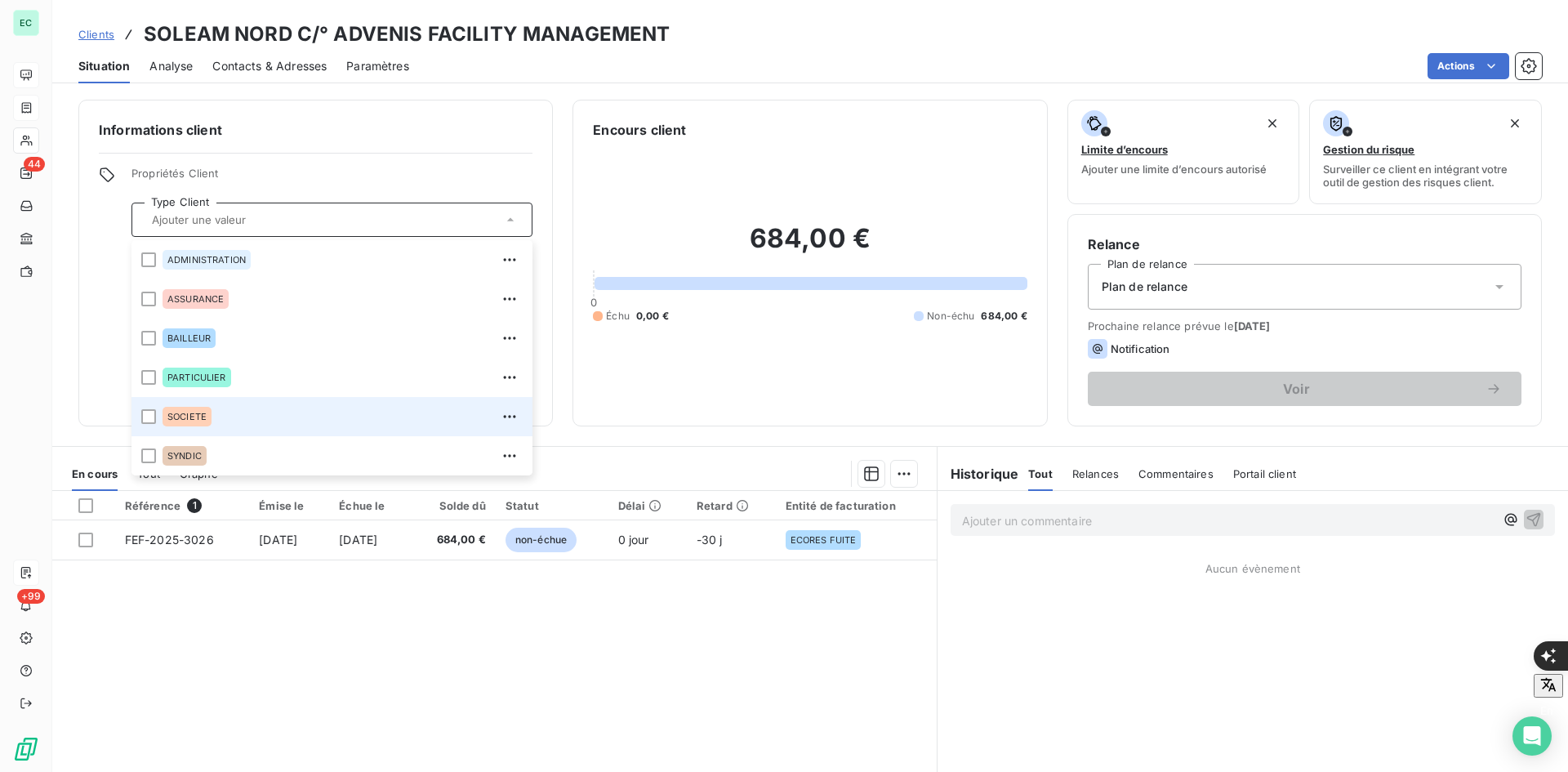
click at [197, 417] on span "SOCIETE" at bounding box center [186, 416] width 39 height 9
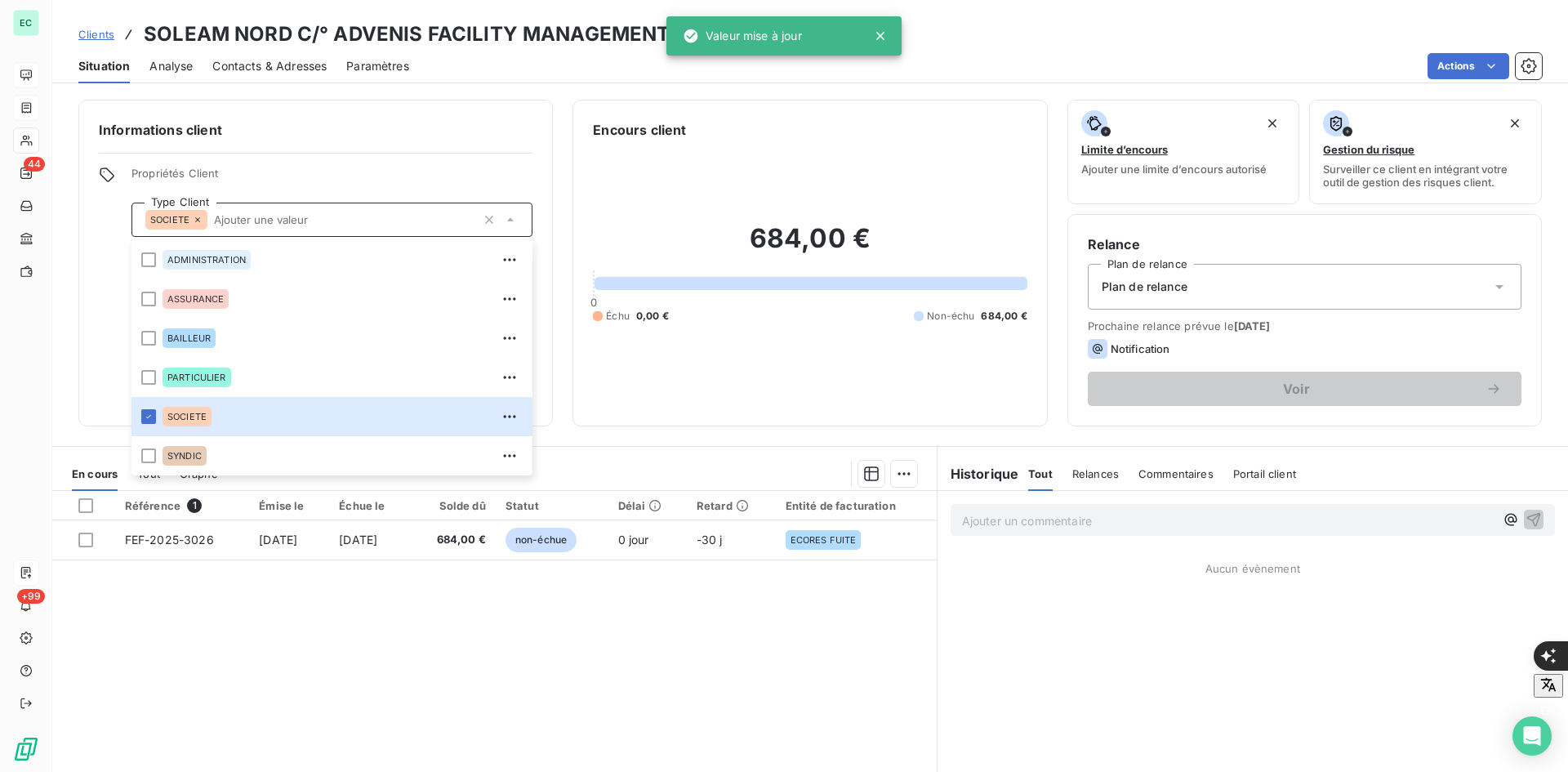
click at [1263, 279] on div "Plan de relance" at bounding box center [1305, 287] width 434 height 46
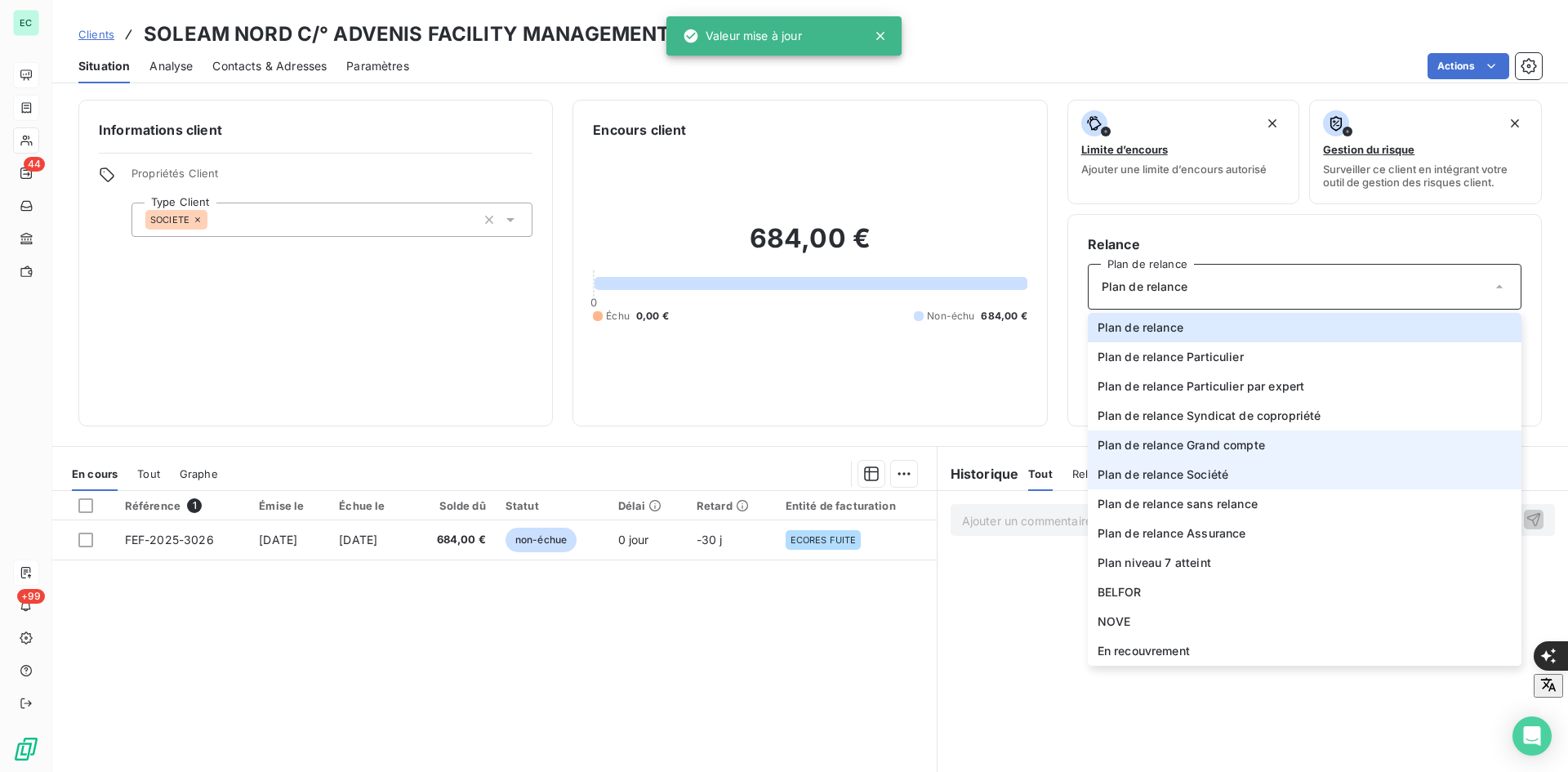
click at [1241, 463] on li "Plan de relance Société" at bounding box center [1305, 474] width 434 height 29
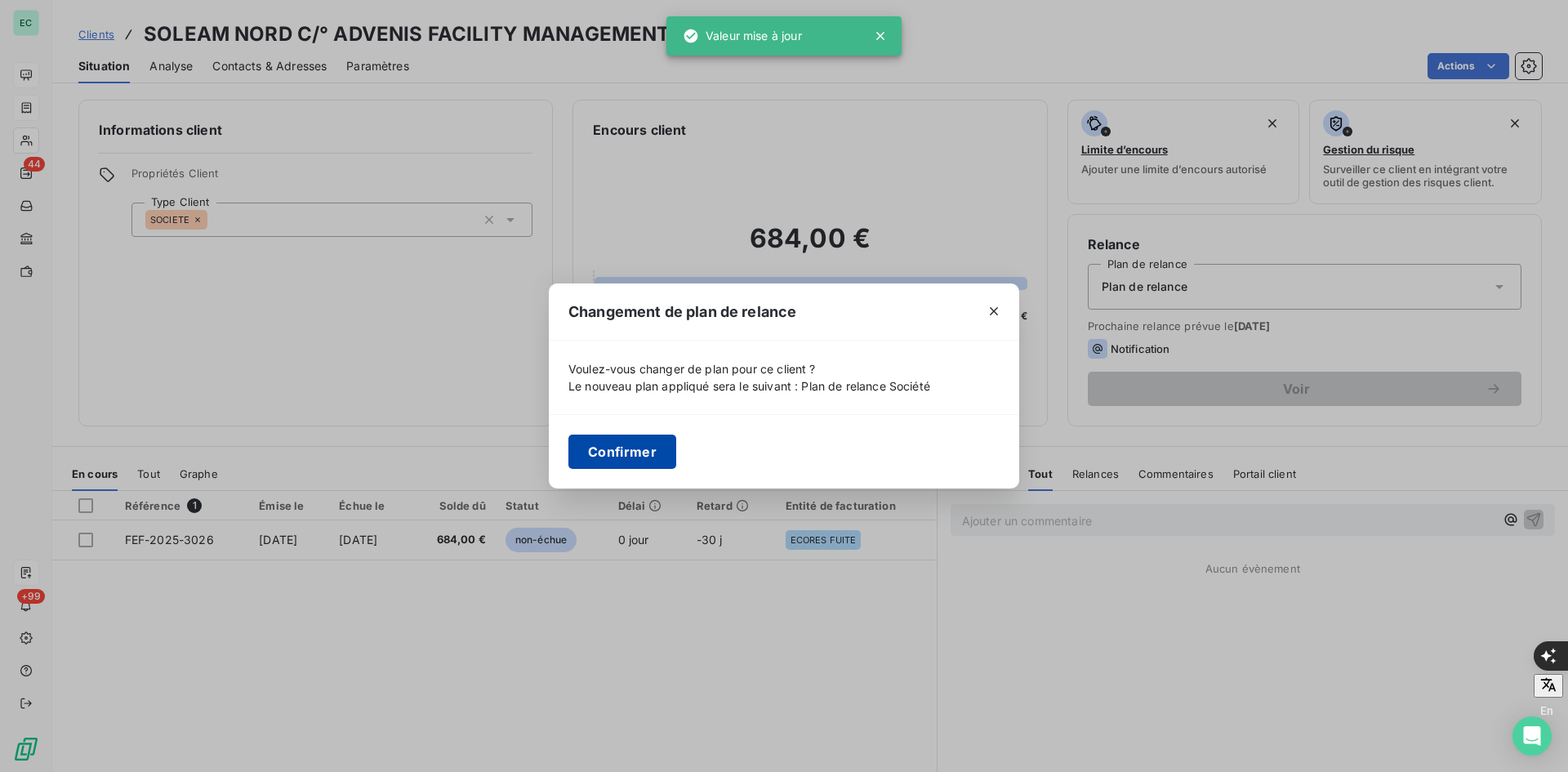
click at [621, 452] on button "Confirmer" at bounding box center [623, 452] width 108 height 34
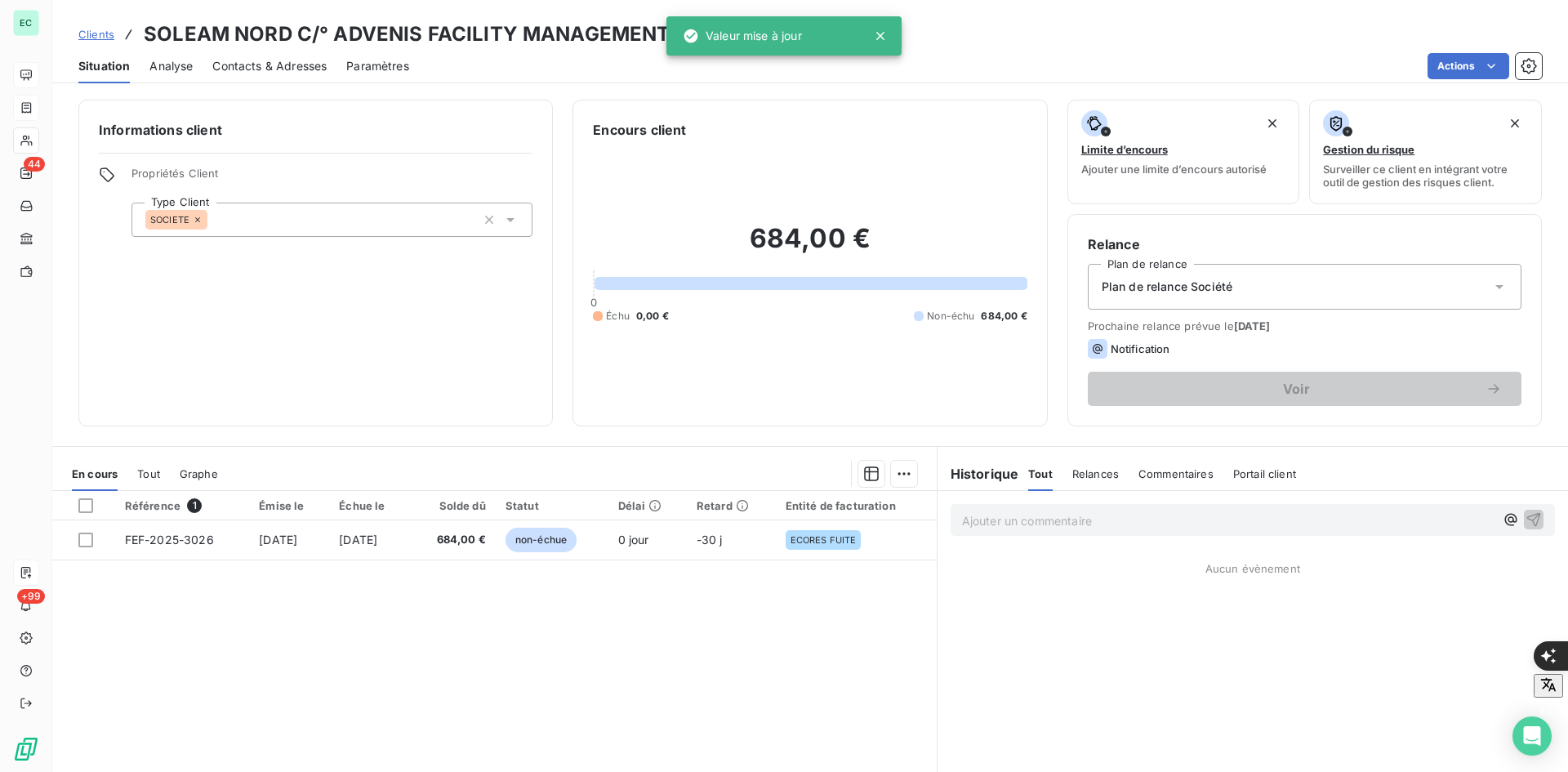
click at [296, 67] on span "Contacts & Adresses" at bounding box center [270, 66] width 114 height 16
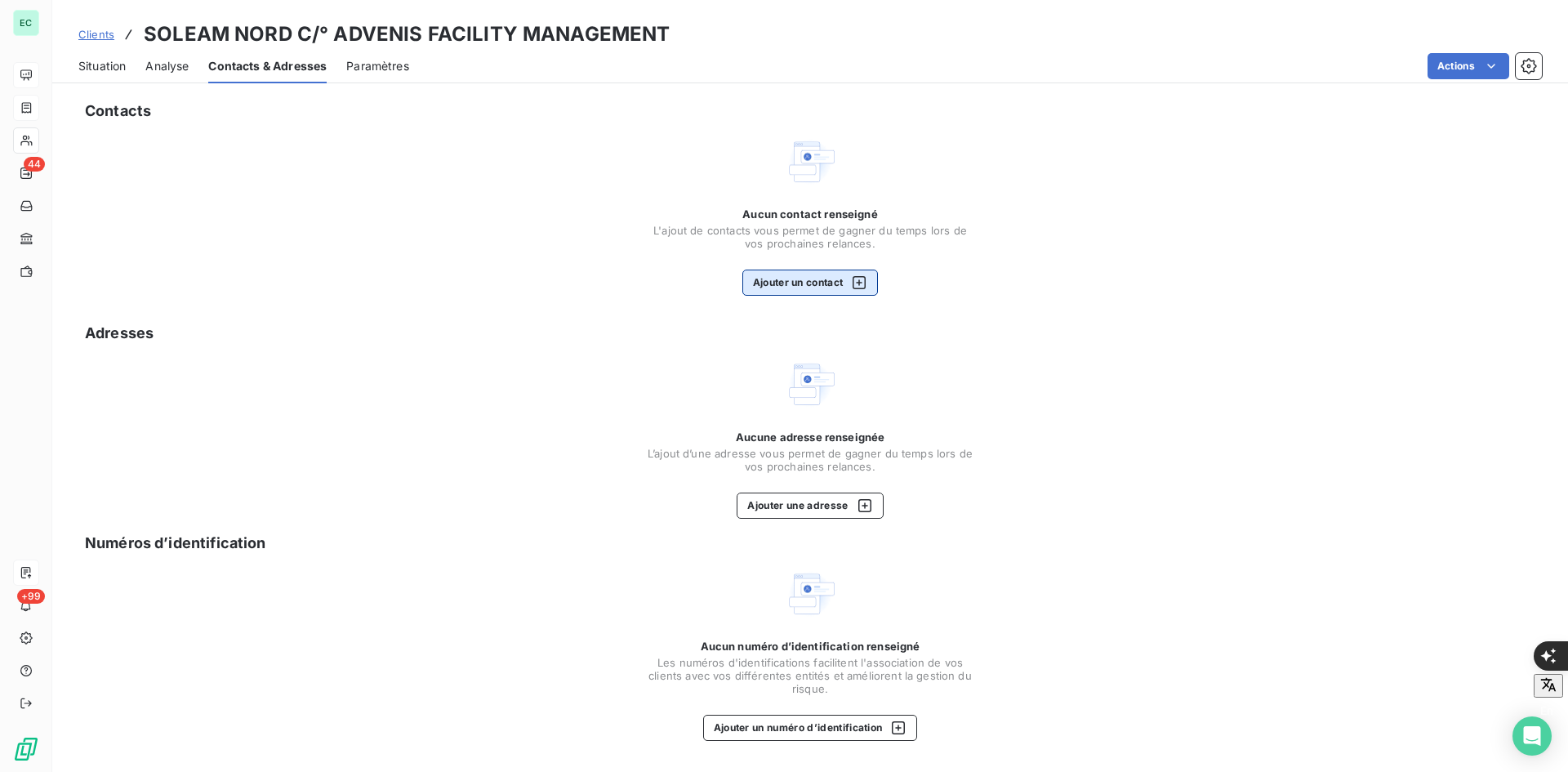
click at [776, 278] on button "Ajouter un contact" at bounding box center [811, 283] width 137 height 27
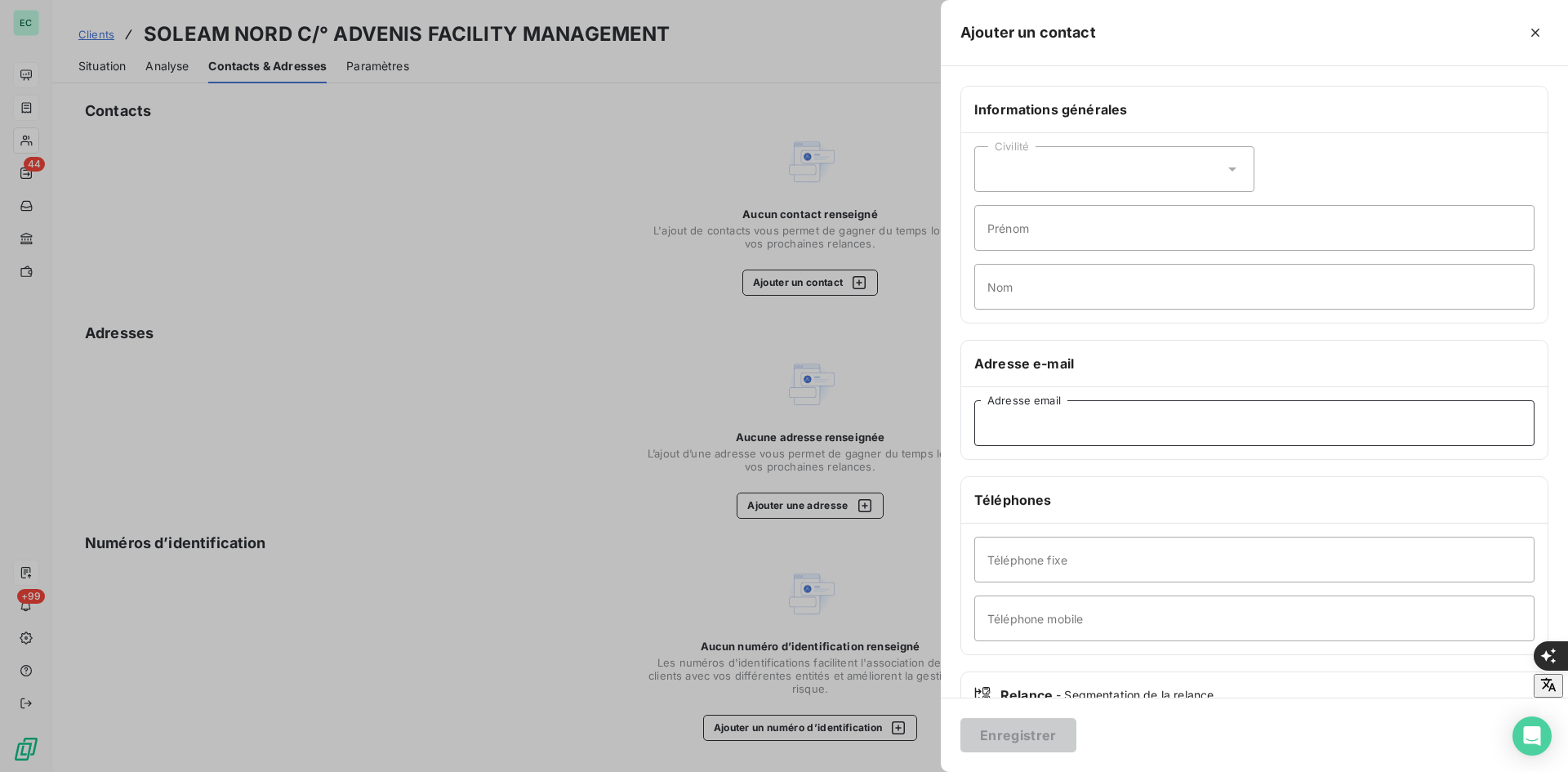
click at [1083, 439] on input "Adresse email" at bounding box center [1255, 423] width 560 height 46
paste input "'[PERSON_NAME]' <[PERSON_NAME][EMAIL_ADDRESS][PERSON_NAME][DOMAIN_NAME]>"
click at [1110, 424] on input "'[PERSON_NAME]' <[PERSON_NAME][EMAIL_ADDRESS][PERSON_NAME][DOMAIN_NAME]" at bounding box center [1255, 423] width 560 height 46
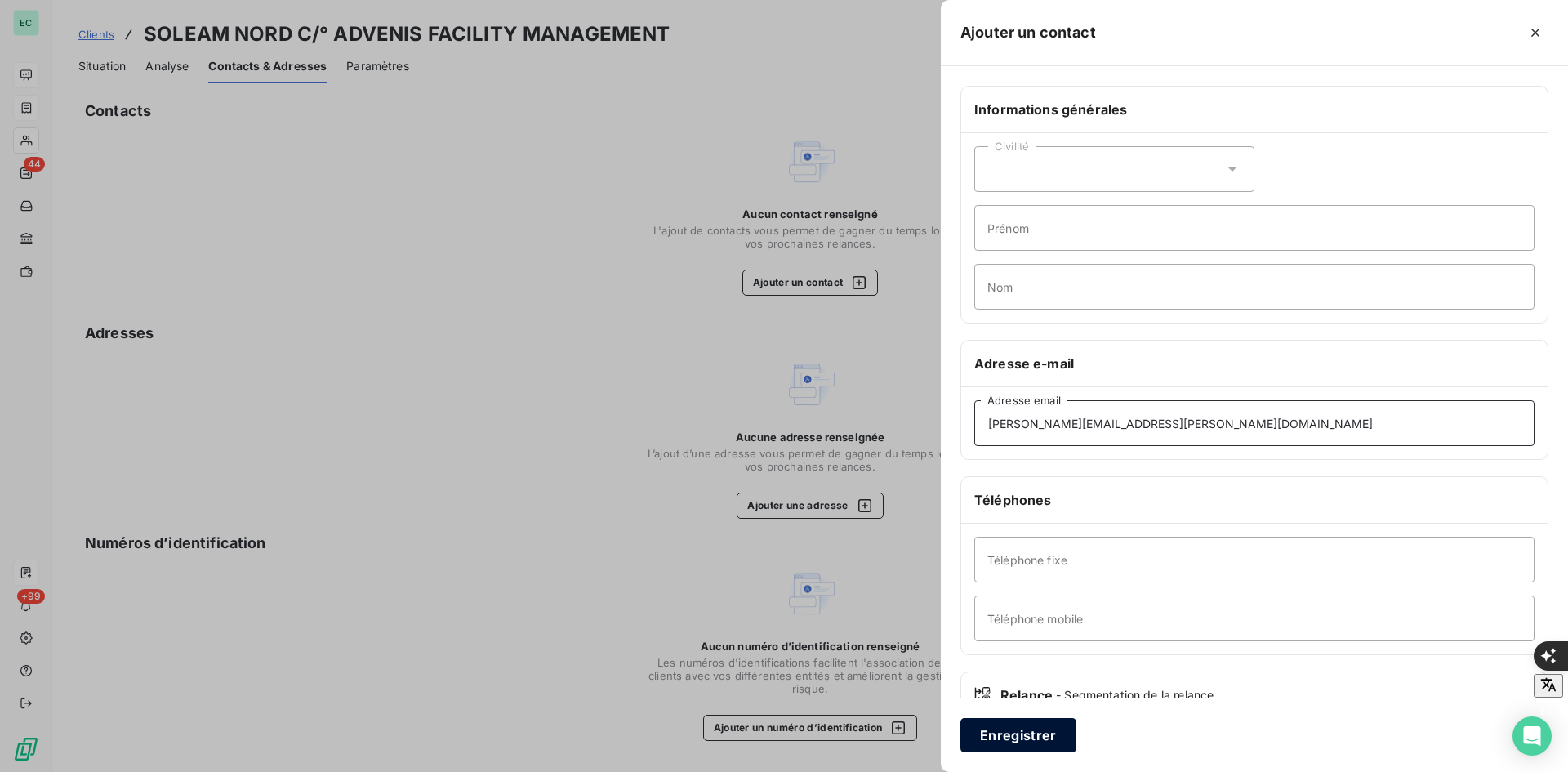
type input "[PERSON_NAME][EMAIL_ADDRESS][PERSON_NAME][DOMAIN_NAME]"
click at [1025, 732] on button "Enregistrer" at bounding box center [1018, 735] width 116 height 34
